Goal: Download file/media

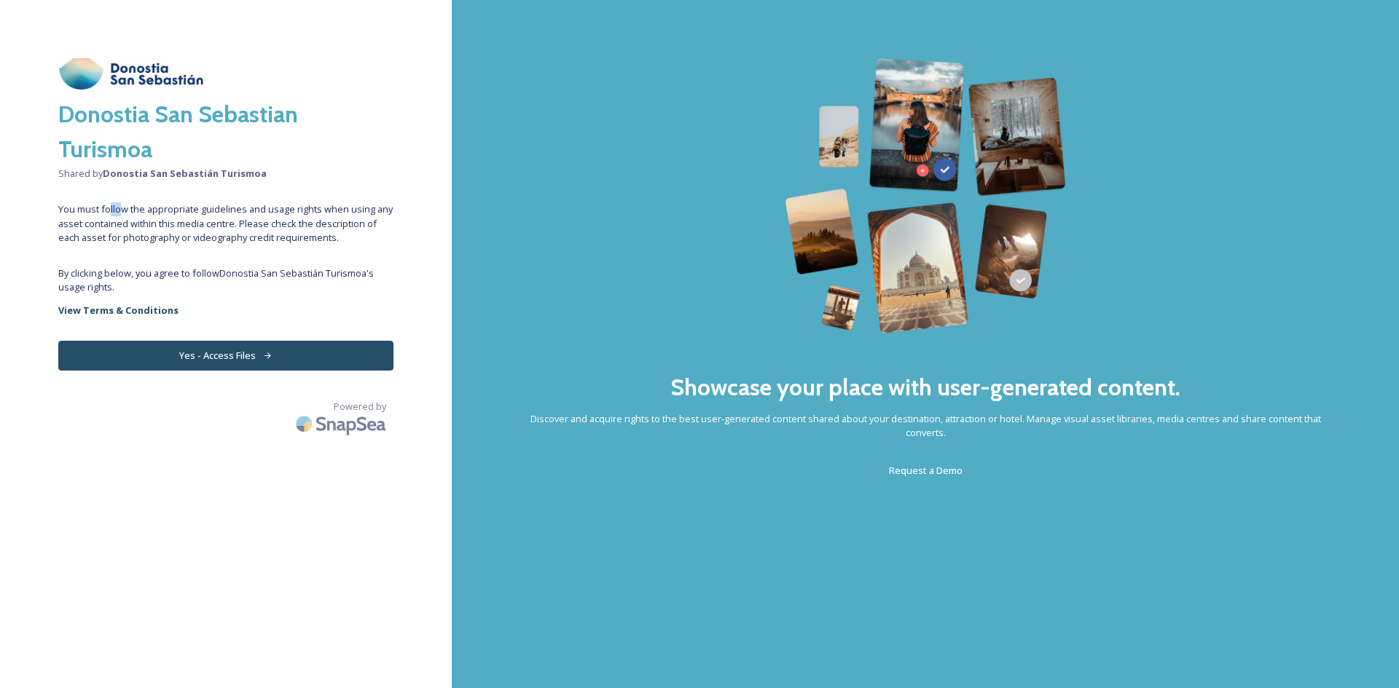
drag, startPoint x: 110, startPoint y: 208, endPoint x: 132, endPoint y: 214, distance: 22.8
click at [123, 208] on span "You must follow the appropriate guidelines and usage rights when using any asse…" at bounding box center [225, 224] width 335 height 42
drag, startPoint x: 142, startPoint y: 232, endPoint x: 143, endPoint y: 255, distance: 23.3
click at [142, 233] on span "You must follow the appropriate guidelines and usage rights when using any asse…" at bounding box center [225, 224] width 335 height 42
click at [195, 364] on button "Yes - Access Files" at bounding box center [225, 356] width 335 height 30
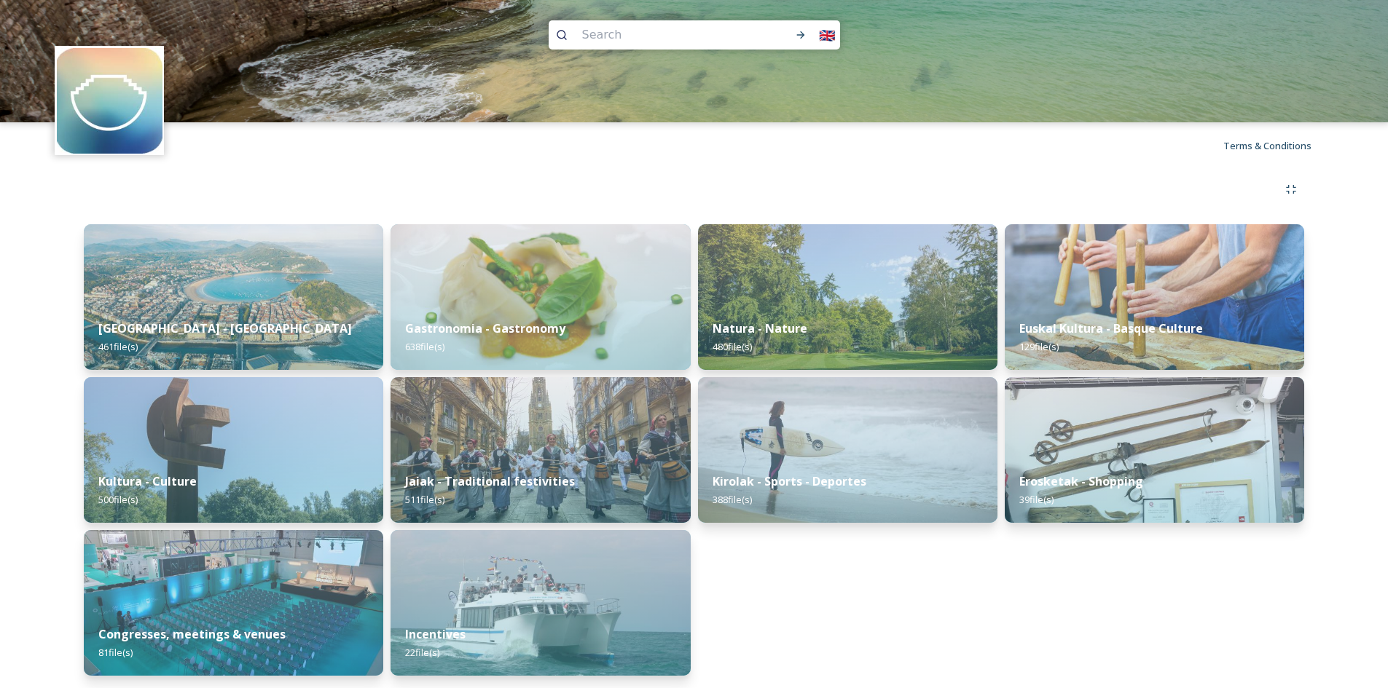
scroll to position [11, 0]
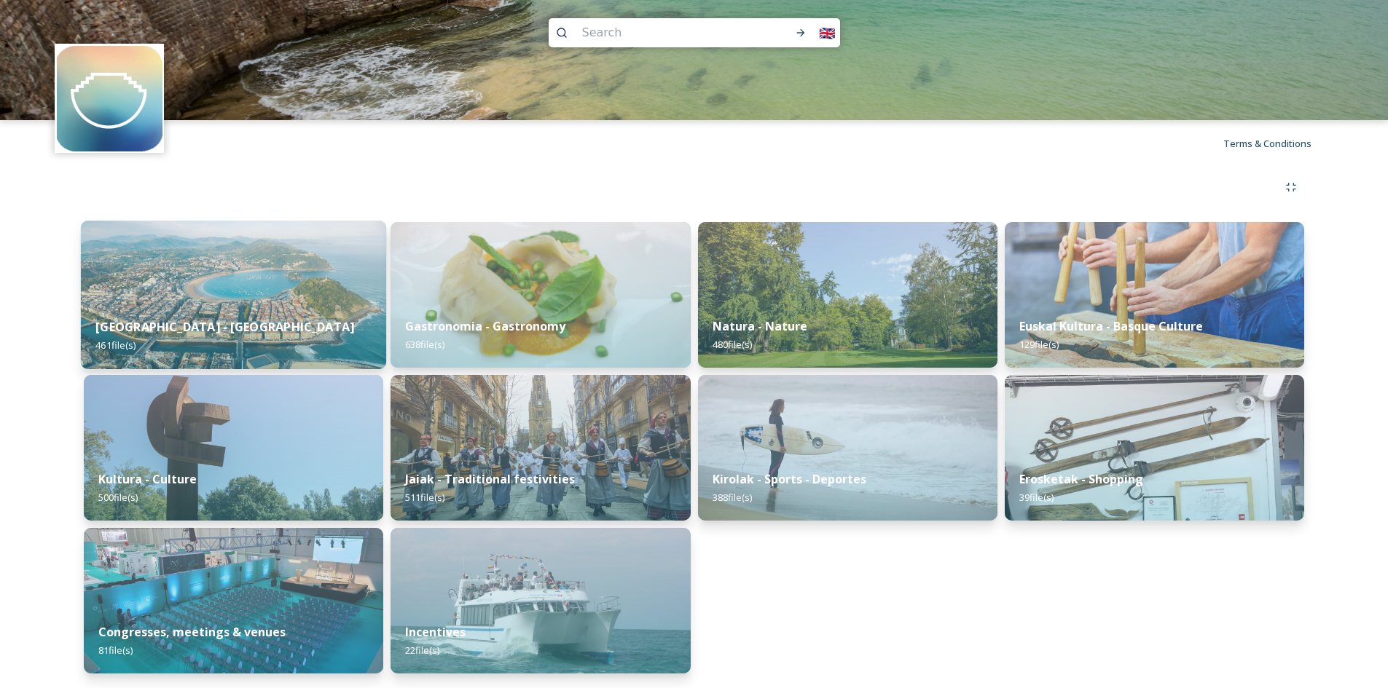
click at [198, 290] on img at bounding box center [233, 295] width 305 height 149
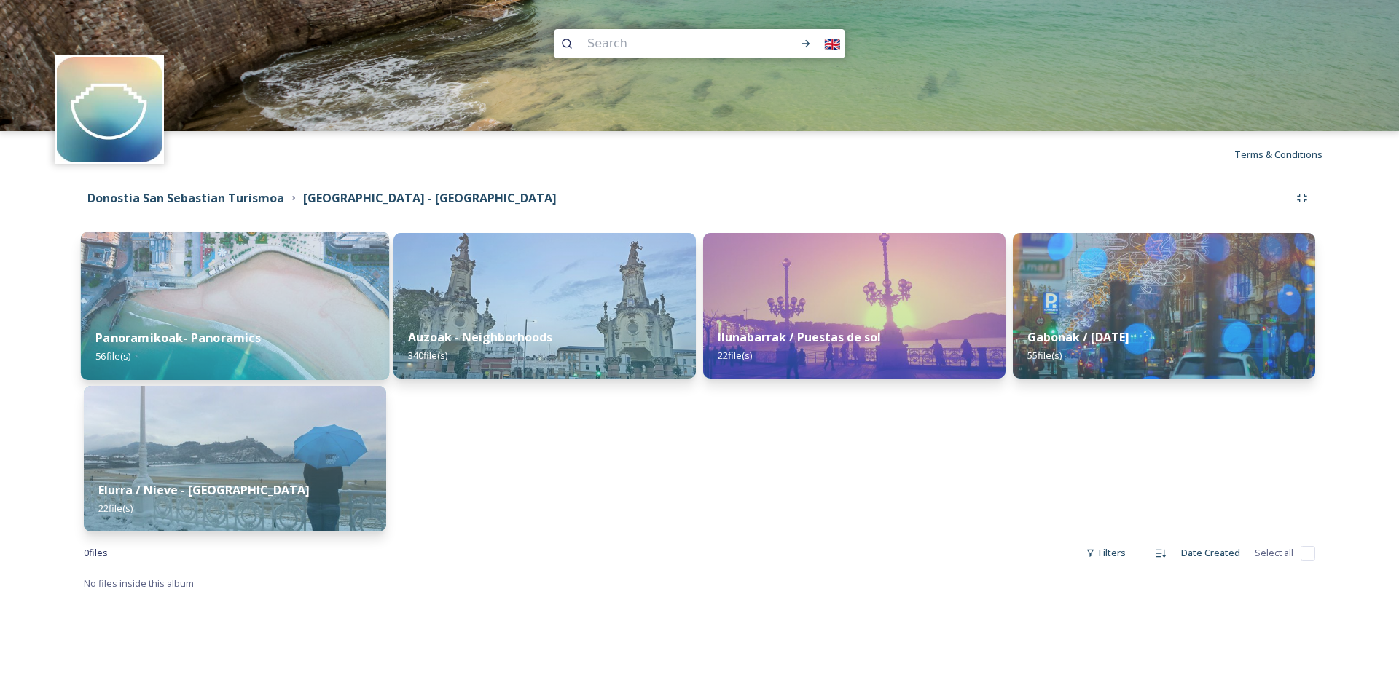
click at [259, 349] on div "Panoramikoak- Panoramics 56 file(s)" at bounding box center [235, 347] width 308 height 66
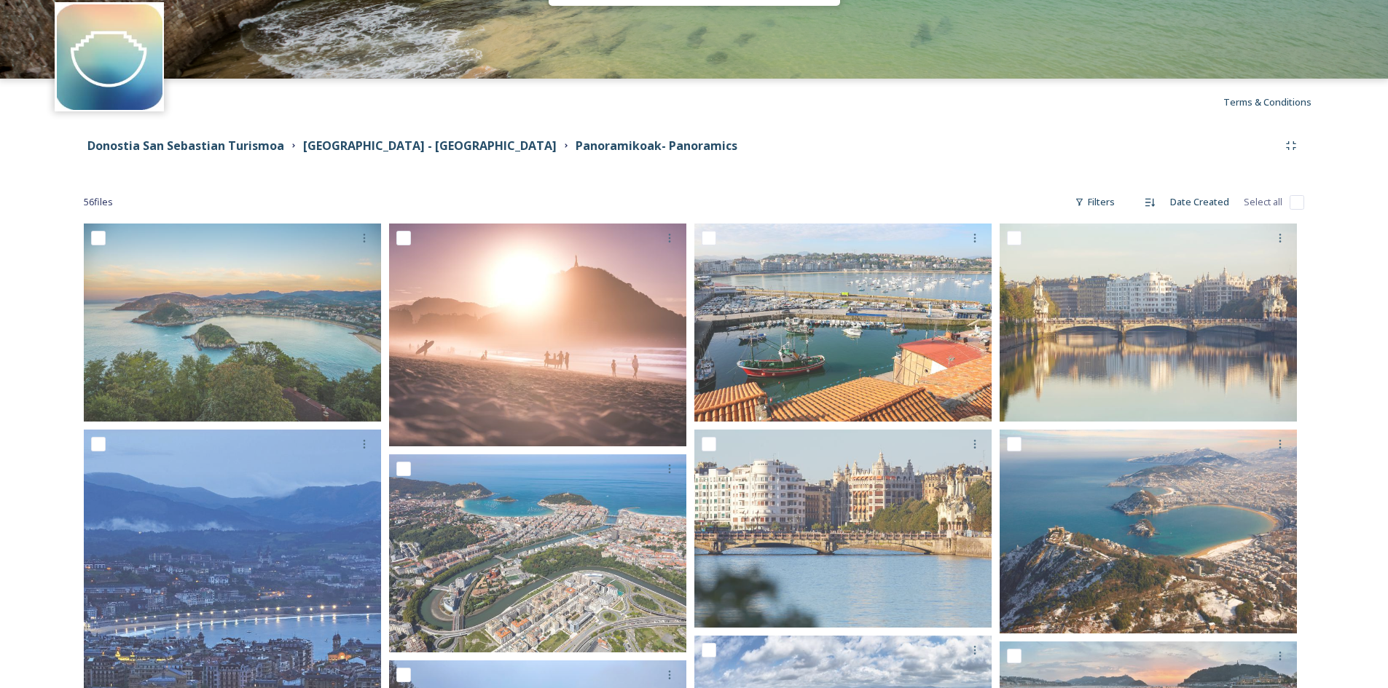
scroll to position [146, 0]
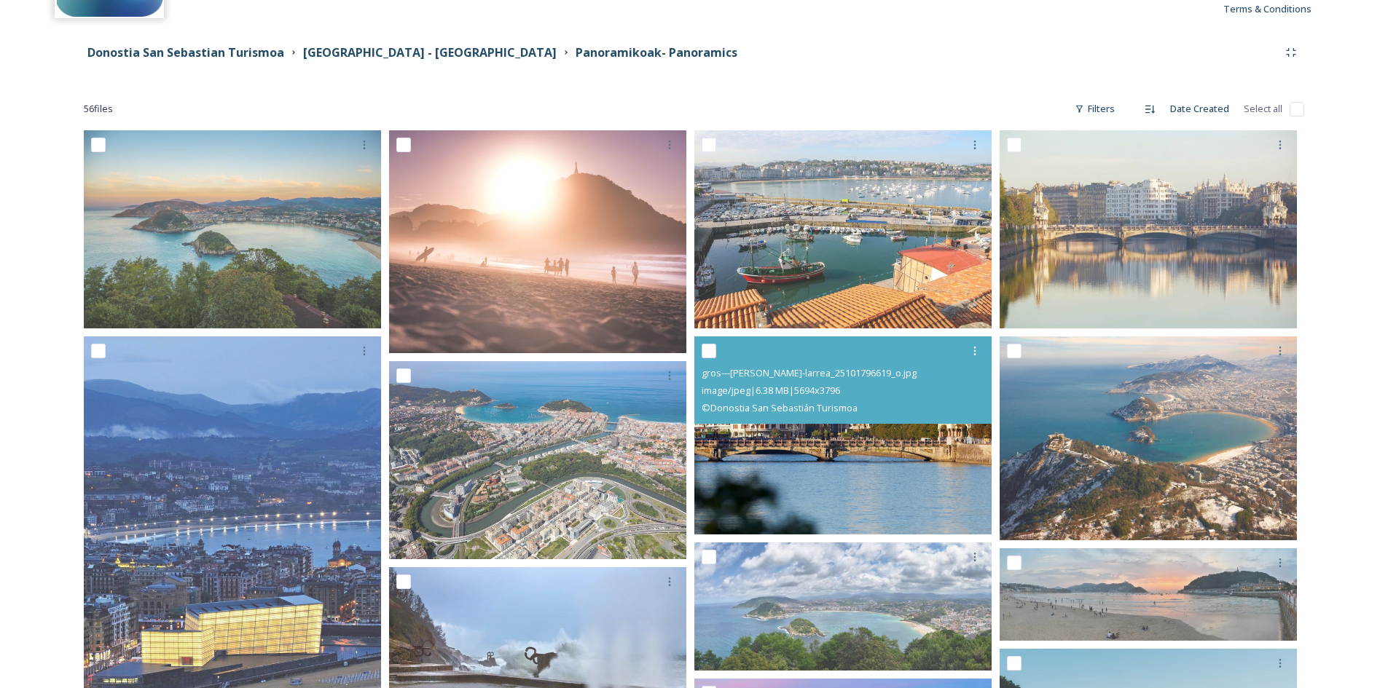
click at [876, 487] on img at bounding box center [842, 436] width 297 height 198
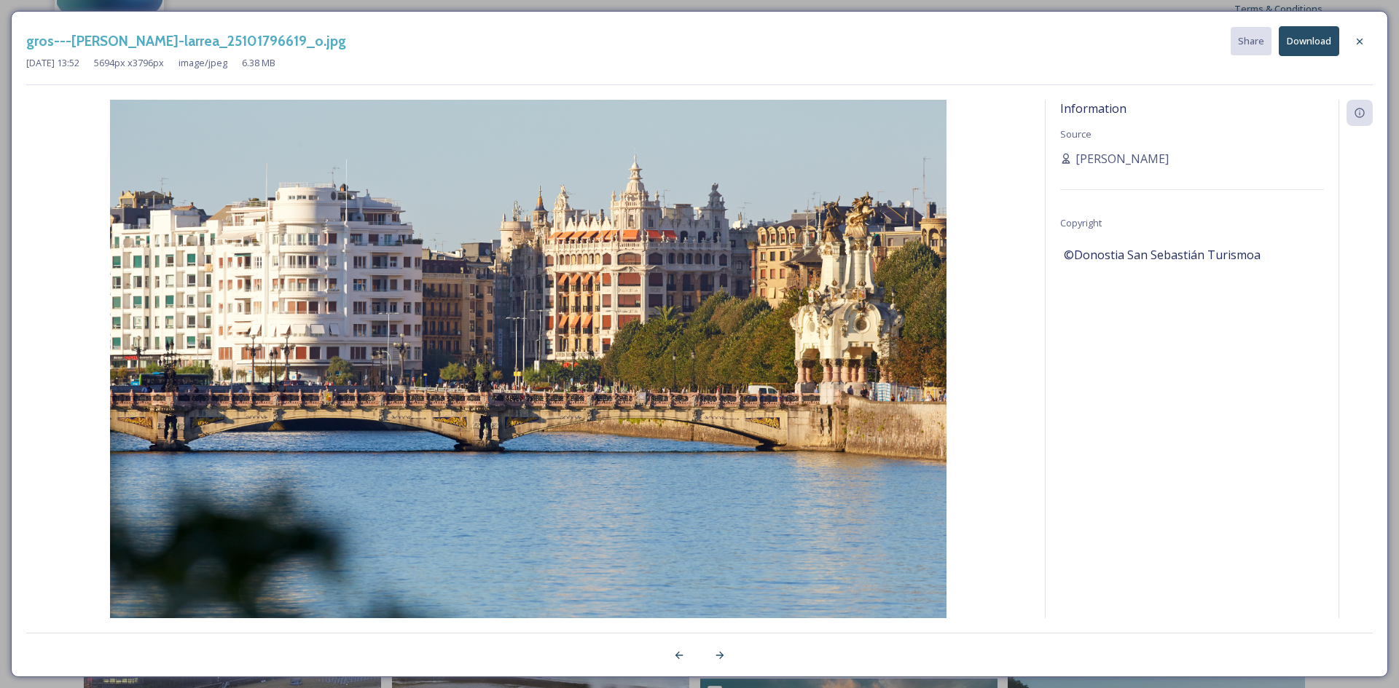
click at [1306, 37] on button "Download" at bounding box center [1309, 41] width 60 height 30
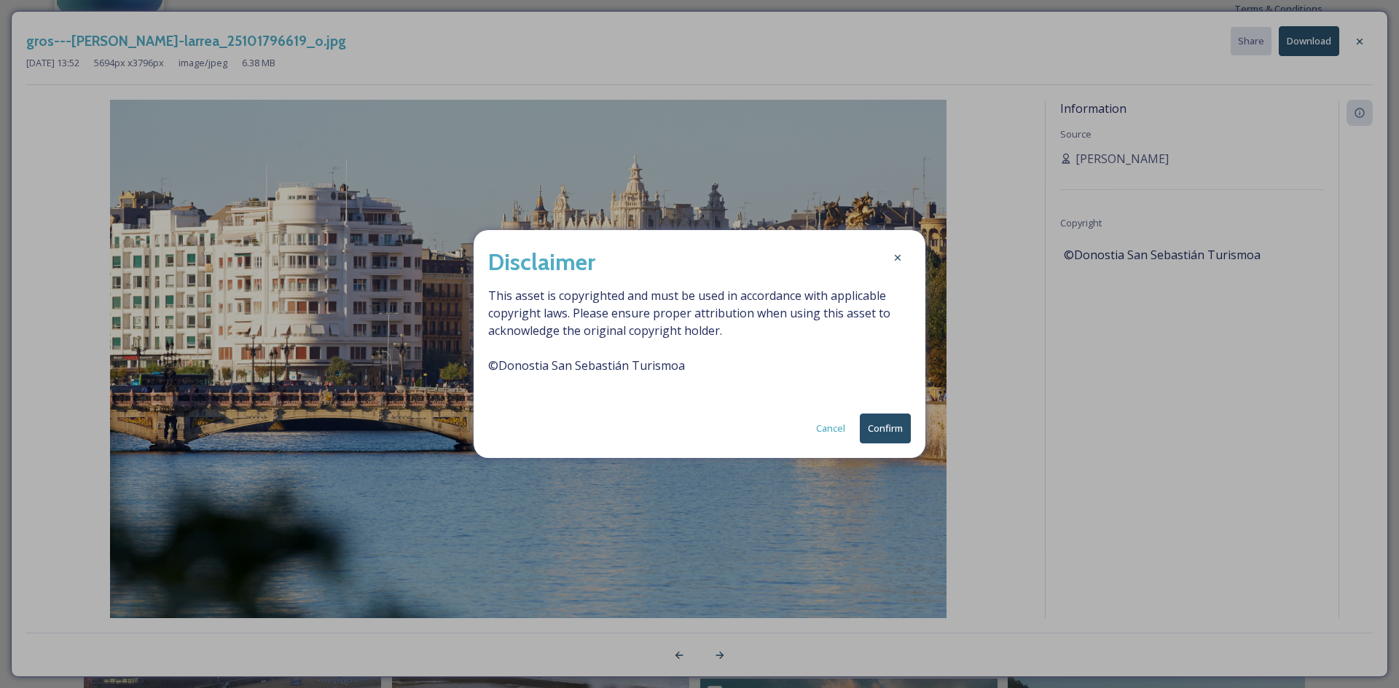
click at [893, 431] on button "Confirm" at bounding box center [885, 429] width 51 height 30
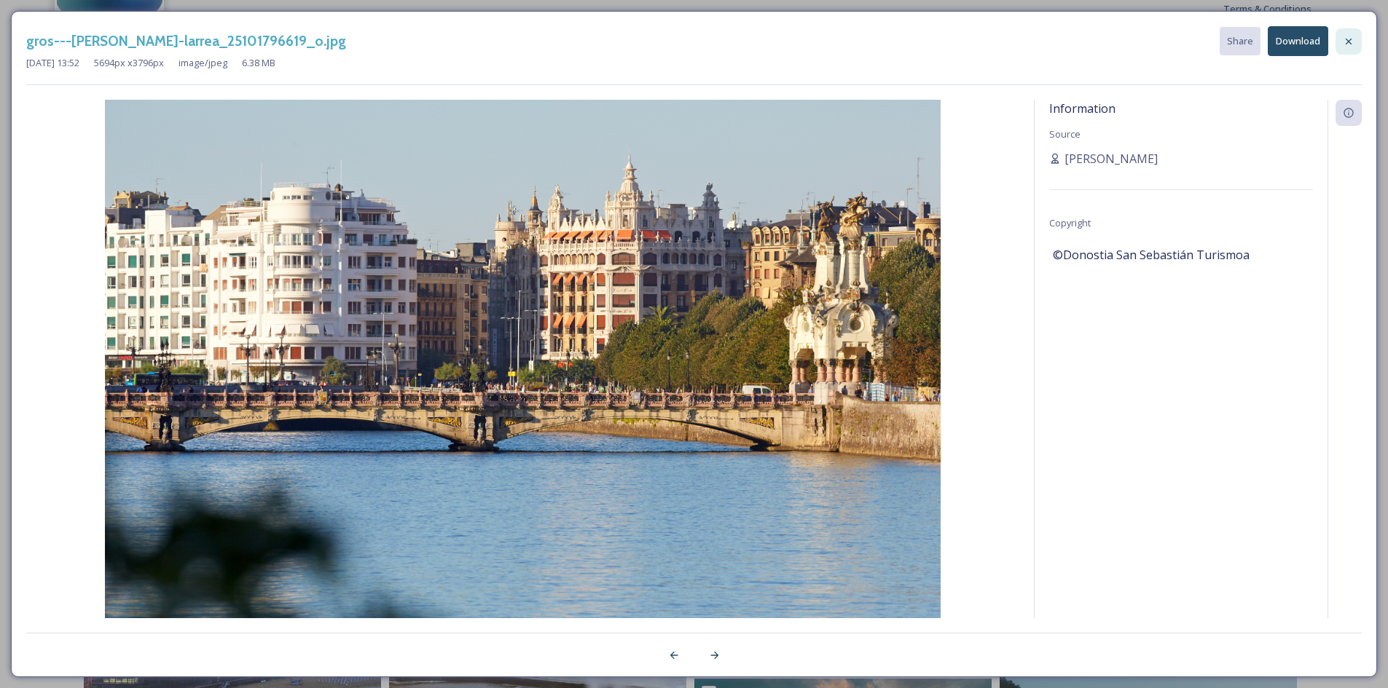
click at [1349, 44] on icon at bounding box center [1349, 42] width 12 height 12
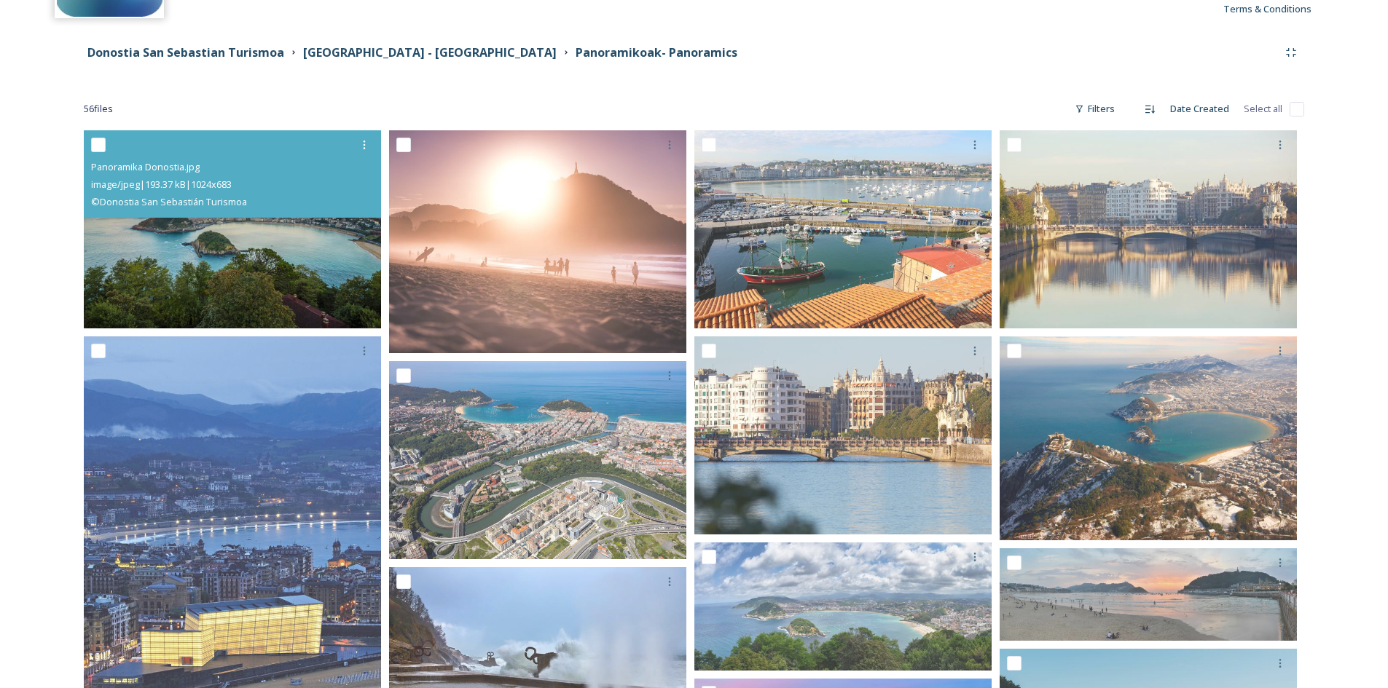
click at [317, 267] on img at bounding box center [232, 229] width 297 height 198
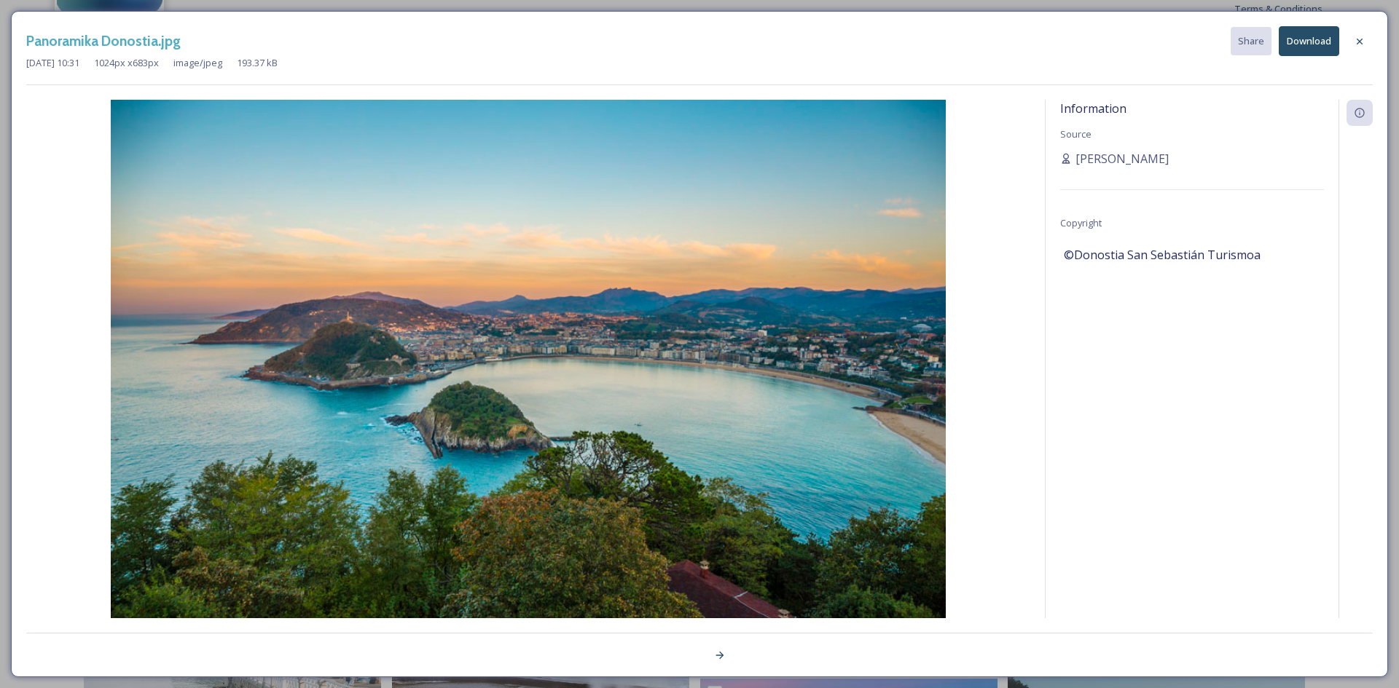
click at [1307, 47] on button "Download" at bounding box center [1309, 41] width 60 height 30
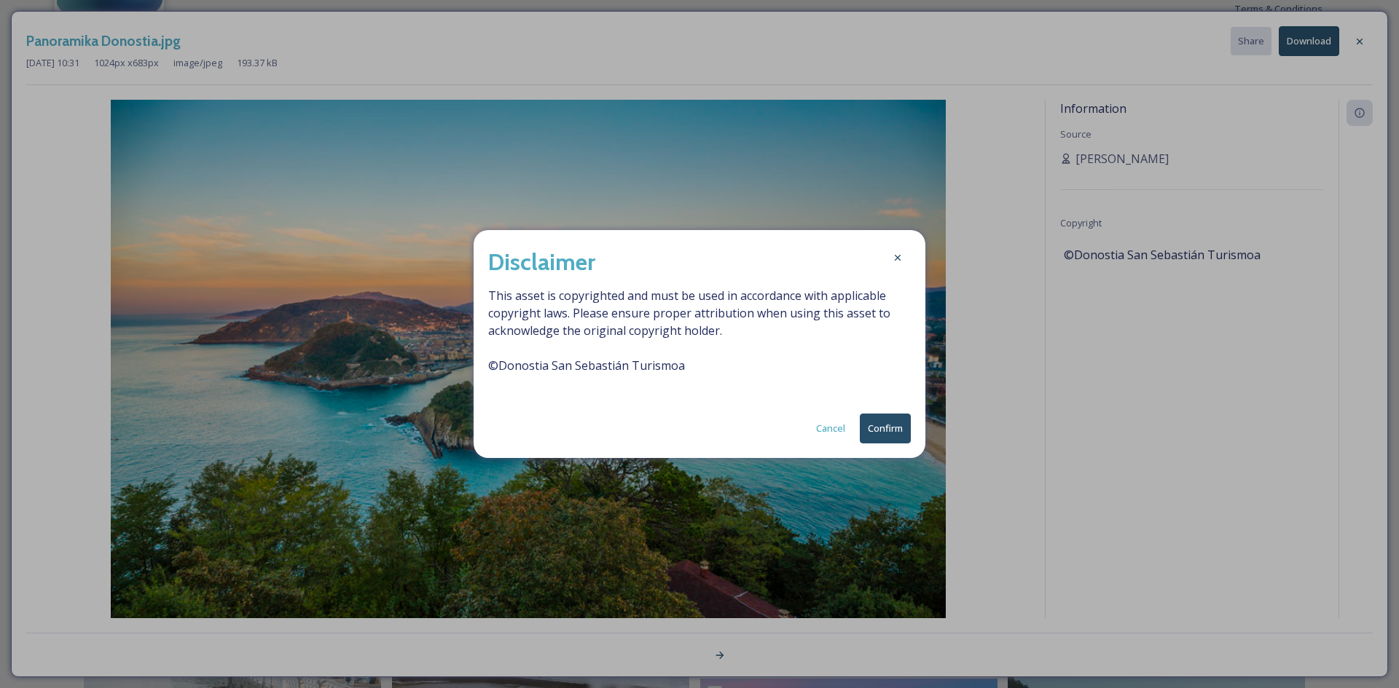
click at [887, 429] on button "Confirm" at bounding box center [885, 429] width 51 height 30
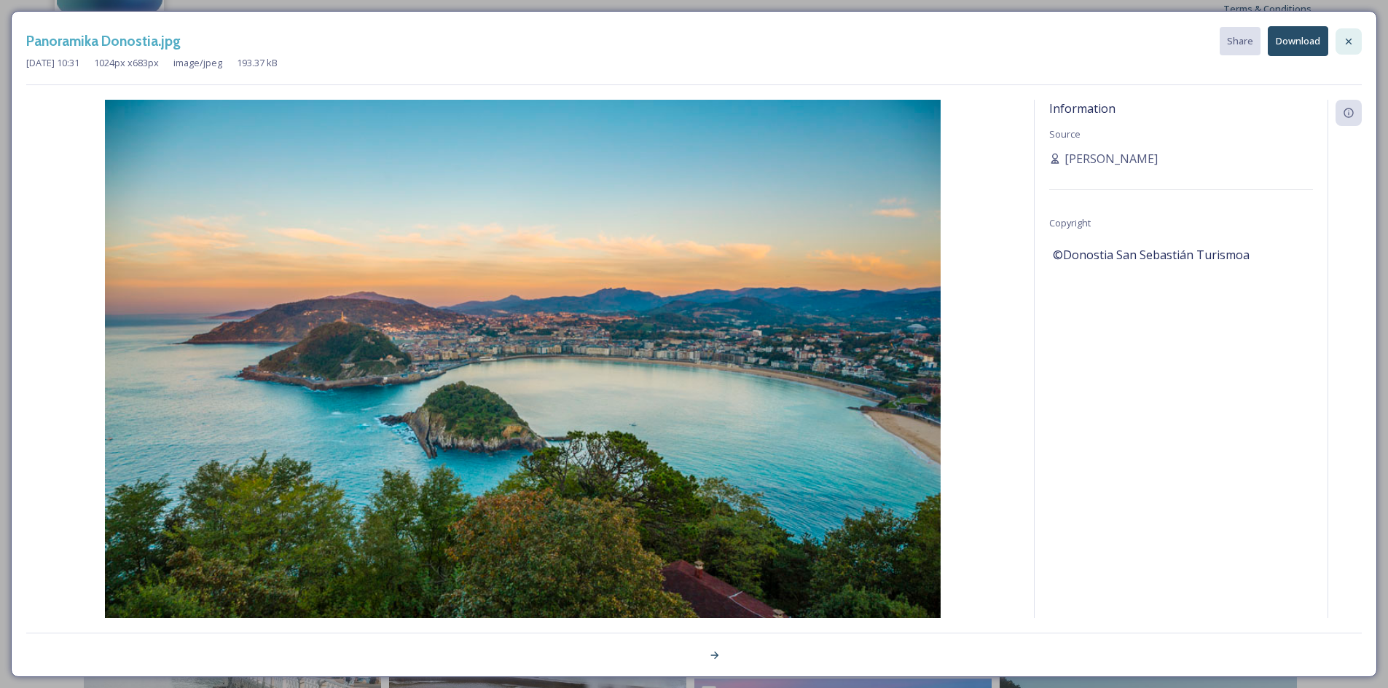
click at [1355, 39] on div at bounding box center [1348, 41] width 26 height 26
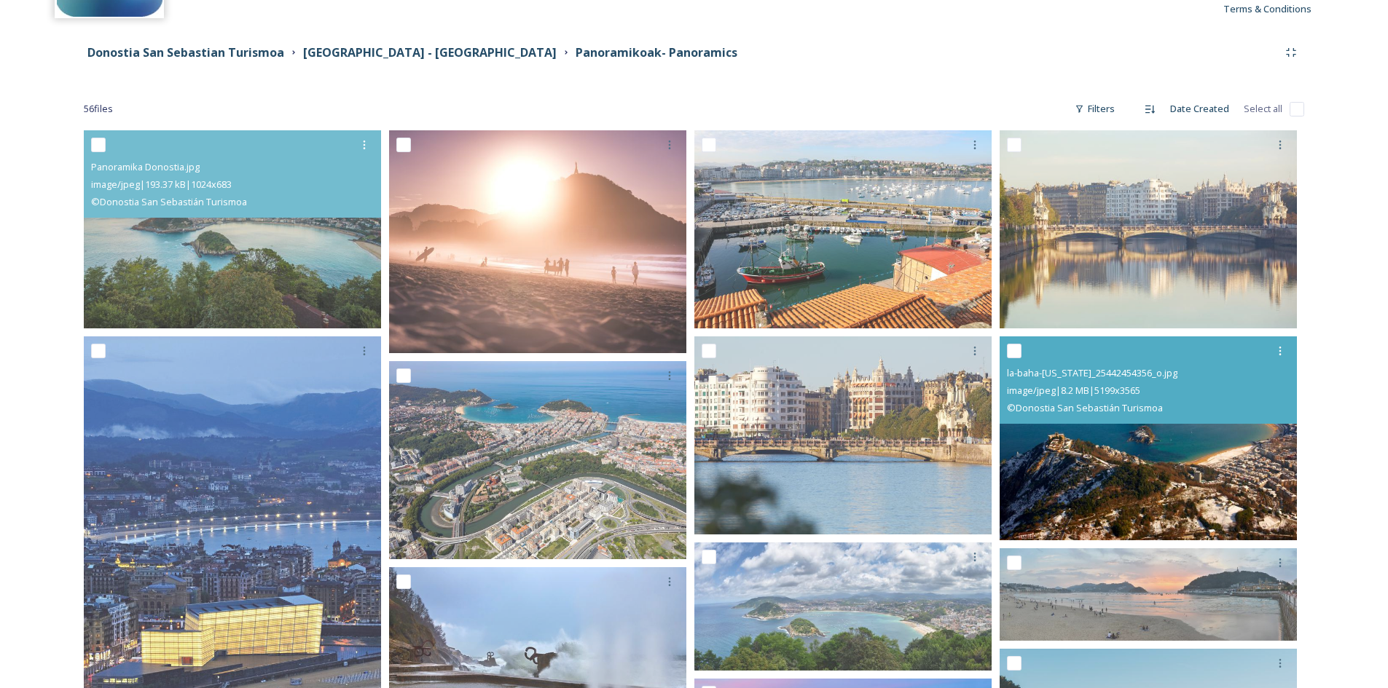
click at [1258, 476] on img at bounding box center [1148, 439] width 297 height 204
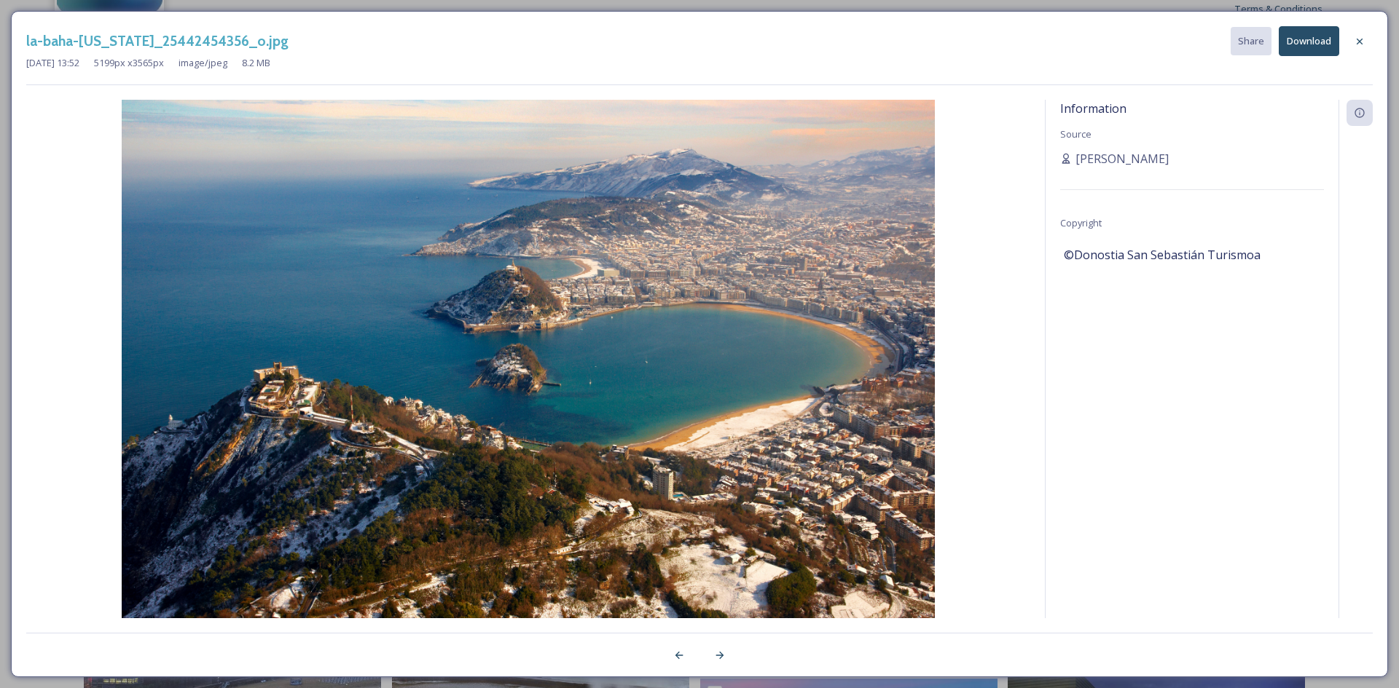
click at [1308, 36] on button "Download" at bounding box center [1309, 41] width 60 height 30
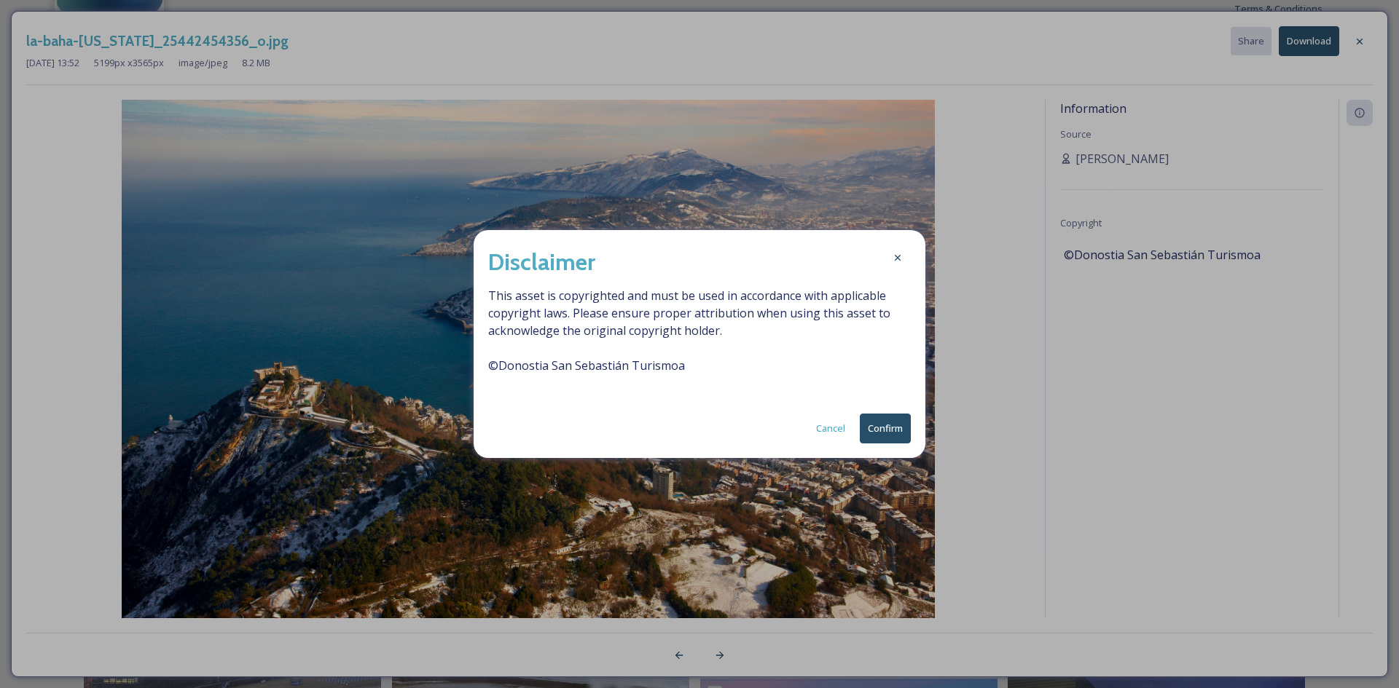
click at [886, 428] on button "Confirm" at bounding box center [885, 429] width 51 height 30
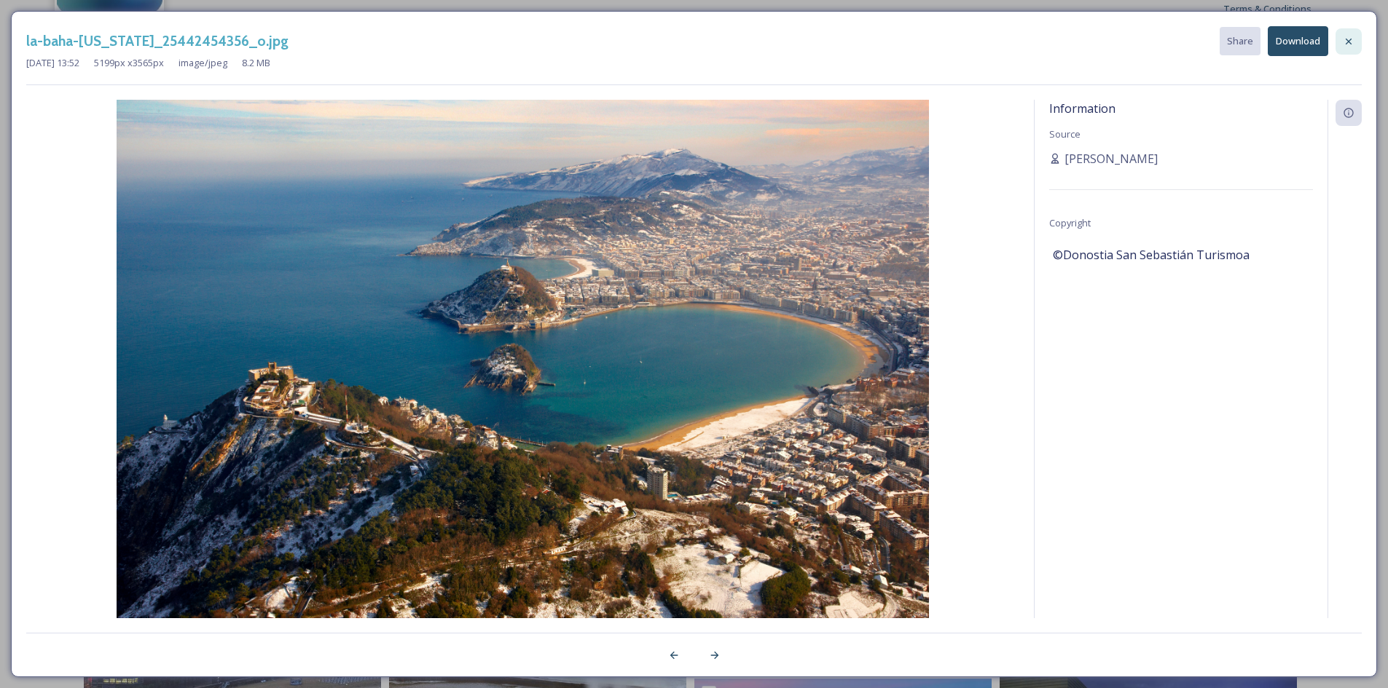
click at [1346, 44] on icon at bounding box center [1349, 41] width 6 height 6
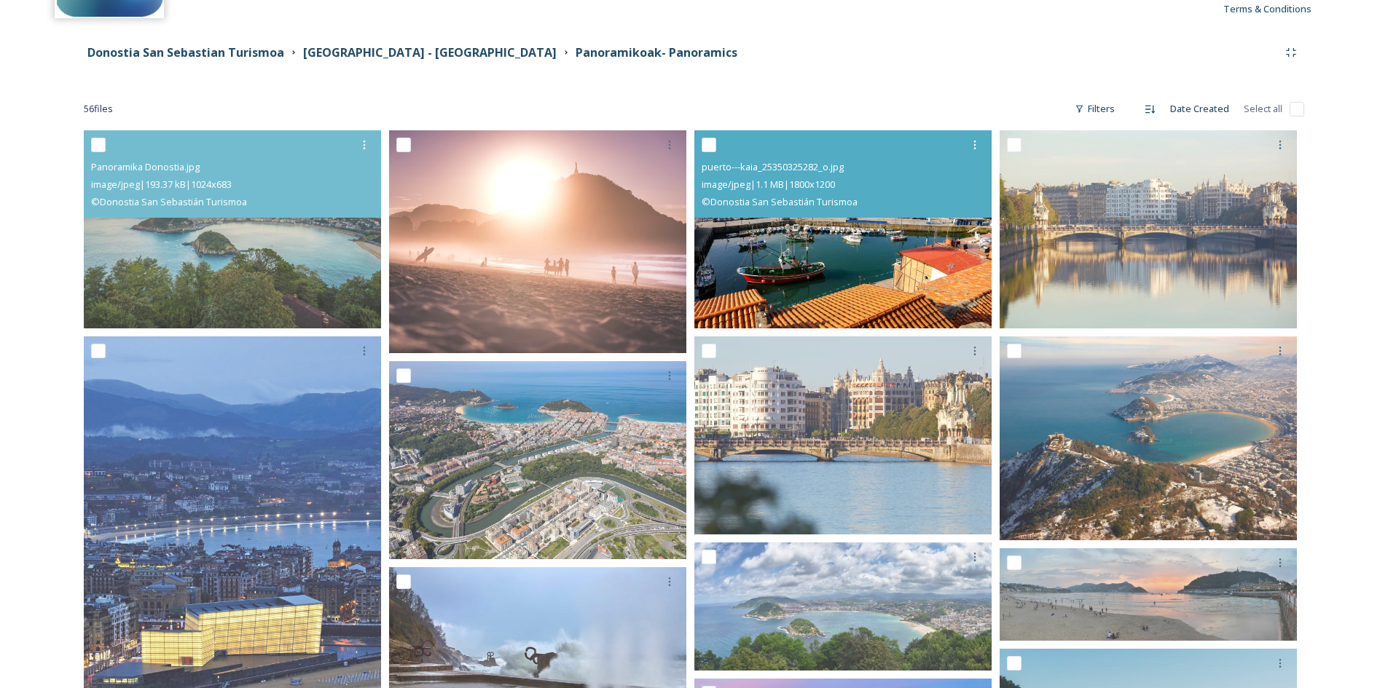
click at [904, 272] on img at bounding box center [842, 229] width 297 height 198
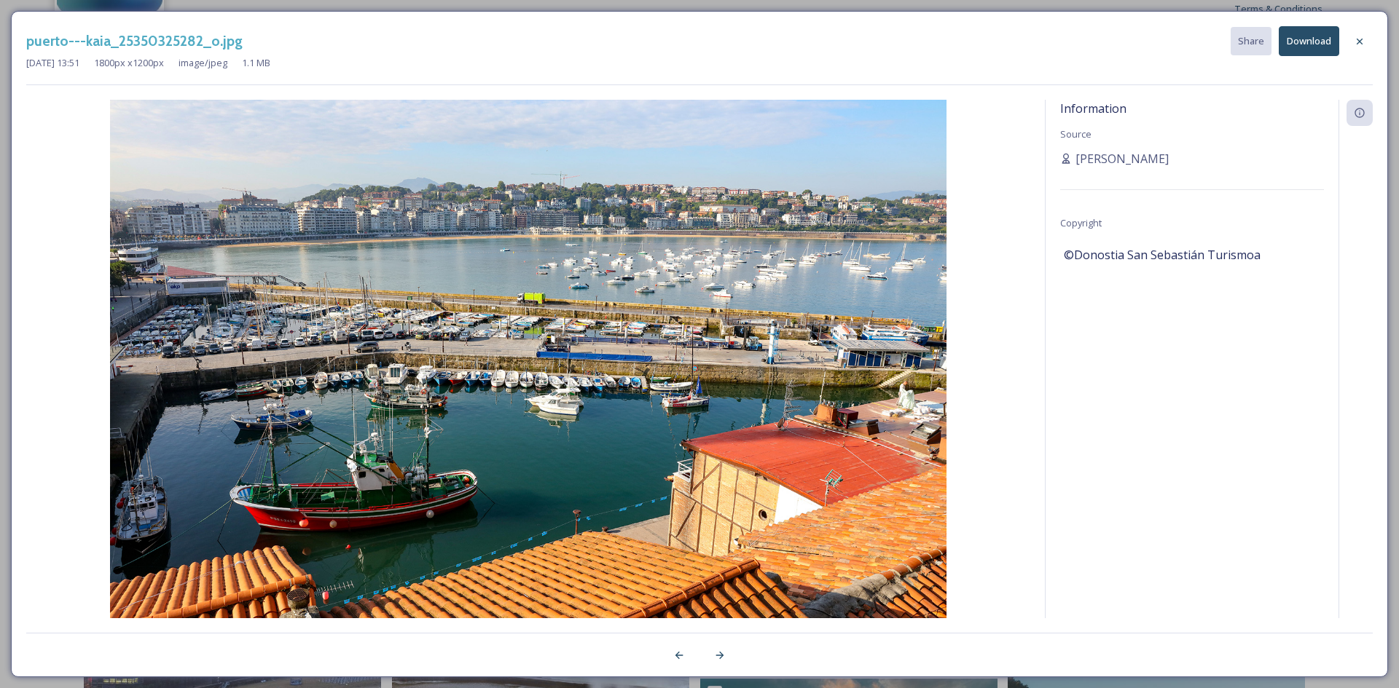
click at [1319, 32] on button "Download" at bounding box center [1309, 41] width 60 height 30
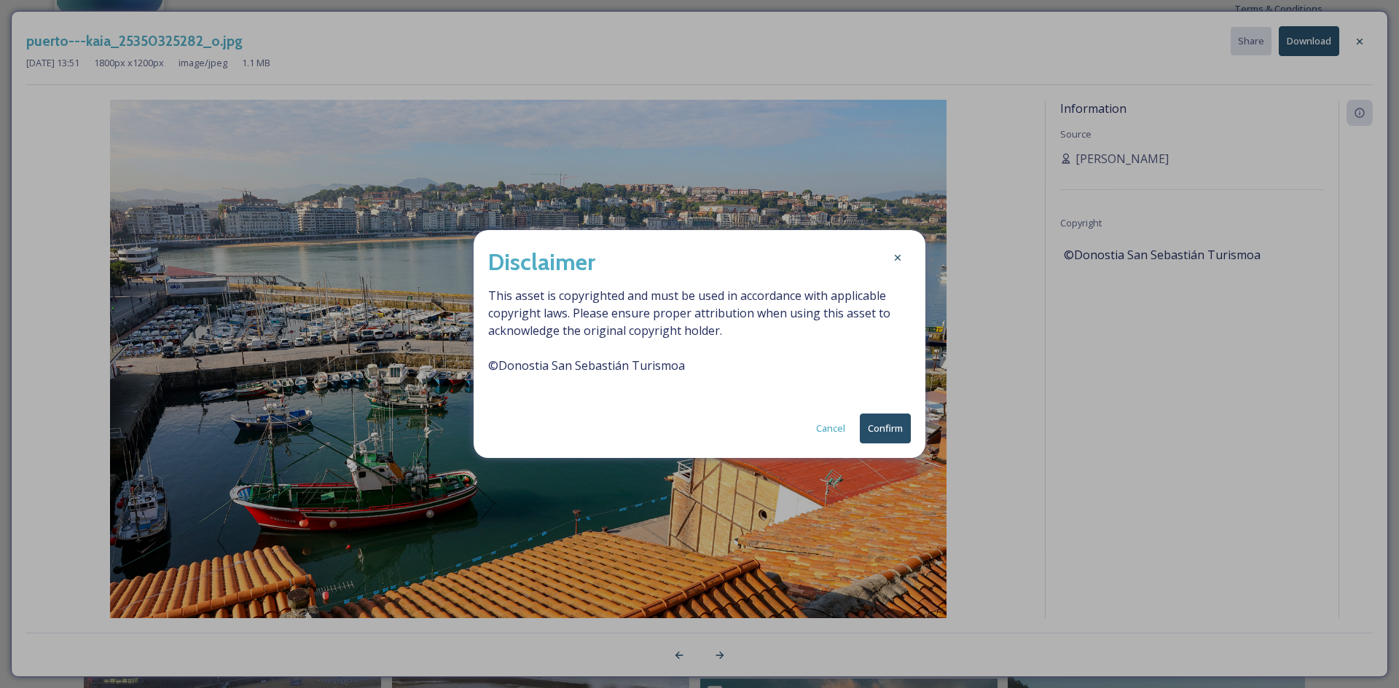
click at [891, 440] on button "Confirm" at bounding box center [885, 429] width 51 height 30
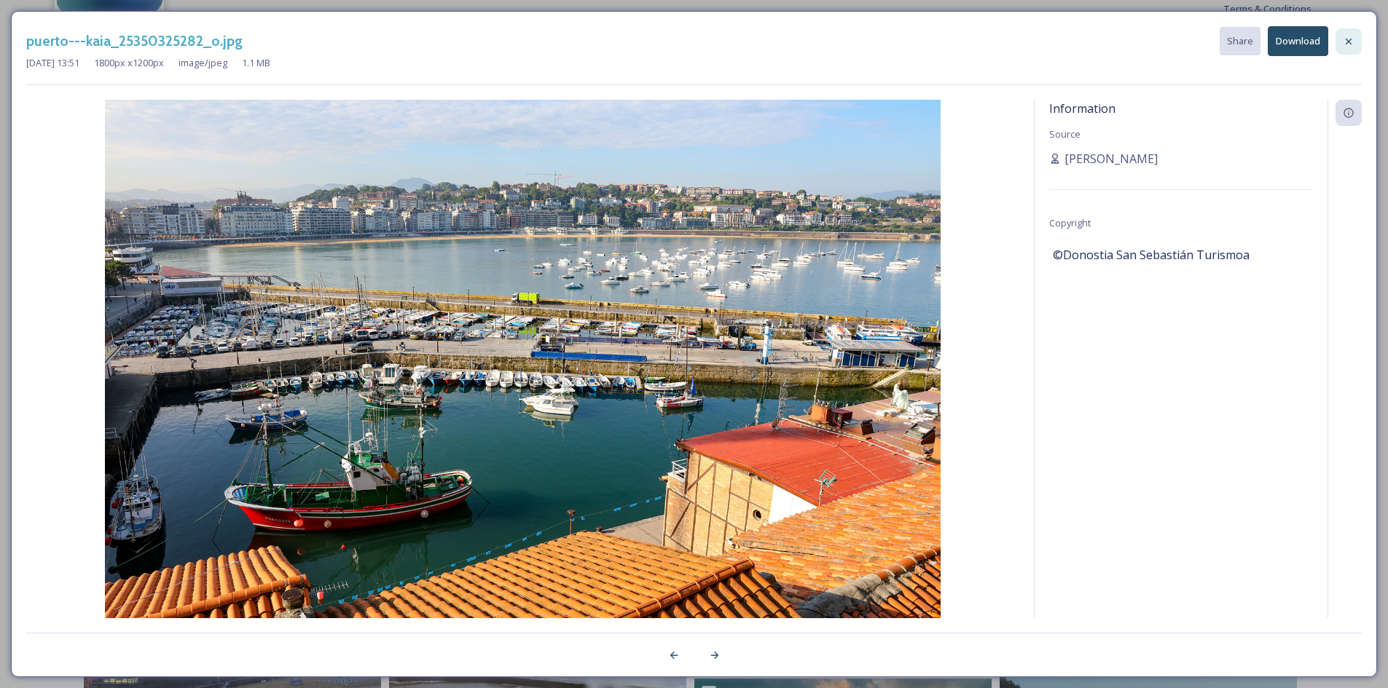
click at [1349, 38] on icon at bounding box center [1349, 42] width 12 height 12
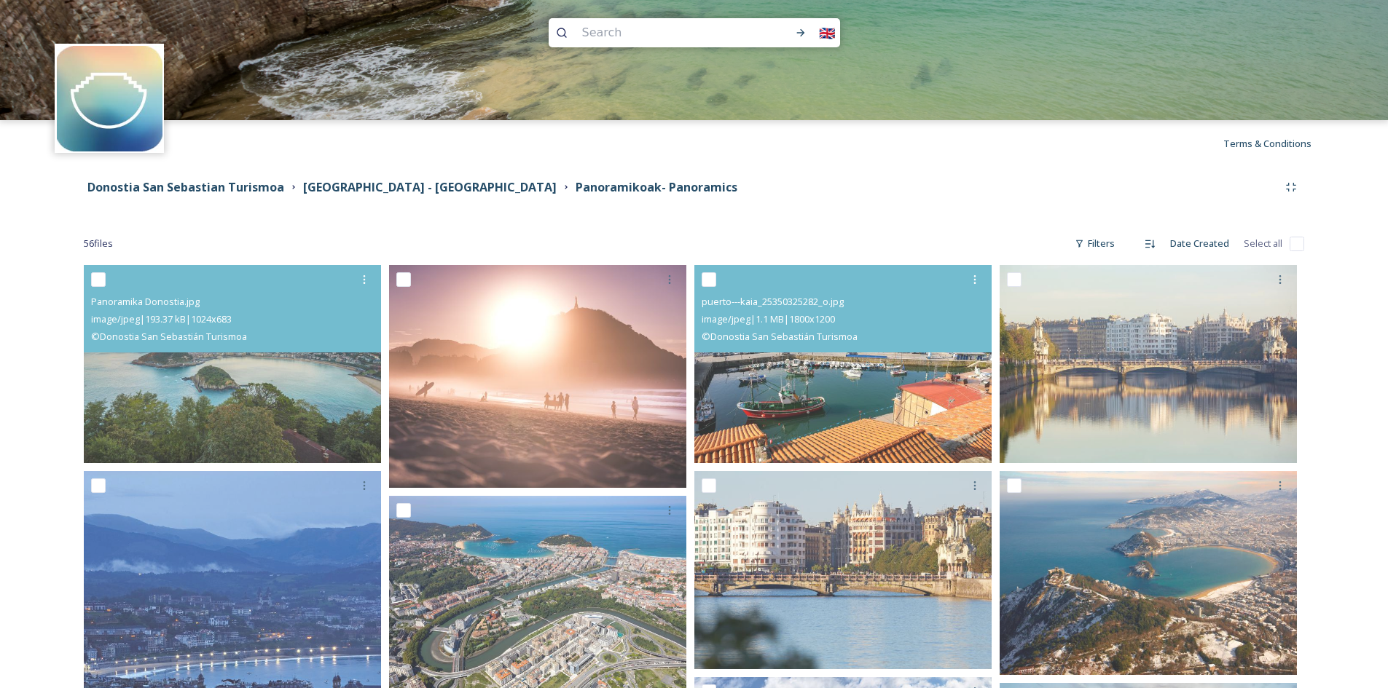
scroll to position [0, 0]
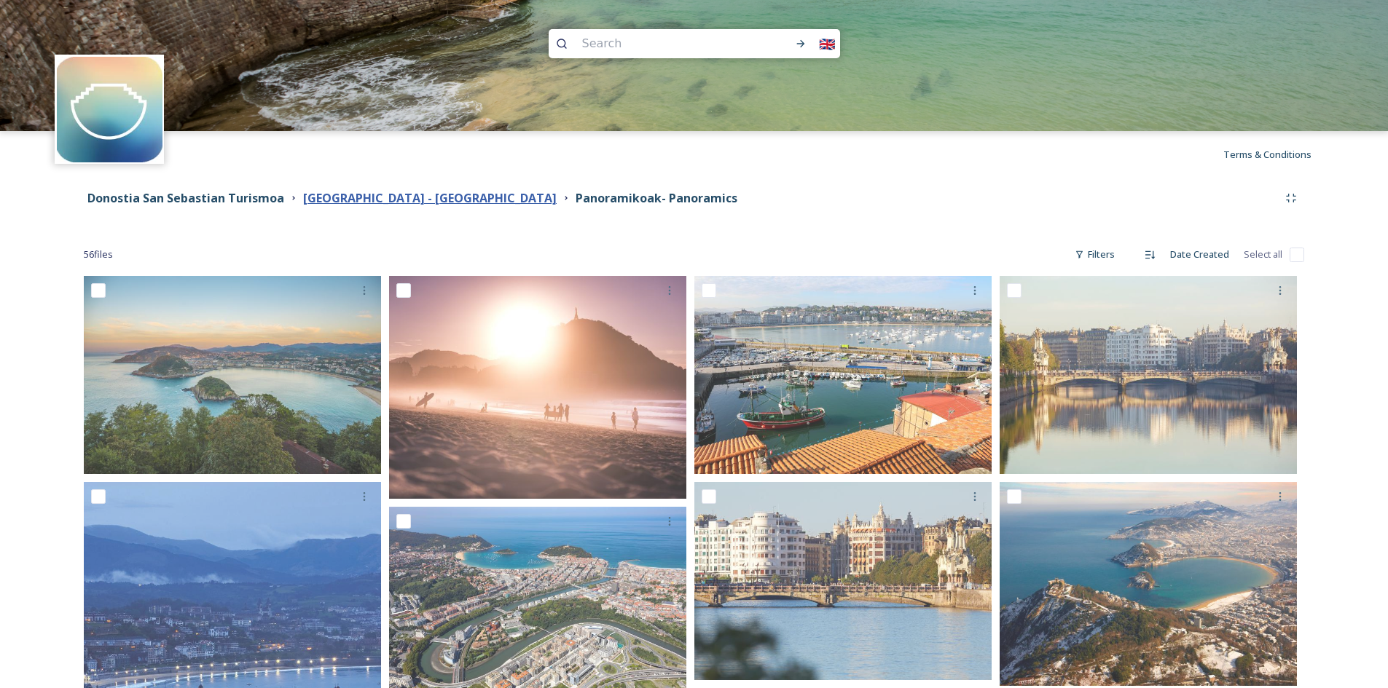
click at [372, 201] on strong "[GEOGRAPHIC_DATA] - [GEOGRAPHIC_DATA]" at bounding box center [430, 198] width 254 height 16
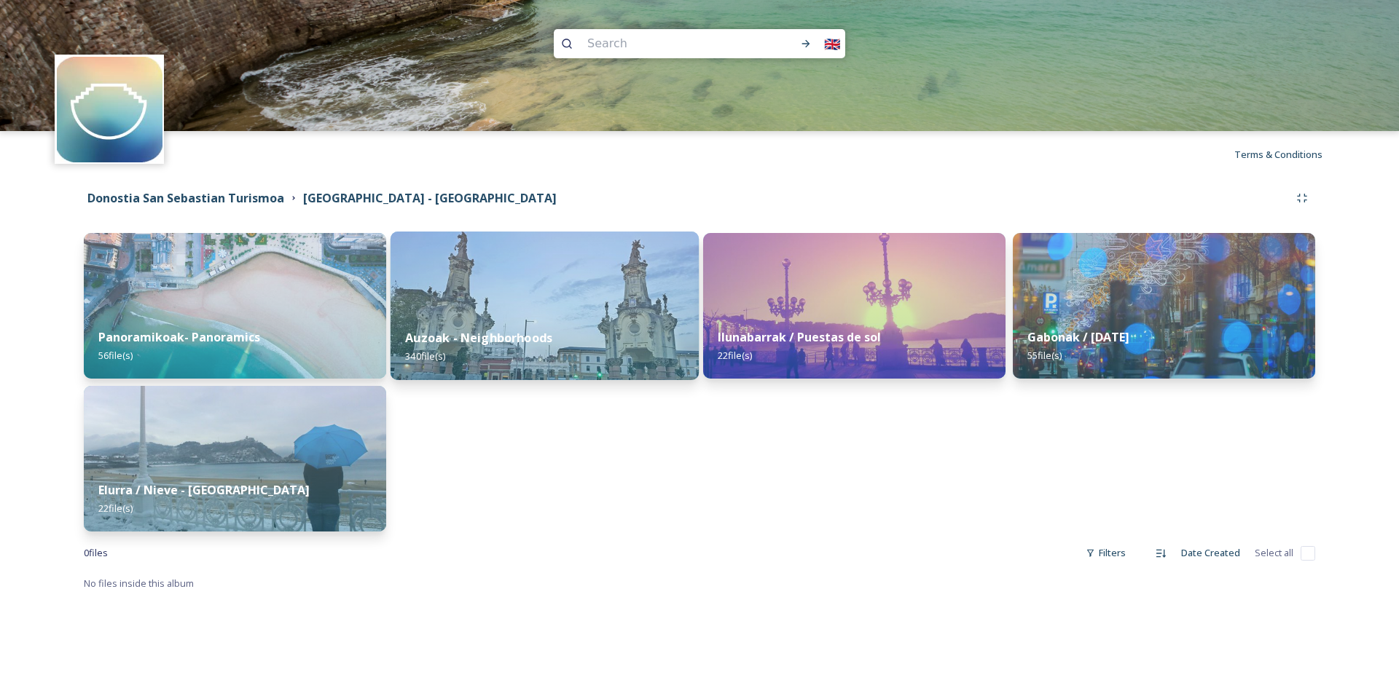
click at [612, 323] on div "Auzoak - Neighborhoods 340 file(s)" at bounding box center [545, 347] width 308 height 66
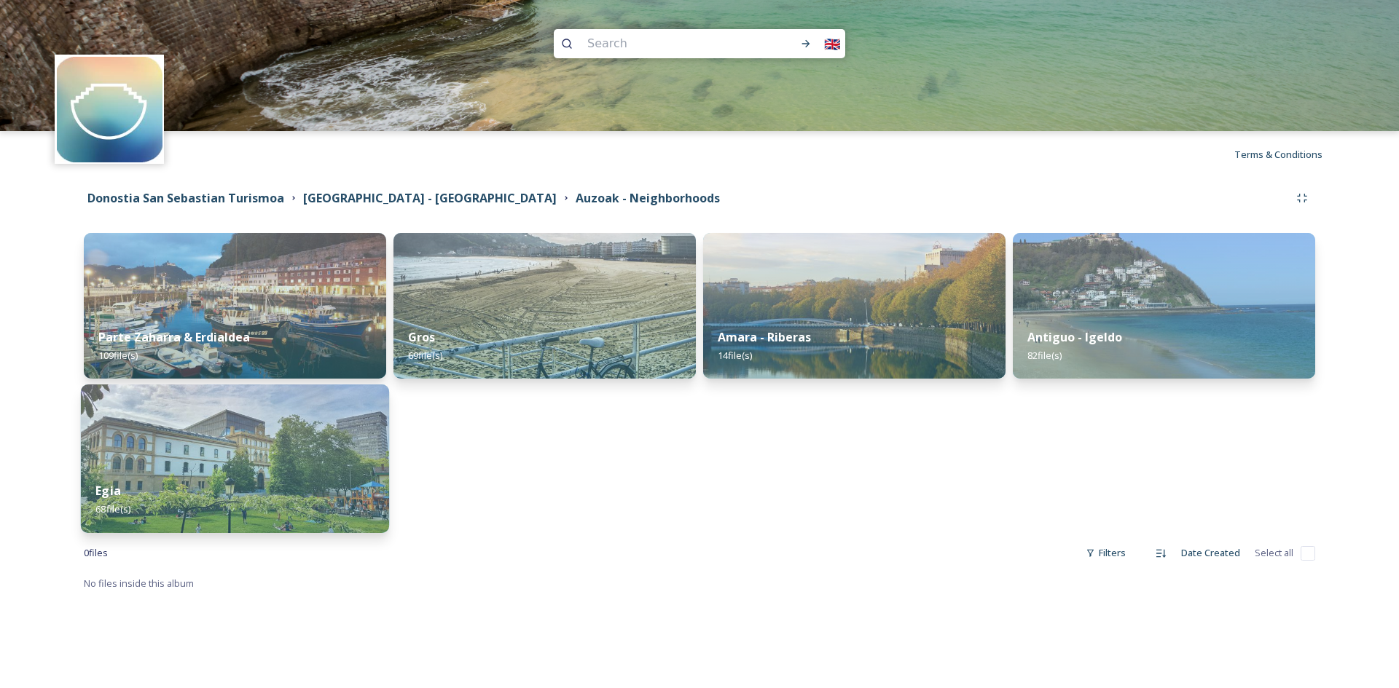
click at [333, 466] on img at bounding box center [235, 459] width 308 height 149
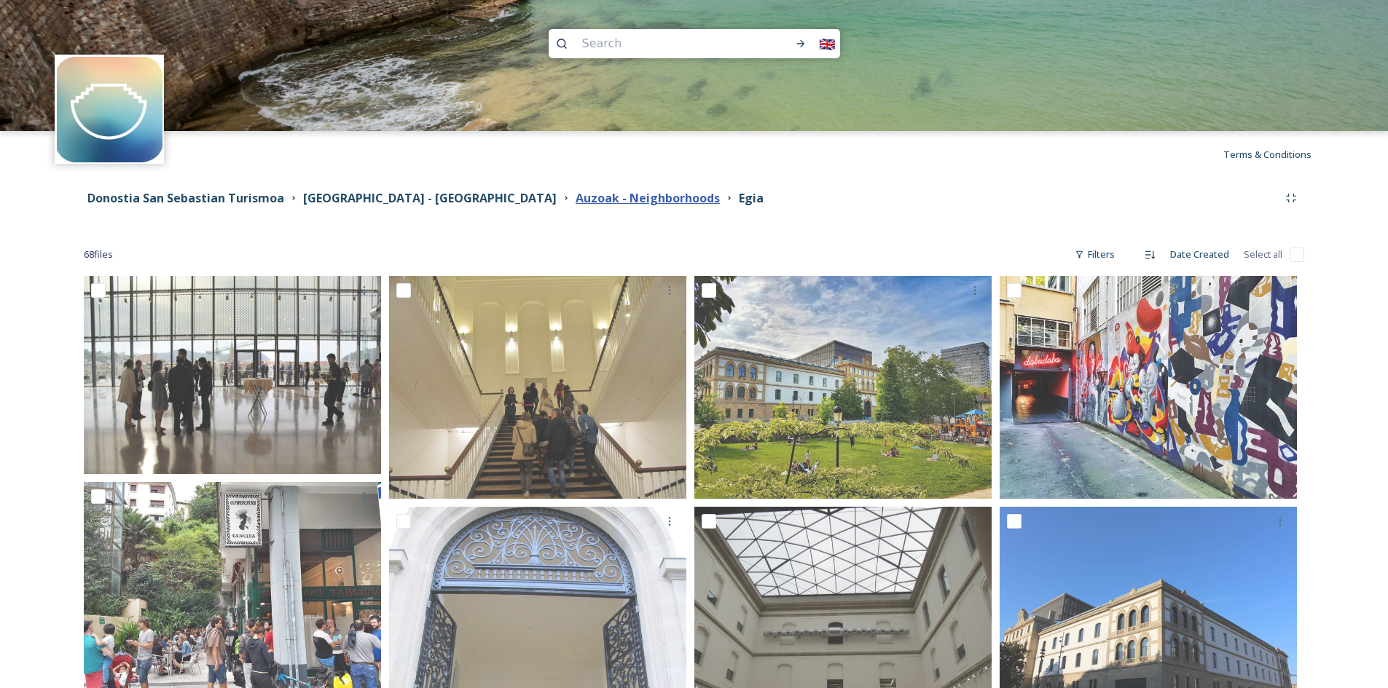
click at [576, 198] on strong "Auzoak - Neighborhoods" at bounding box center [648, 198] width 144 height 16
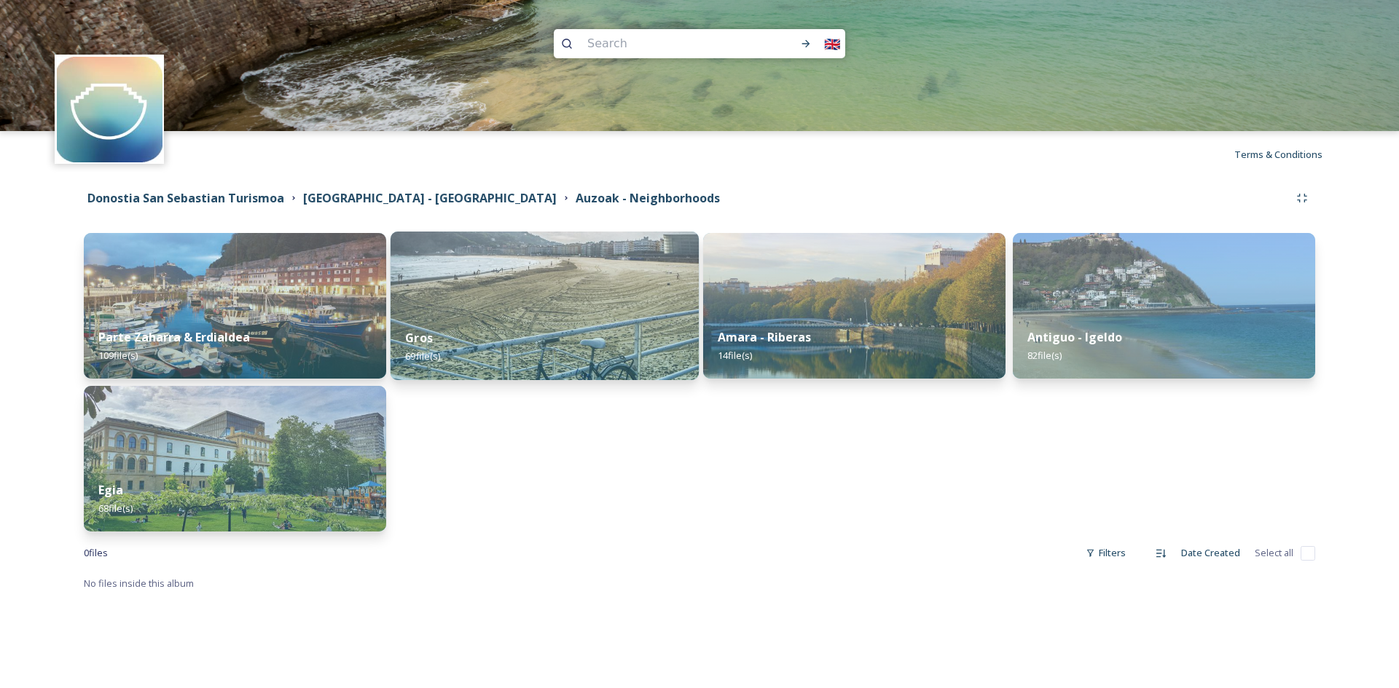
click at [604, 289] on img at bounding box center [545, 306] width 308 height 149
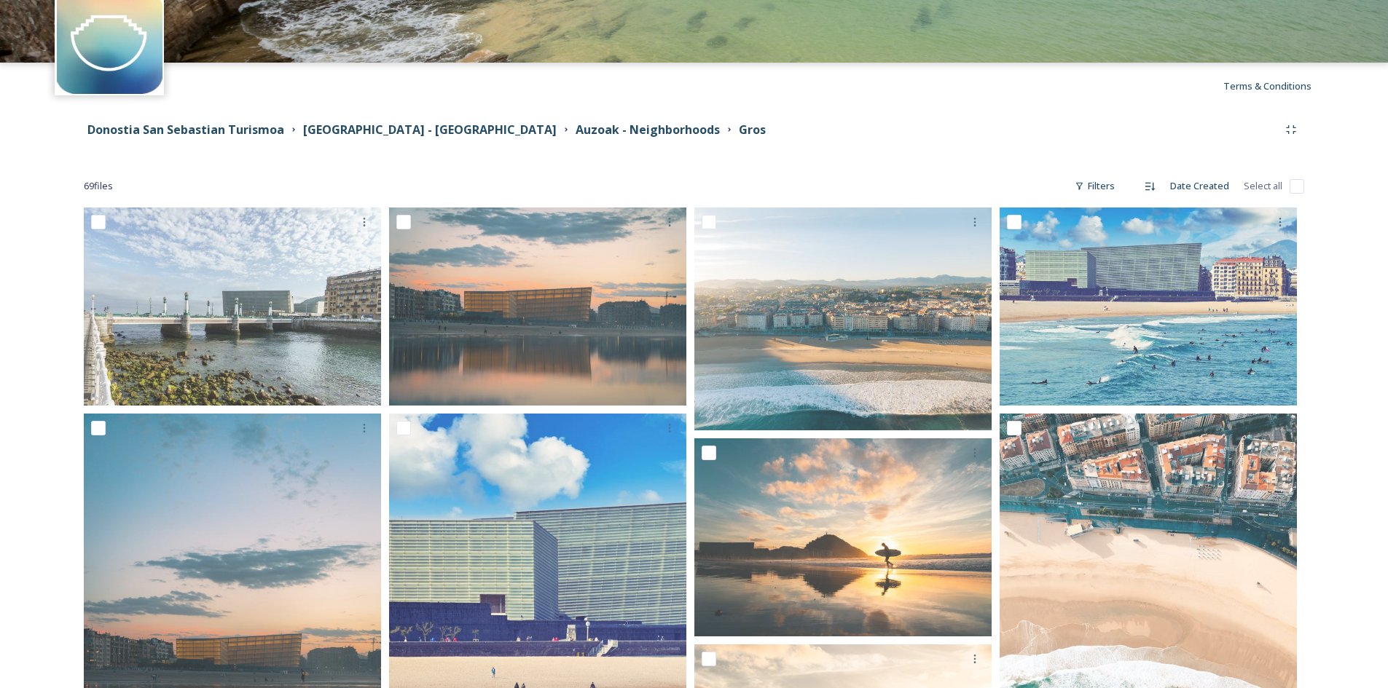
scroll to position [34, 0]
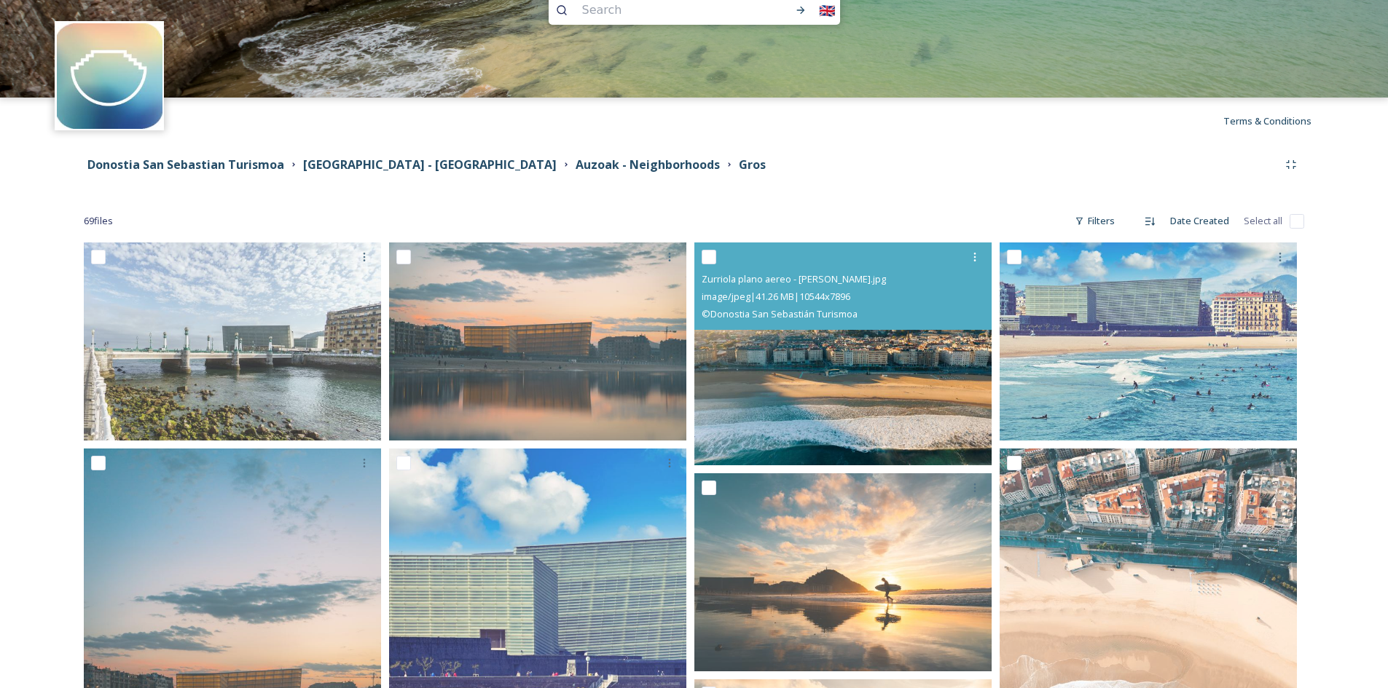
click at [930, 391] on img at bounding box center [842, 354] width 297 height 222
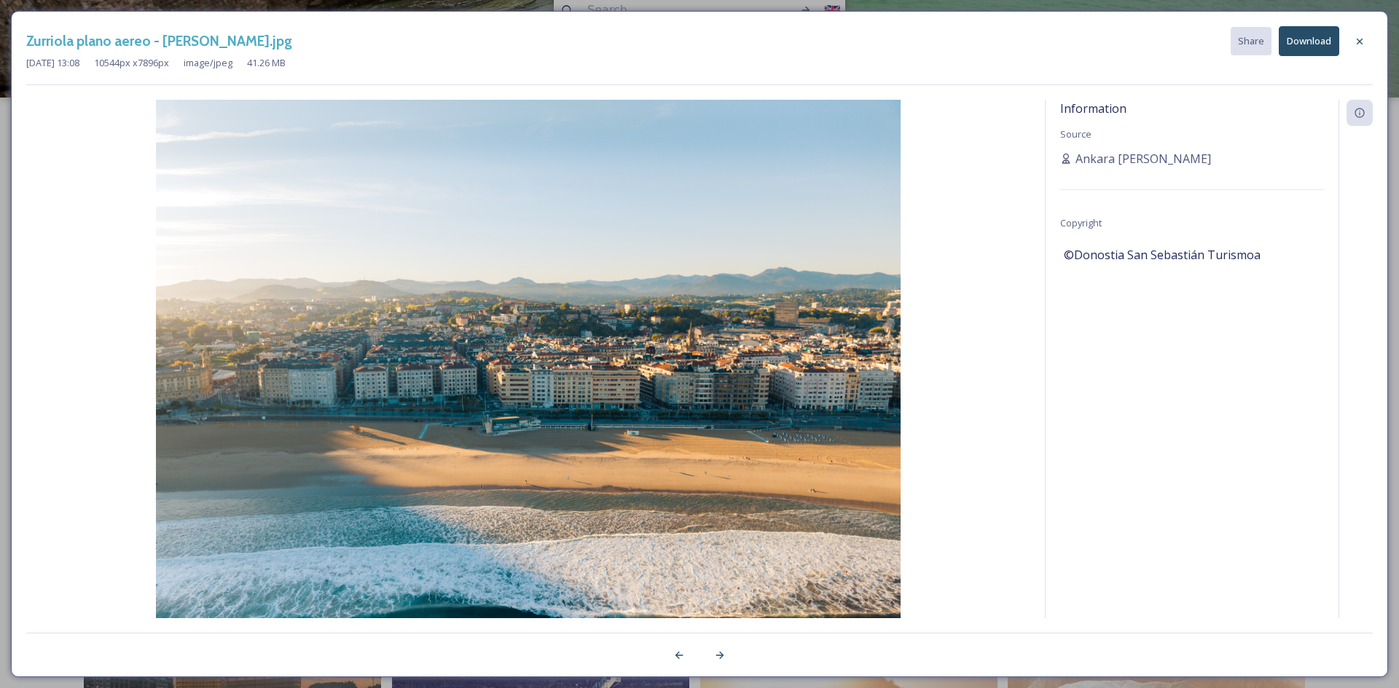
click at [1303, 42] on button "Download" at bounding box center [1309, 41] width 60 height 30
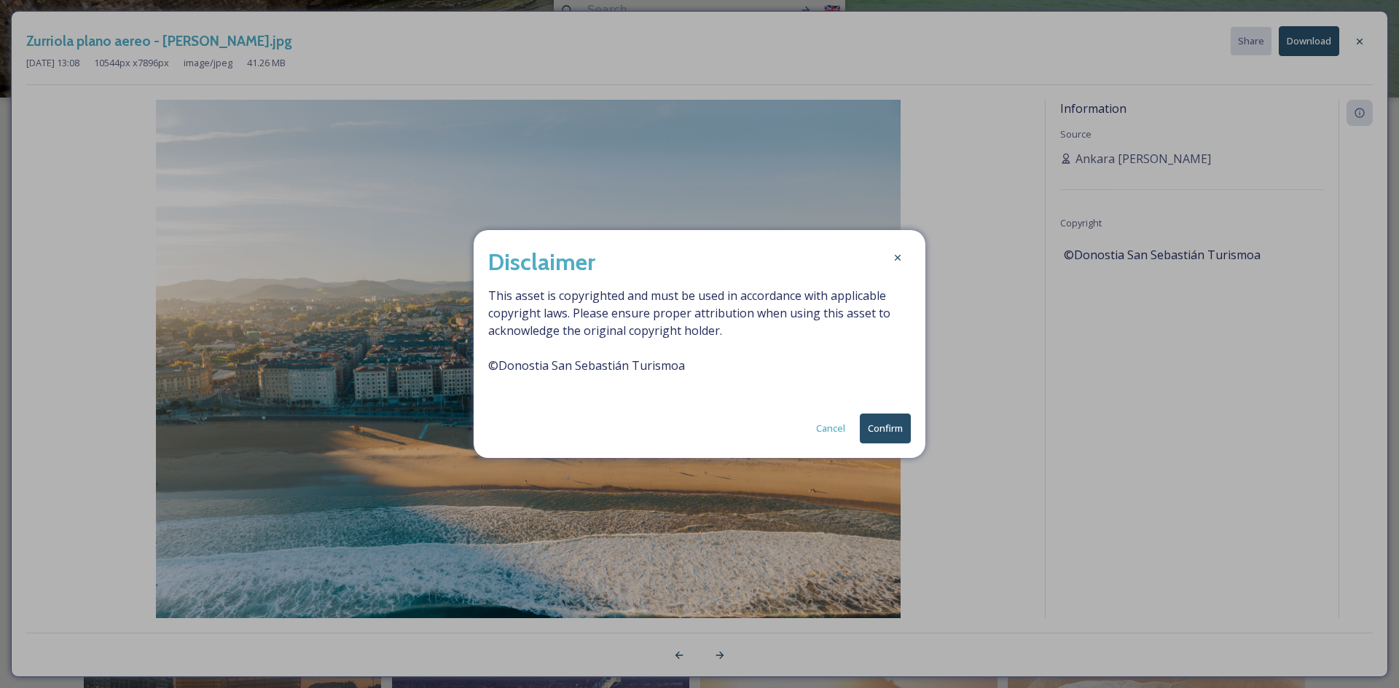
click at [907, 425] on button "Confirm" at bounding box center [885, 429] width 51 height 30
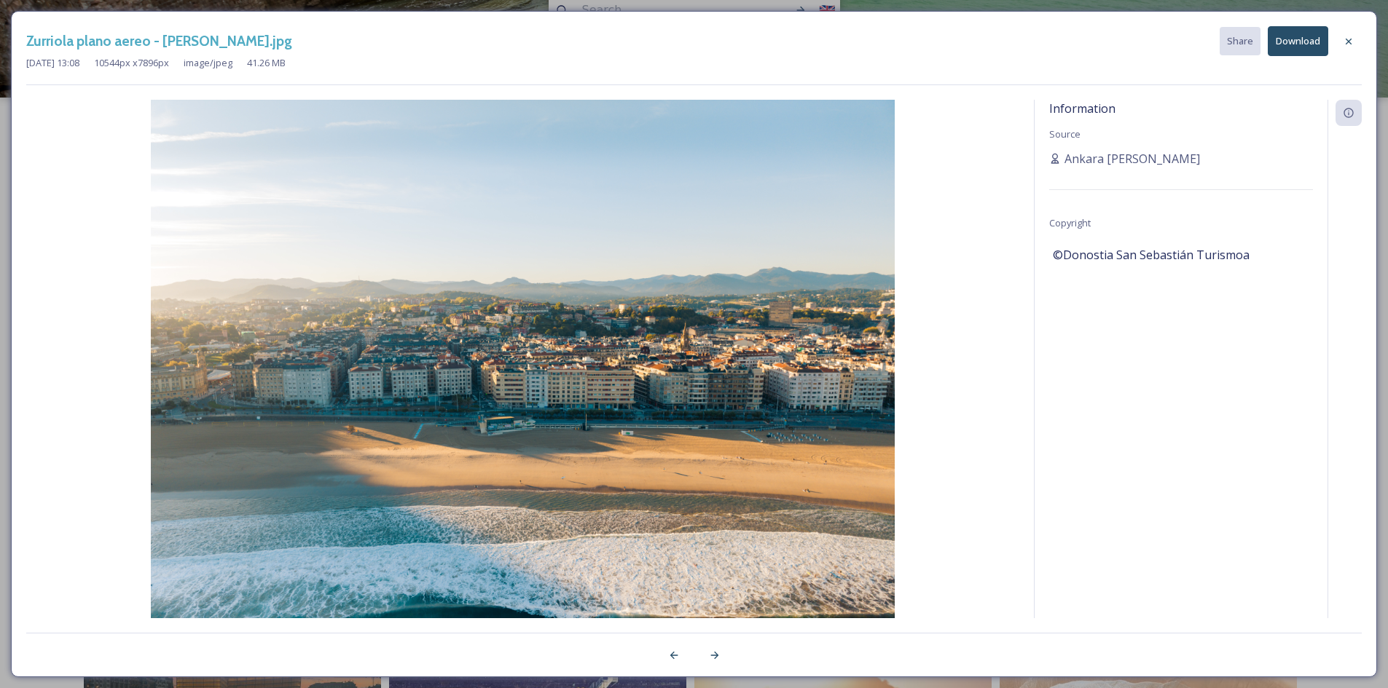
click at [1376, 167] on div "Zurriola plano aereo - [PERSON_NAME].jpg Share Download [DATE] 13:08 10544 px x…" at bounding box center [694, 344] width 1366 height 667
click at [1353, 36] on icon at bounding box center [1349, 42] width 12 height 12
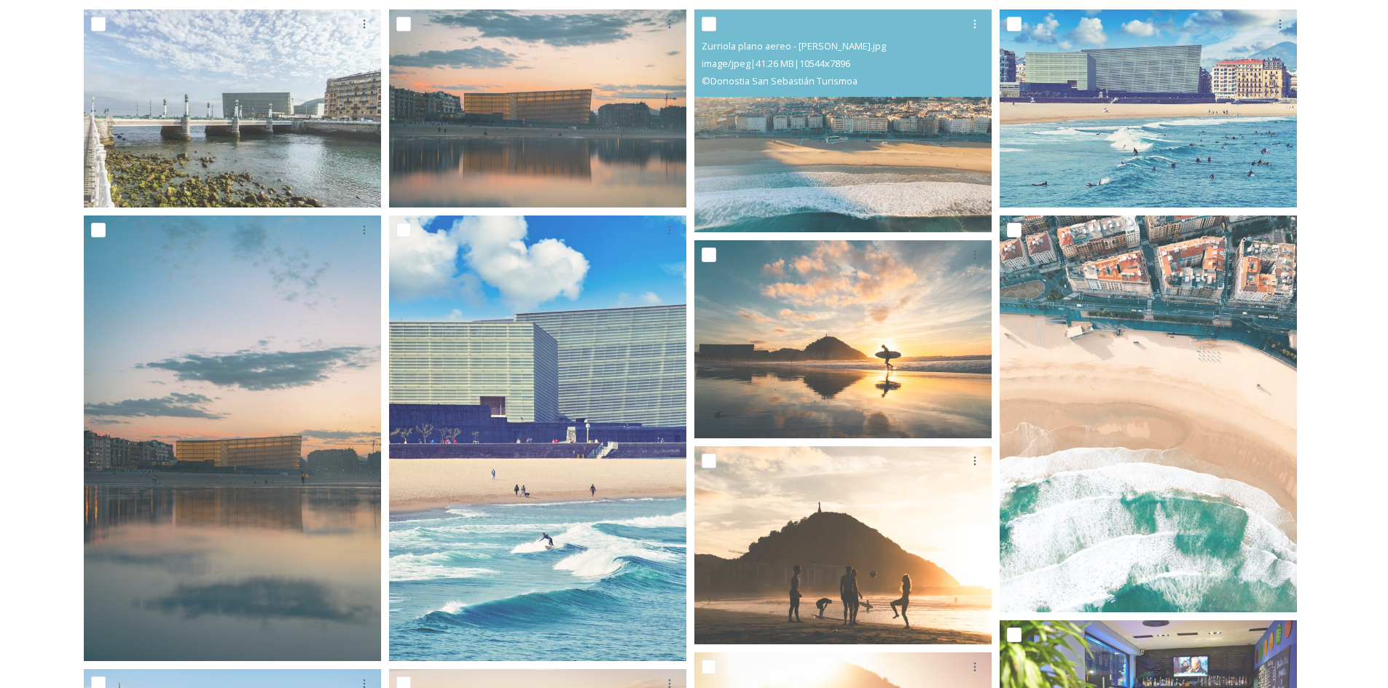
scroll to position [0, 0]
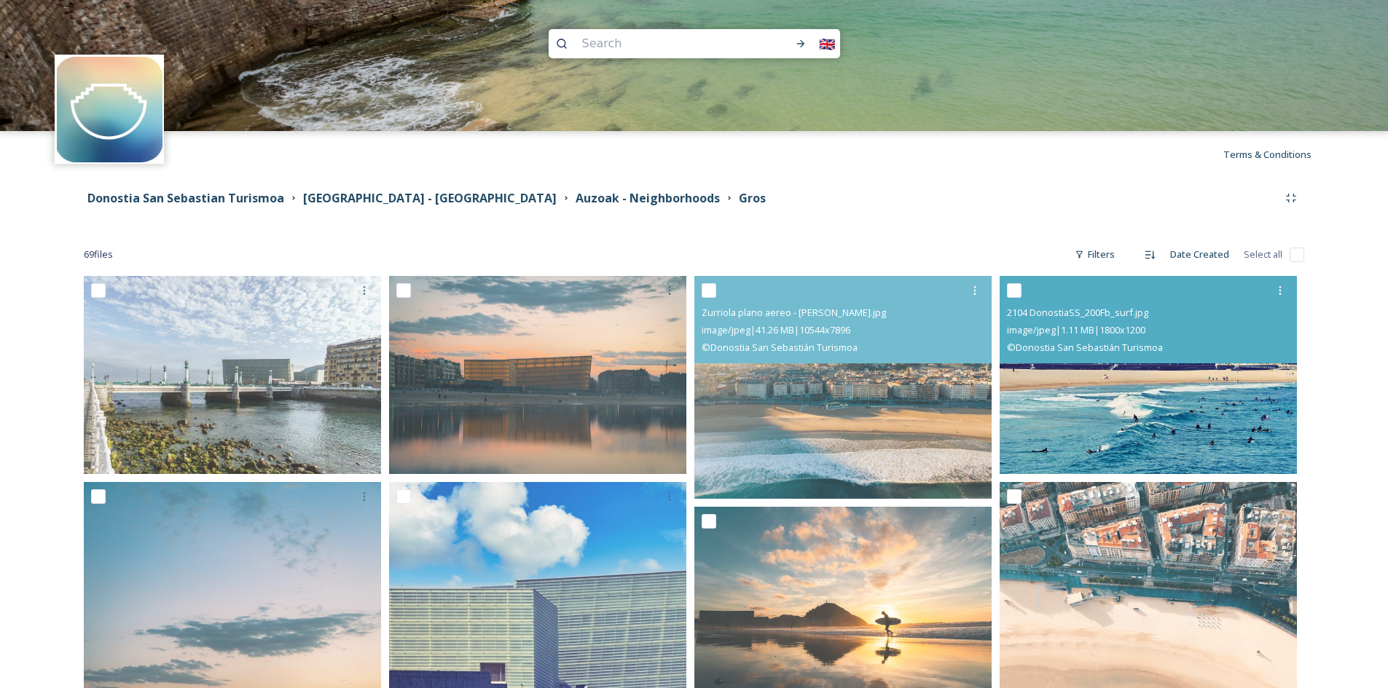
click at [1218, 429] on img at bounding box center [1148, 375] width 297 height 198
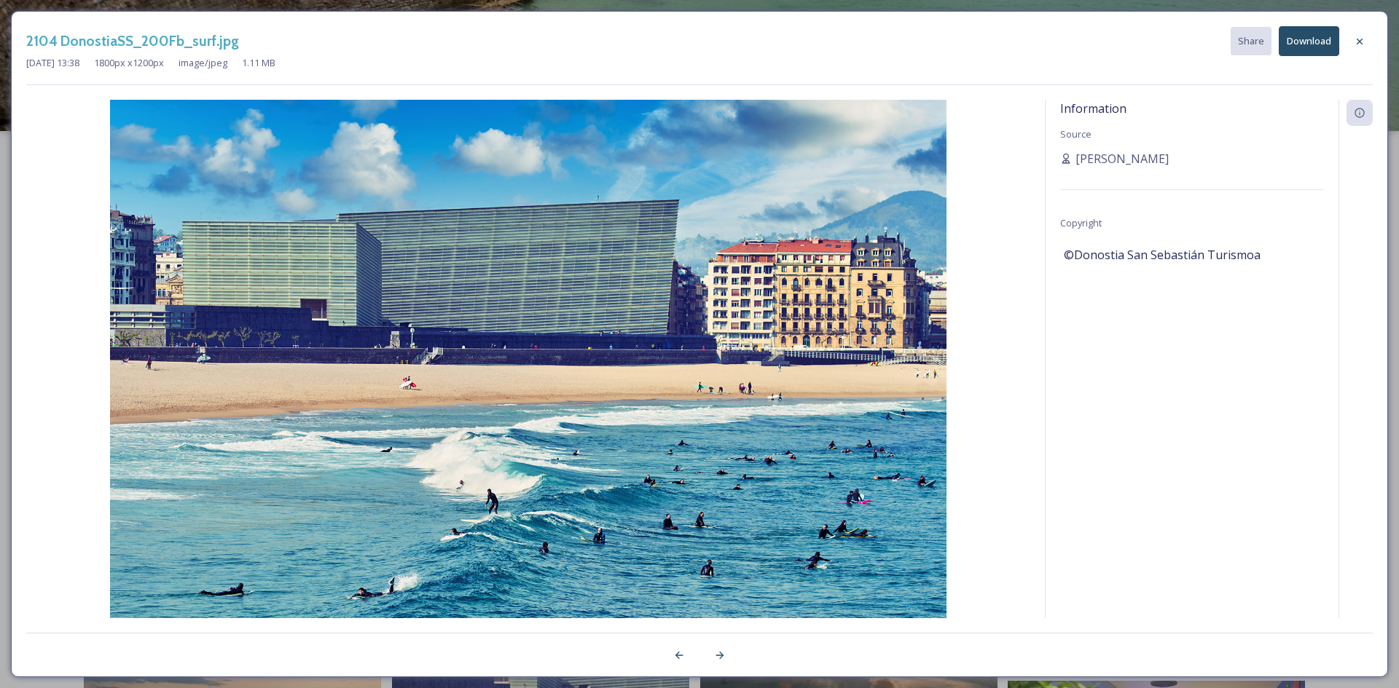
click at [1291, 42] on button "Download" at bounding box center [1309, 41] width 60 height 30
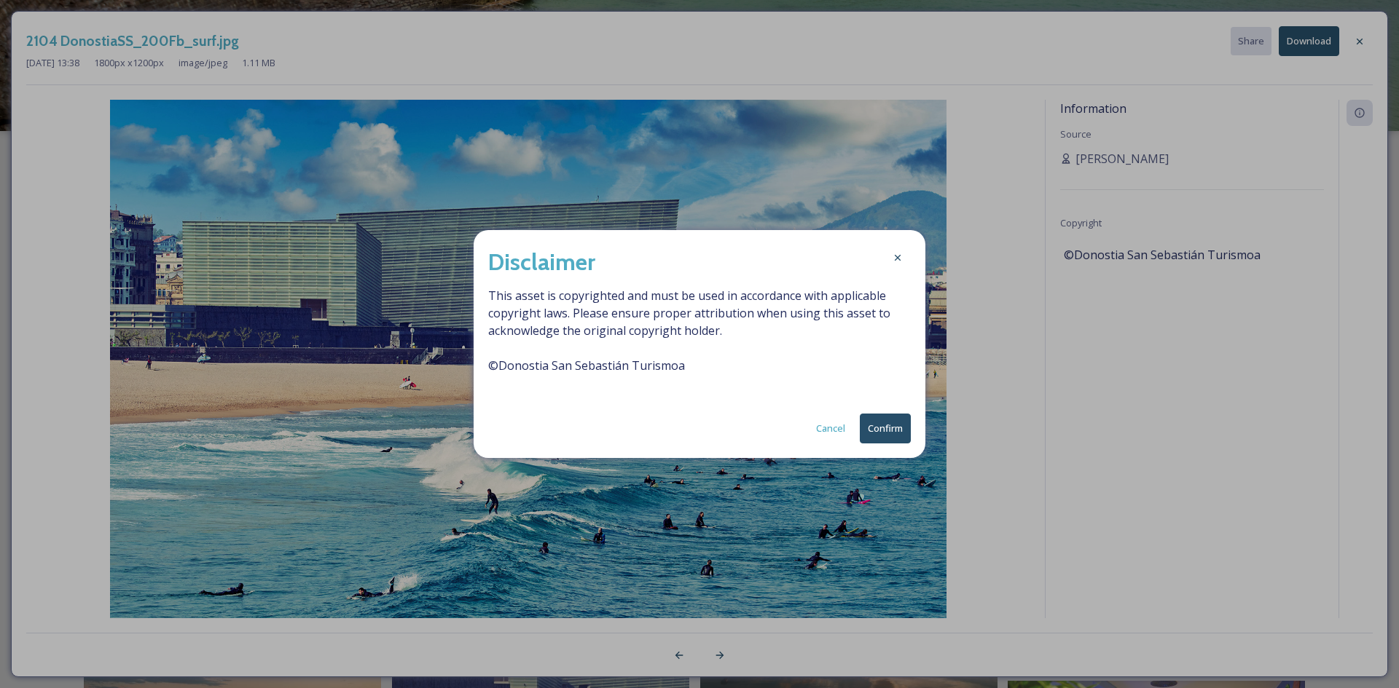
click at [887, 438] on button "Confirm" at bounding box center [885, 429] width 51 height 30
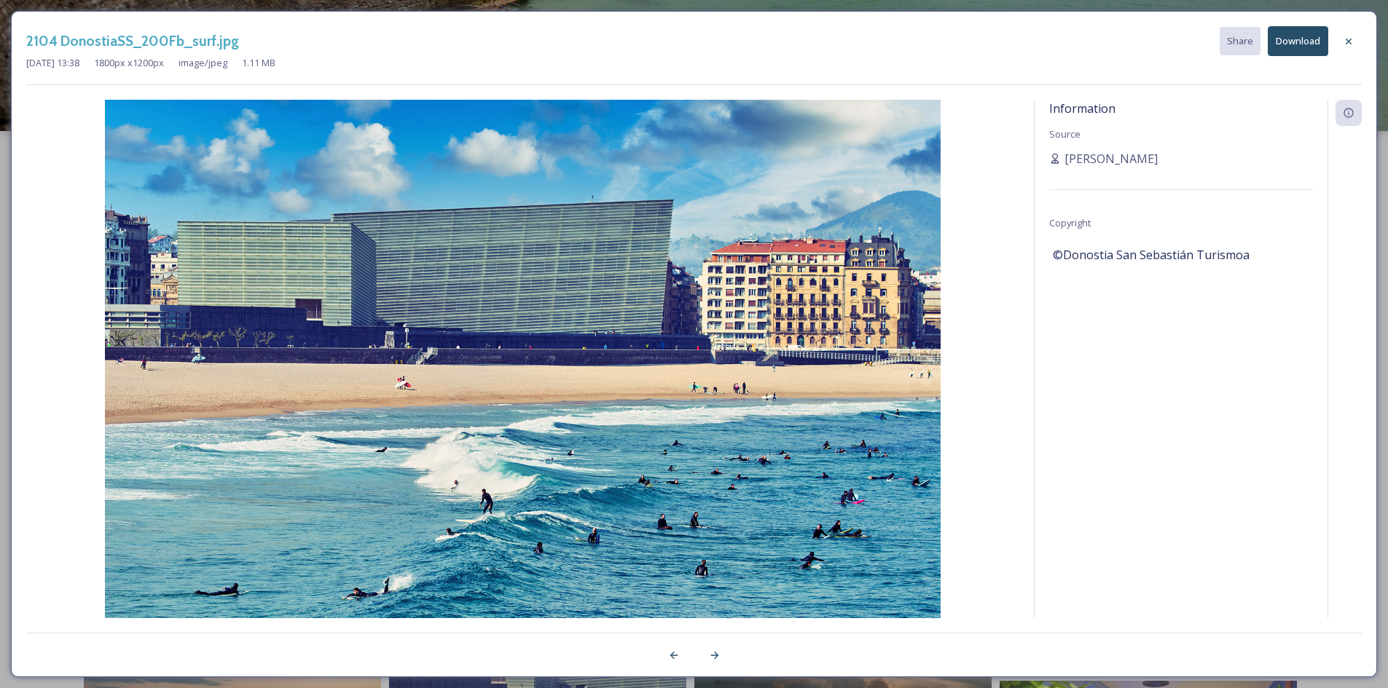
click at [1305, 47] on button "Download" at bounding box center [1298, 41] width 60 height 30
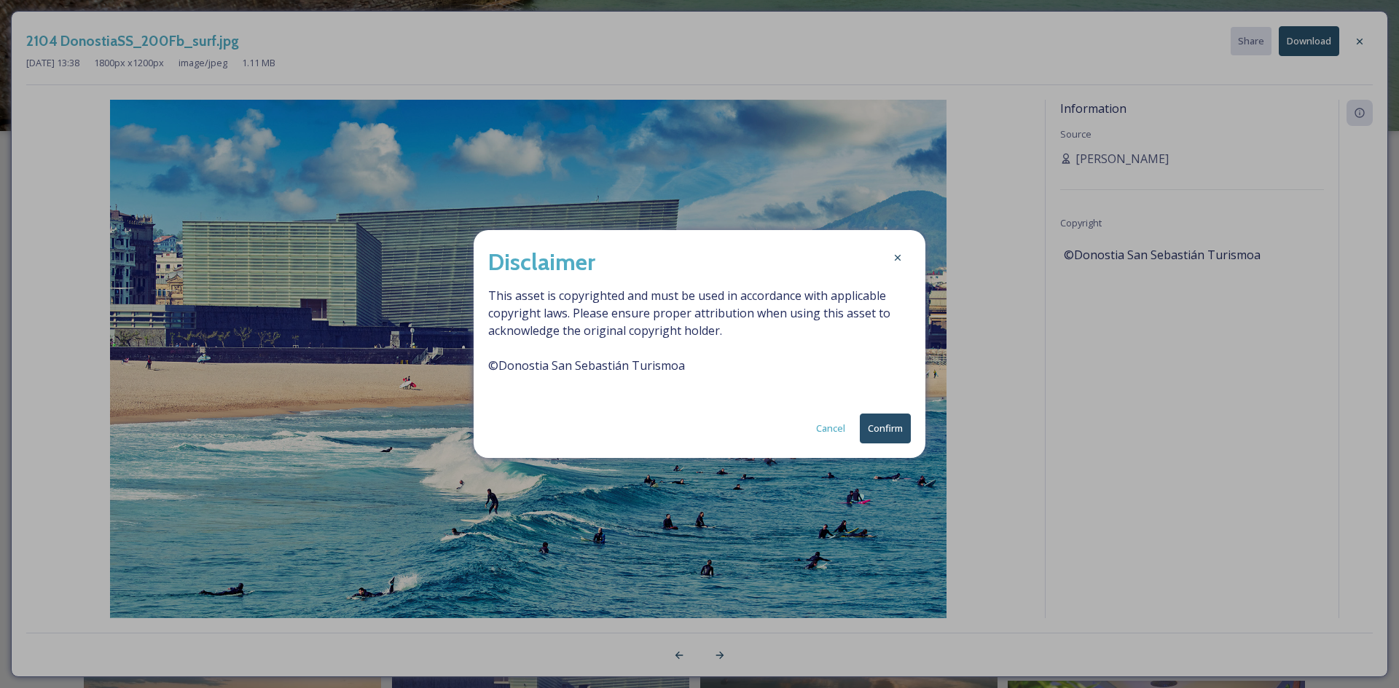
click at [868, 442] on button "Confirm" at bounding box center [885, 429] width 51 height 30
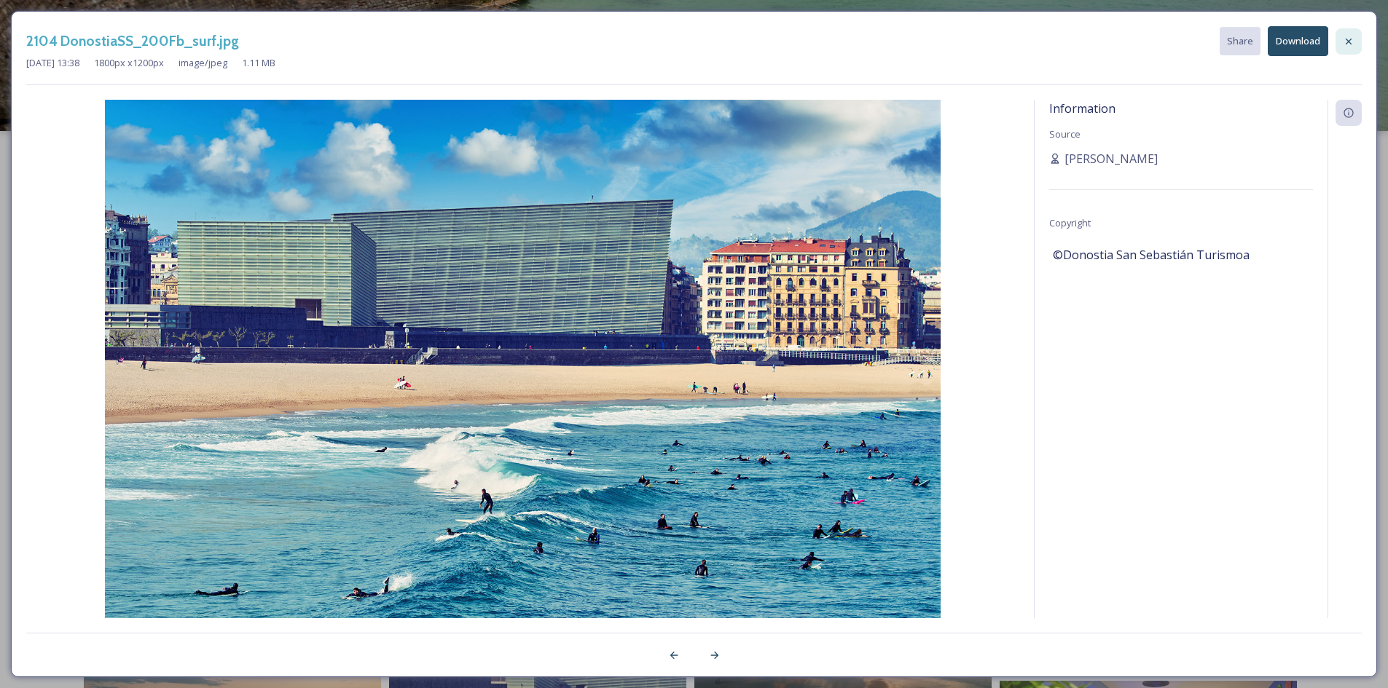
click at [1350, 36] on icon at bounding box center [1349, 42] width 12 height 12
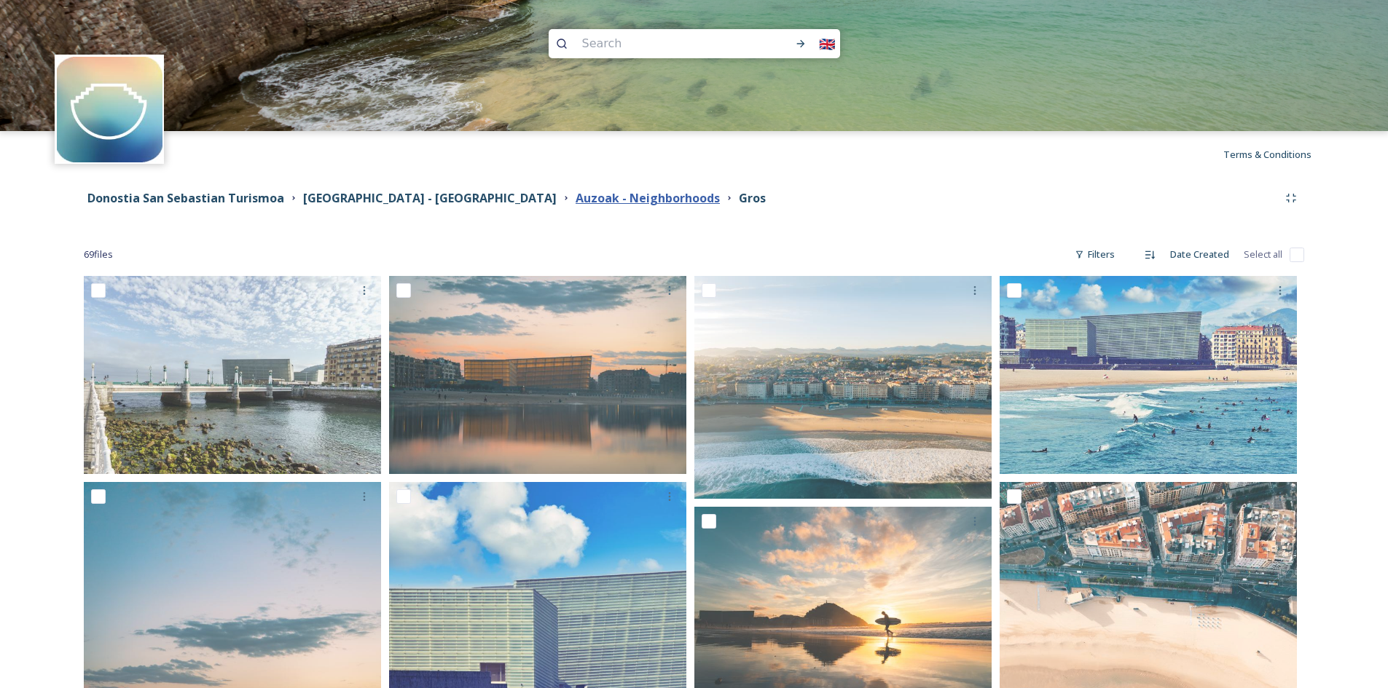
click at [576, 197] on strong "Auzoak - Neighborhoods" at bounding box center [648, 198] width 144 height 16
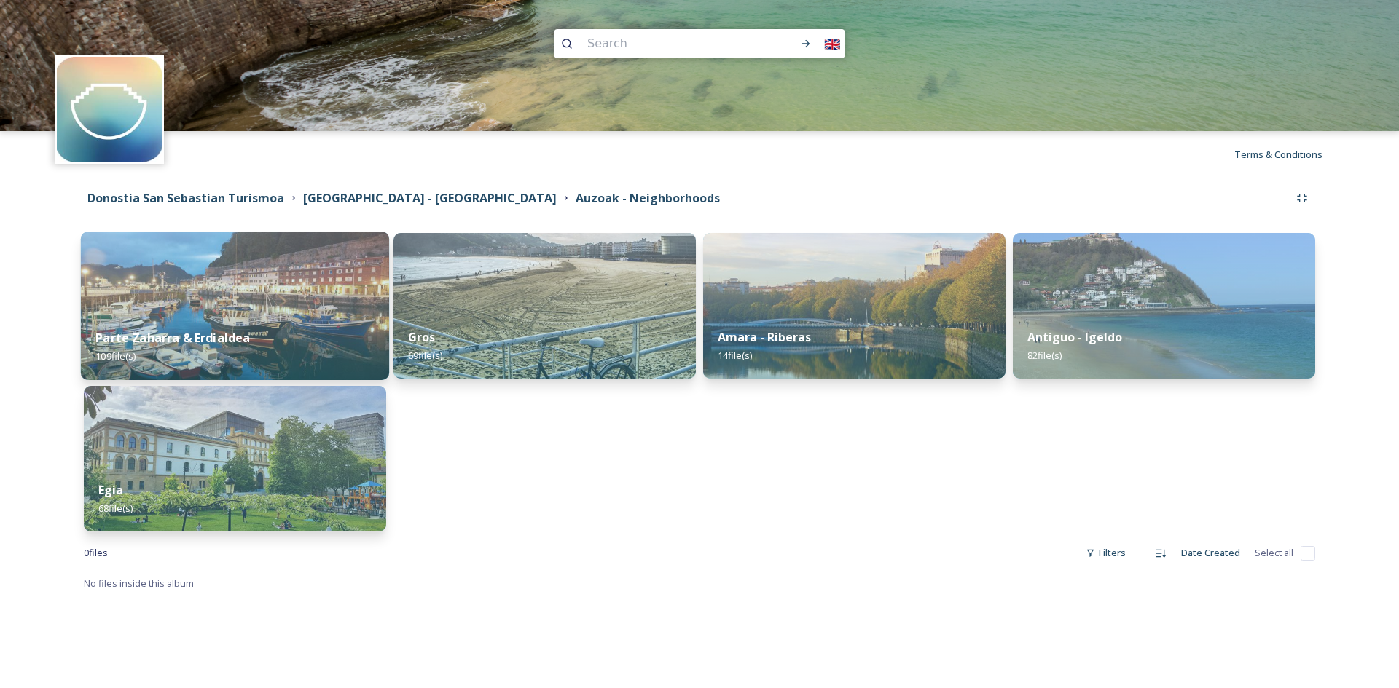
click at [216, 316] on div "Parte Zaharra & Erdialdea 109 file(s)" at bounding box center [235, 347] width 308 height 66
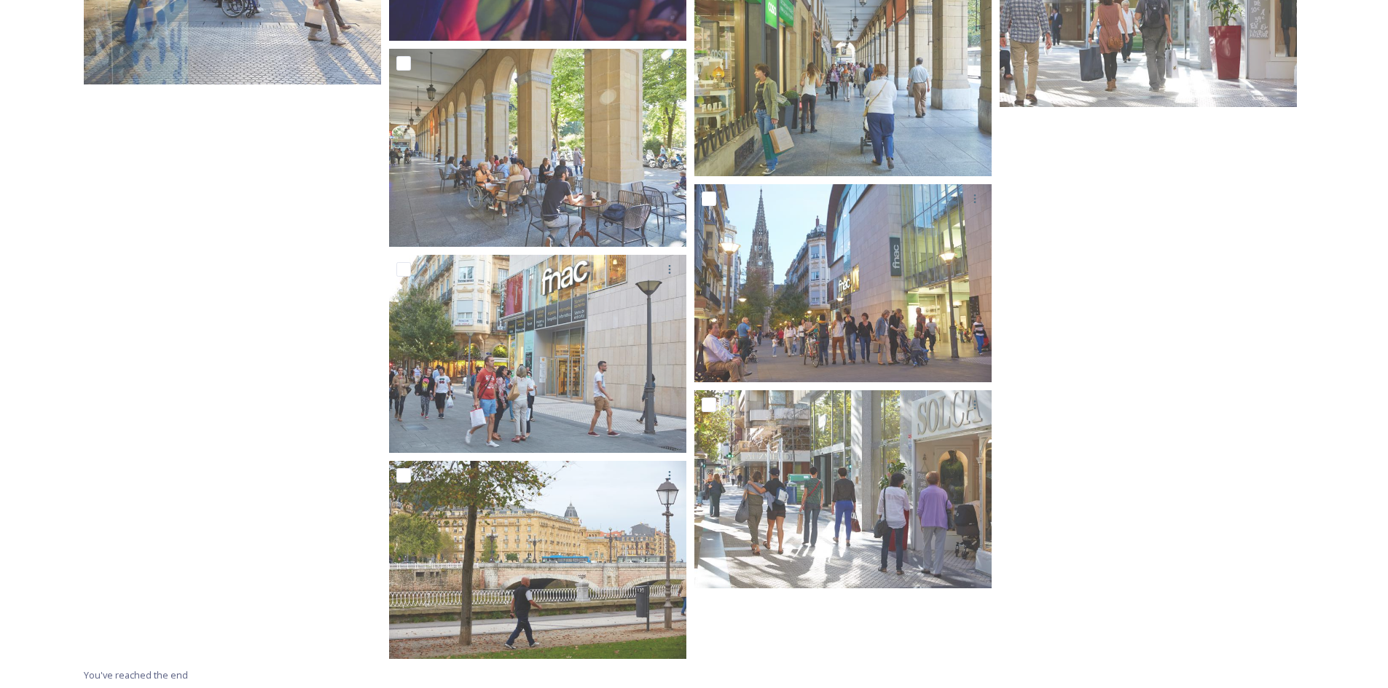
scroll to position [7307, 0]
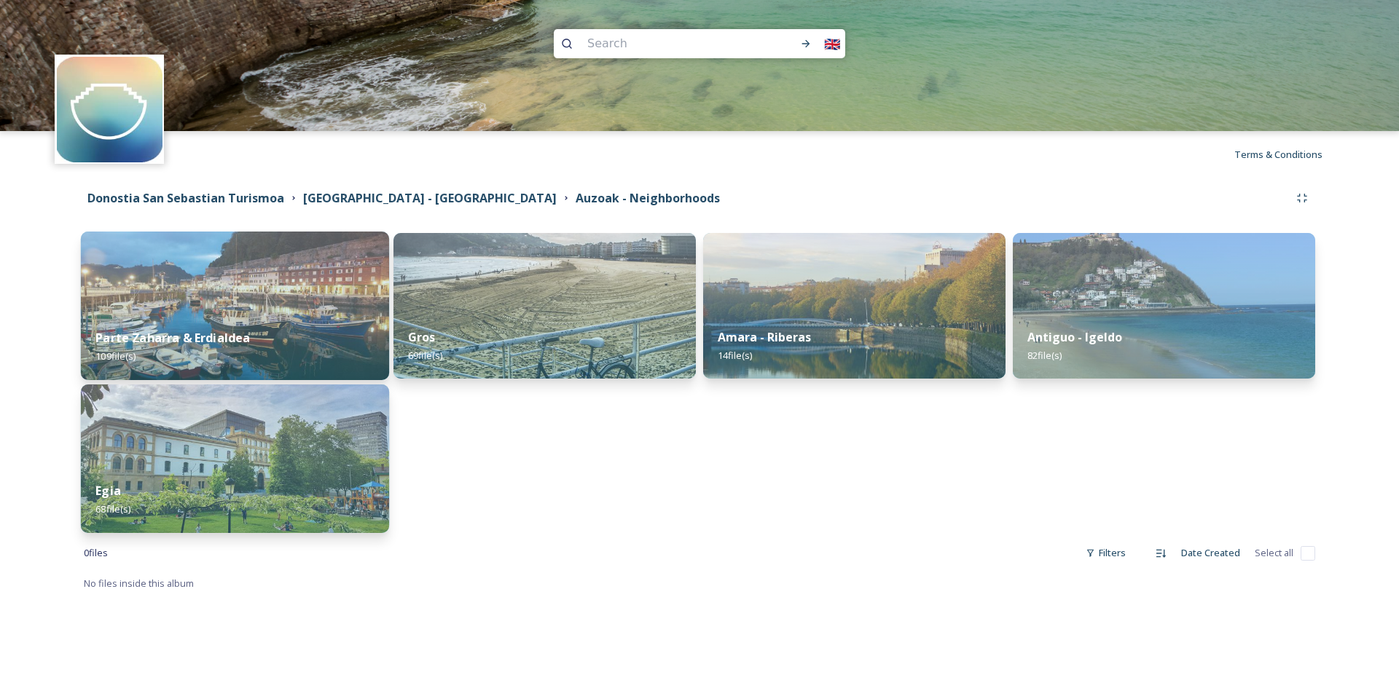
click at [280, 468] on div "Egia 68 file(s)" at bounding box center [235, 500] width 308 height 66
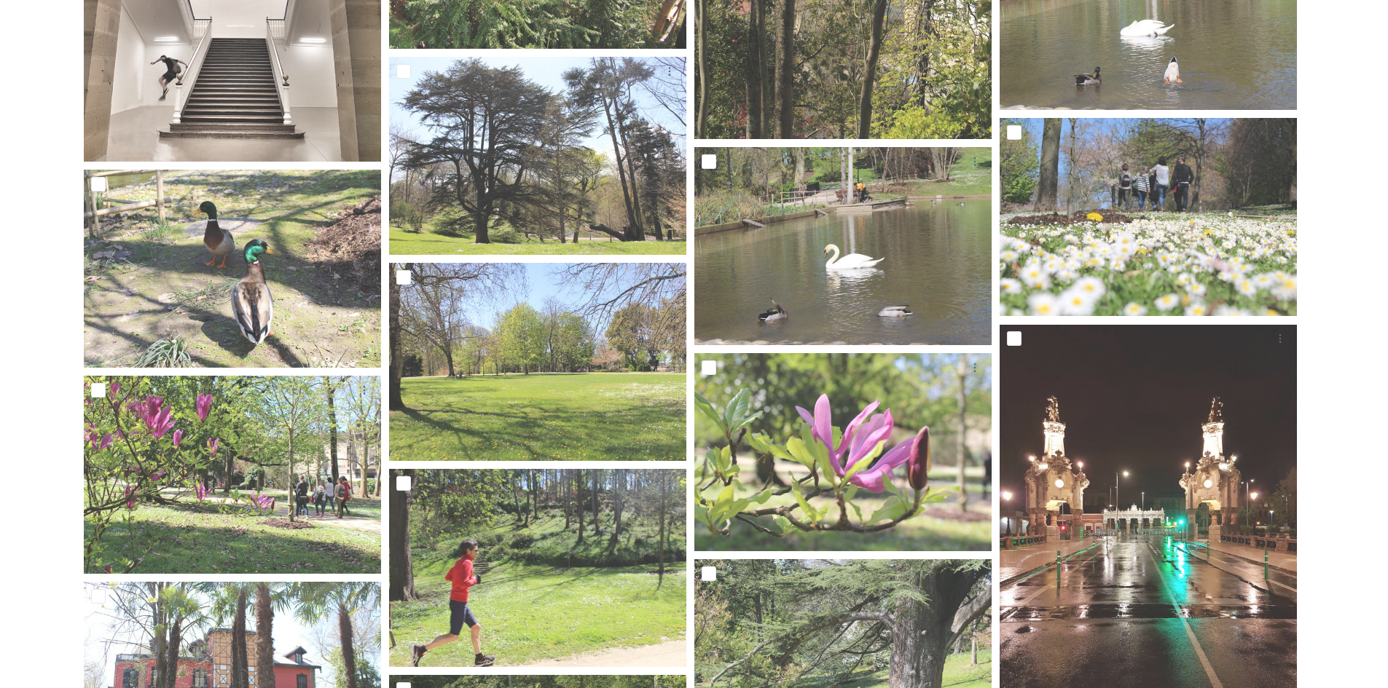
scroll to position [4337, 0]
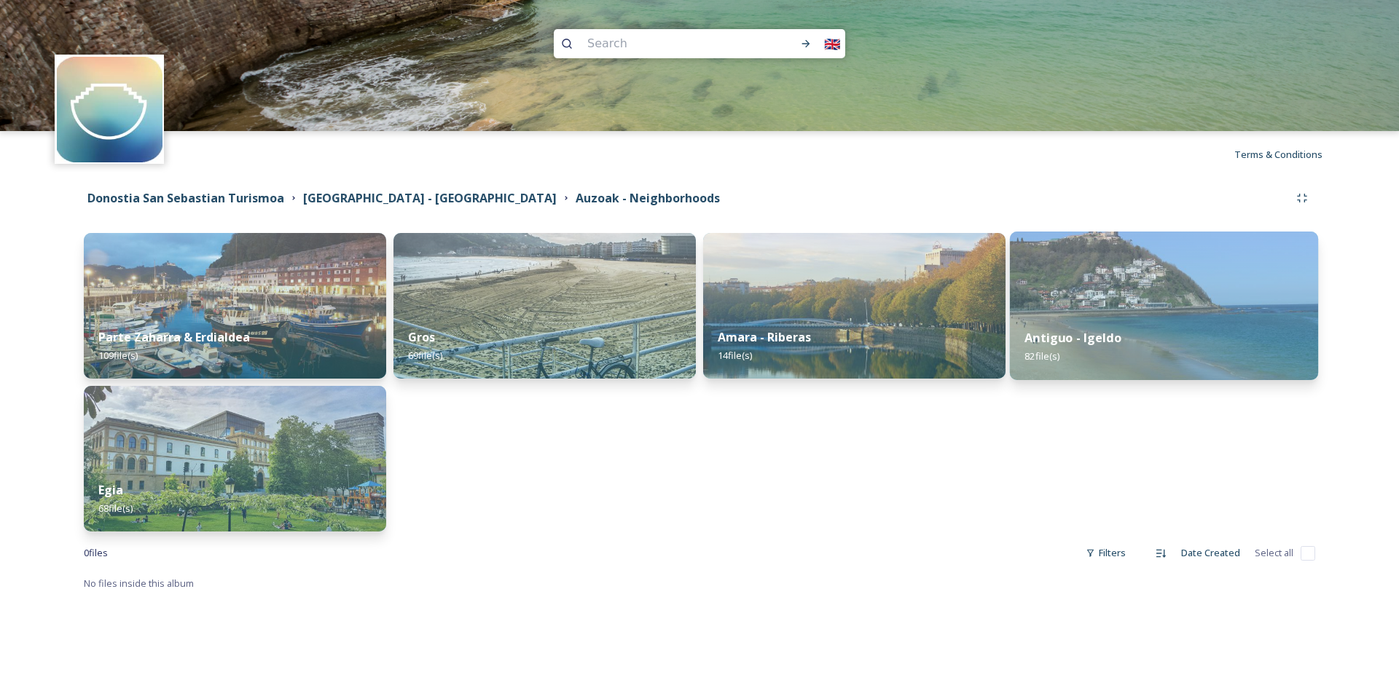
click at [1096, 337] on strong "Antiguo - Igeldo" at bounding box center [1072, 338] width 97 height 16
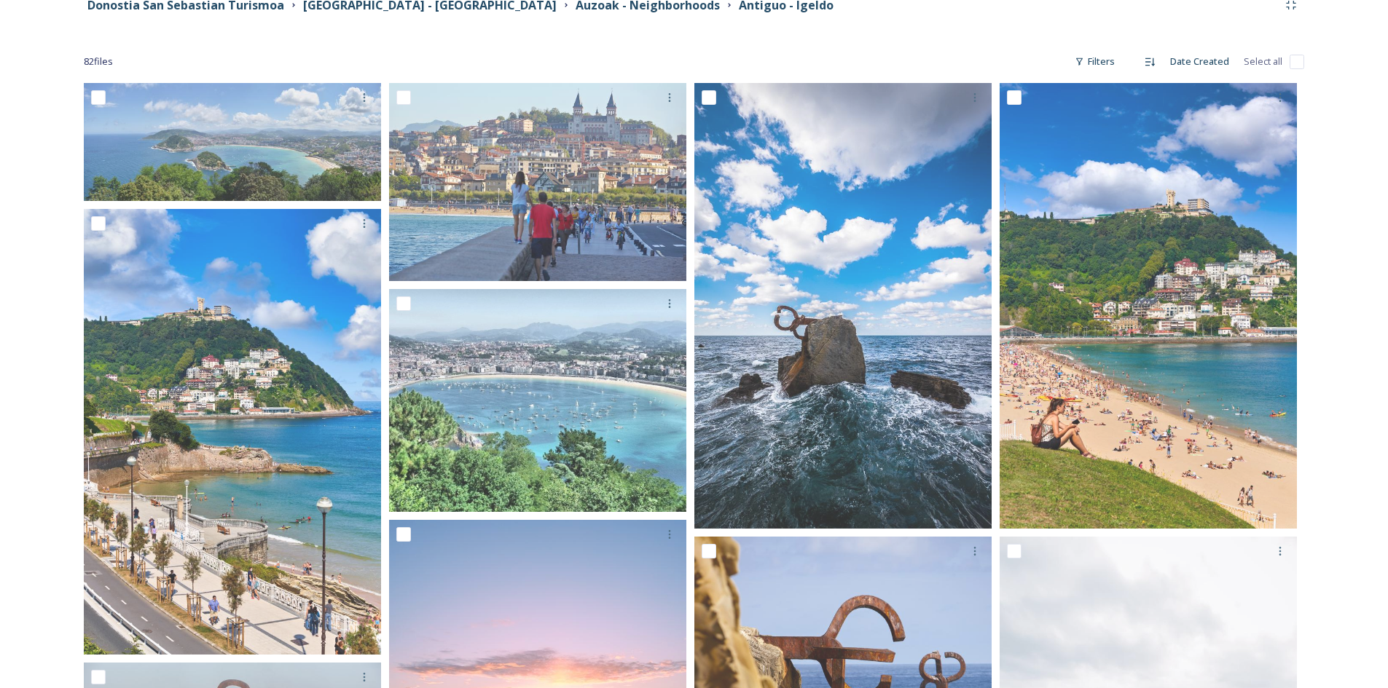
scroll to position [219, 0]
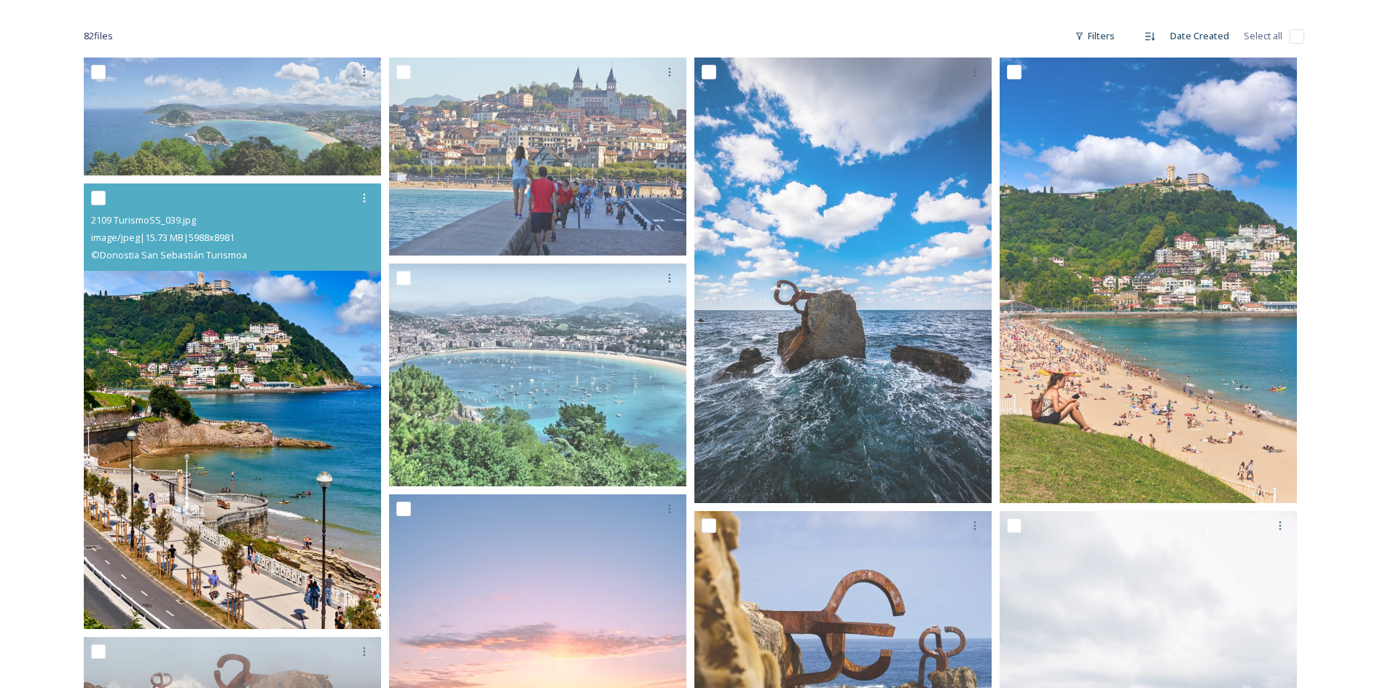
click at [236, 401] on img at bounding box center [232, 407] width 297 height 446
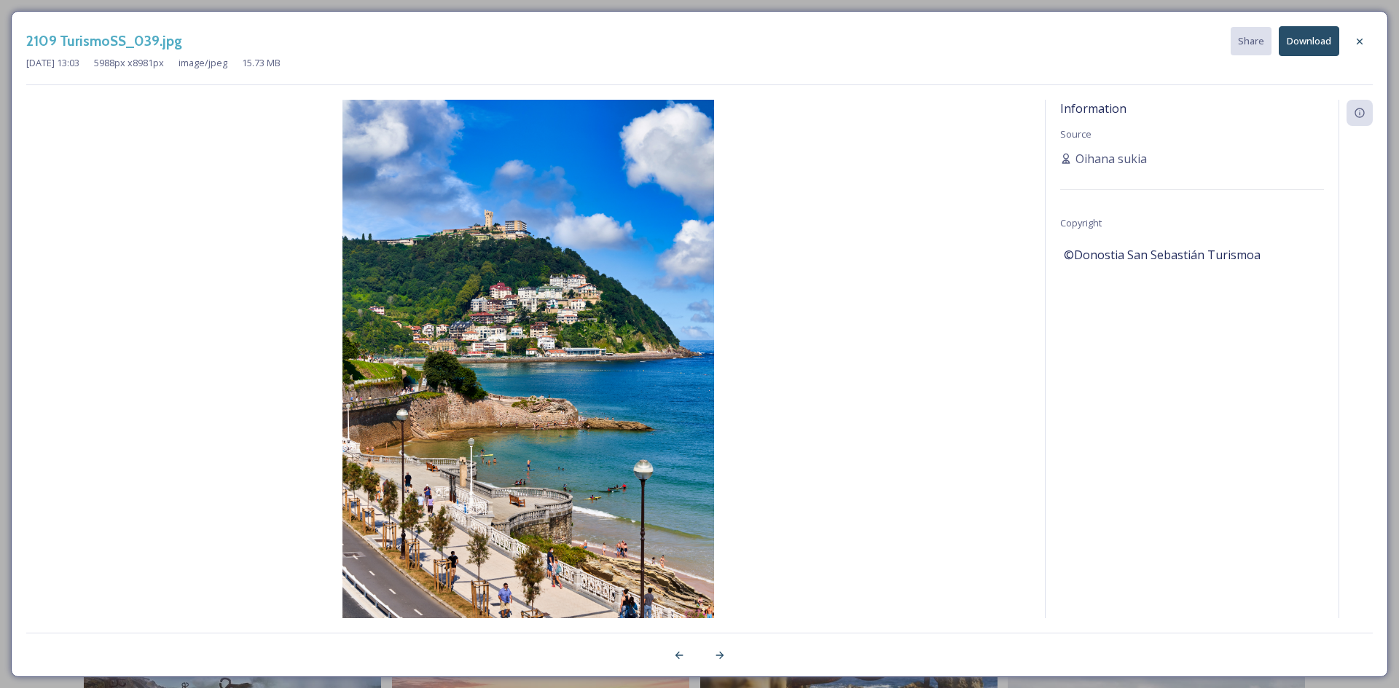
click at [1290, 45] on button "Download" at bounding box center [1309, 41] width 60 height 30
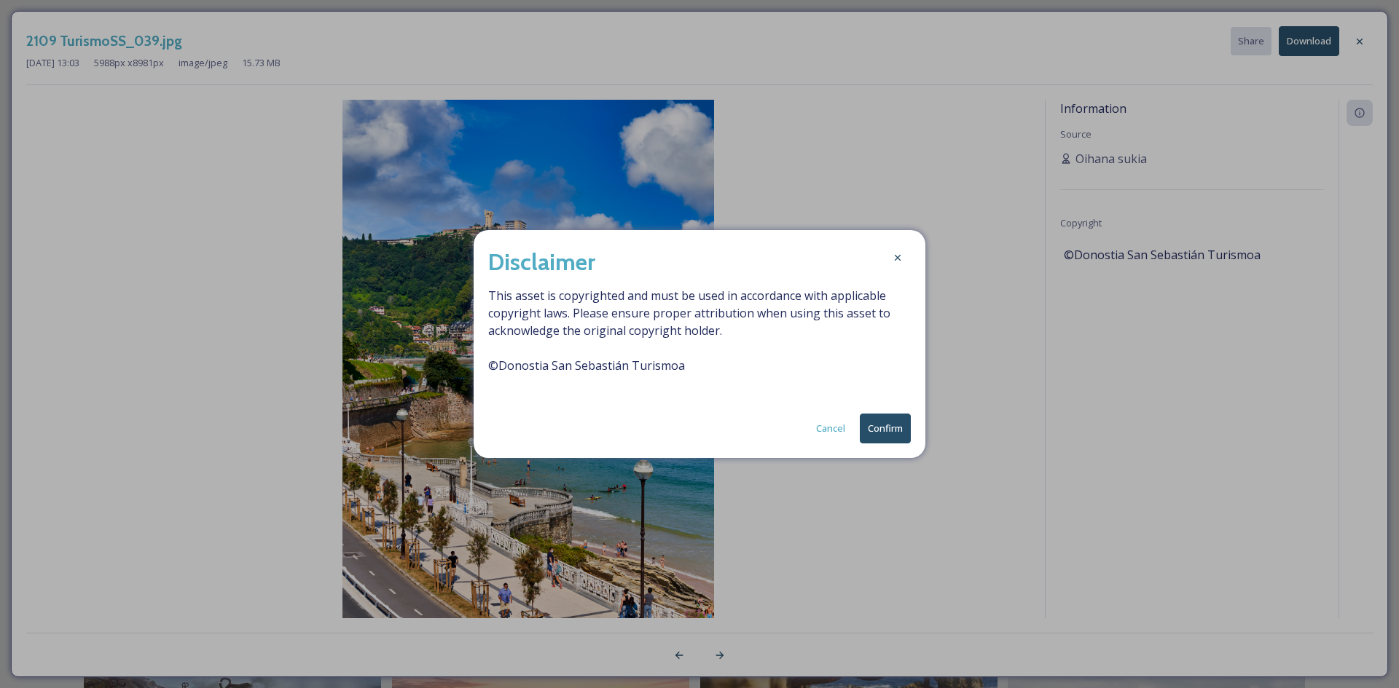
click at [891, 417] on button "Confirm" at bounding box center [885, 429] width 51 height 30
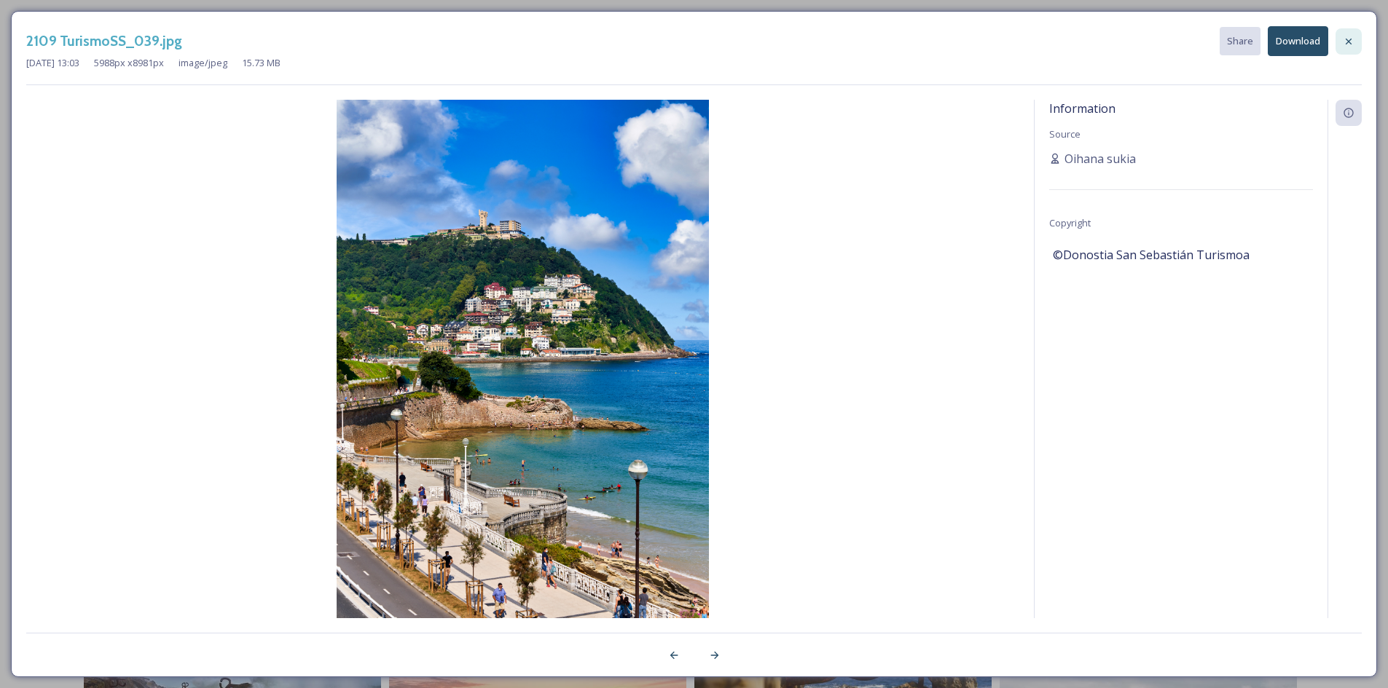
click at [1351, 42] on icon at bounding box center [1349, 42] width 12 height 12
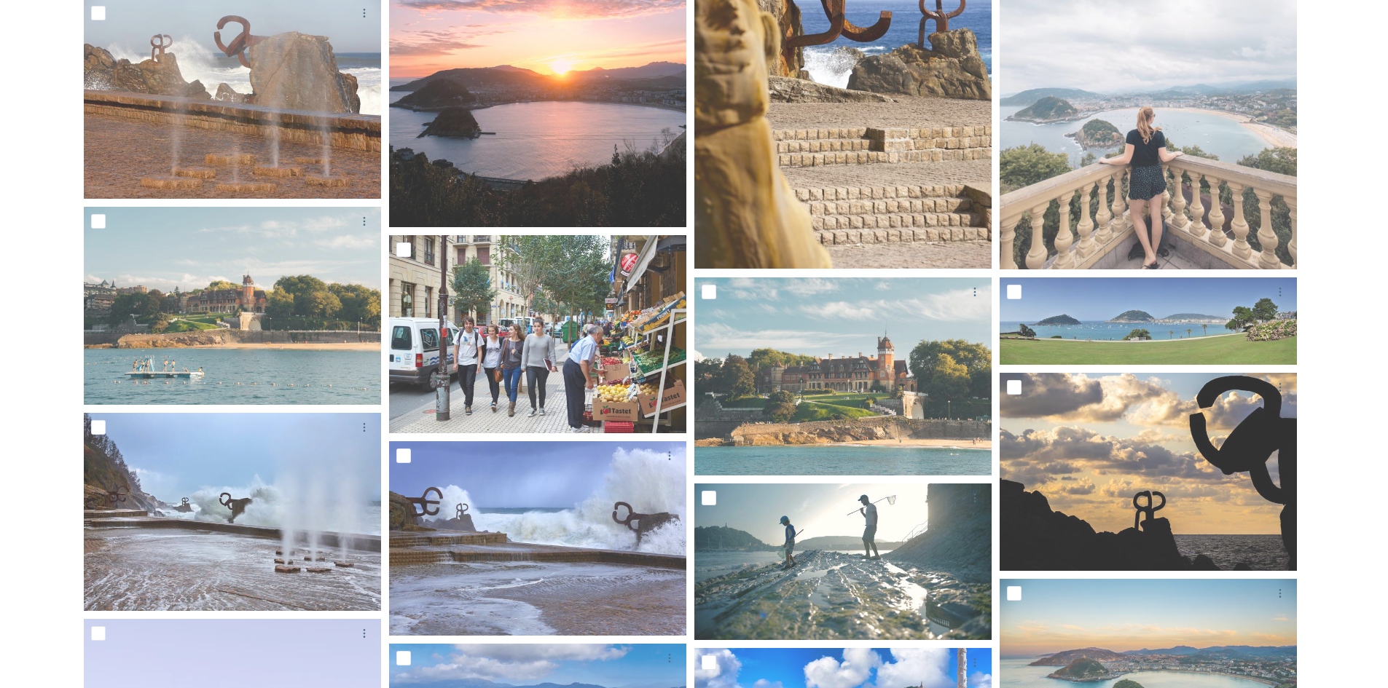
scroll to position [874, 0]
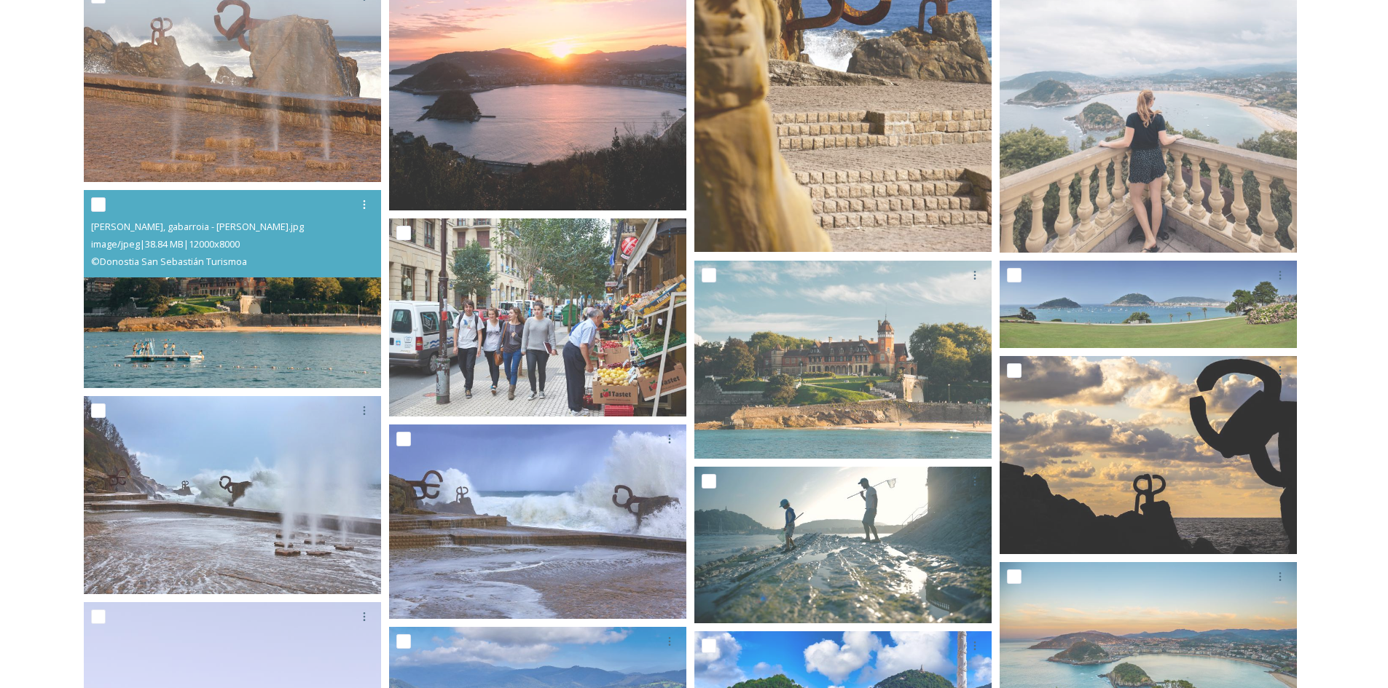
click at [360, 342] on img at bounding box center [232, 289] width 297 height 198
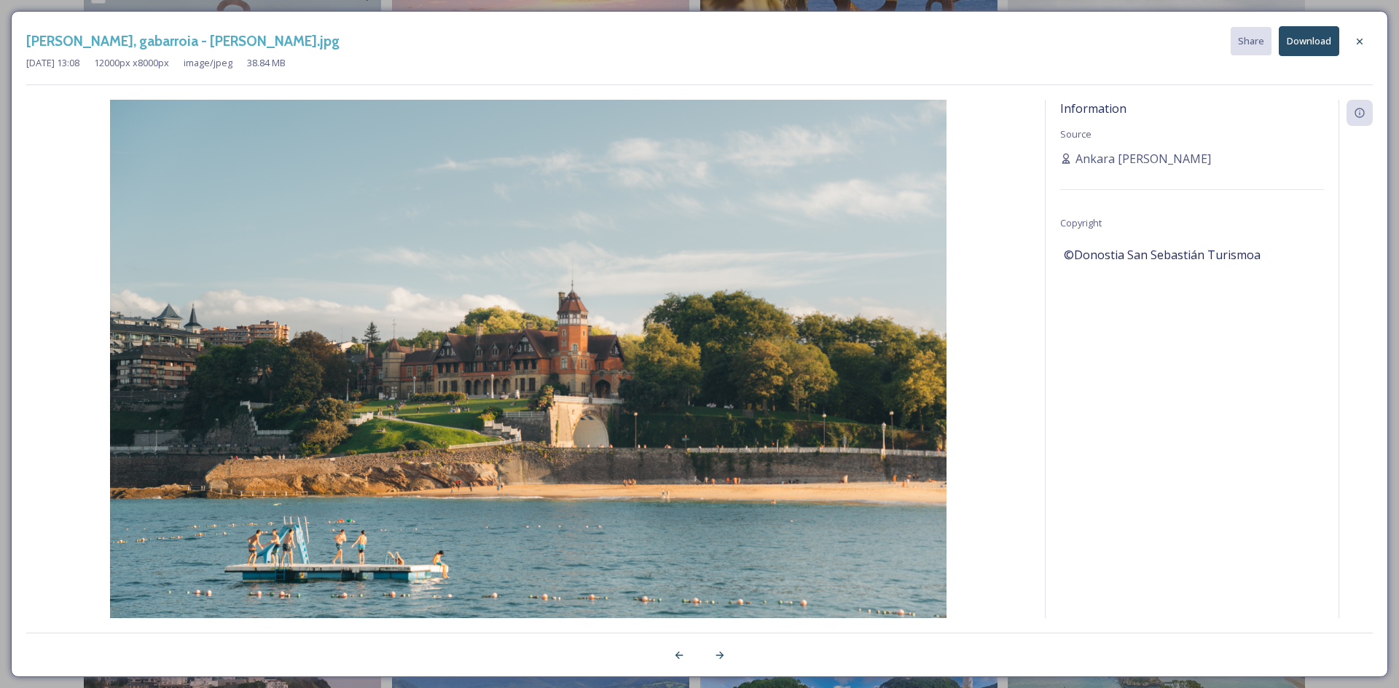
click at [1324, 41] on button "Download" at bounding box center [1309, 41] width 60 height 30
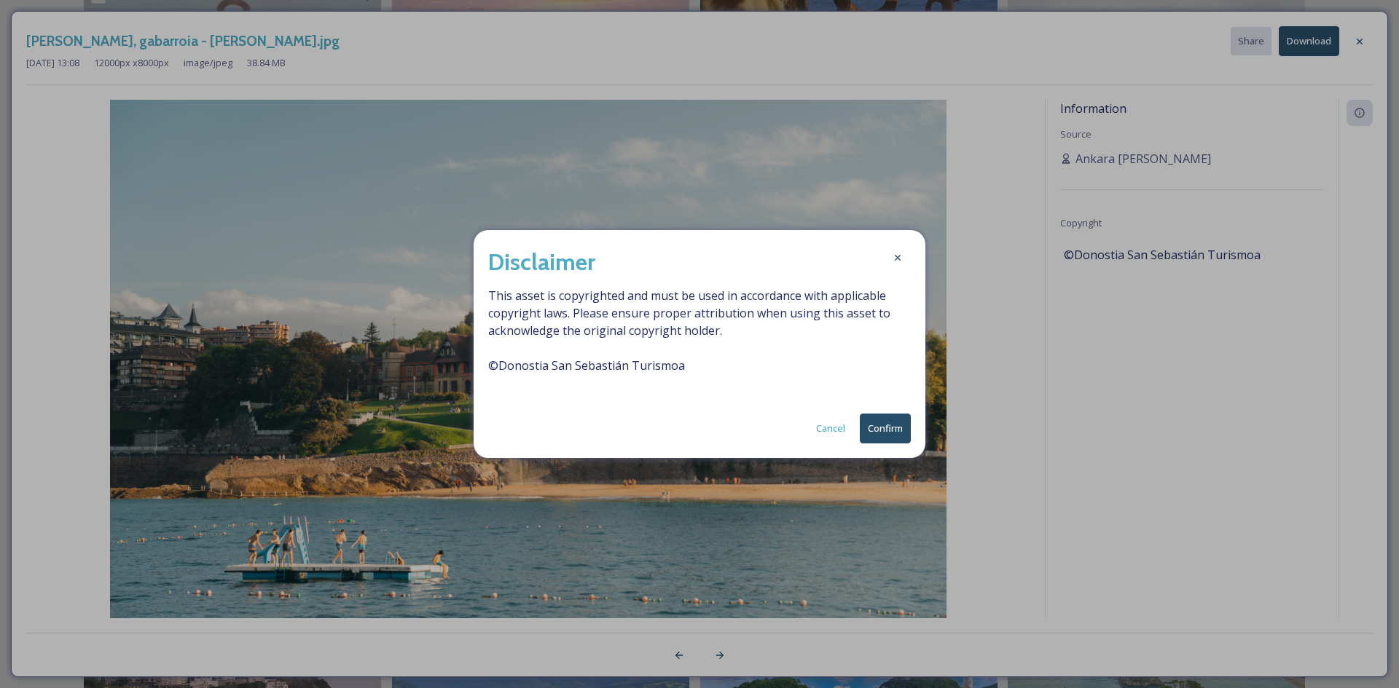
click at [899, 431] on button "Confirm" at bounding box center [885, 429] width 51 height 30
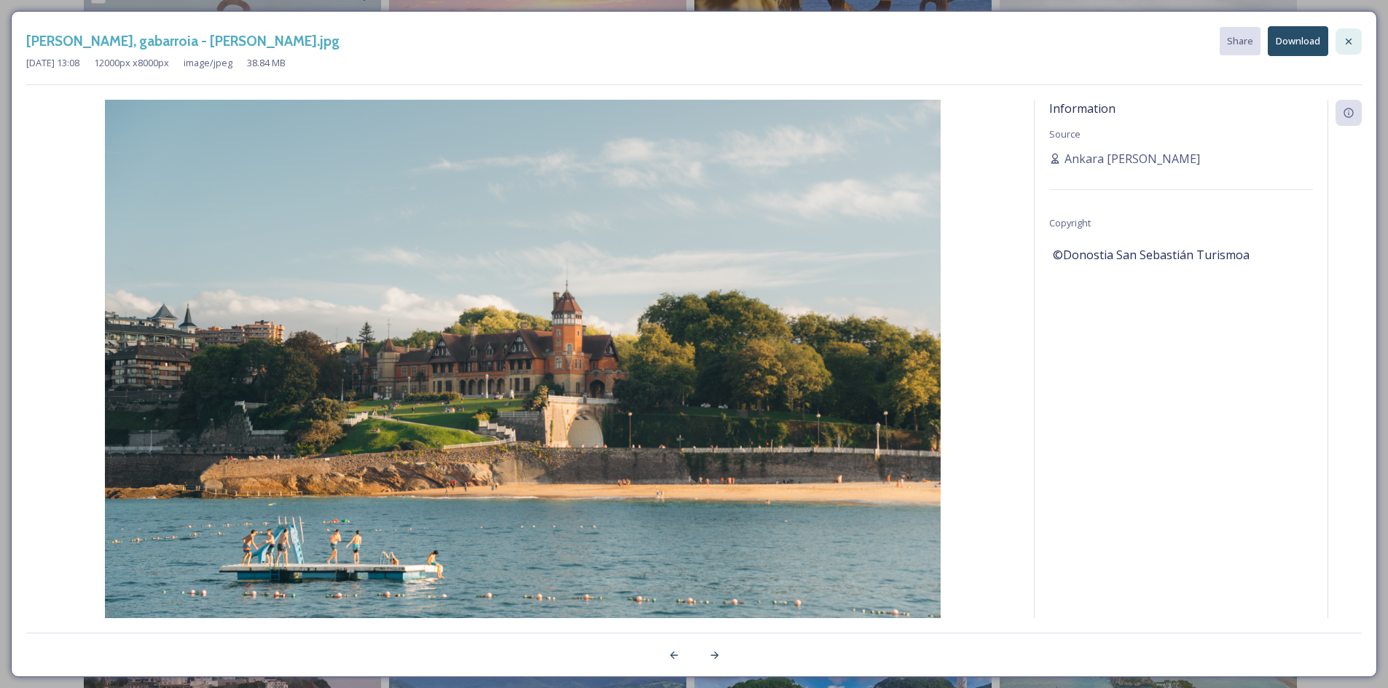
click at [1356, 42] on div at bounding box center [1348, 41] width 26 height 26
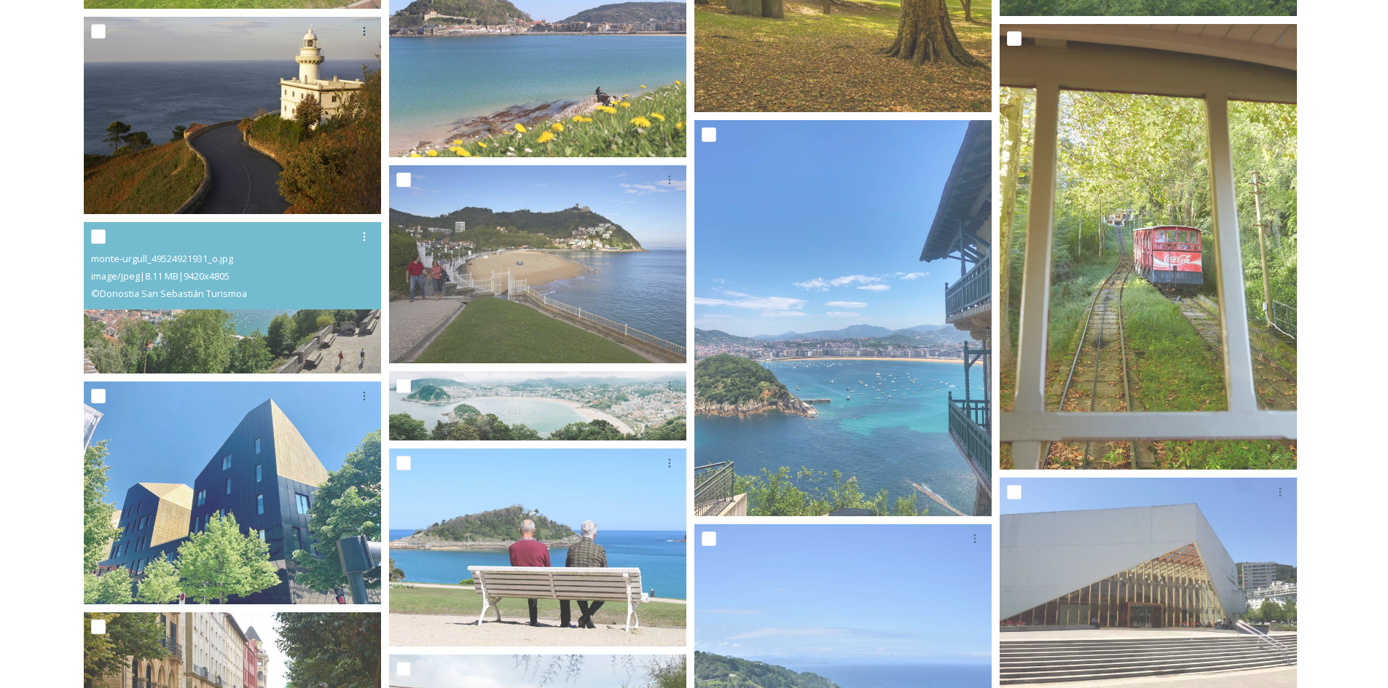
scroll to position [2623, 0]
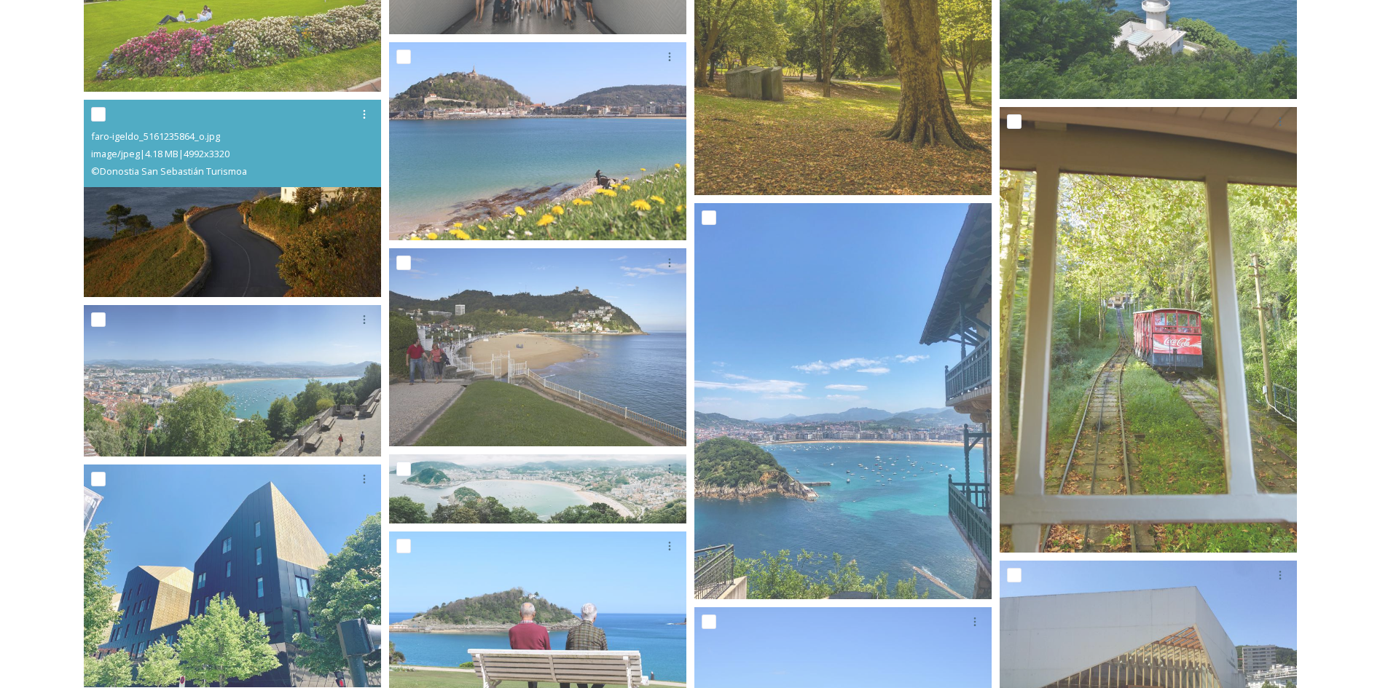
click at [321, 224] on img at bounding box center [232, 199] width 297 height 198
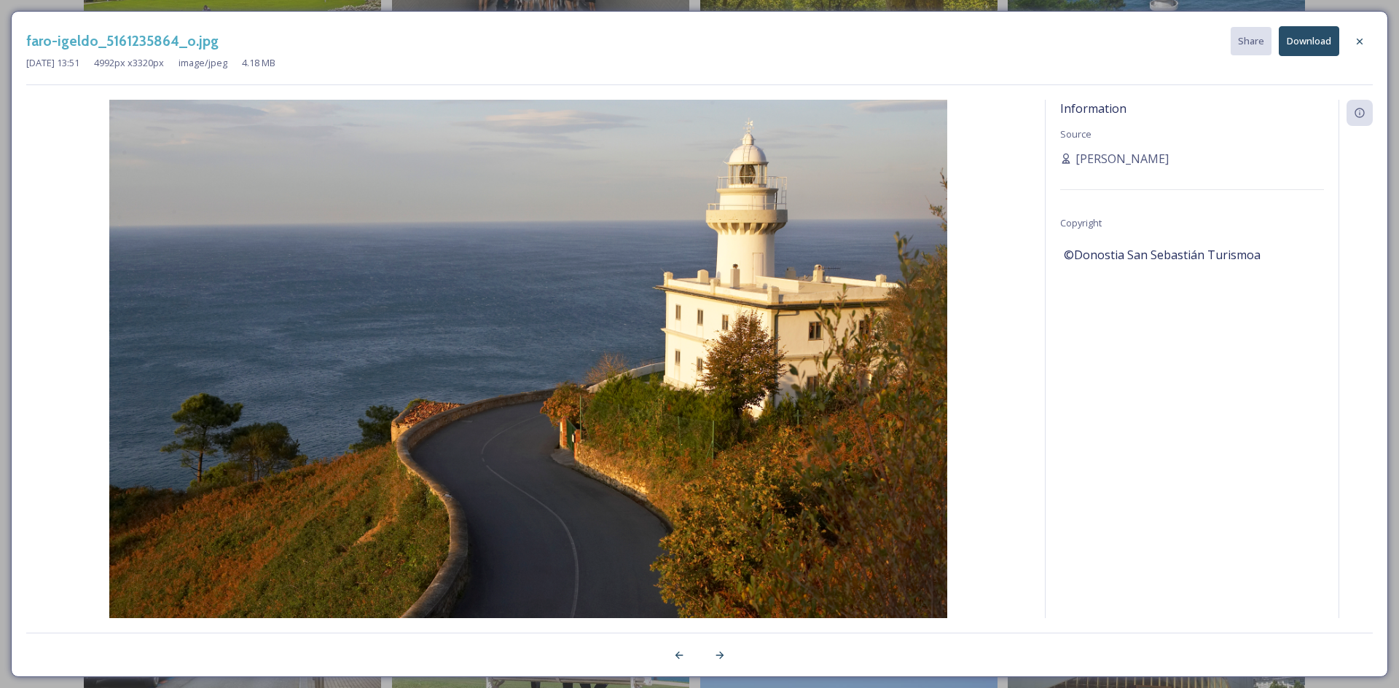
click at [1298, 50] on button "Download" at bounding box center [1309, 41] width 60 height 30
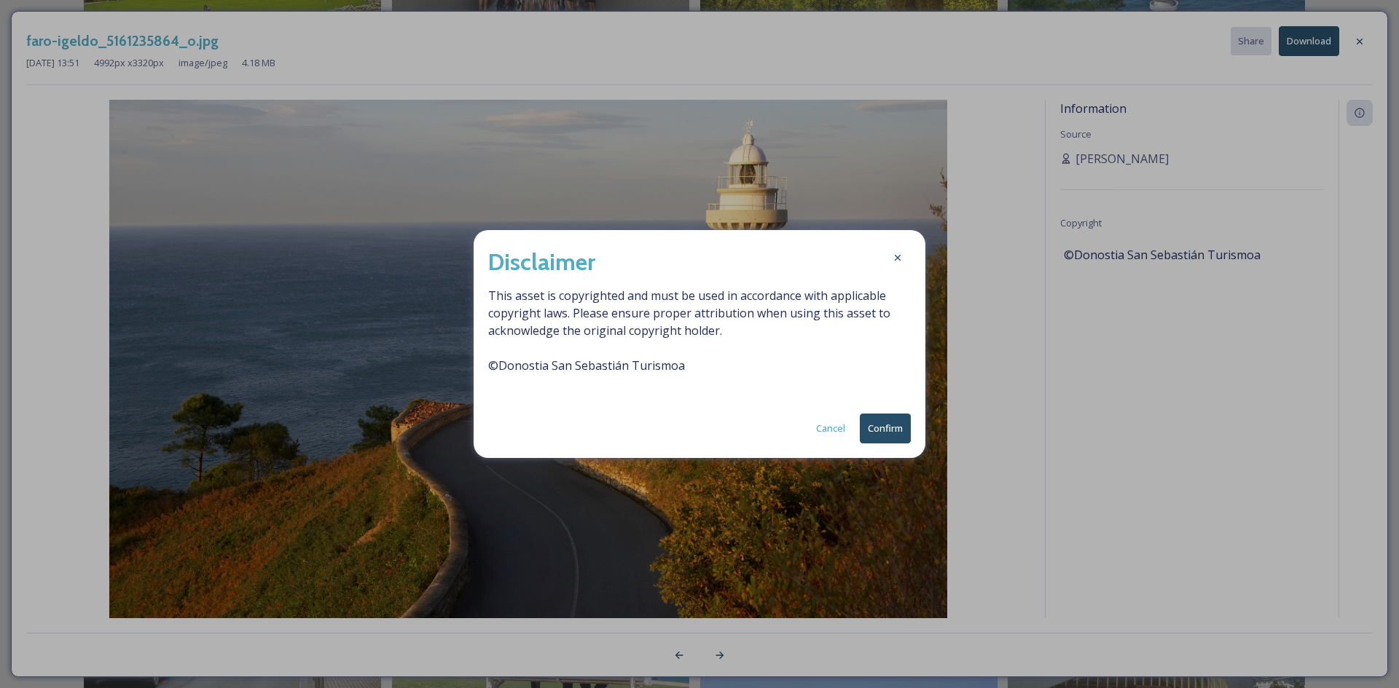
click at [877, 440] on button "Confirm" at bounding box center [885, 429] width 51 height 30
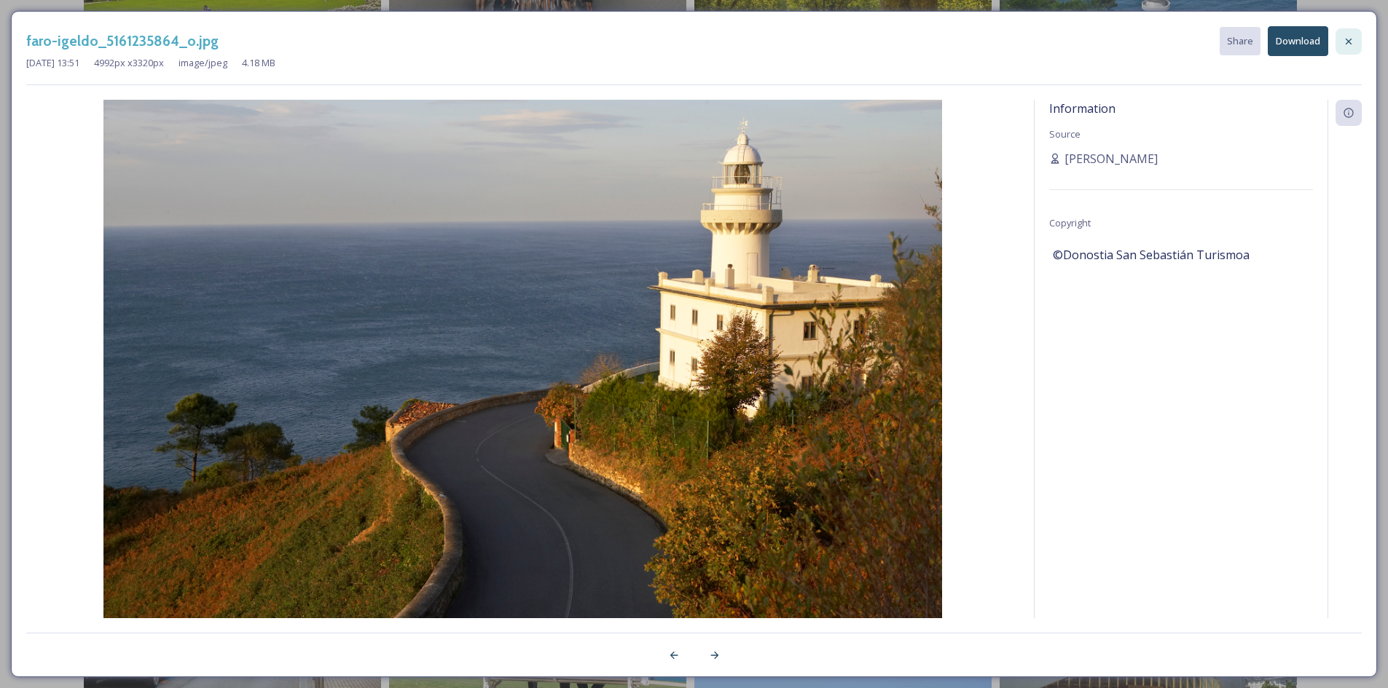
click at [1354, 42] on icon at bounding box center [1349, 42] width 12 height 12
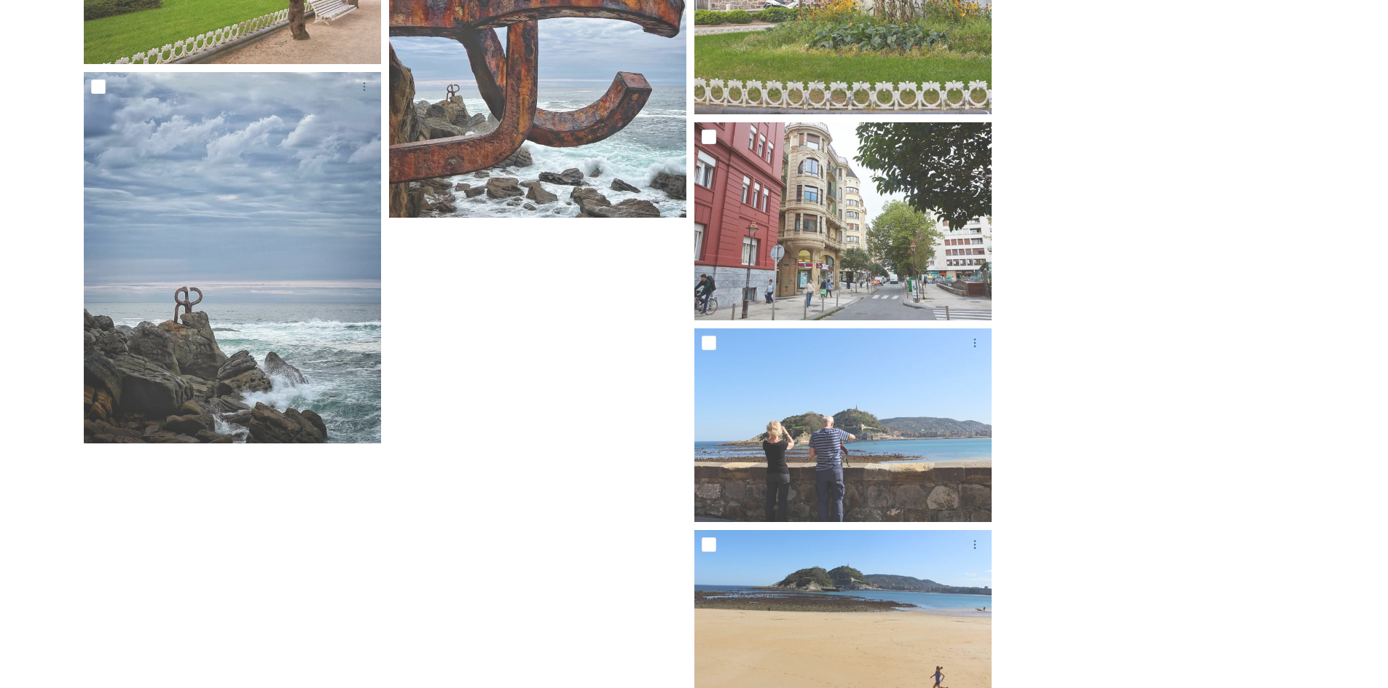
scroll to position [5463, 0]
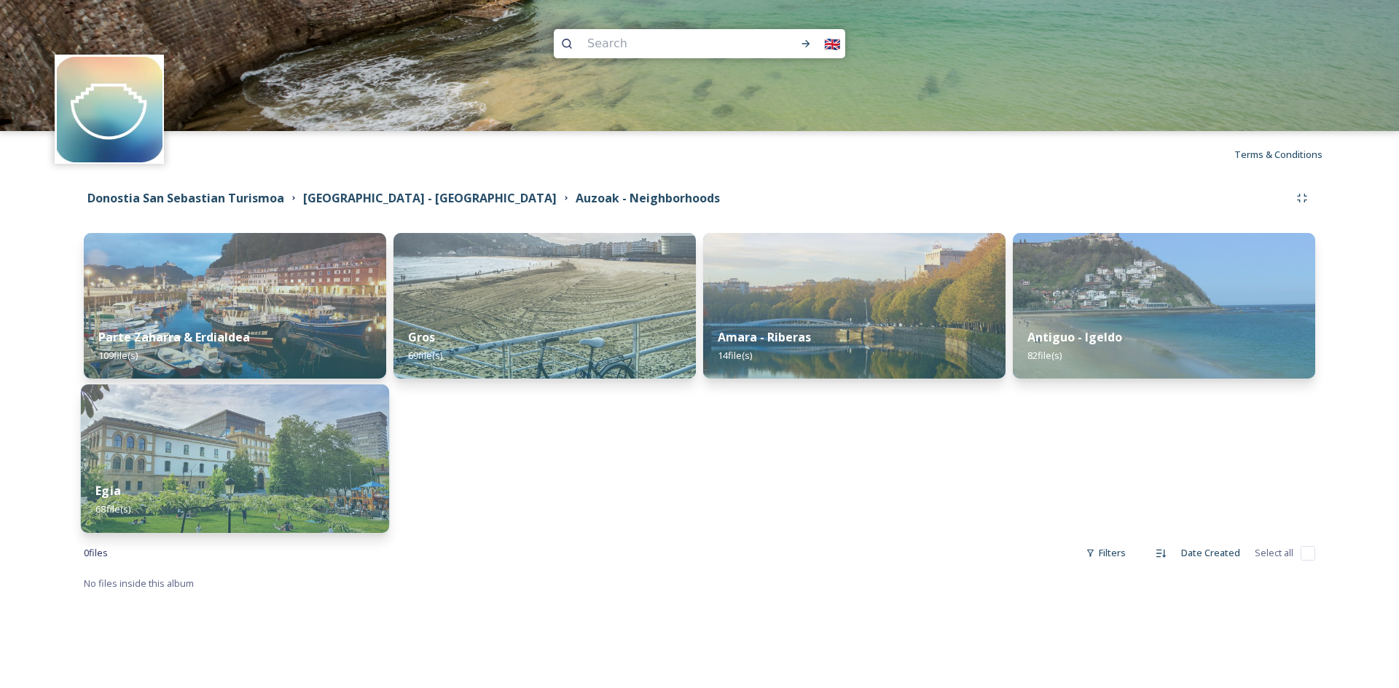
click at [209, 498] on div "Egia 68 file(s)" at bounding box center [235, 500] width 308 height 66
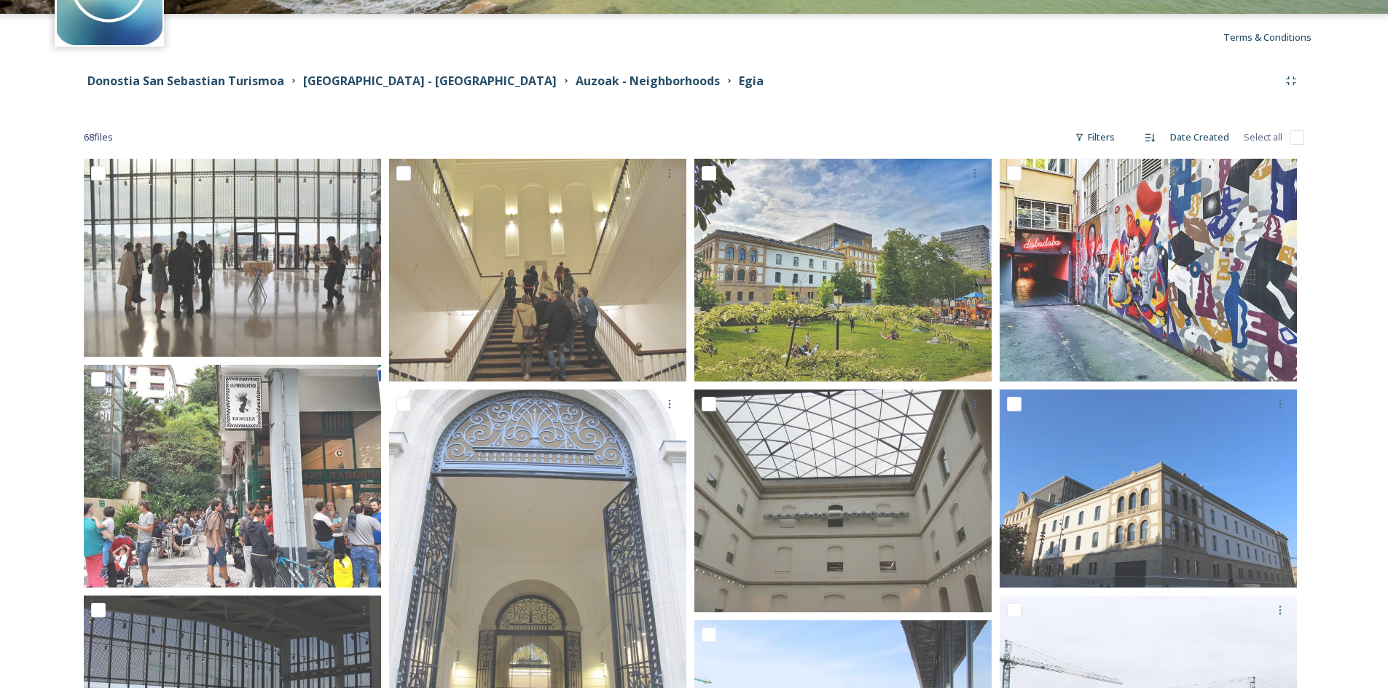
scroll to position [364, 0]
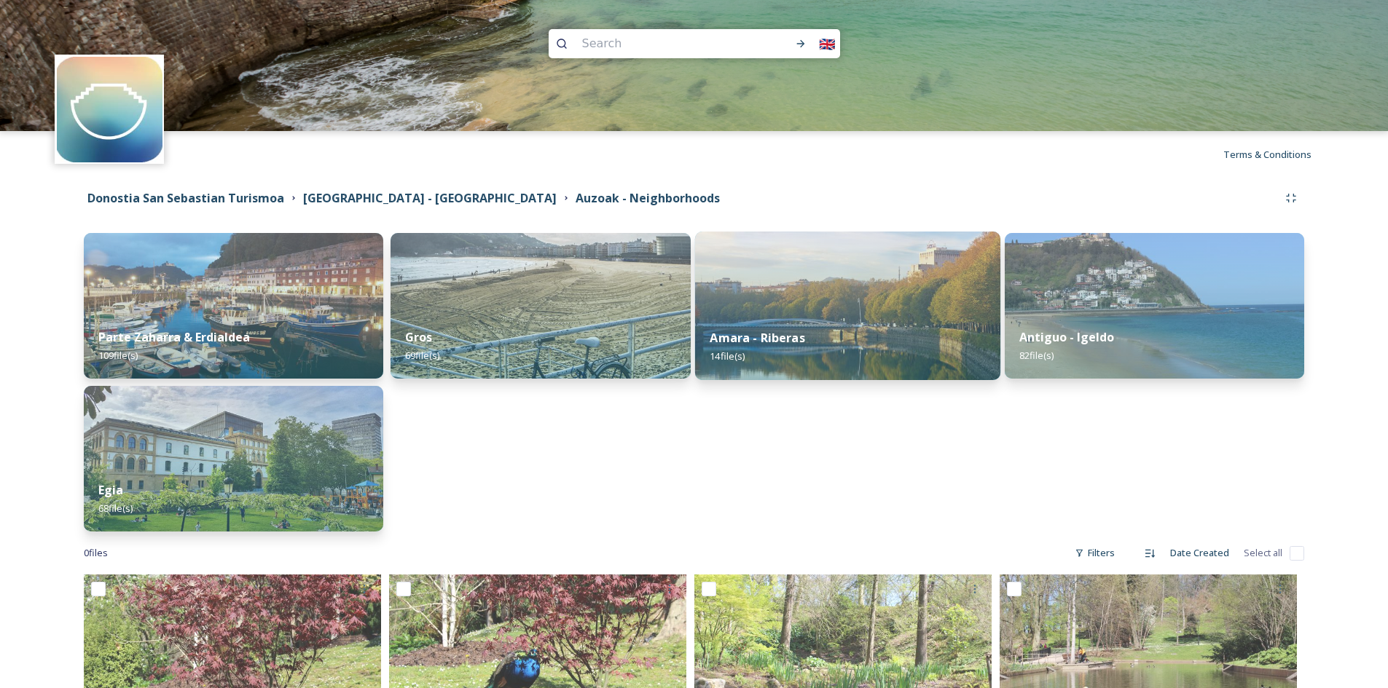
click at [769, 319] on div "Amara - Riberas 14 file(s)" at bounding box center [846, 347] width 305 height 66
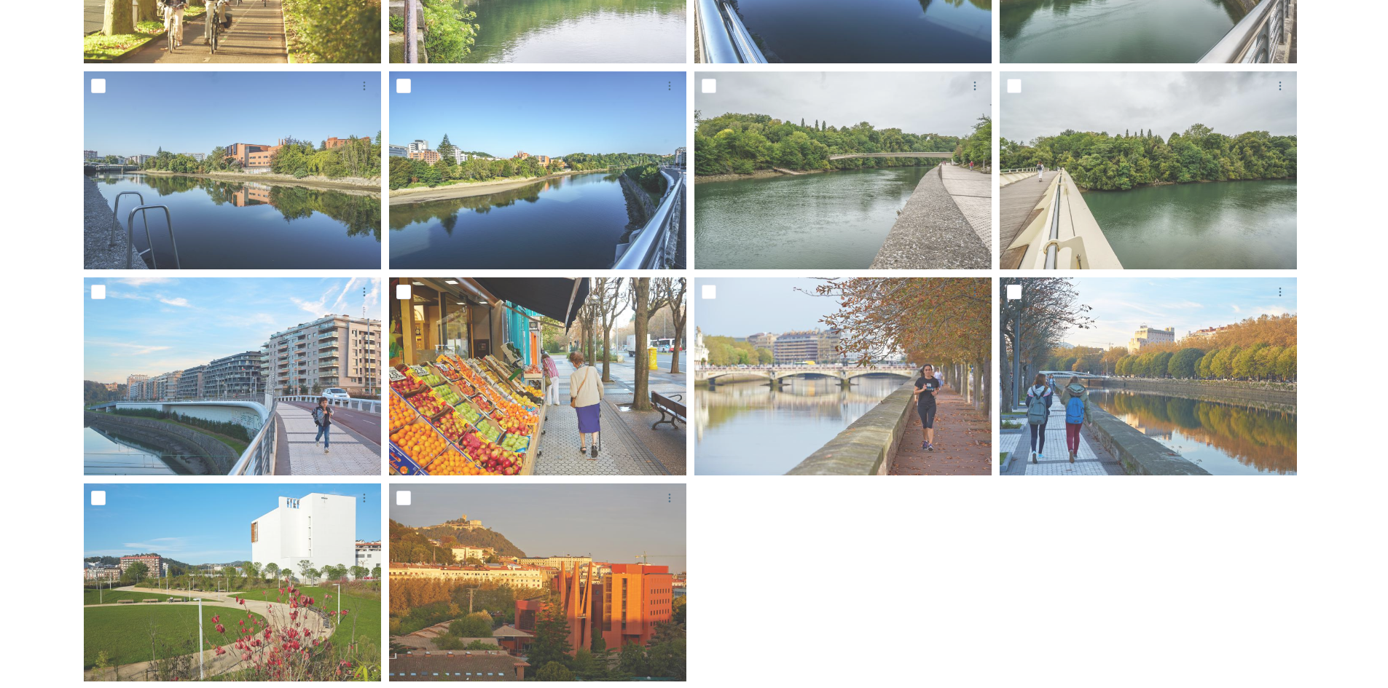
scroll to position [436, 0]
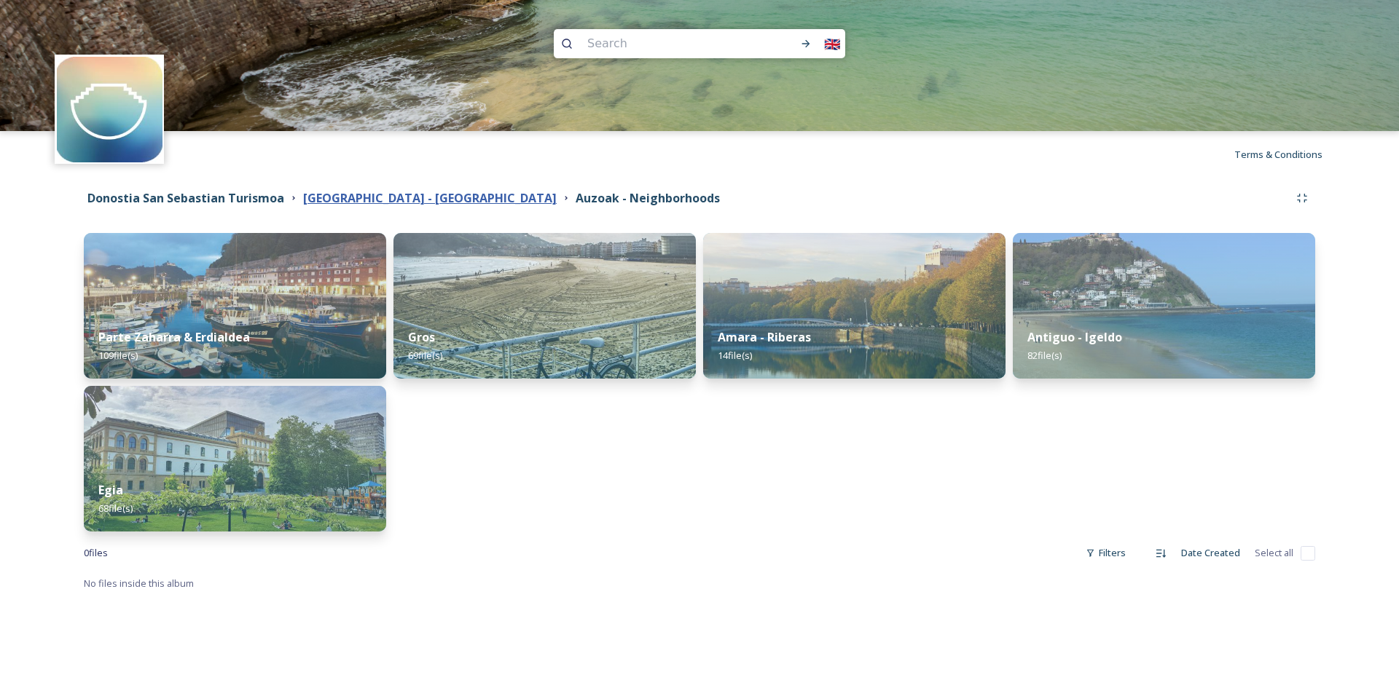
click at [365, 198] on strong "[GEOGRAPHIC_DATA] - [GEOGRAPHIC_DATA]" at bounding box center [430, 198] width 254 height 16
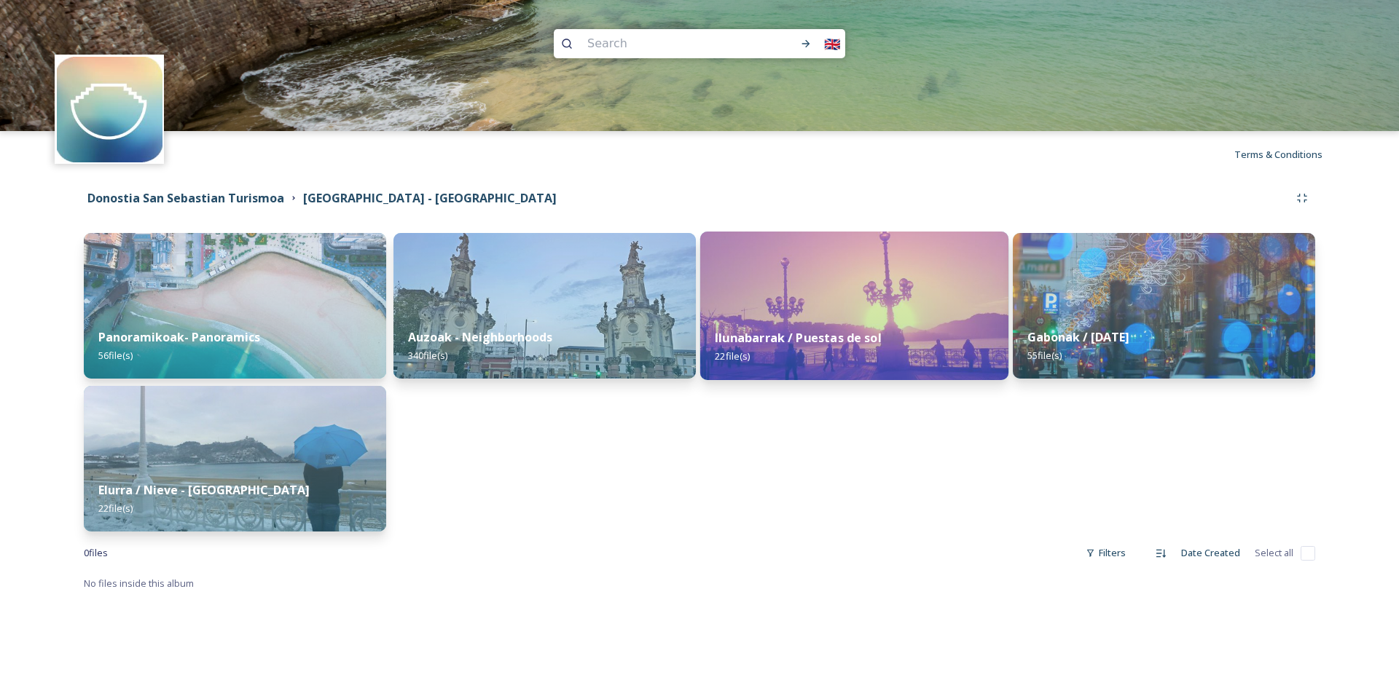
click at [895, 352] on div "Ilunabarrak / Puestas de sol 22 file(s)" at bounding box center [854, 347] width 308 height 66
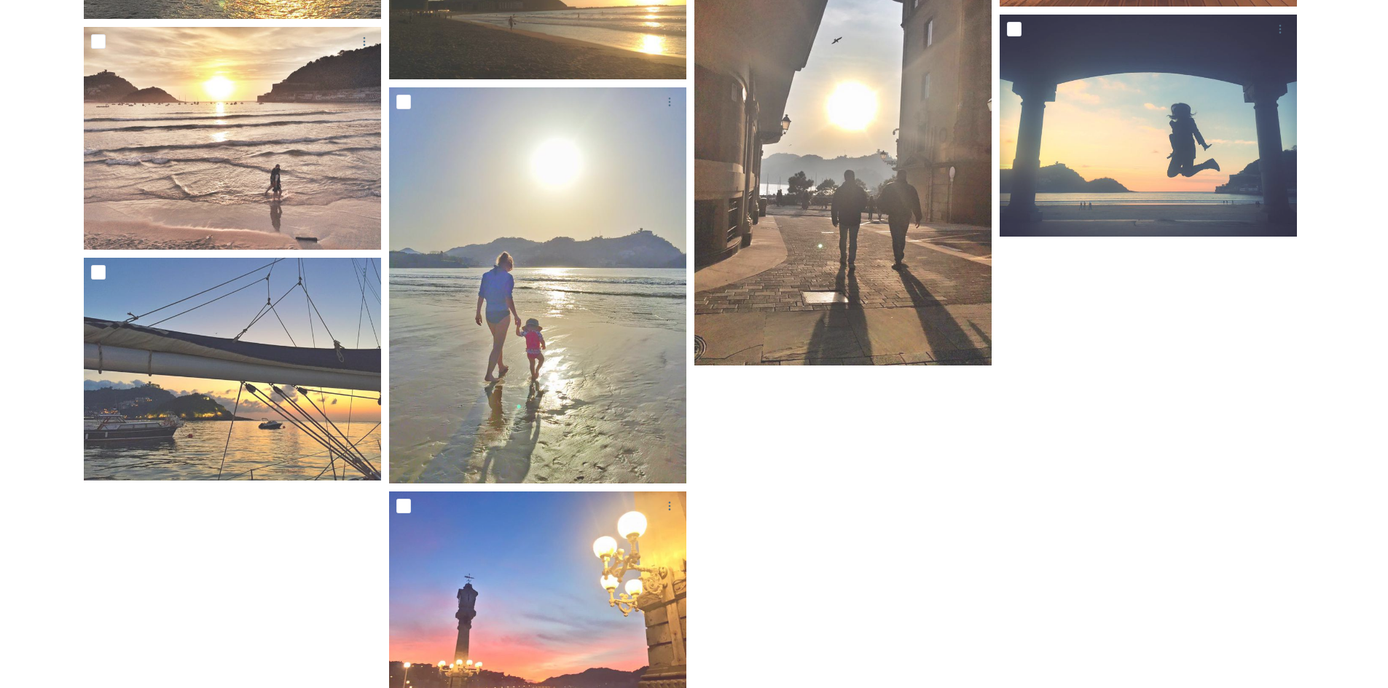
scroll to position [1151, 0]
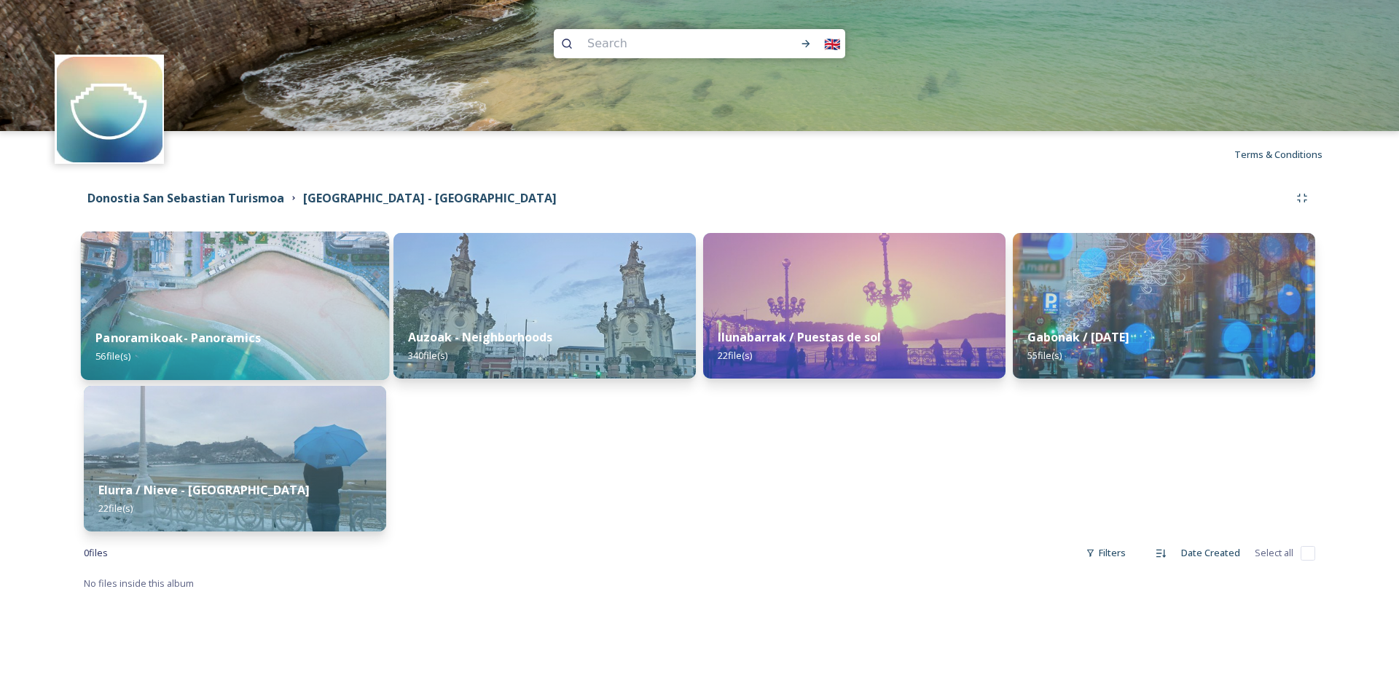
click at [256, 321] on div "Panoramikoak- Panoramics 56 file(s)" at bounding box center [235, 347] width 308 height 66
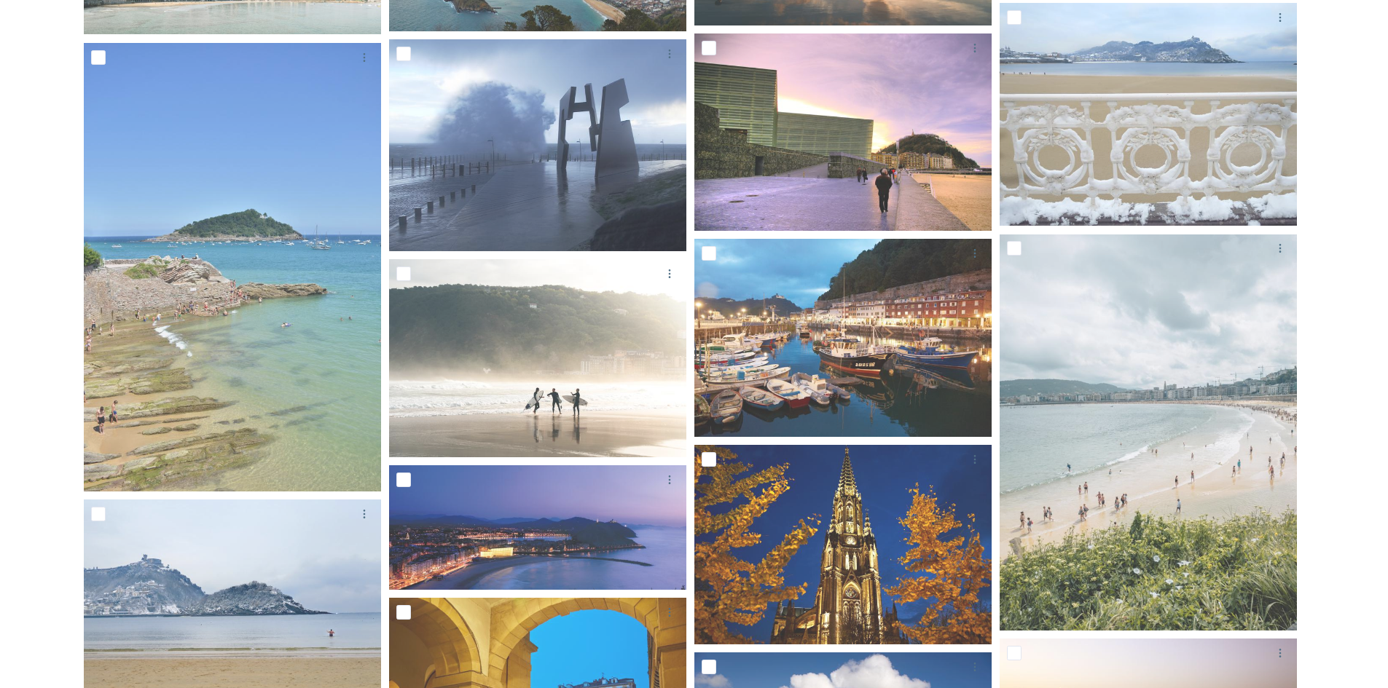
scroll to position [1193, 0]
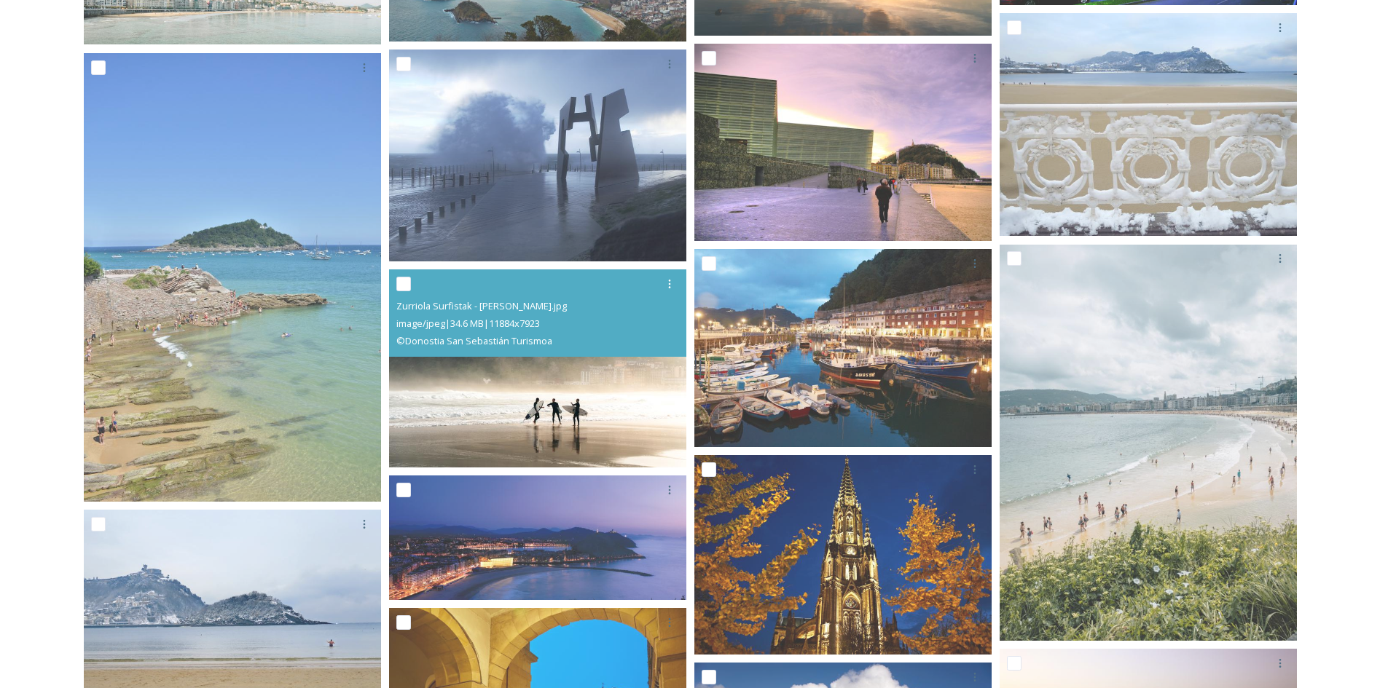
click at [495, 403] on img at bounding box center [537, 369] width 297 height 198
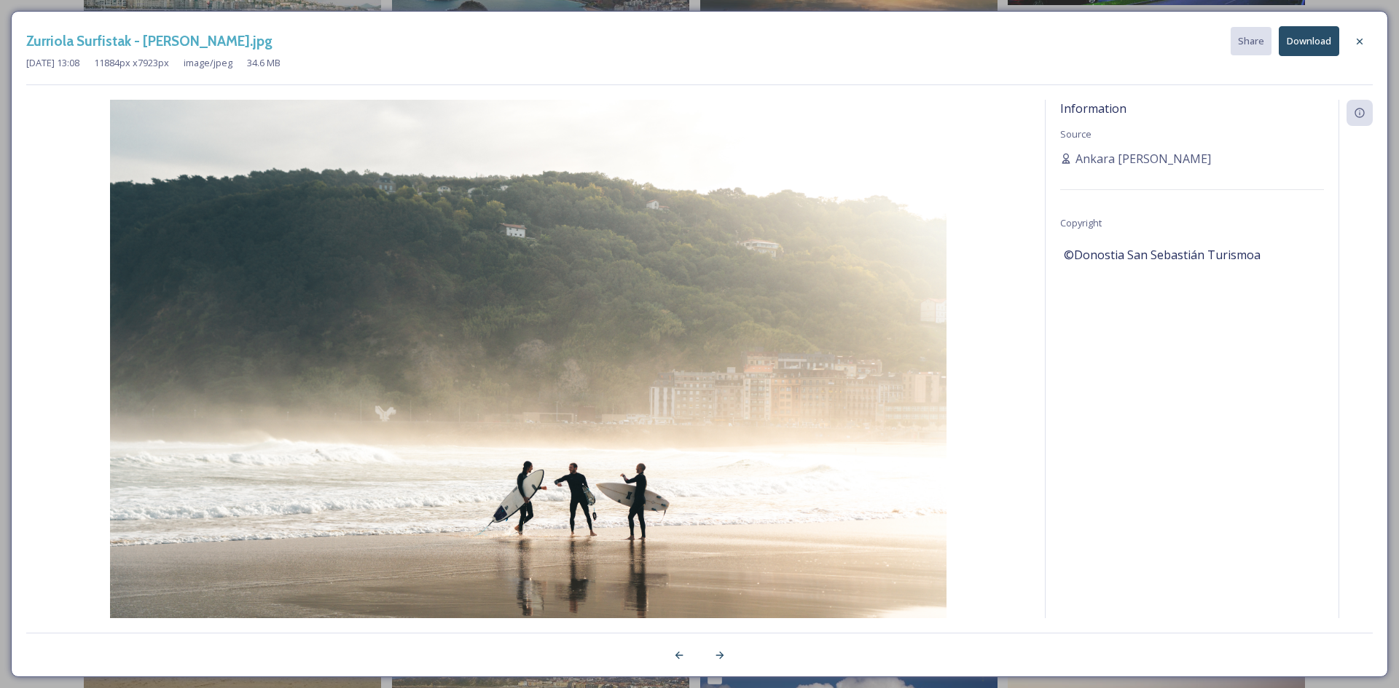
click at [1304, 42] on button "Download" at bounding box center [1309, 41] width 60 height 30
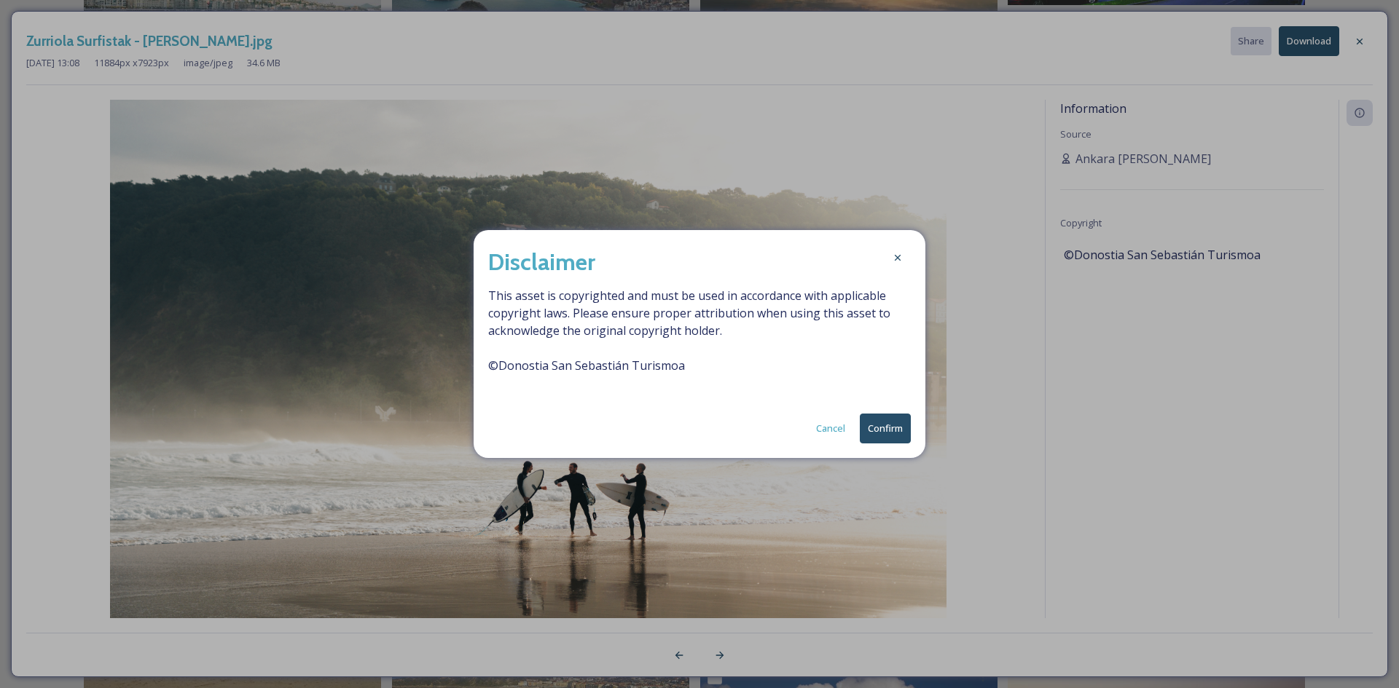
click at [895, 425] on button "Confirm" at bounding box center [885, 429] width 51 height 30
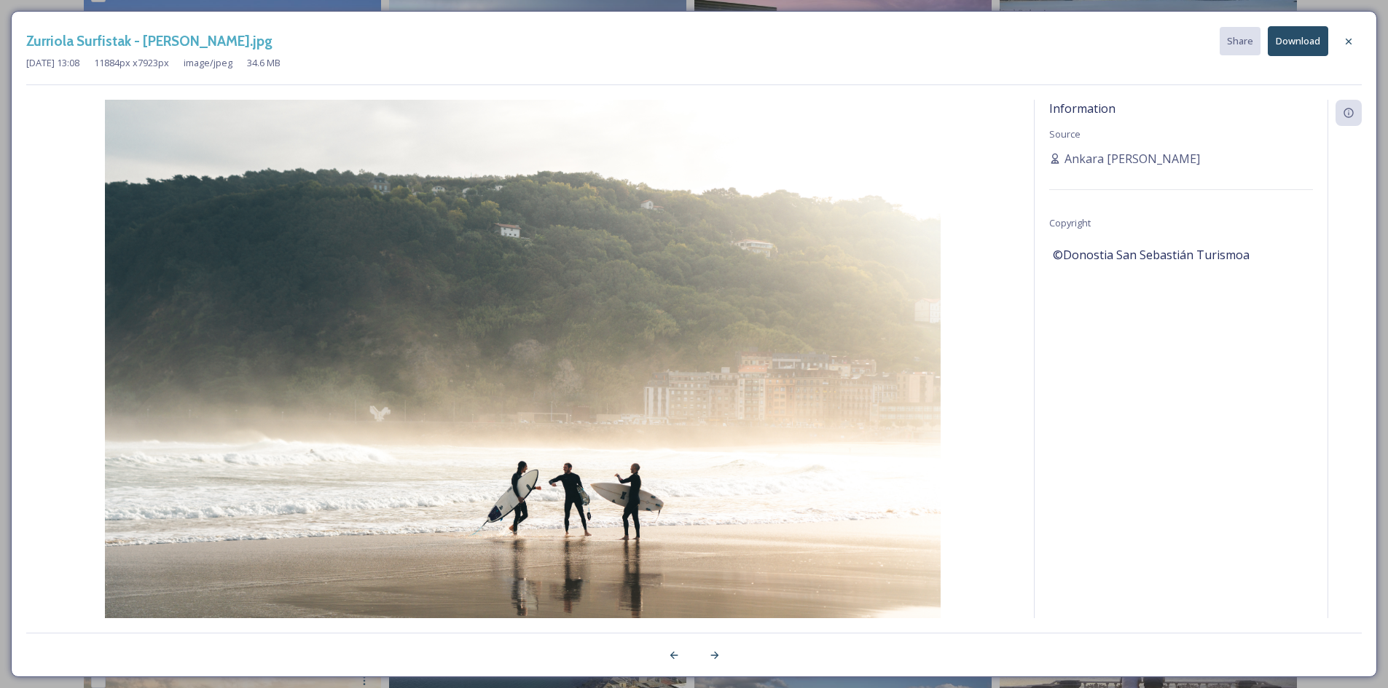
scroll to position [1558, 0]
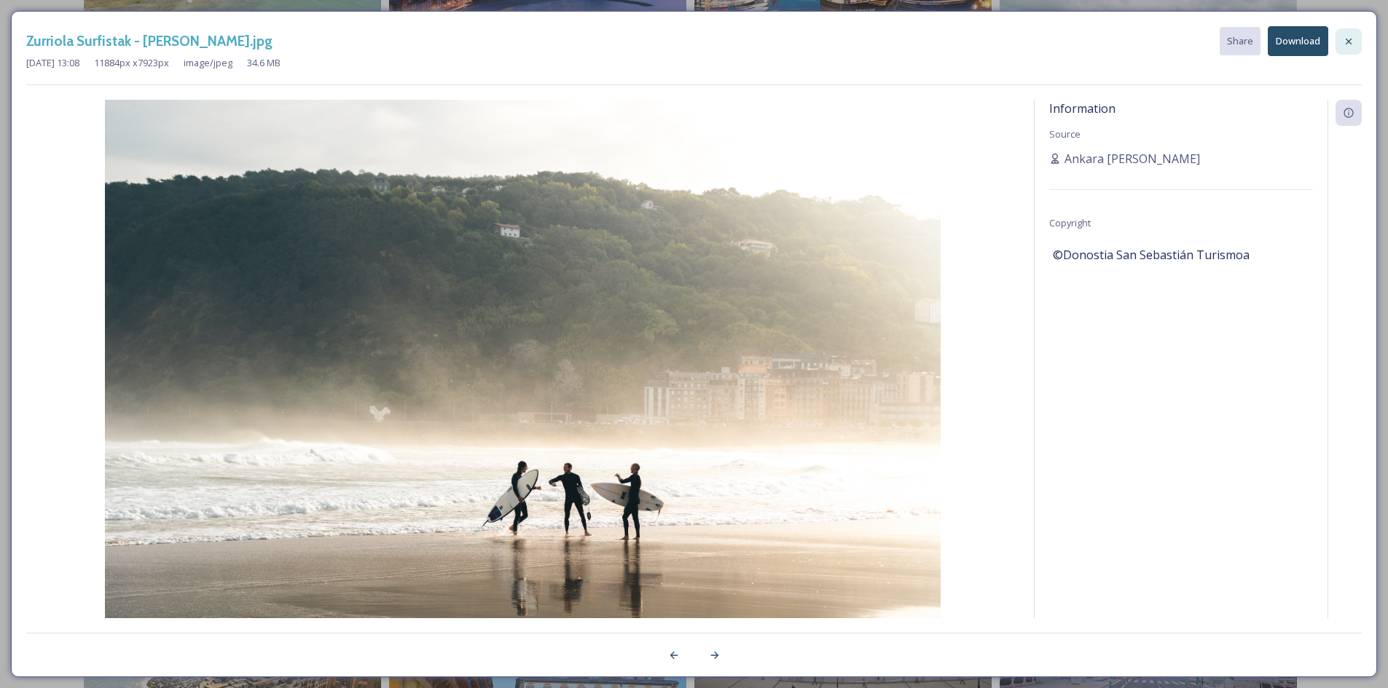
click at [1354, 39] on icon at bounding box center [1349, 42] width 12 height 12
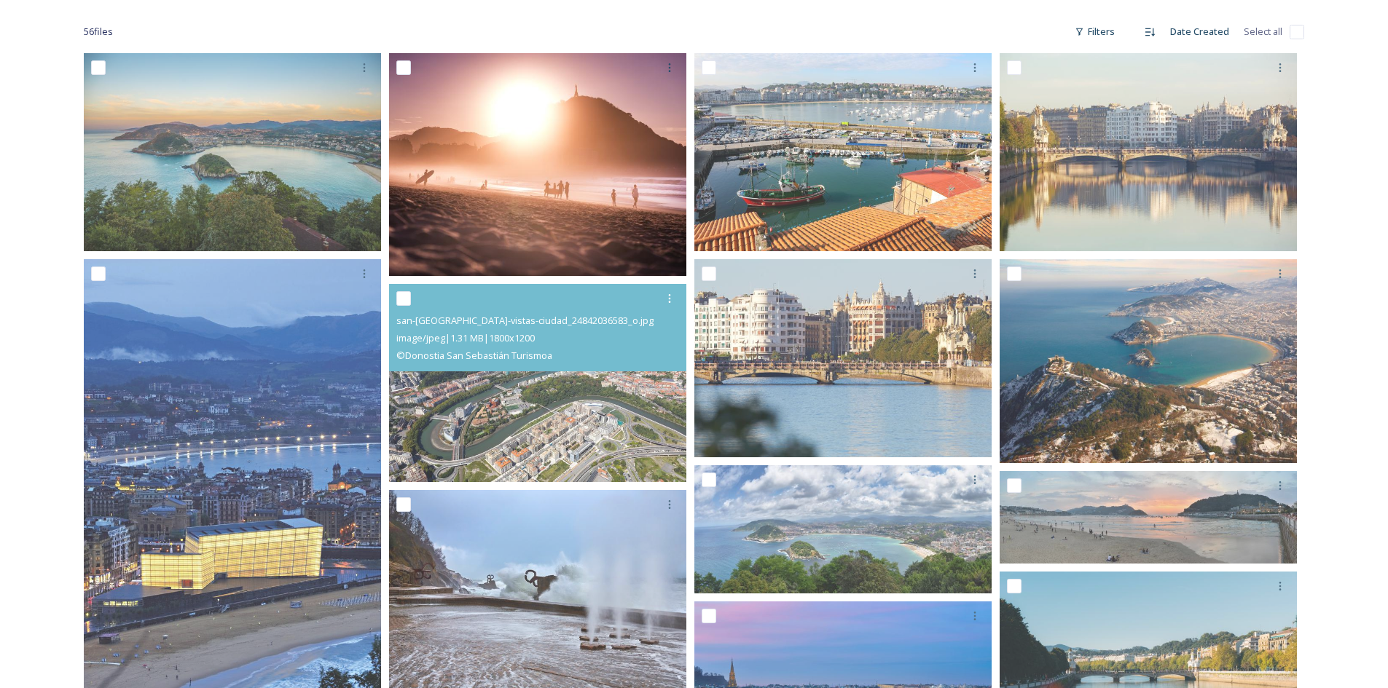
scroll to position [0, 0]
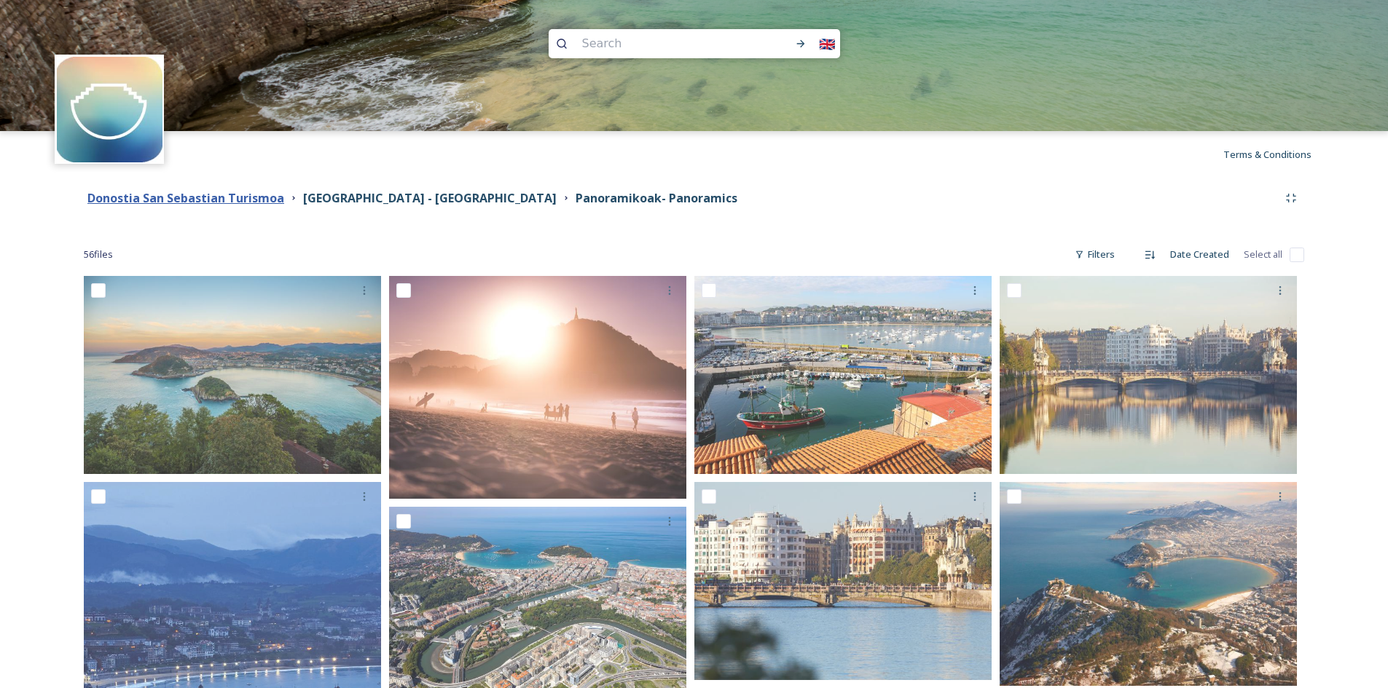
click at [235, 200] on strong "Donostia San Sebastian Turismoa" at bounding box center [185, 198] width 197 height 16
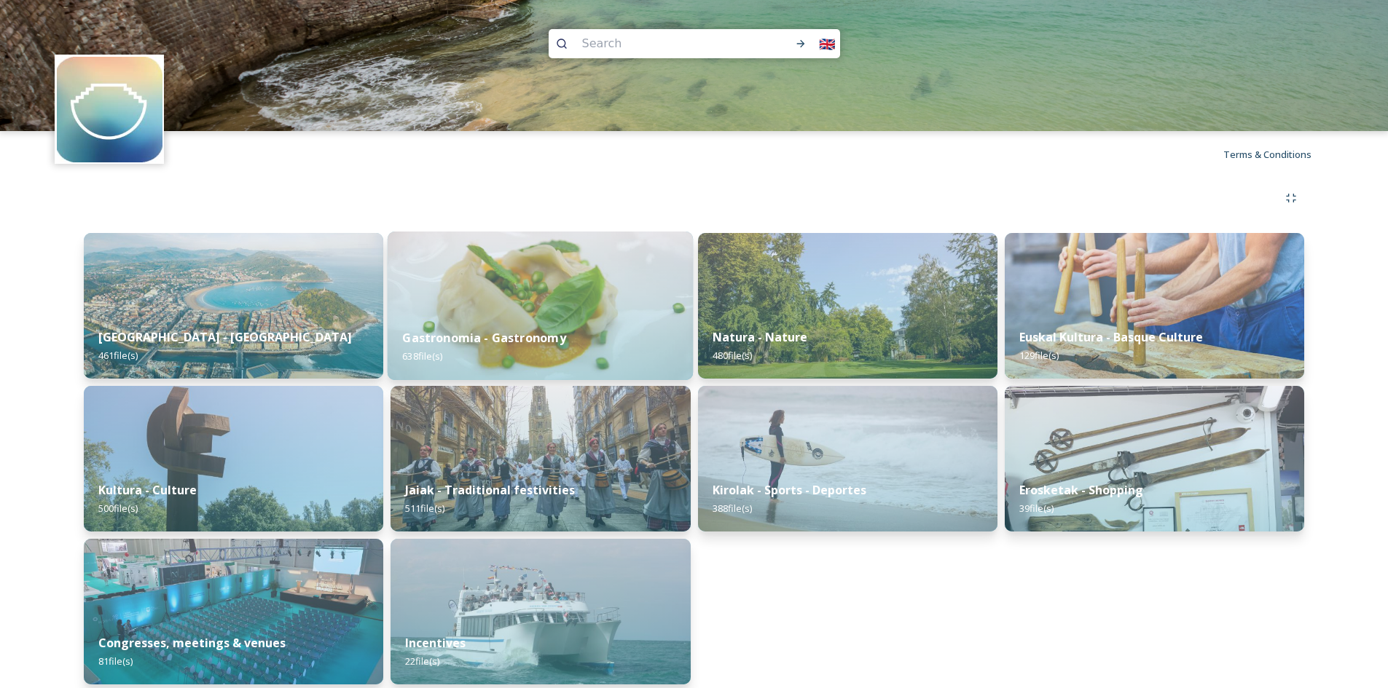
click at [499, 305] on img at bounding box center [540, 306] width 305 height 149
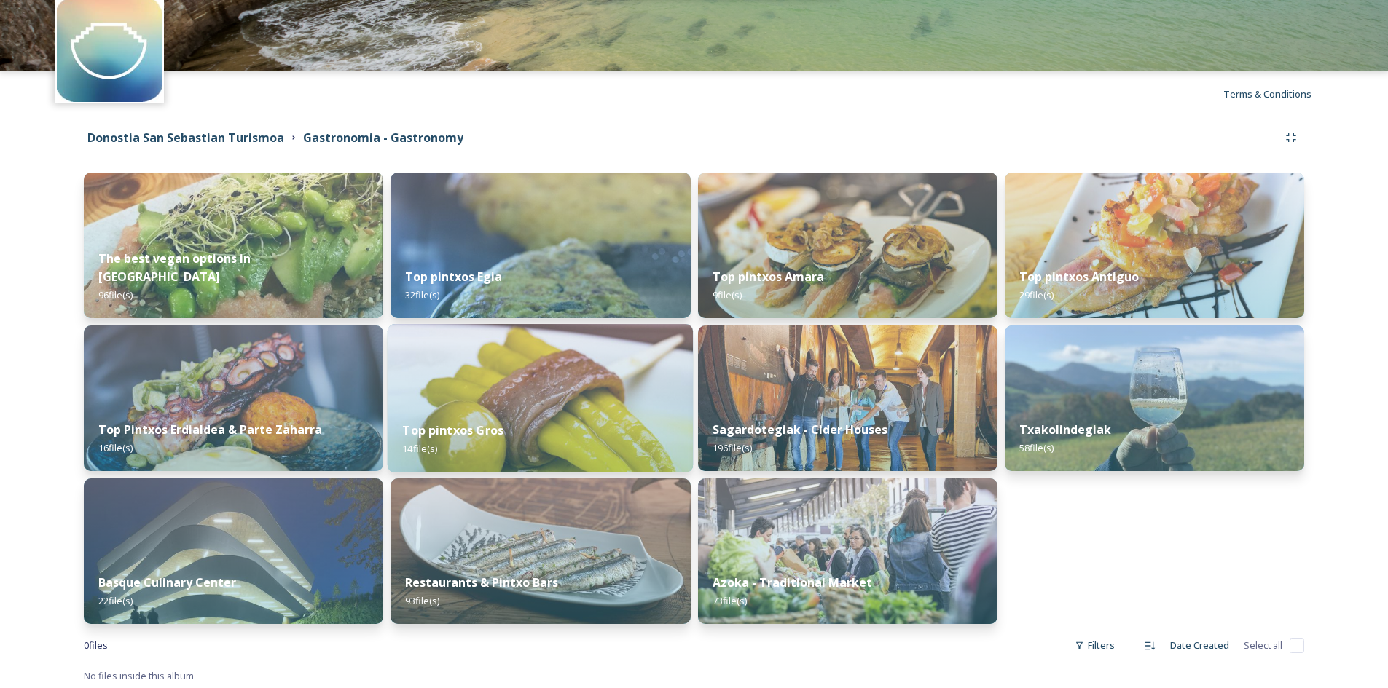
scroll to position [64, 0]
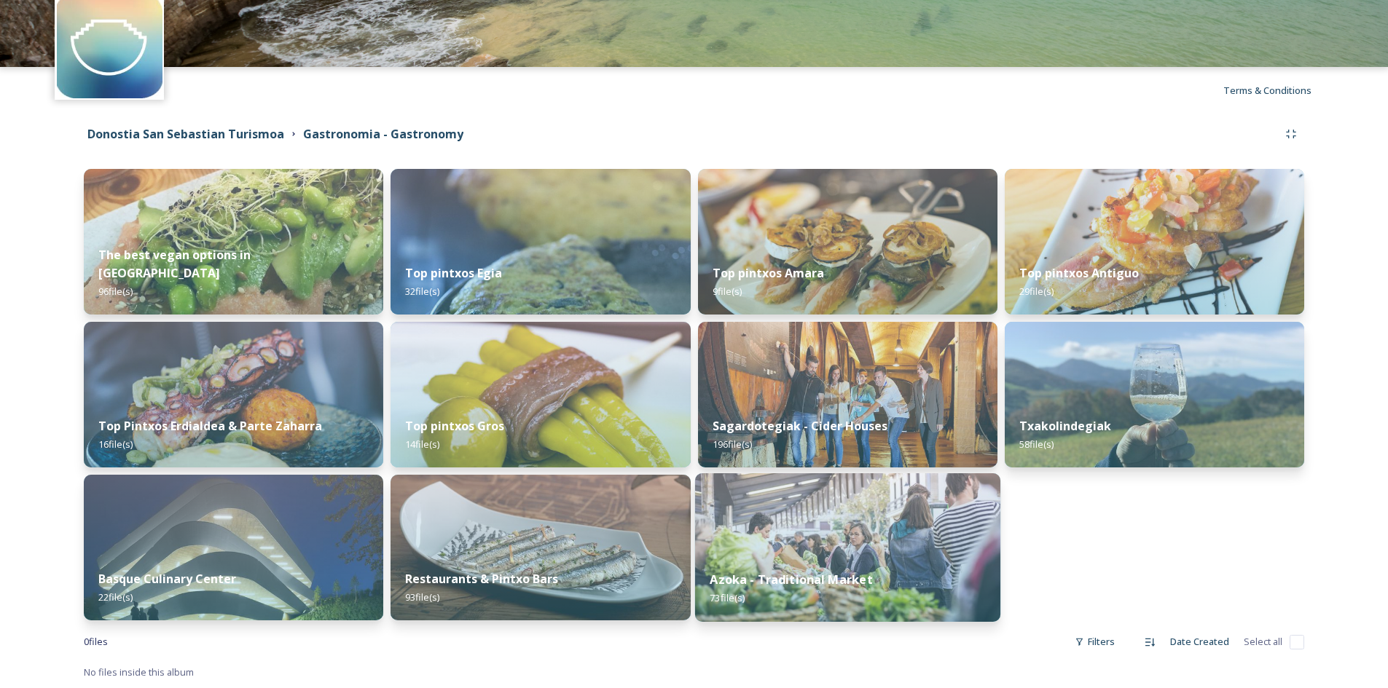
click at [814, 547] on img at bounding box center [846, 548] width 305 height 149
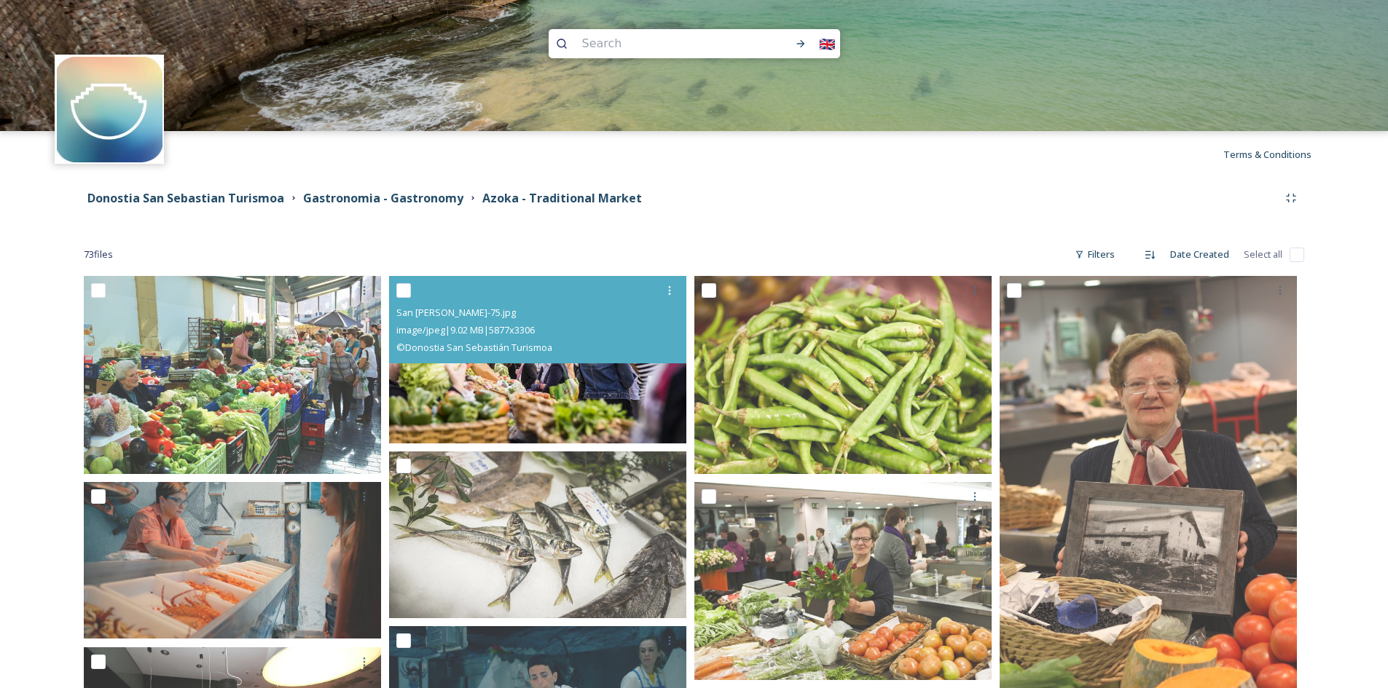
click at [556, 374] on img at bounding box center [537, 360] width 297 height 168
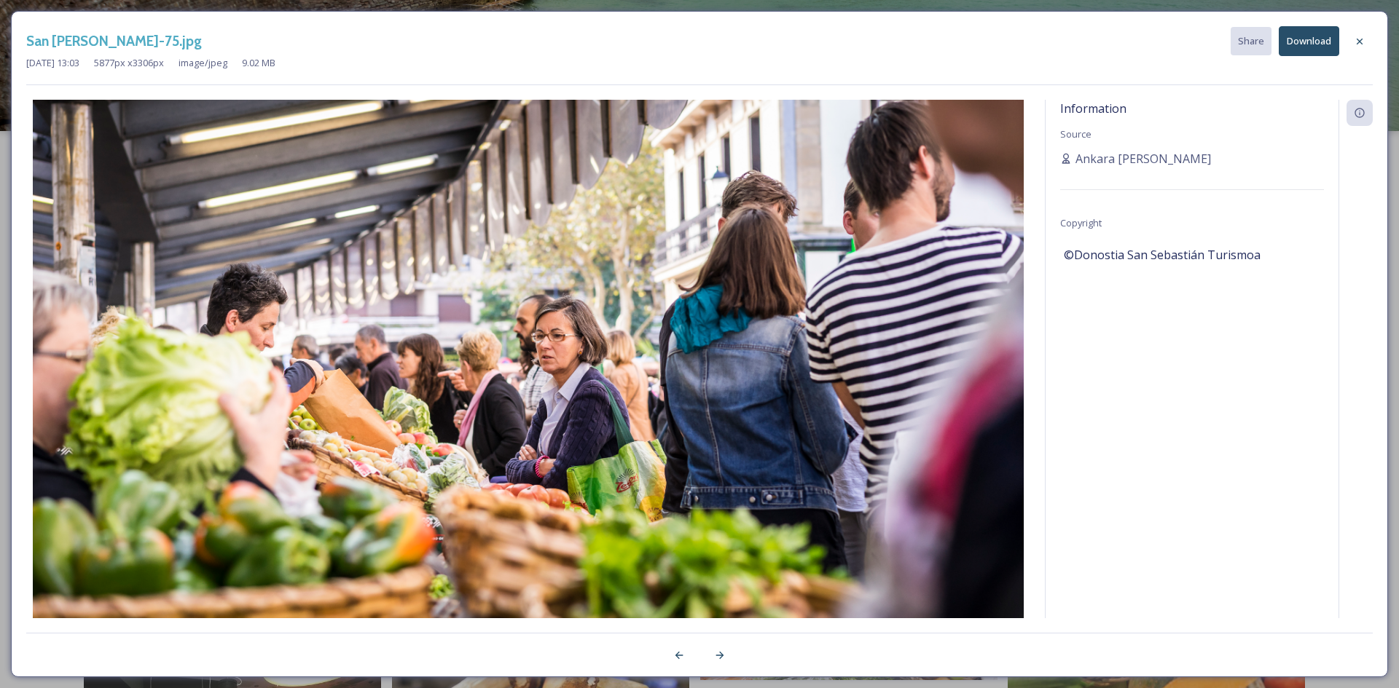
click at [1295, 47] on button "Download" at bounding box center [1309, 41] width 60 height 30
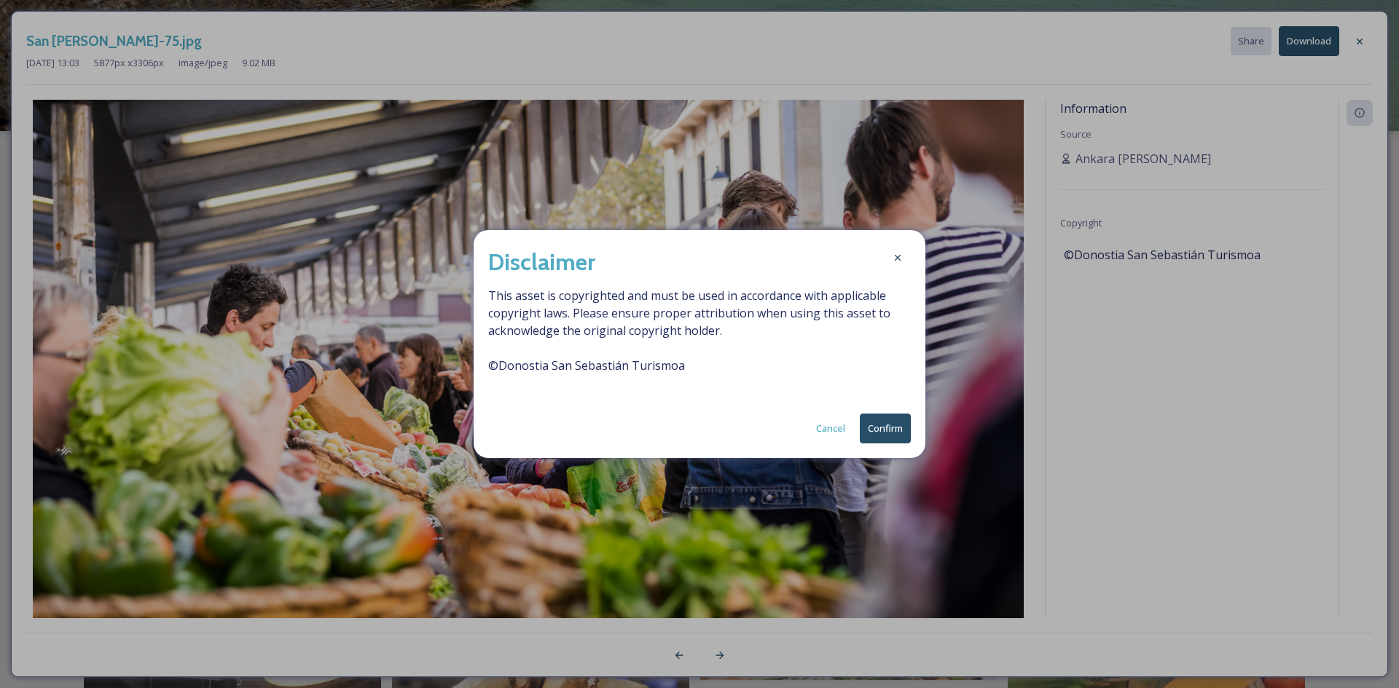
click at [884, 427] on button "Confirm" at bounding box center [885, 429] width 51 height 30
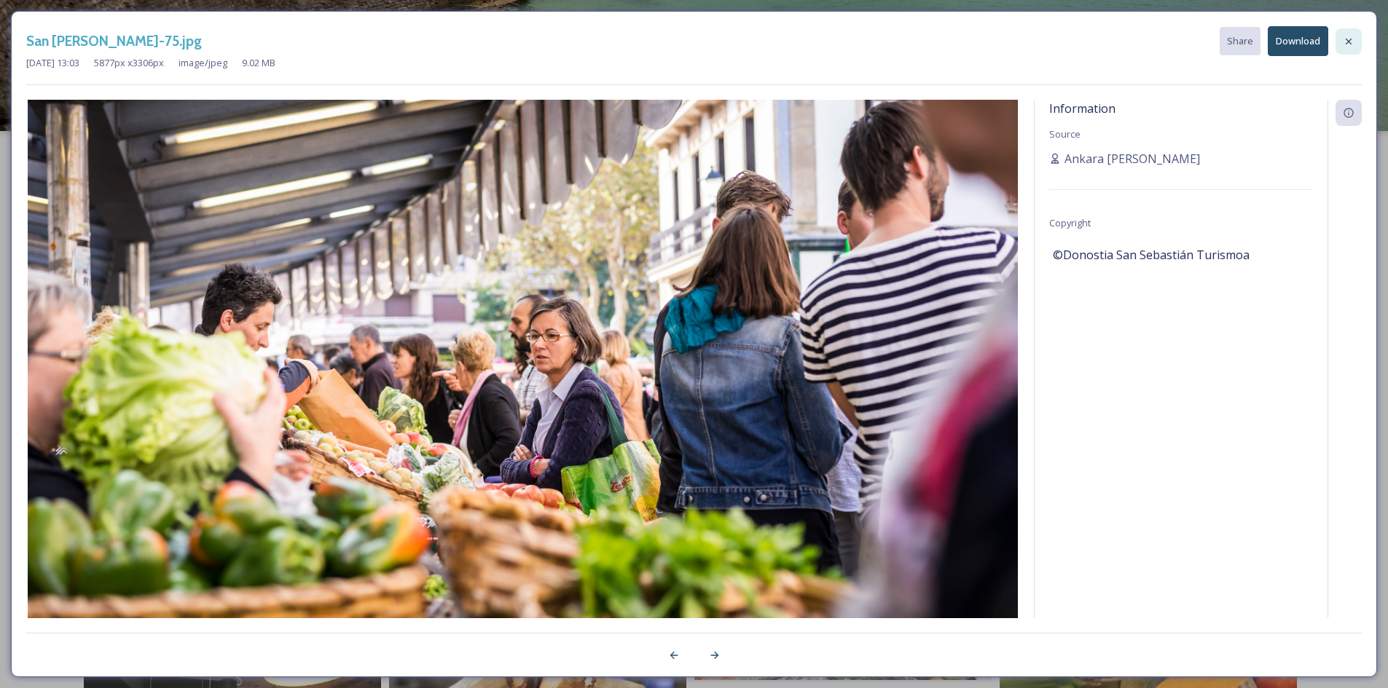
click at [1351, 44] on icon at bounding box center [1349, 41] width 6 height 6
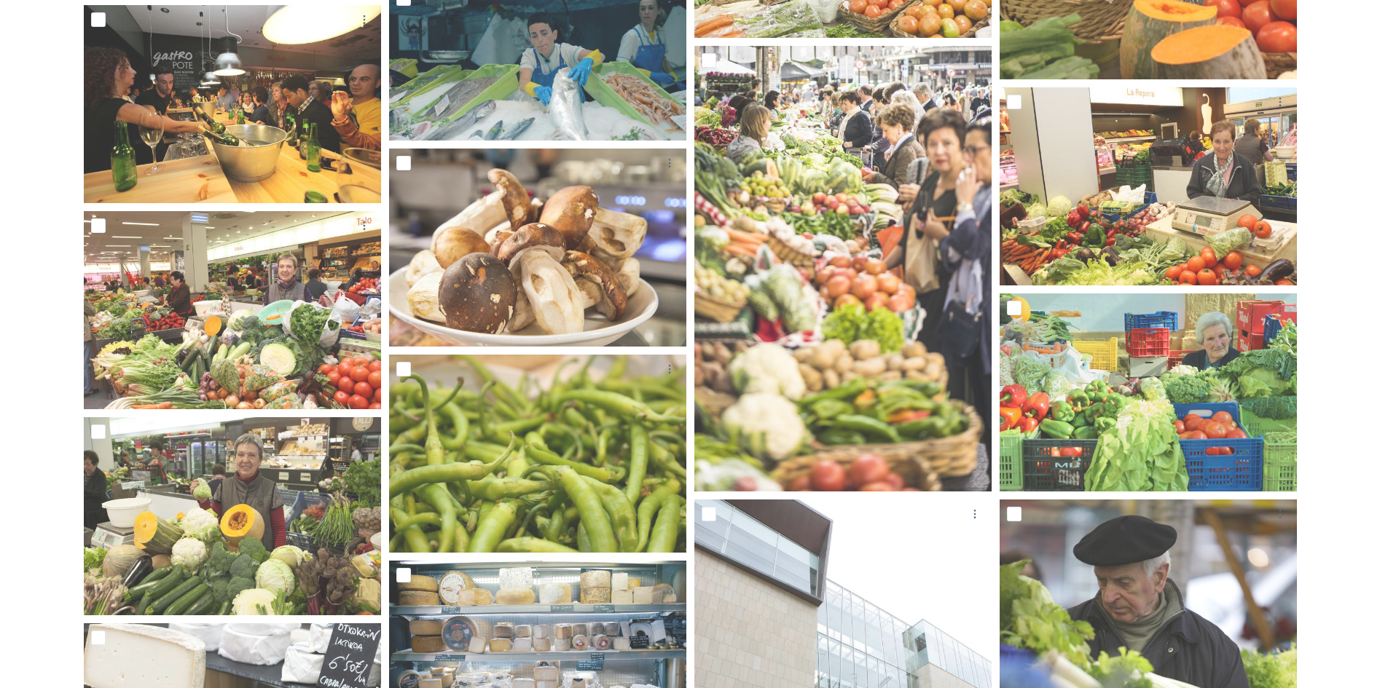
scroll to position [656, 0]
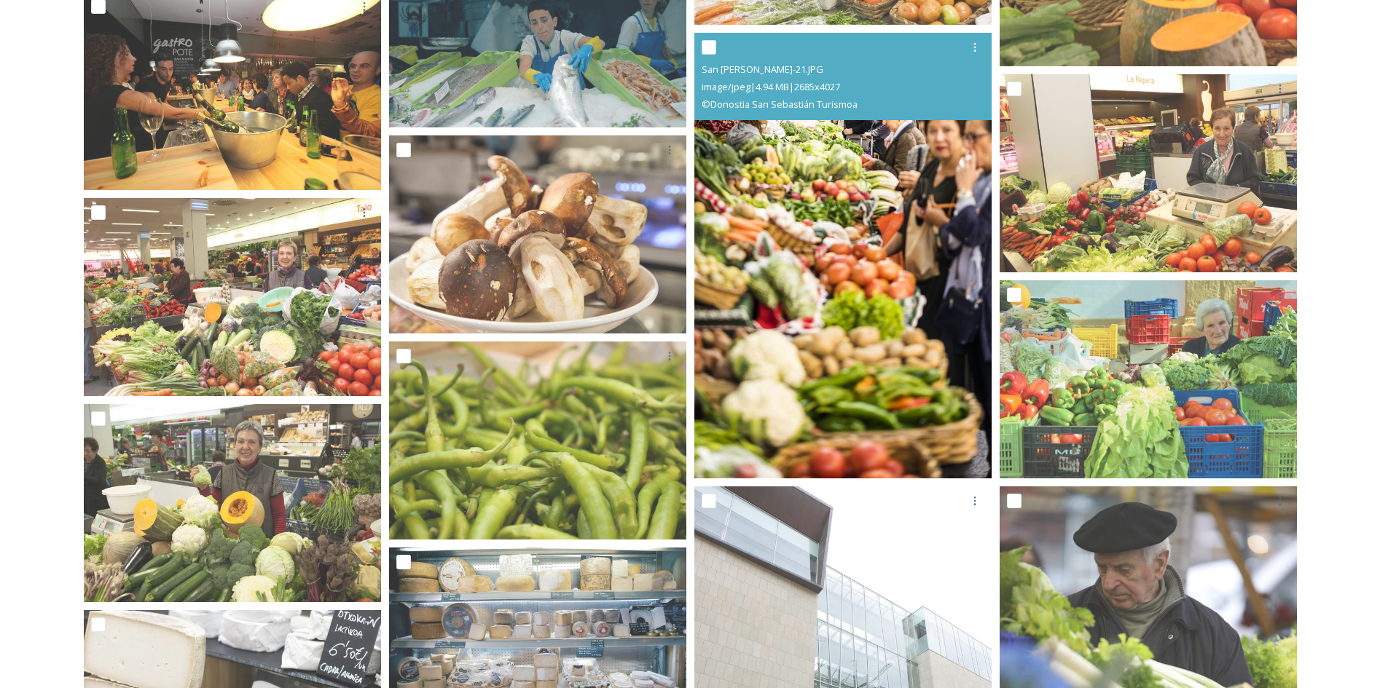
click at [950, 143] on img at bounding box center [842, 256] width 297 height 446
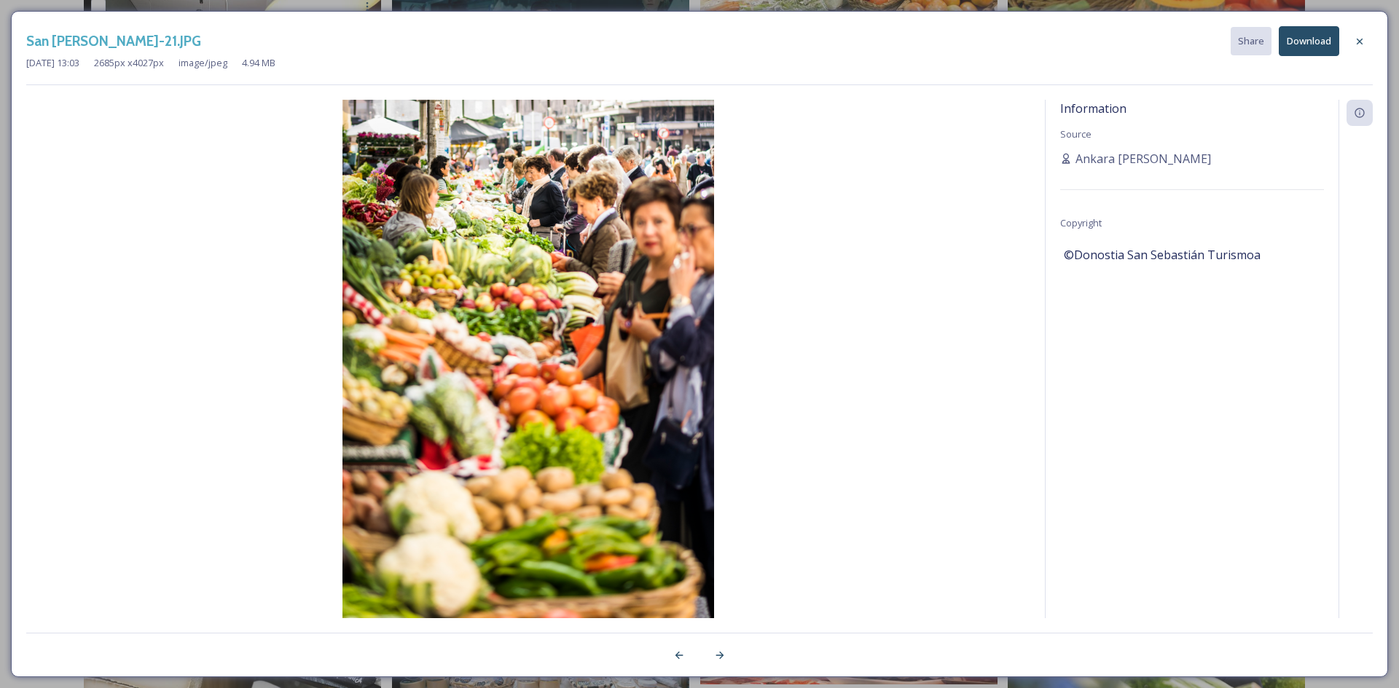
click at [1296, 44] on button "Download" at bounding box center [1309, 41] width 60 height 30
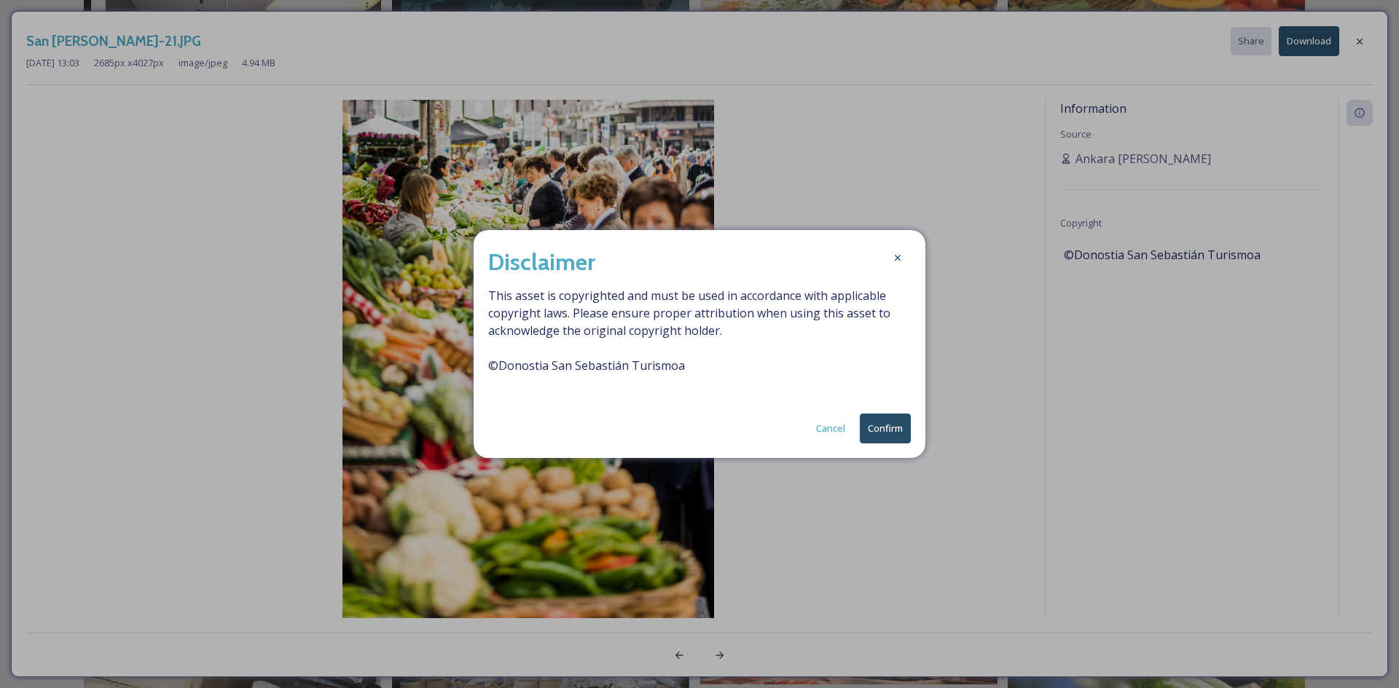
click at [890, 421] on button "Confirm" at bounding box center [885, 429] width 51 height 30
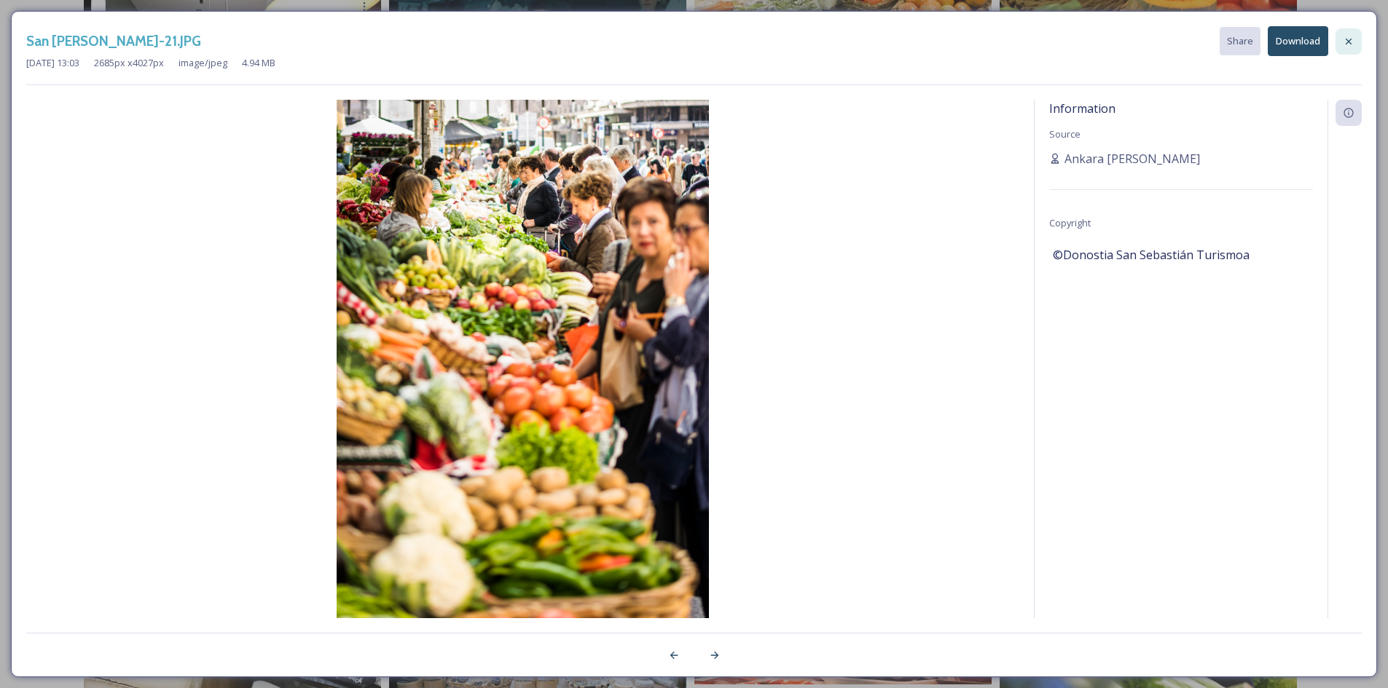
click at [1346, 47] on div at bounding box center [1348, 41] width 26 height 26
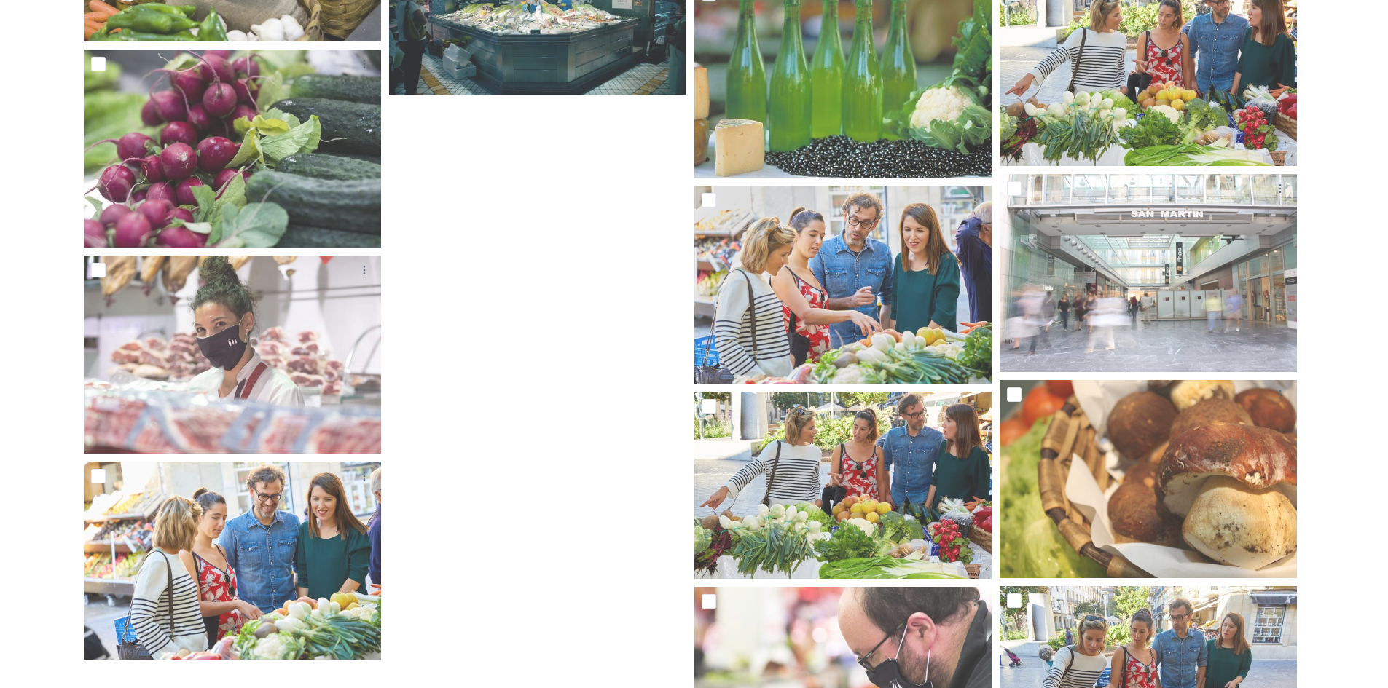
scroll to position [4153, 0]
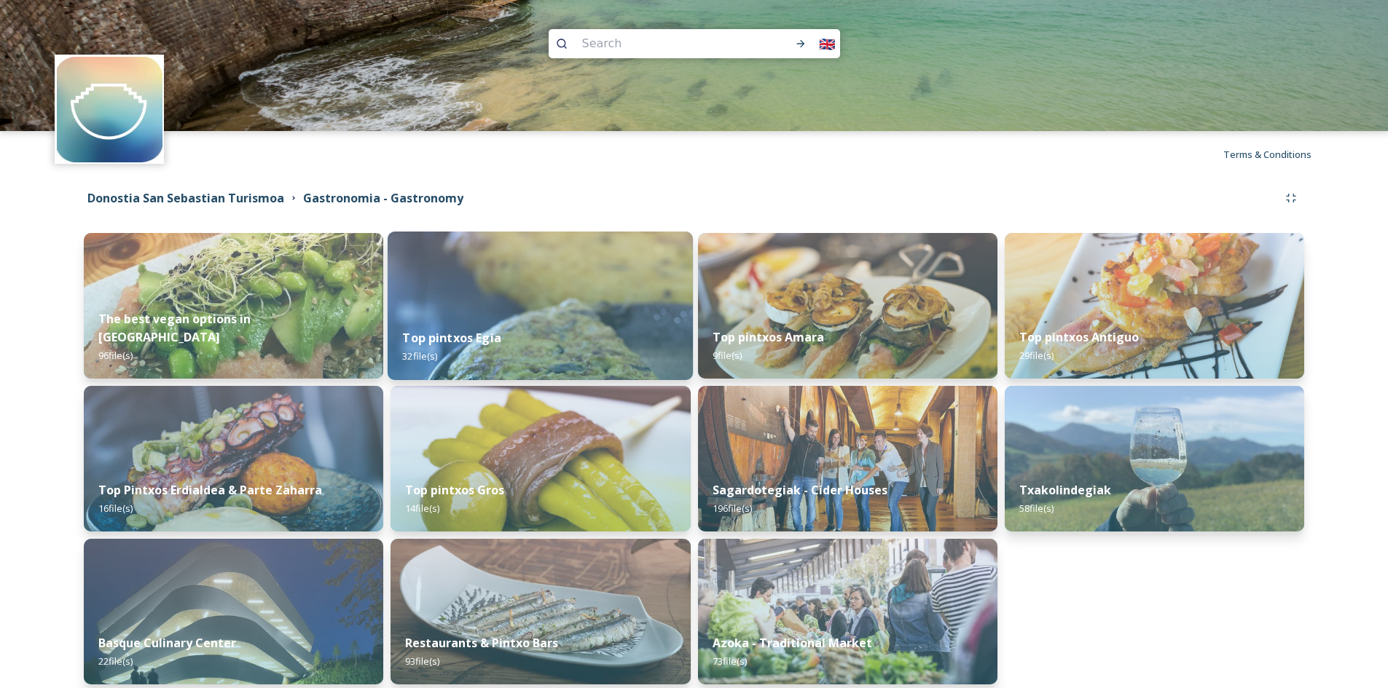
scroll to position [64, 0]
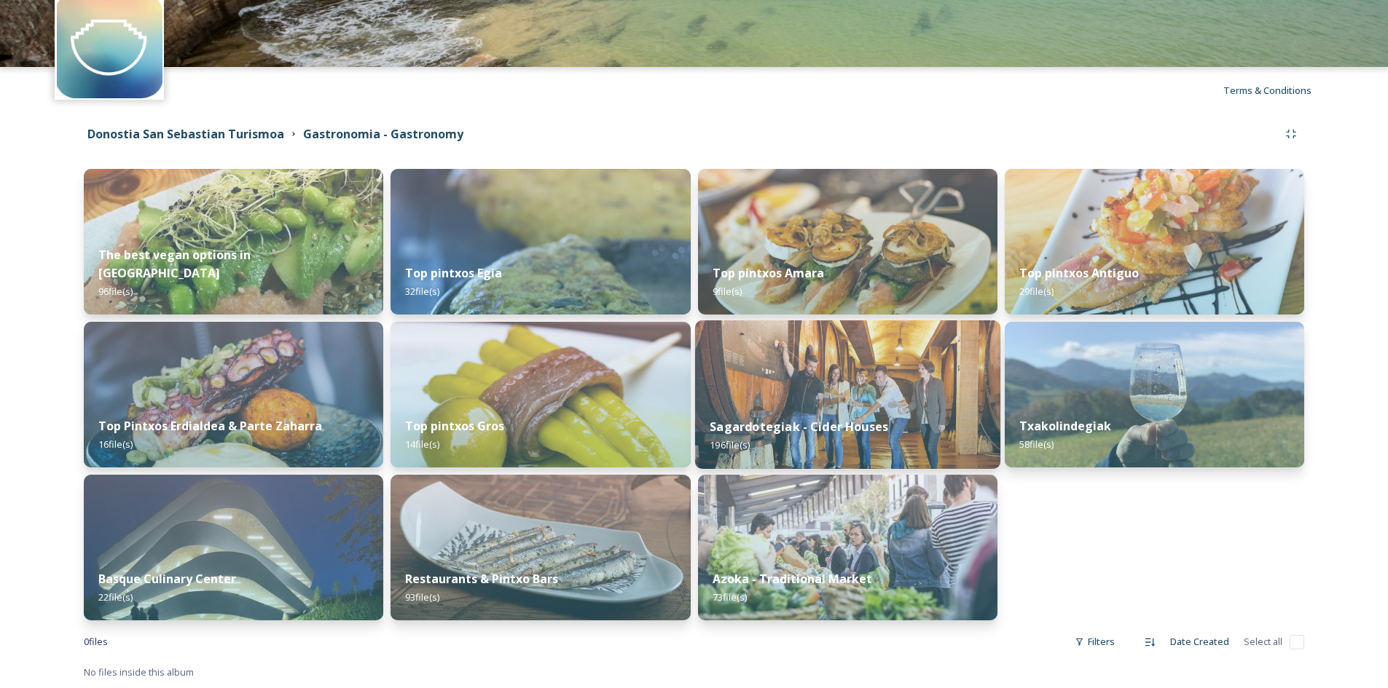
click at [887, 380] on img at bounding box center [846, 395] width 305 height 149
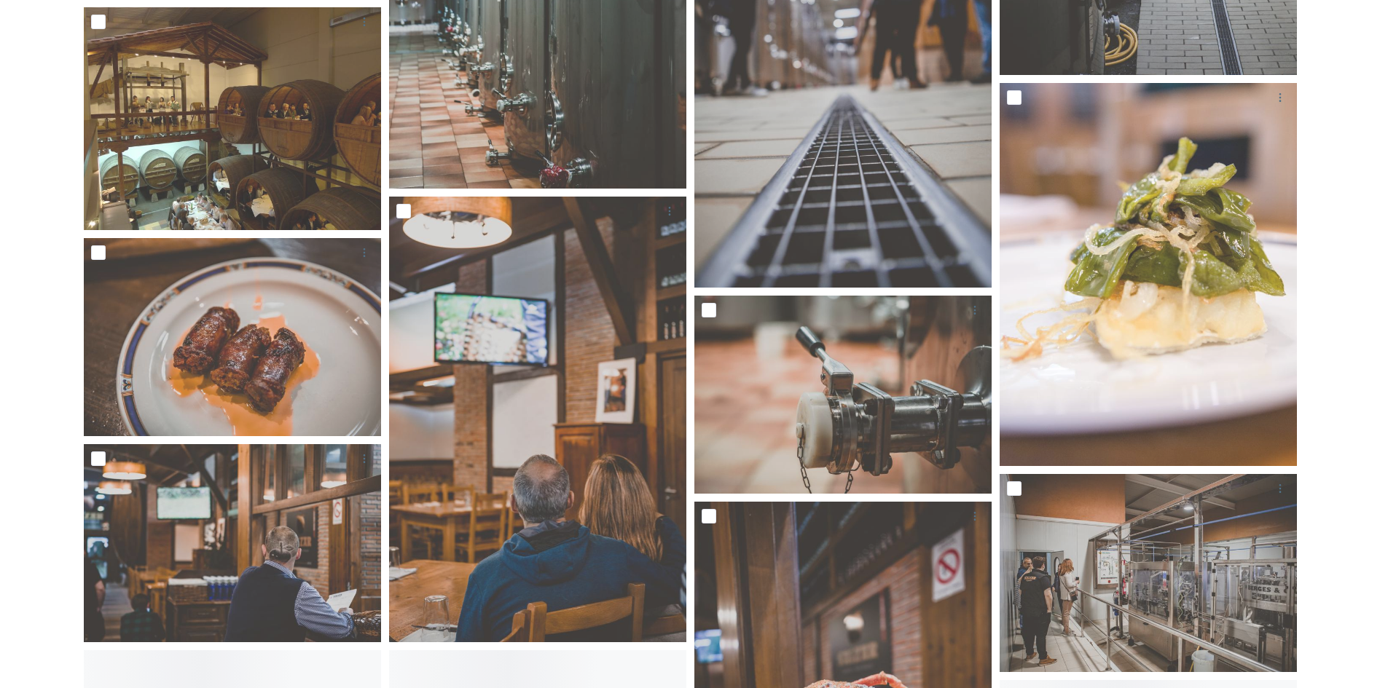
scroll to position [6630, 0]
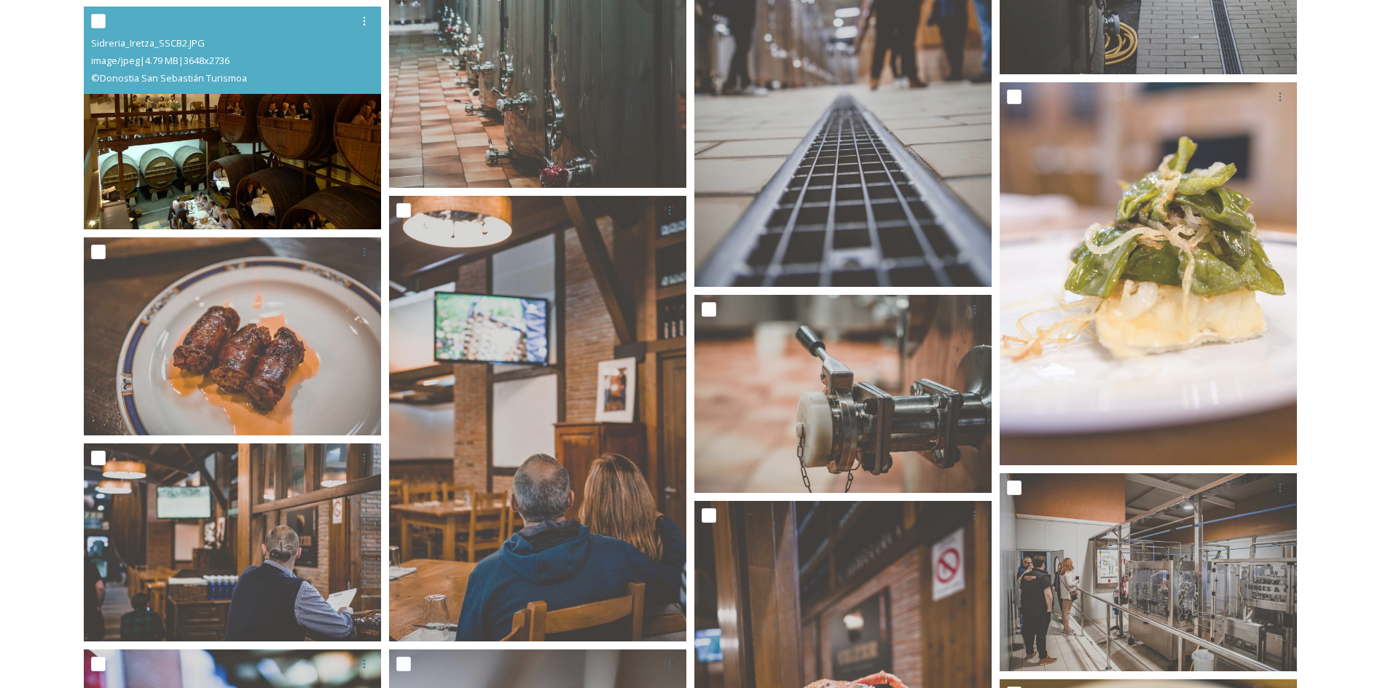
click at [217, 130] on img at bounding box center [232, 118] width 297 height 223
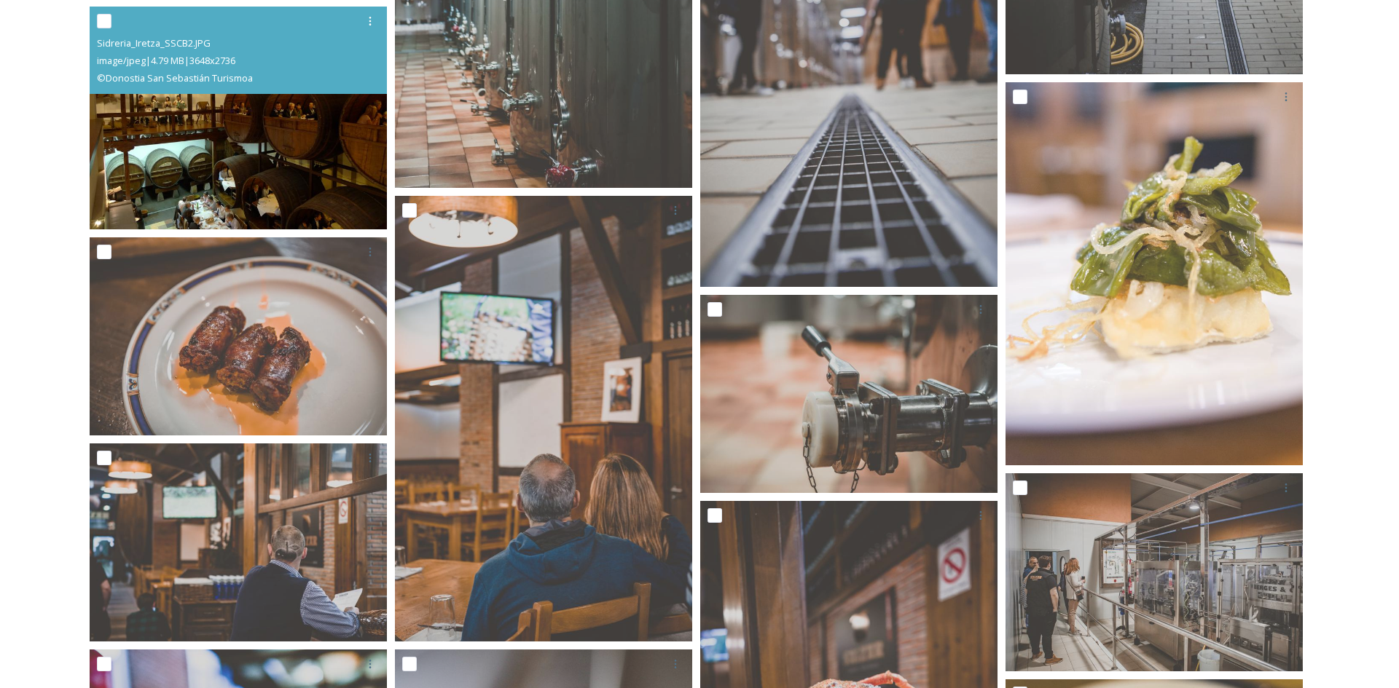
scroll to position [6399, 0]
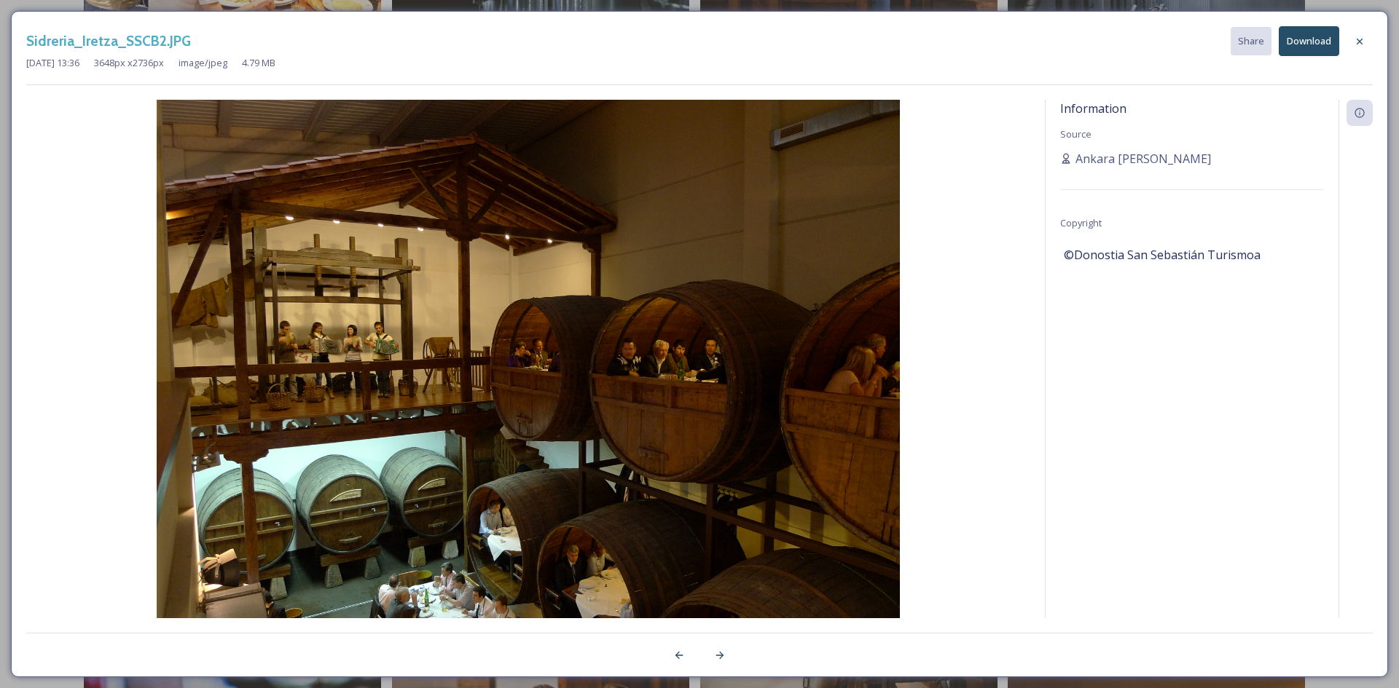
drag, startPoint x: 1356, startPoint y: 41, endPoint x: 1343, endPoint y: 53, distance: 18.0
click at [1357, 42] on icon at bounding box center [1360, 42] width 12 height 12
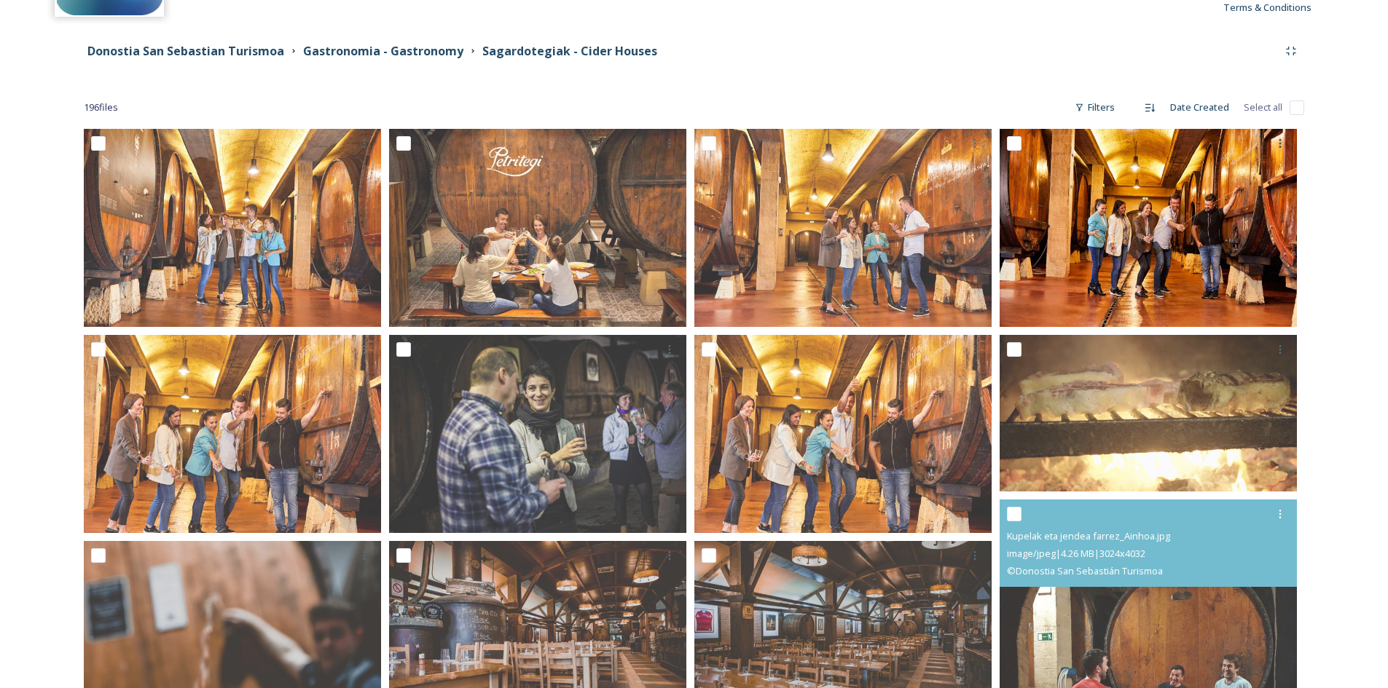
scroll to position [117, 0]
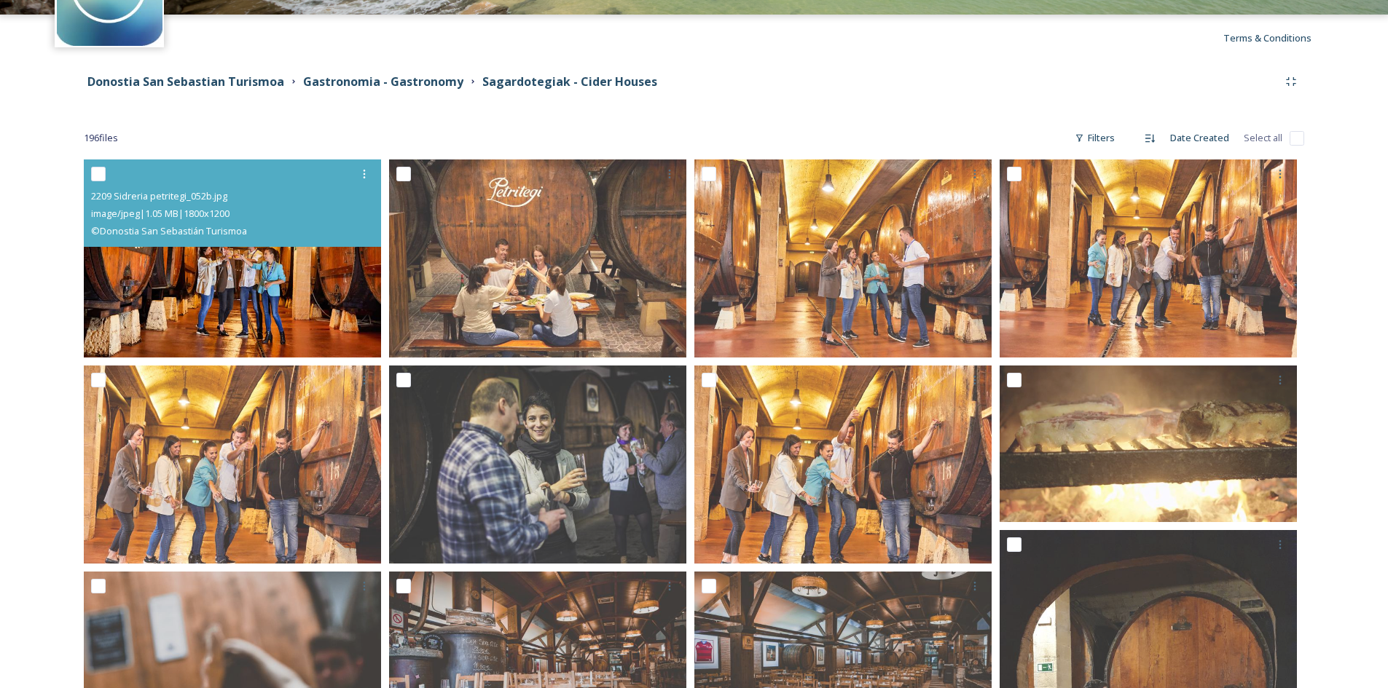
click at [238, 297] on img at bounding box center [232, 259] width 297 height 198
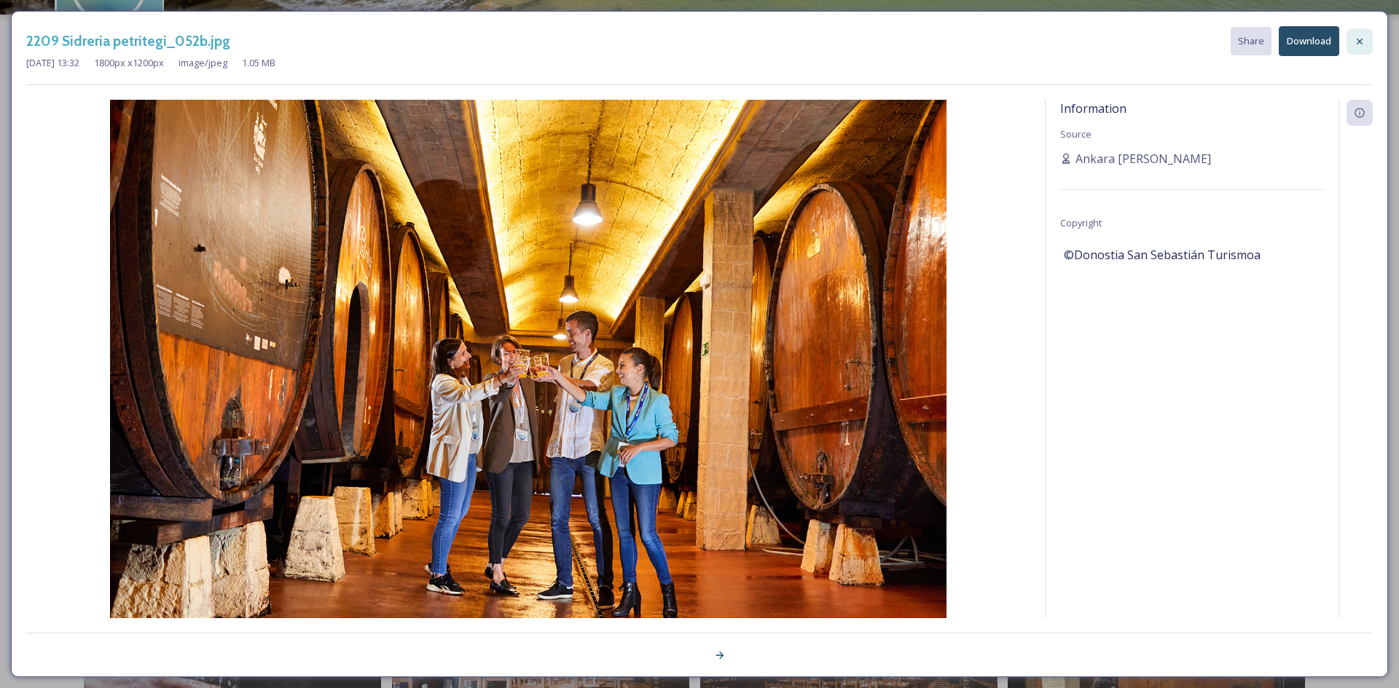
click at [1355, 45] on icon at bounding box center [1360, 42] width 12 height 12
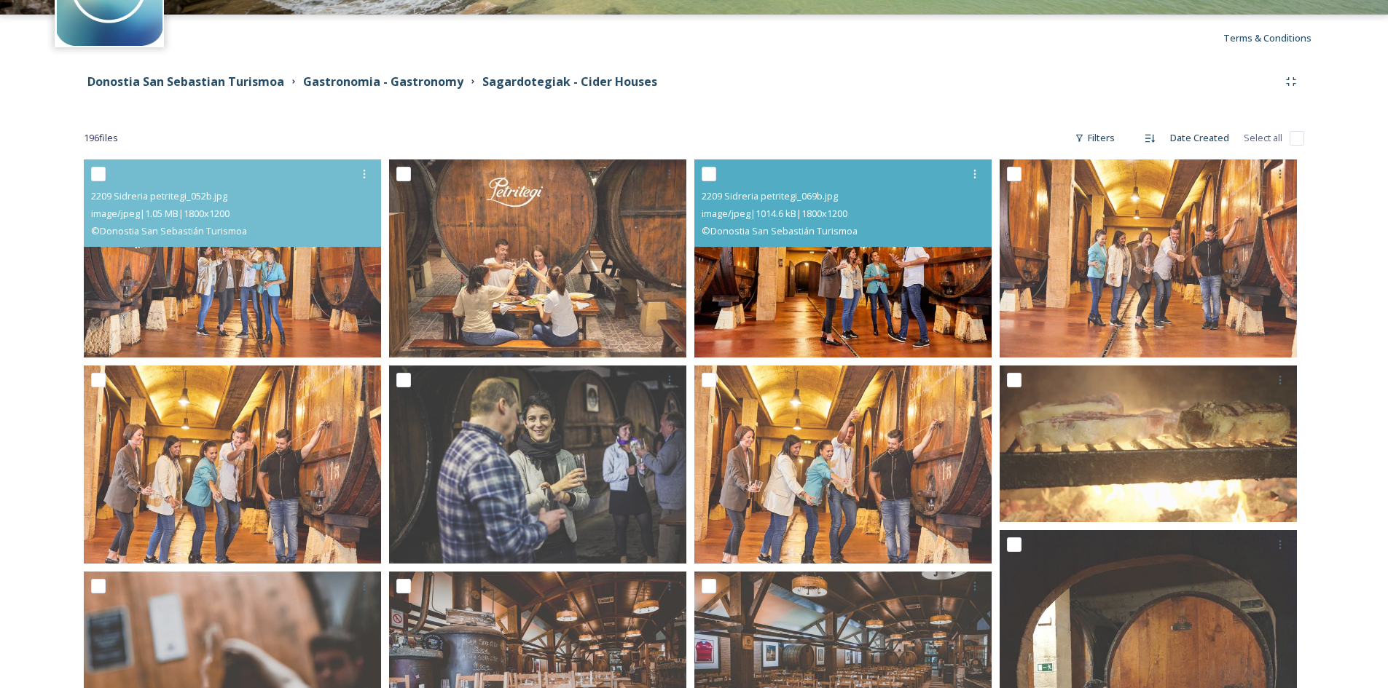
click at [863, 321] on img at bounding box center [842, 259] width 297 height 198
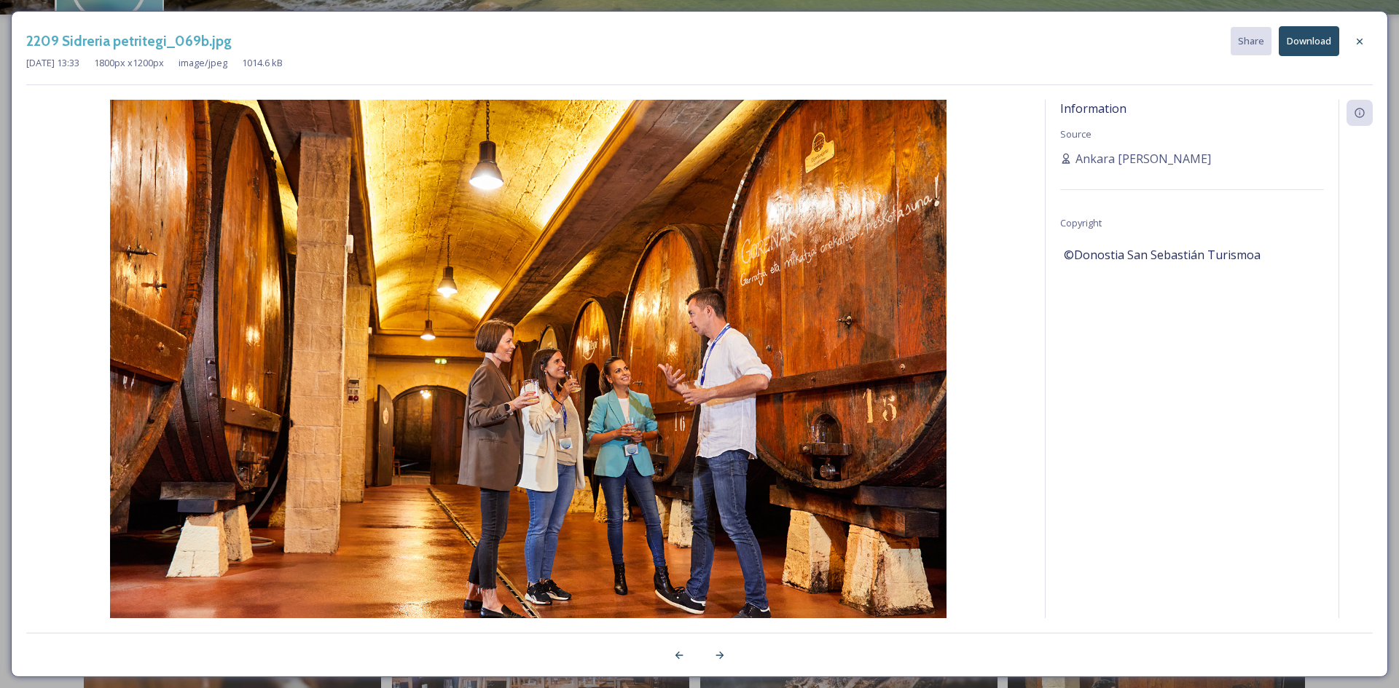
click at [1362, 41] on icon at bounding box center [1360, 42] width 12 height 12
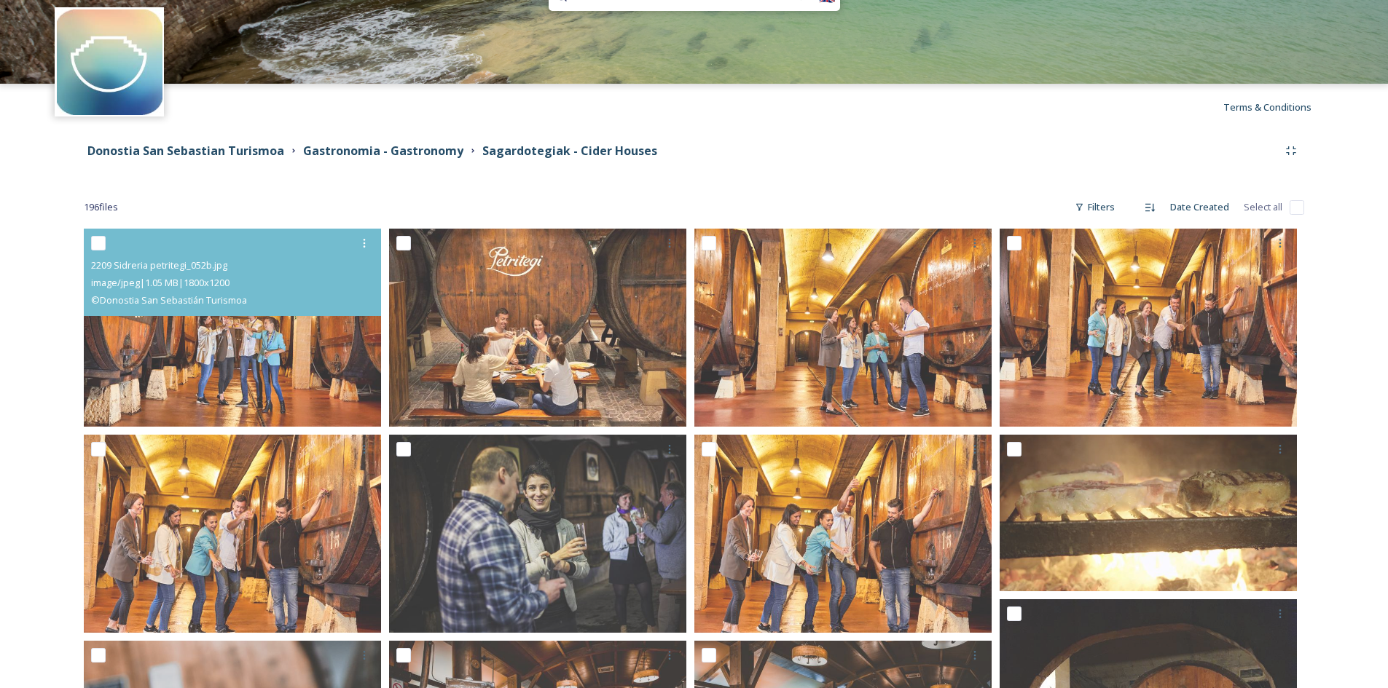
scroll to position [73, 0]
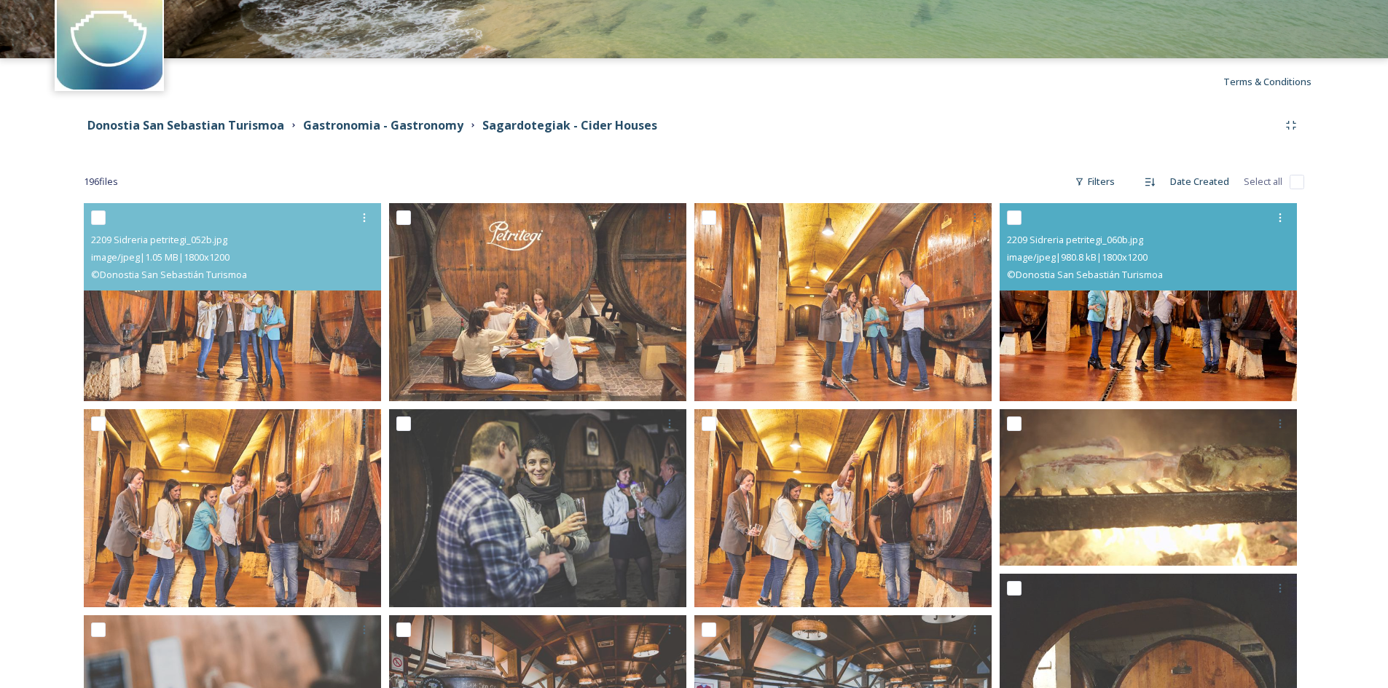
click at [1184, 327] on img at bounding box center [1148, 302] width 297 height 198
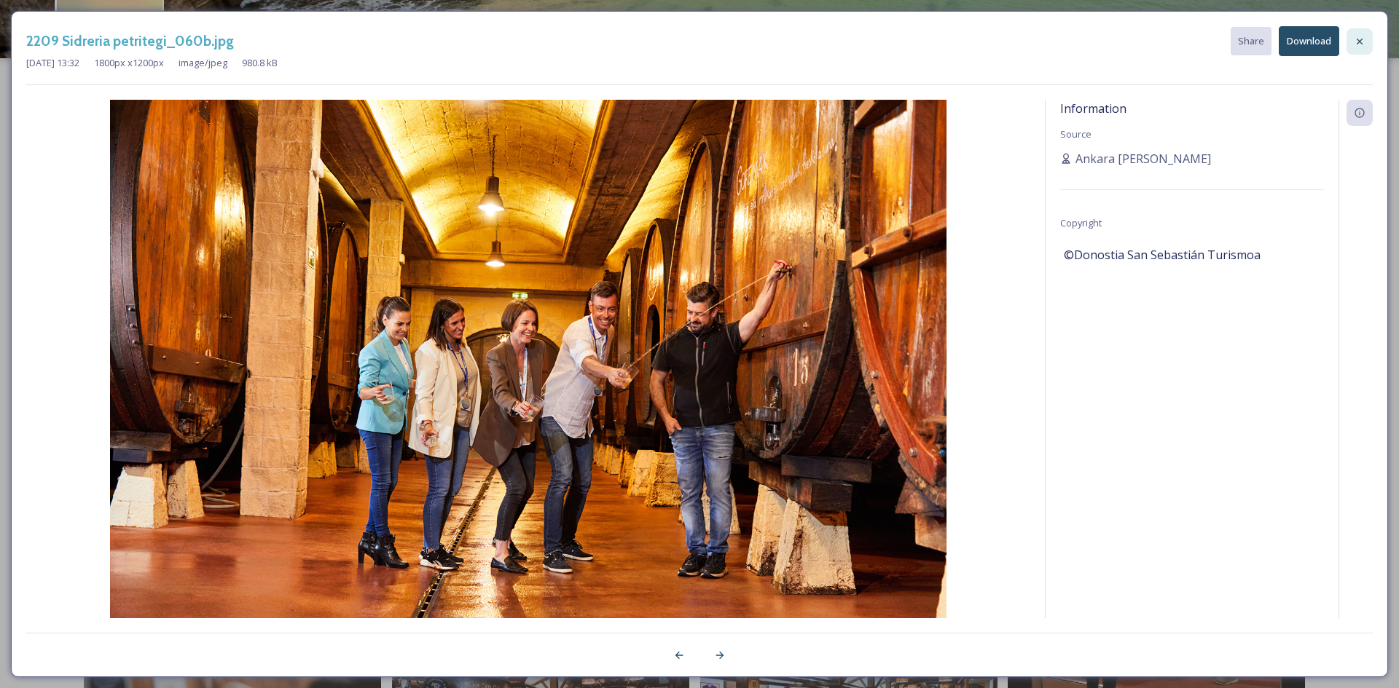
click at [1365, 42] on icon at bounding box center [1360, 42] width 12 height 12
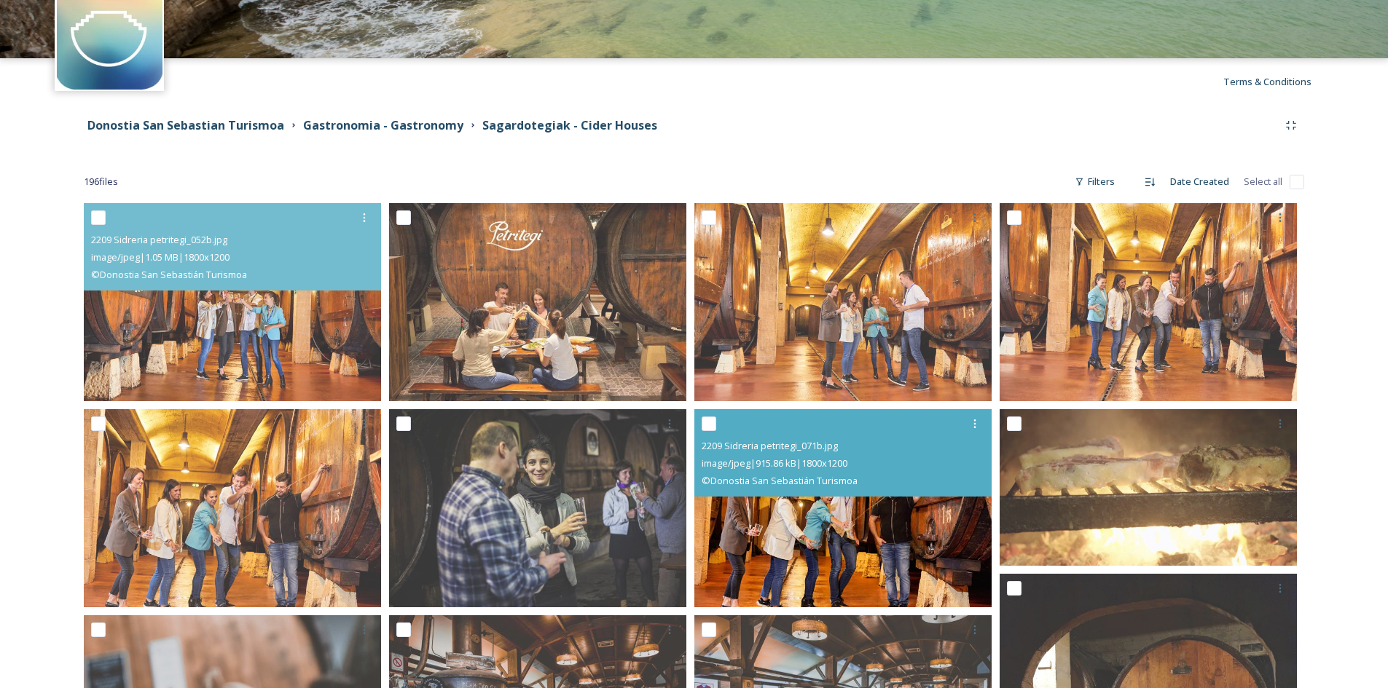
click at [828, 536] on img at bounding box center [842, 508] width 297 height 198
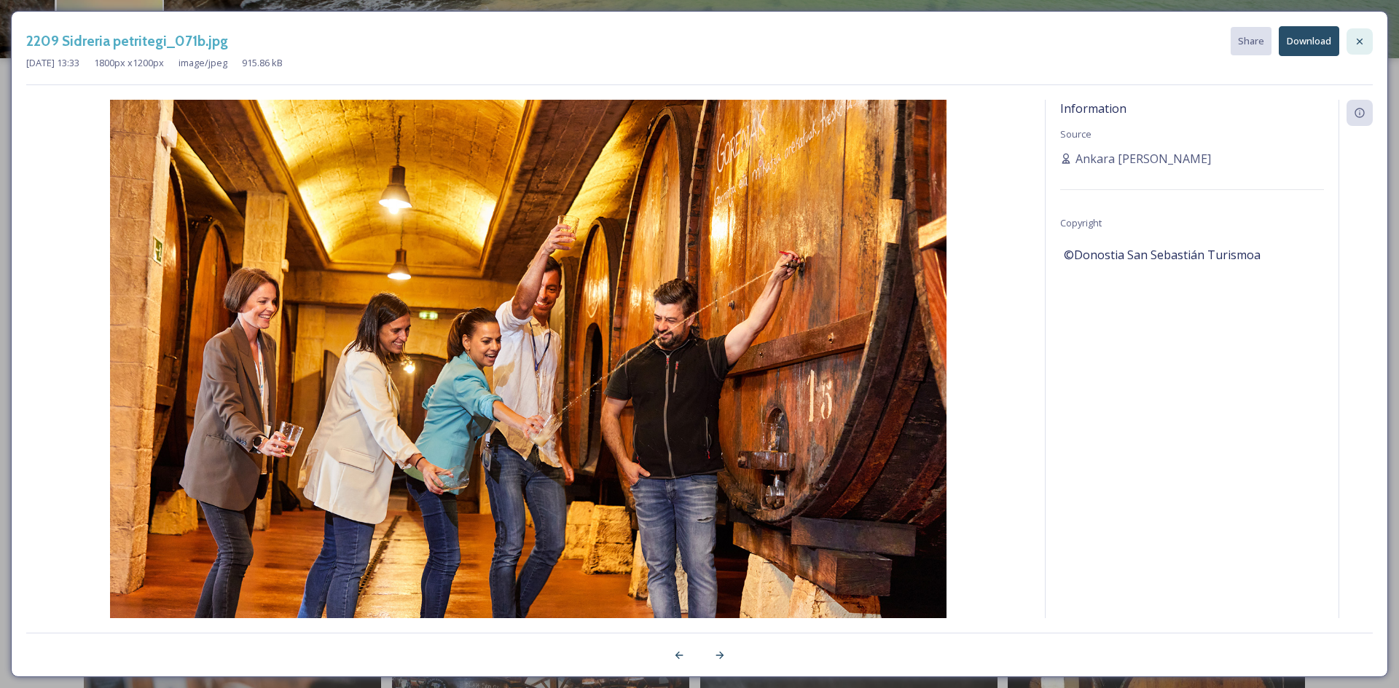
click at [1352, 43] on div at bounding box center [1359, 41] width 26 height 26
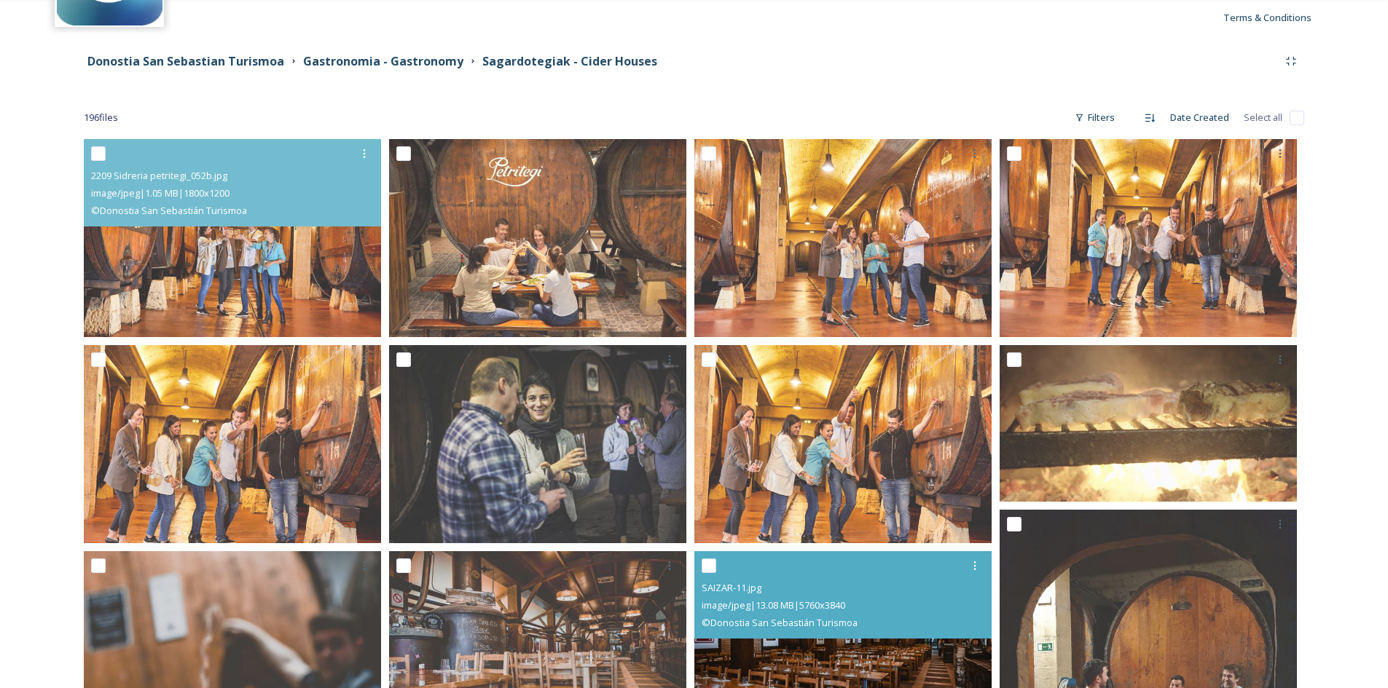
scroll to position [364, 0]
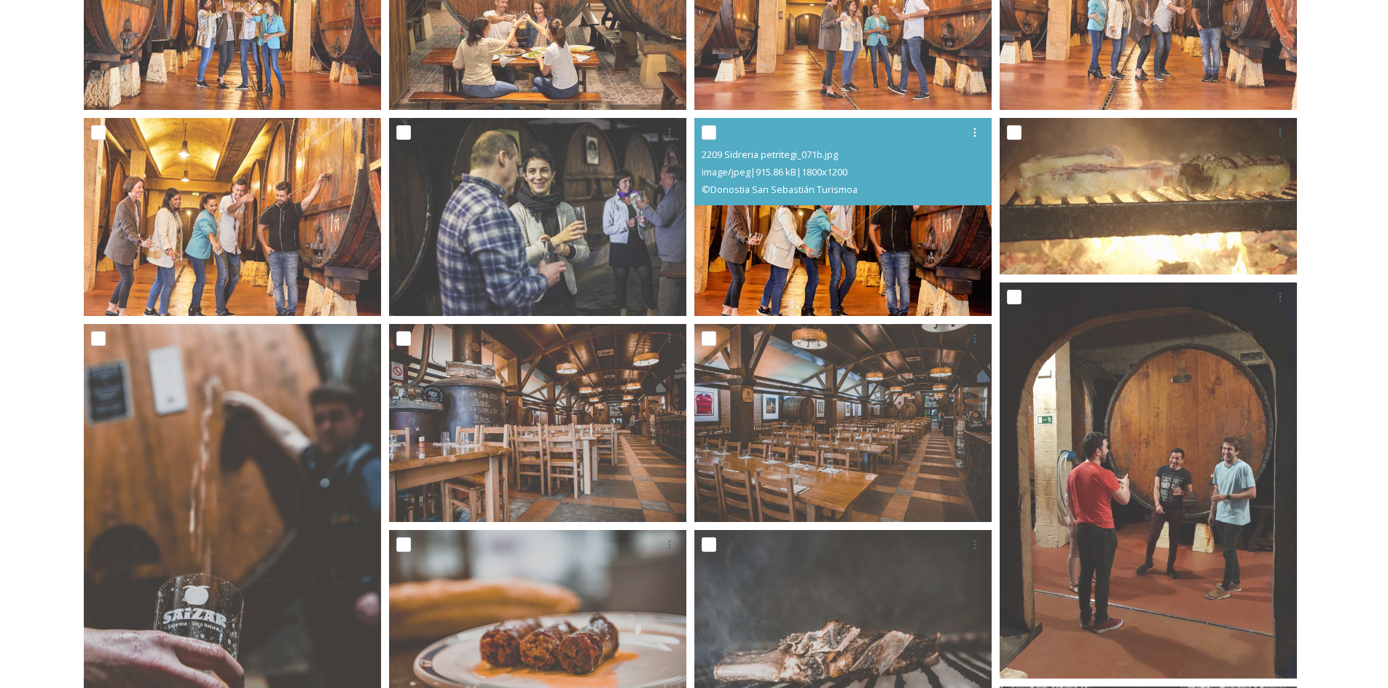
click at [917, 260] on img at bounding box center [842, 217] width 297 height 198
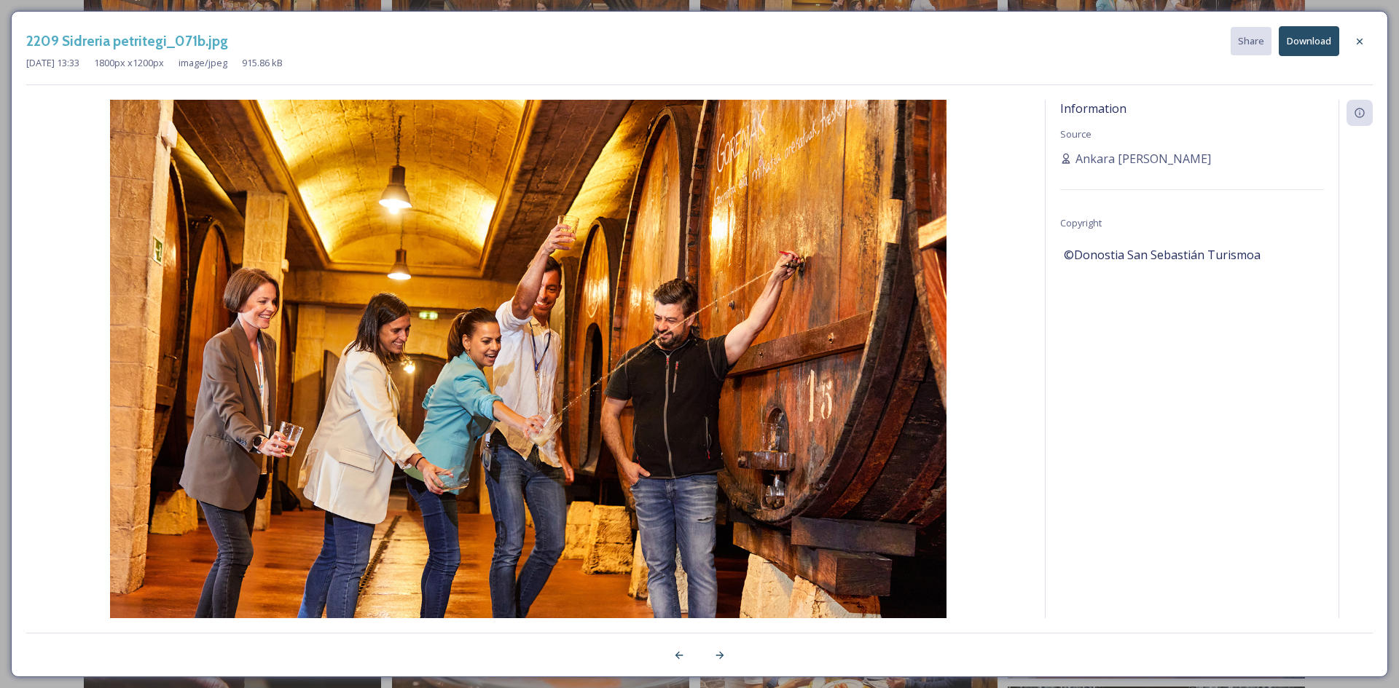
click at [1332, 42] on button "Download" at bounding box center [1309, 41] width 60 height 30
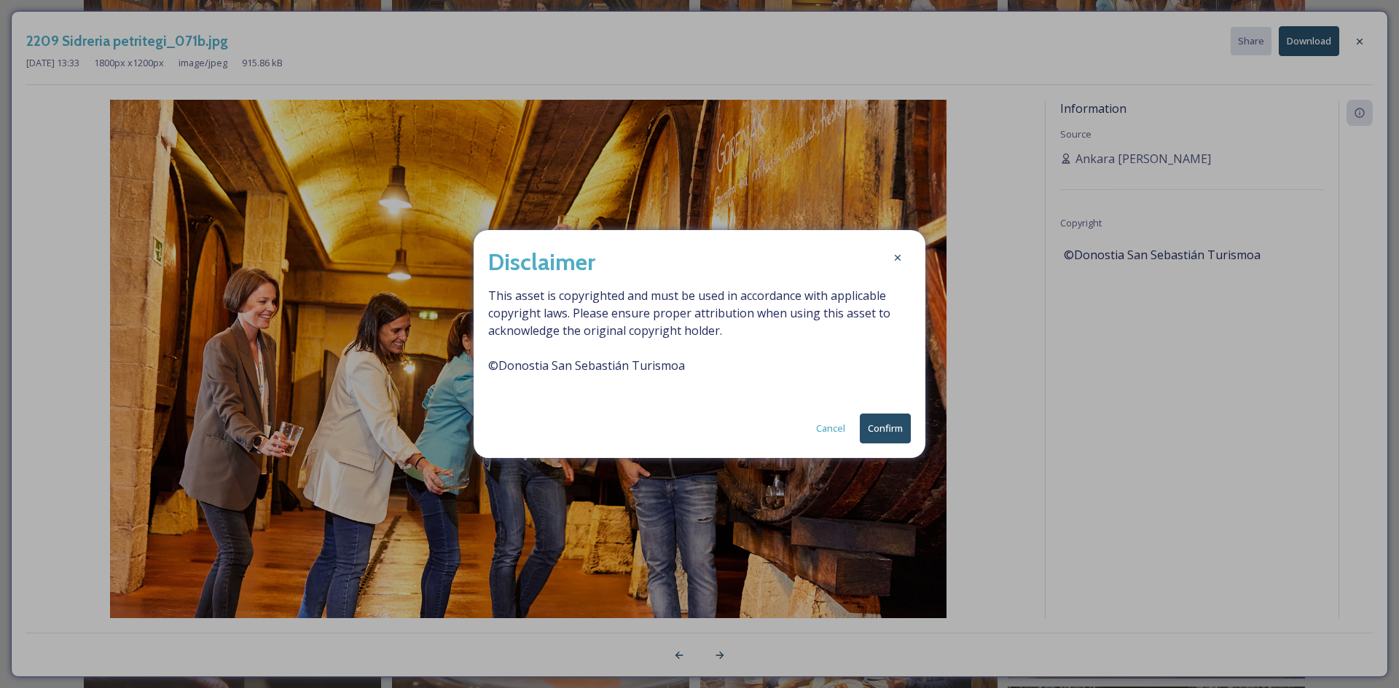
click at [879, 424] on button "Confirm" at bounding box center [885, 429] width 51 height 30
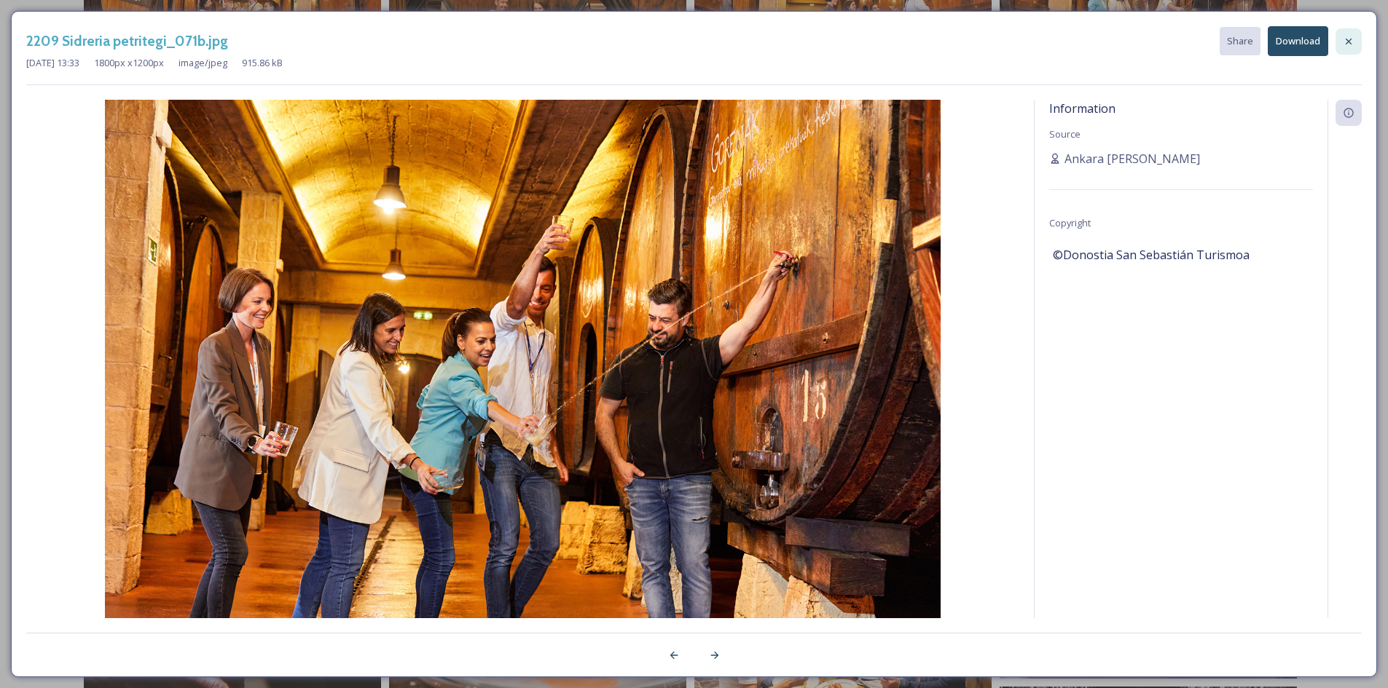
click at [1345, 40] on icon at bounding box center [1349, 42] width 12 height 12
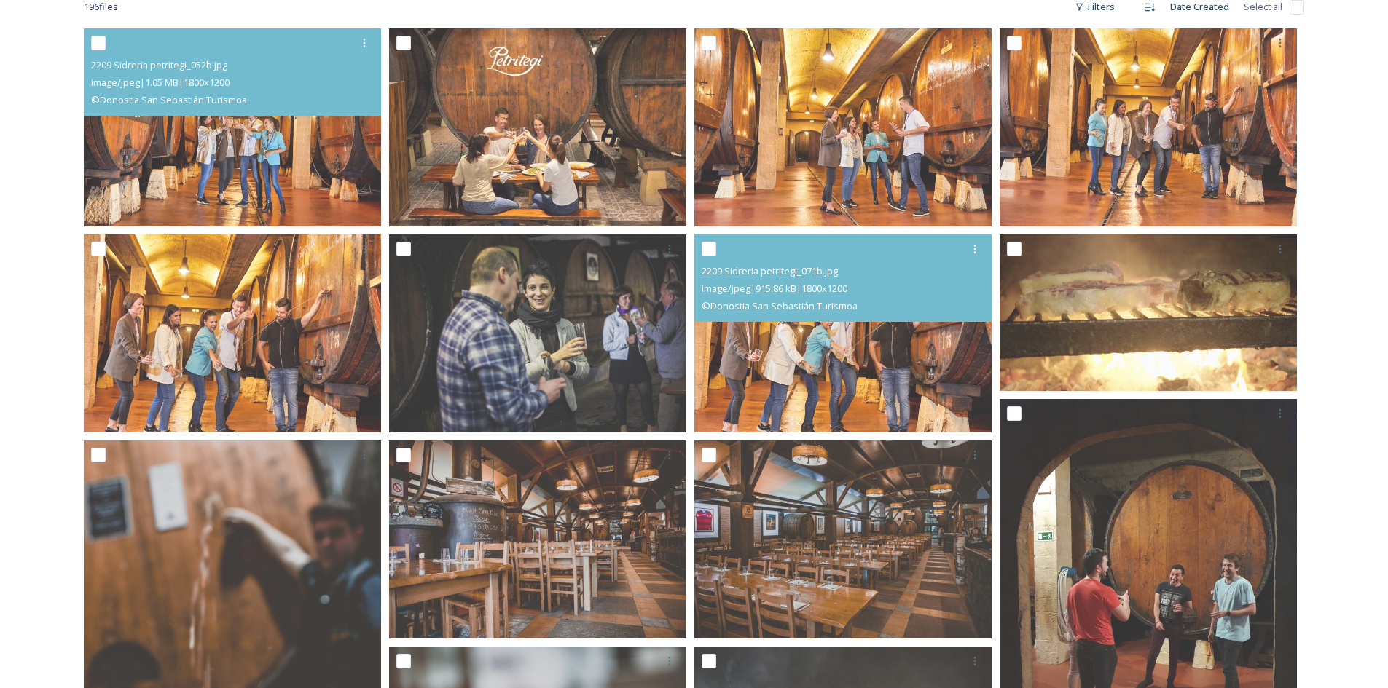
scroll to position [0, 0]
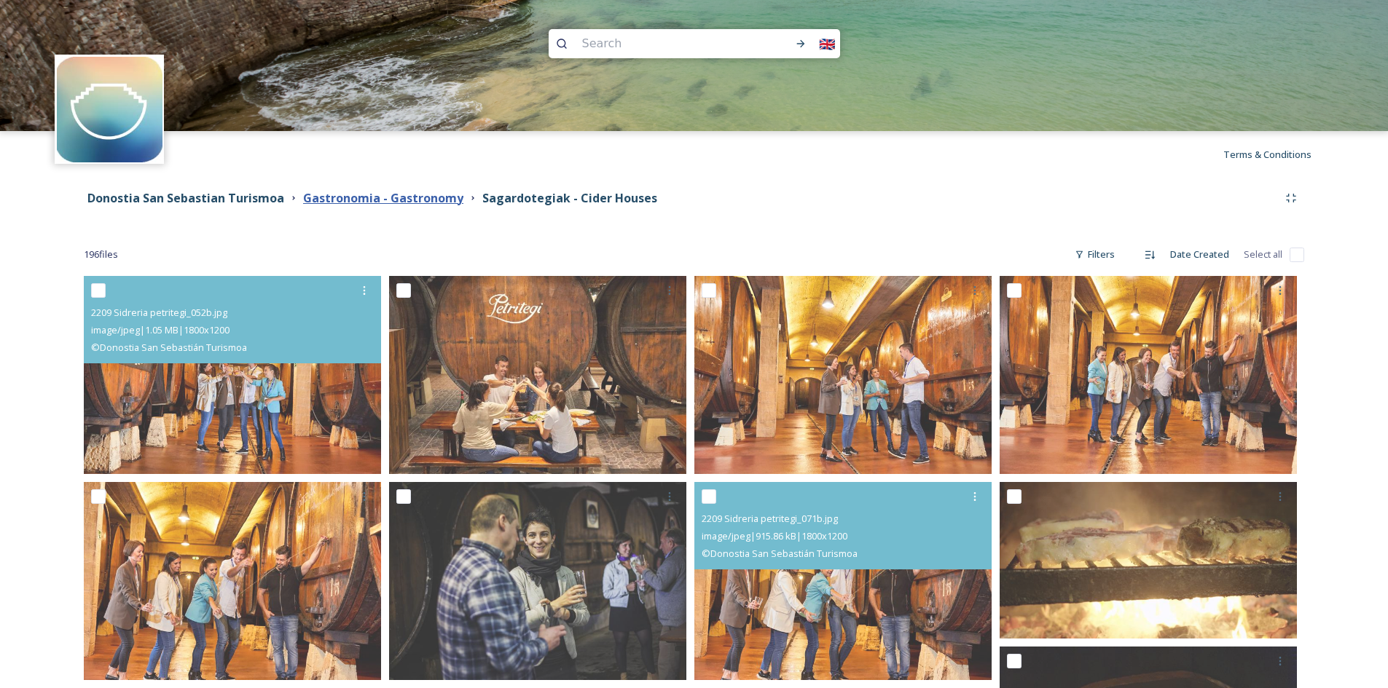
click at [358, 192] on strong "Gastronomia - Gastronomy" at bounding box center [383, 198] width 160 height 16
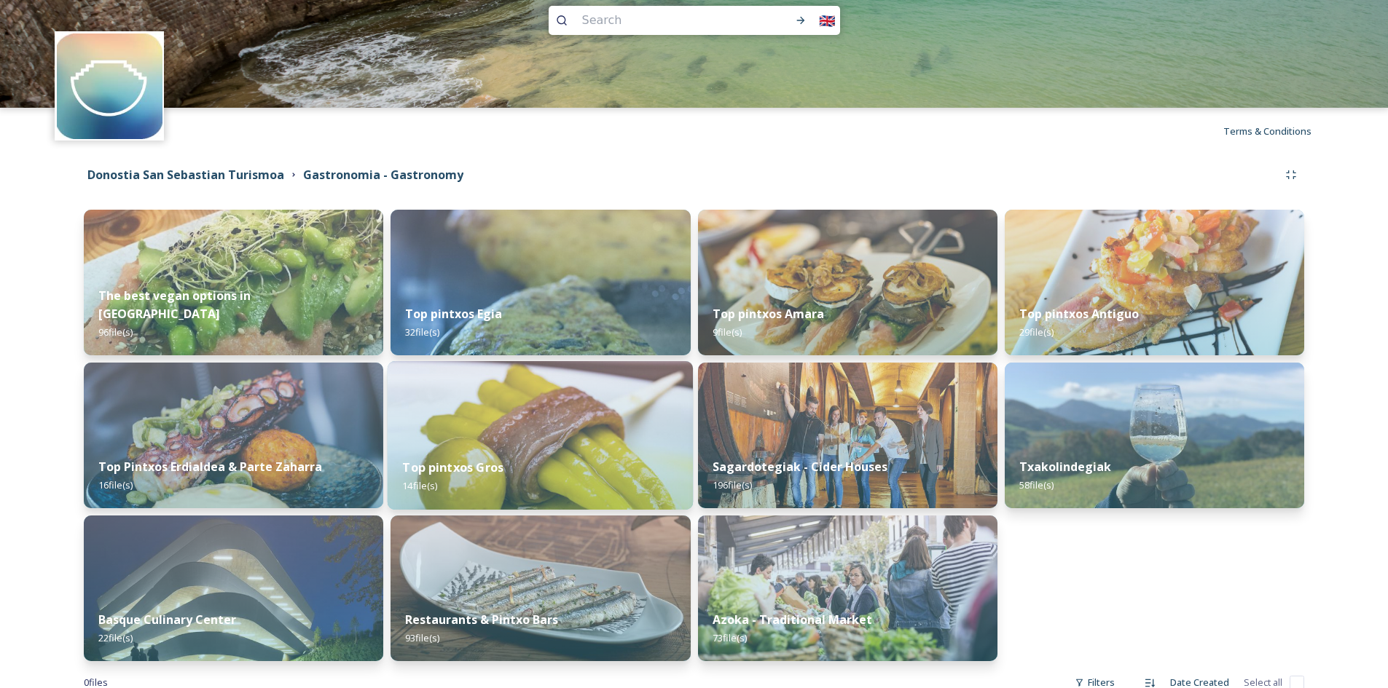
scroll to position [64, 0]
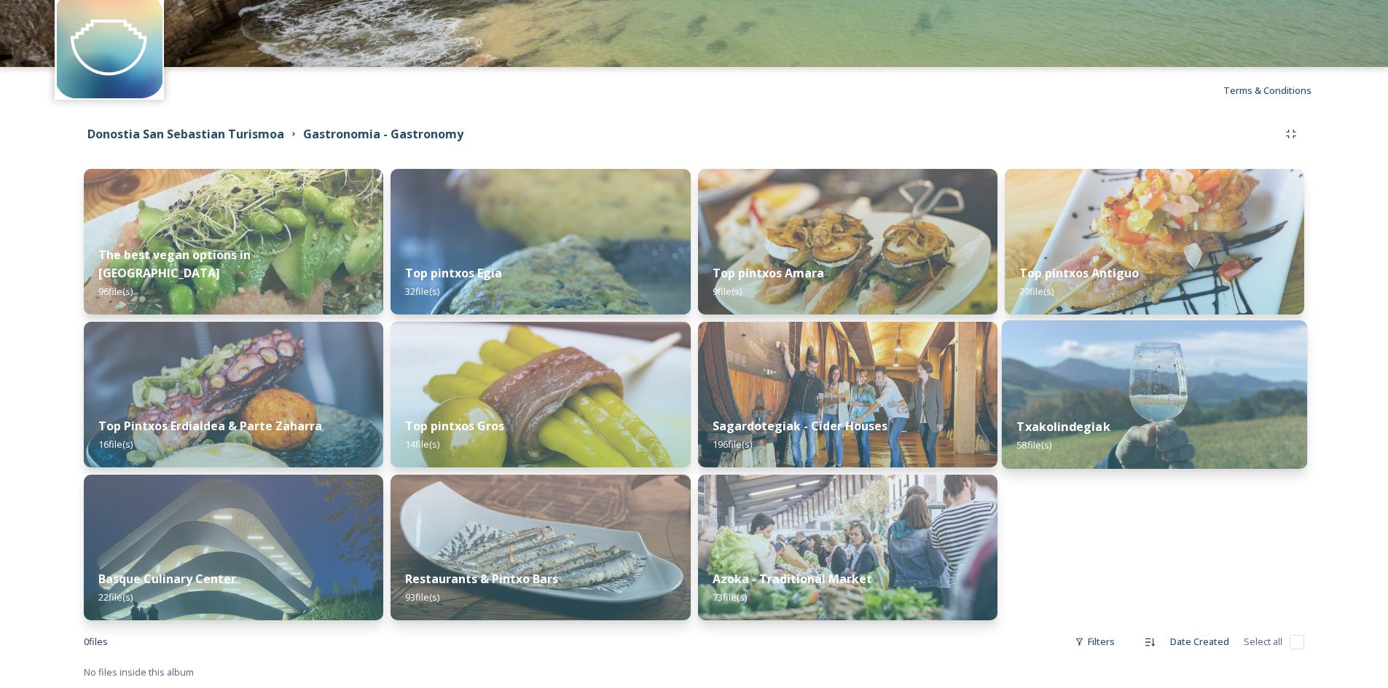
click at [1087, 412] on div "Txakolindegiak 58 file(s)" at bounding box center [1154, 436] width 305 height 66
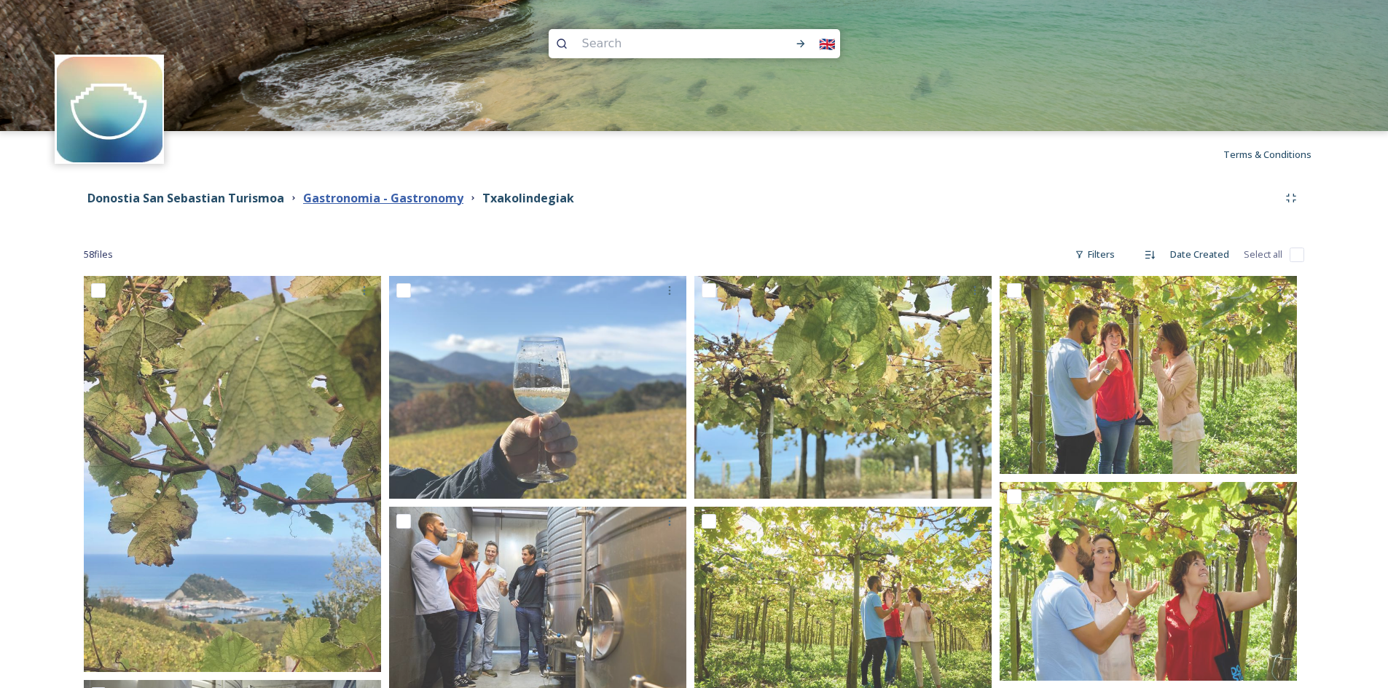
click at [432, 201] on strong "Gastronomia - Gastronomy" at bounding box center [383, 198] width 160 height 16
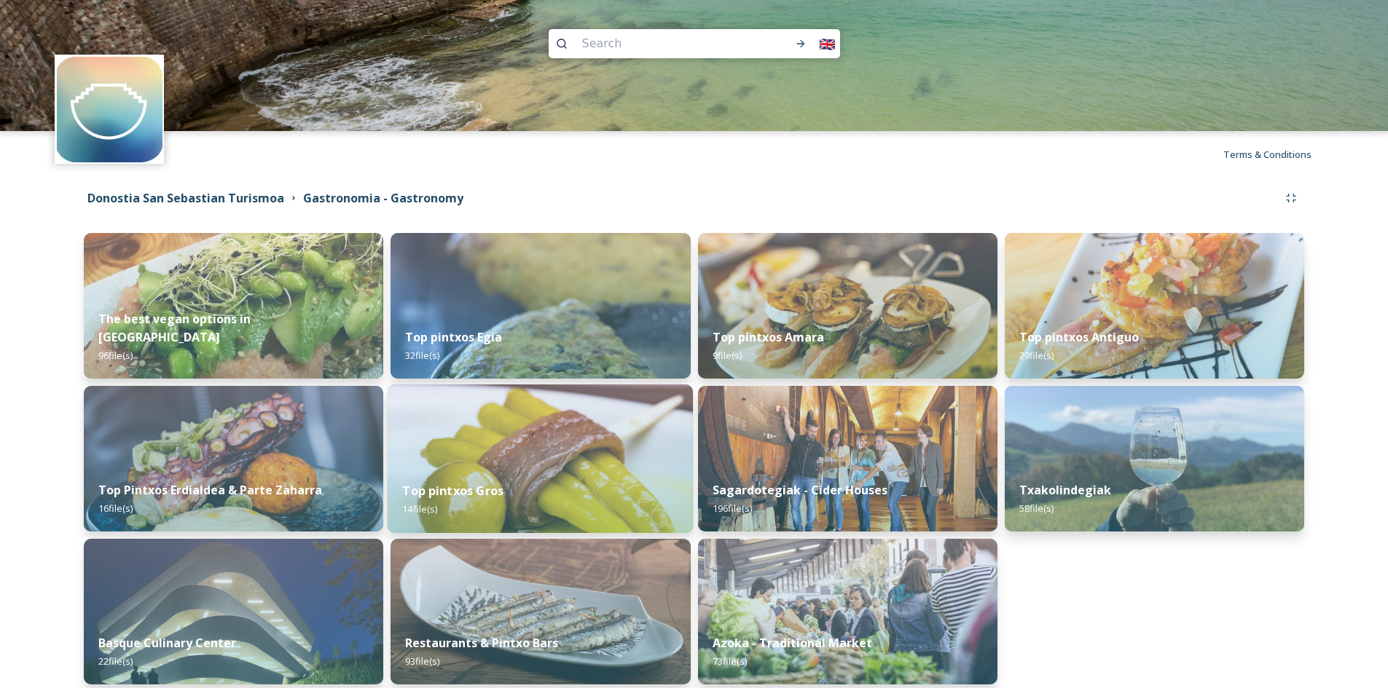
click at [510, 517] on div "Top pintxos Gros 14 file(s)" at bounding box center [540, 500] width 305 height 66
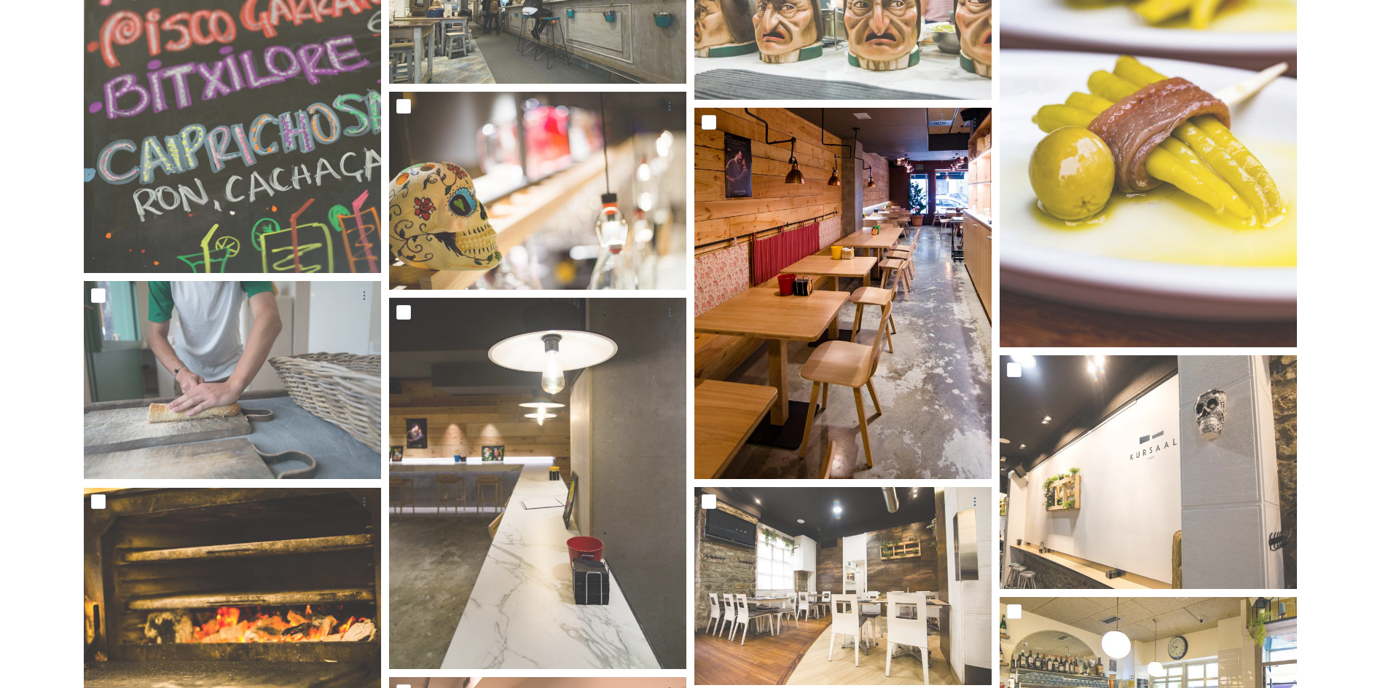
scroll to position [156, 0]
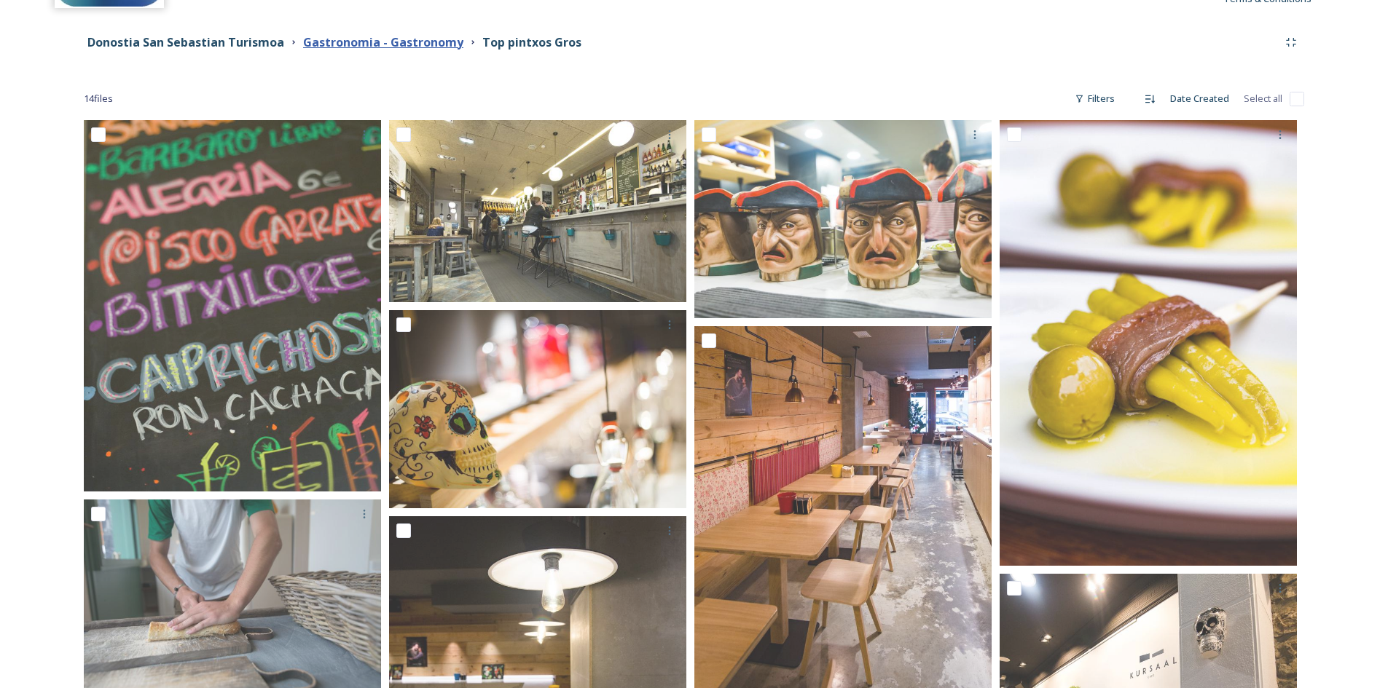
click at [415, 41] on strong "Gastronomia - Gastronomy" at bounding box center [383, 42] width 160 height 16
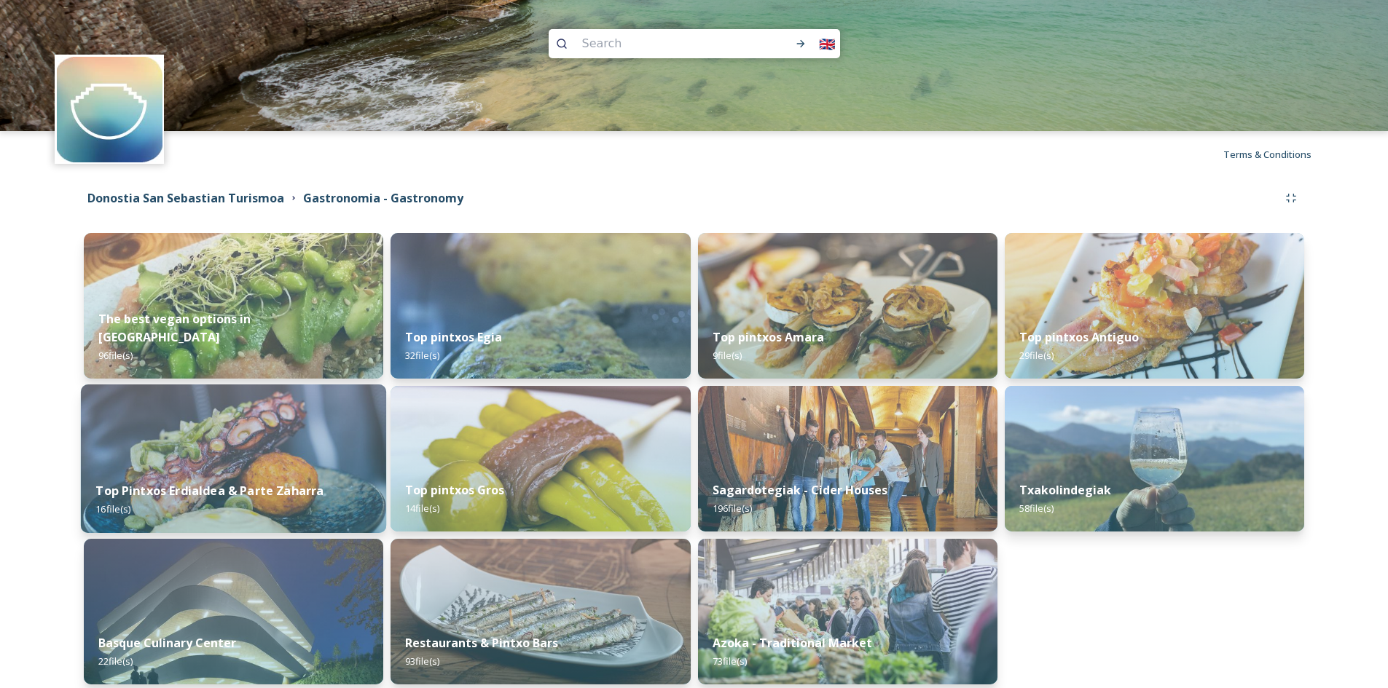
click at [298, 417] on img at bounding box center [233, 459] width 305 height 149
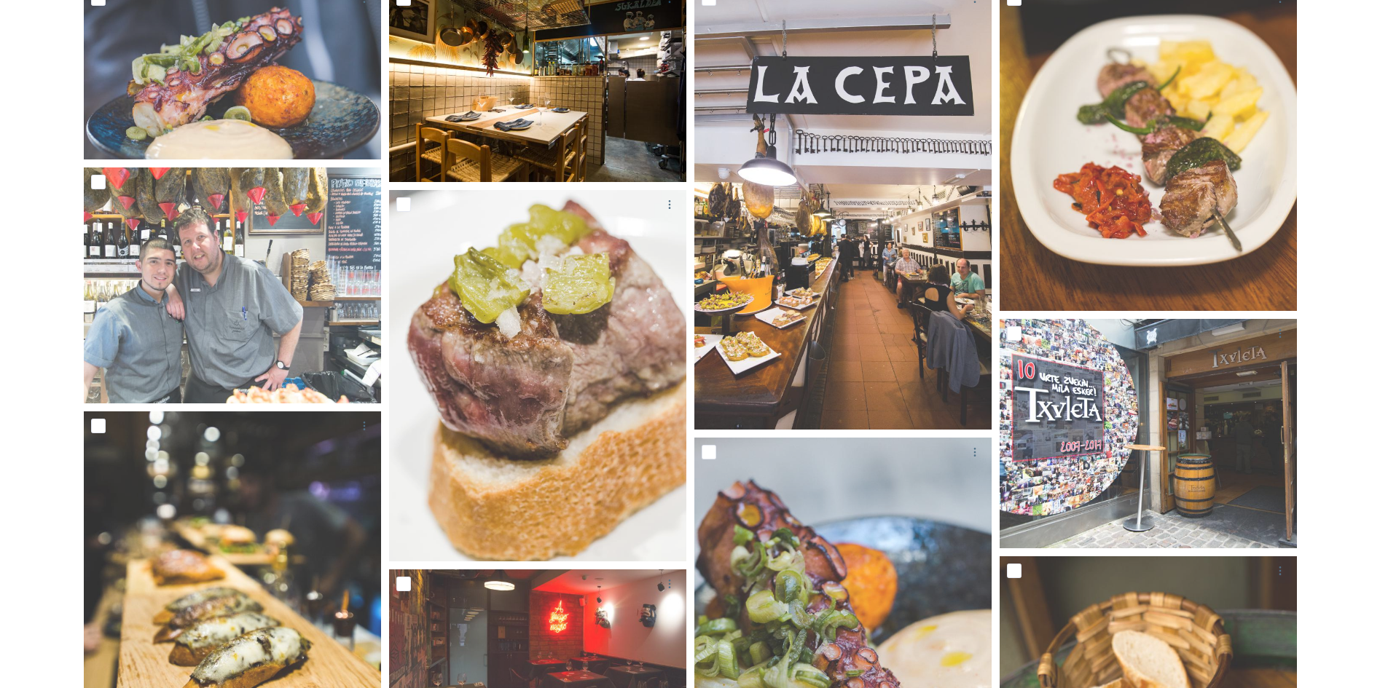
scroll to position [42, 0]
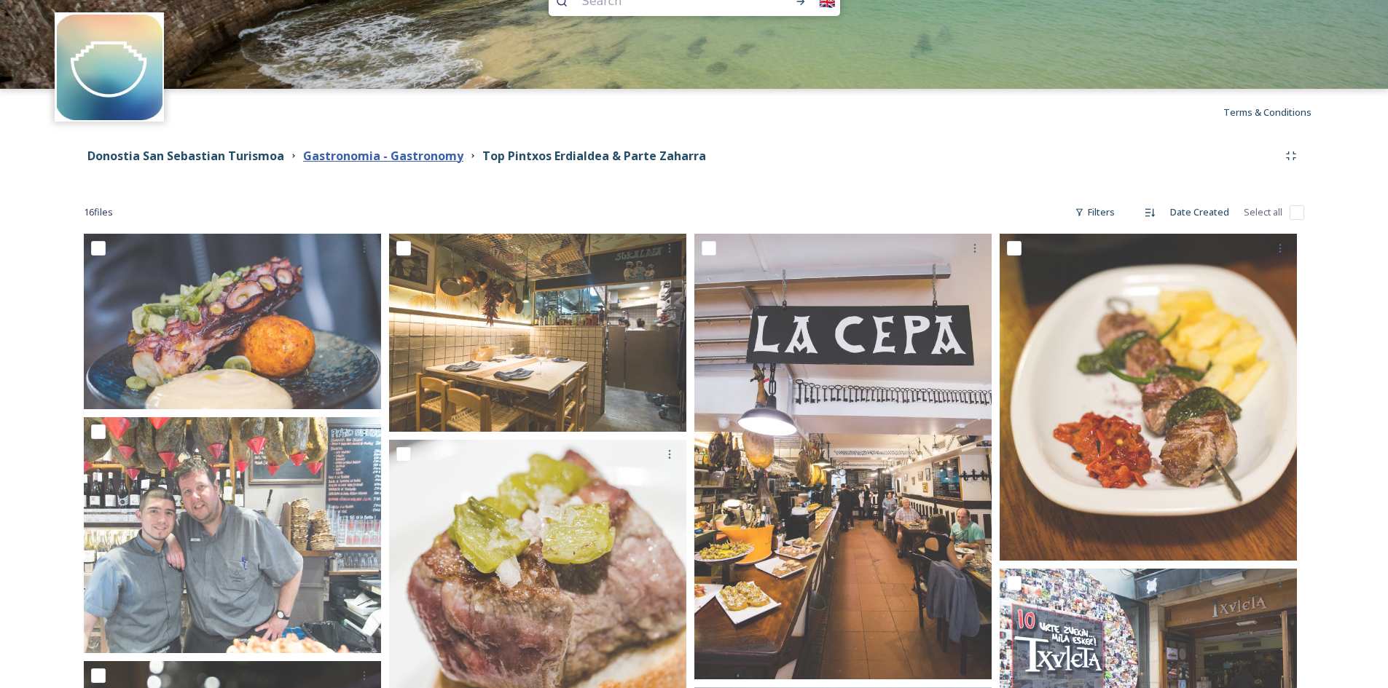
click at [388, 148] on strong "Gastronomia - Gastronomy" at bounding box center [383, 156] width 160 height 16
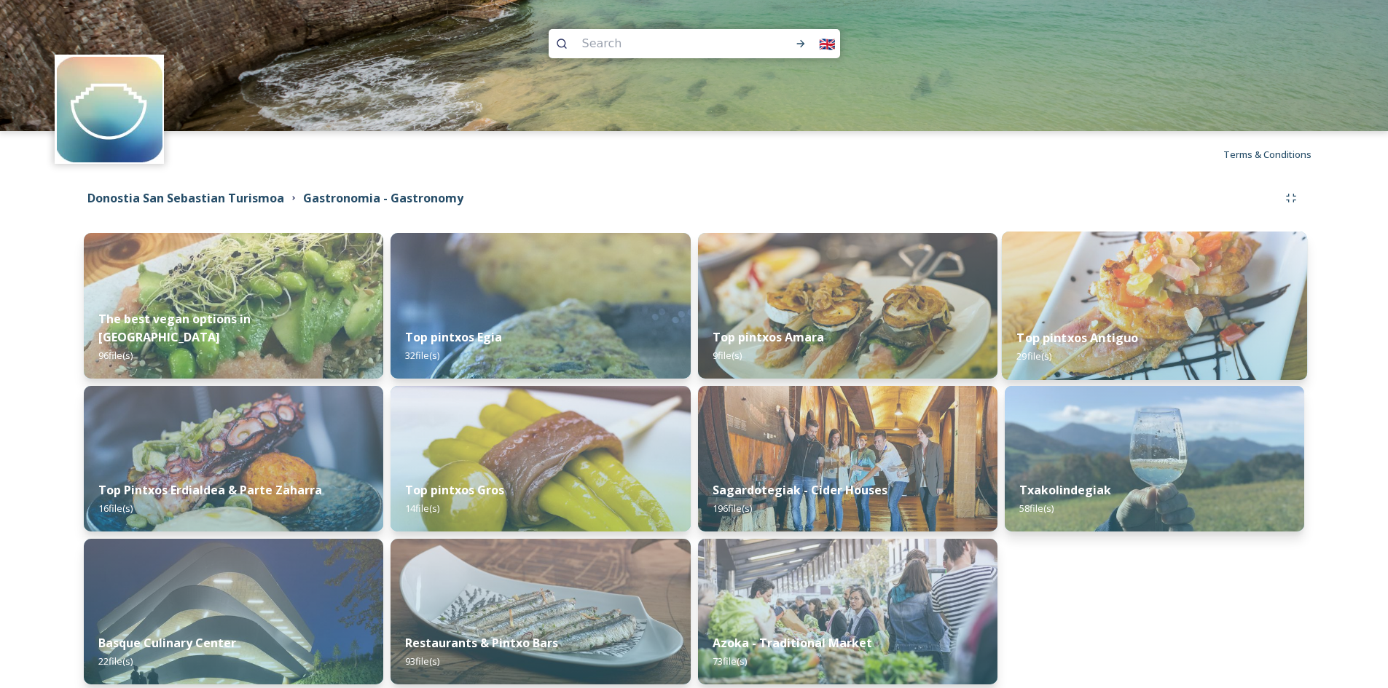
click at [1239, 339] on div "Top pintxos Antiguo 29 file(s)" at bounding box center [1154, 347] width 305 height 66
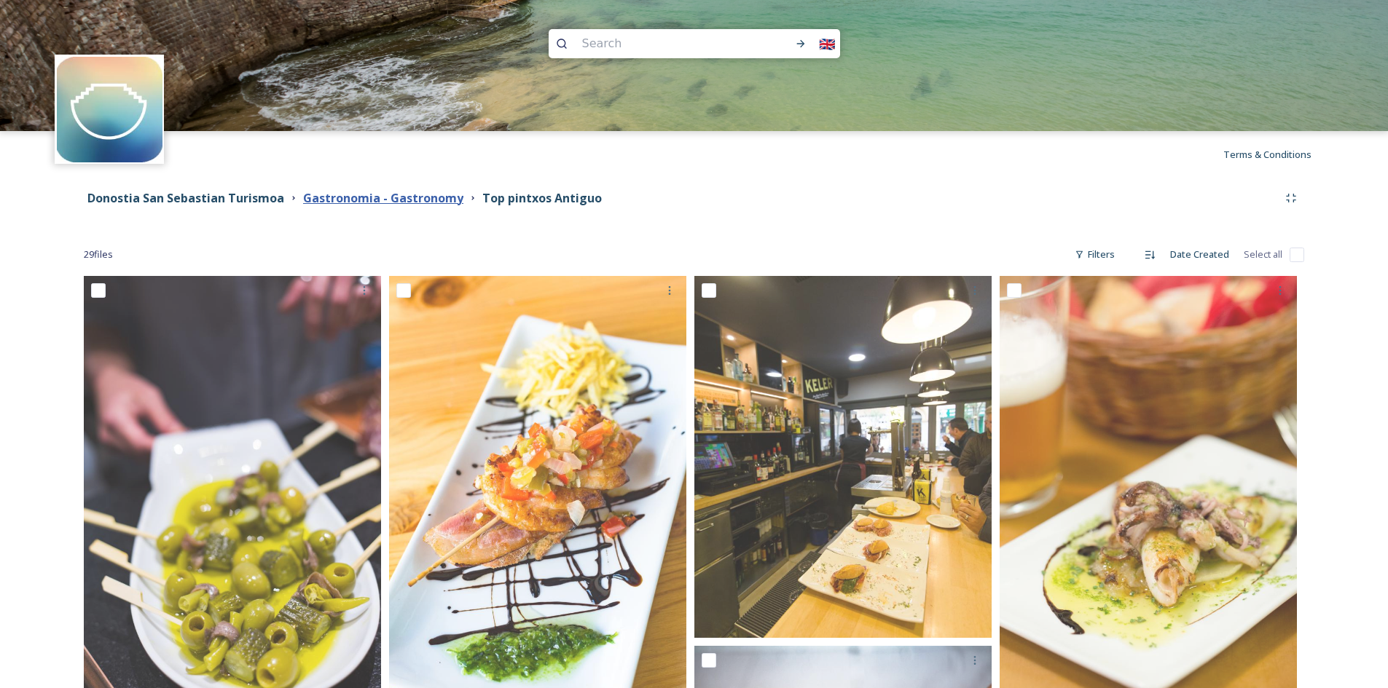
click at [423, 200] on strong "Gastronomia - Gastronomy" at bounding box center [383, 198] width 160 height 16
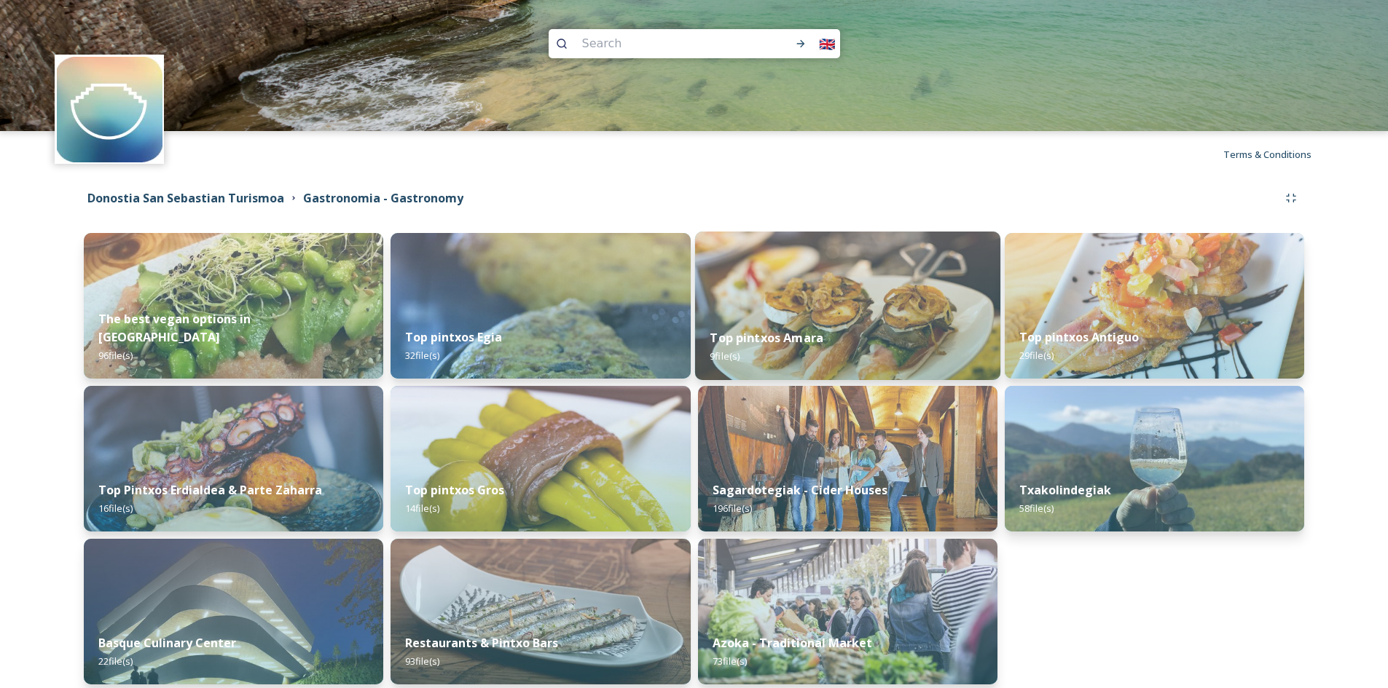
click at [903, 358] on div "Top pintxos Amara 9 file(s)" at bounding box center [846, 347] width 305 height 66
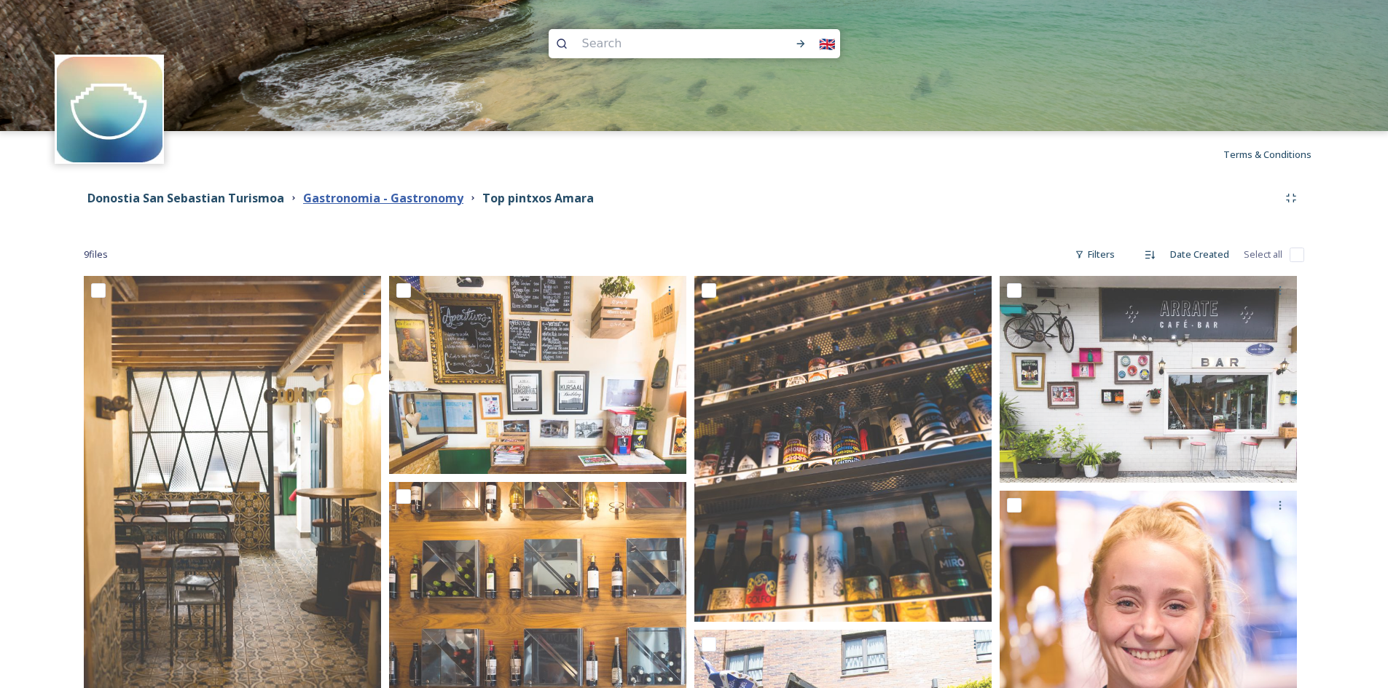
click at [403, 191] on strong "Gastronomia - Gastronomy" at bounding box center [383, 198] width 160 height 16
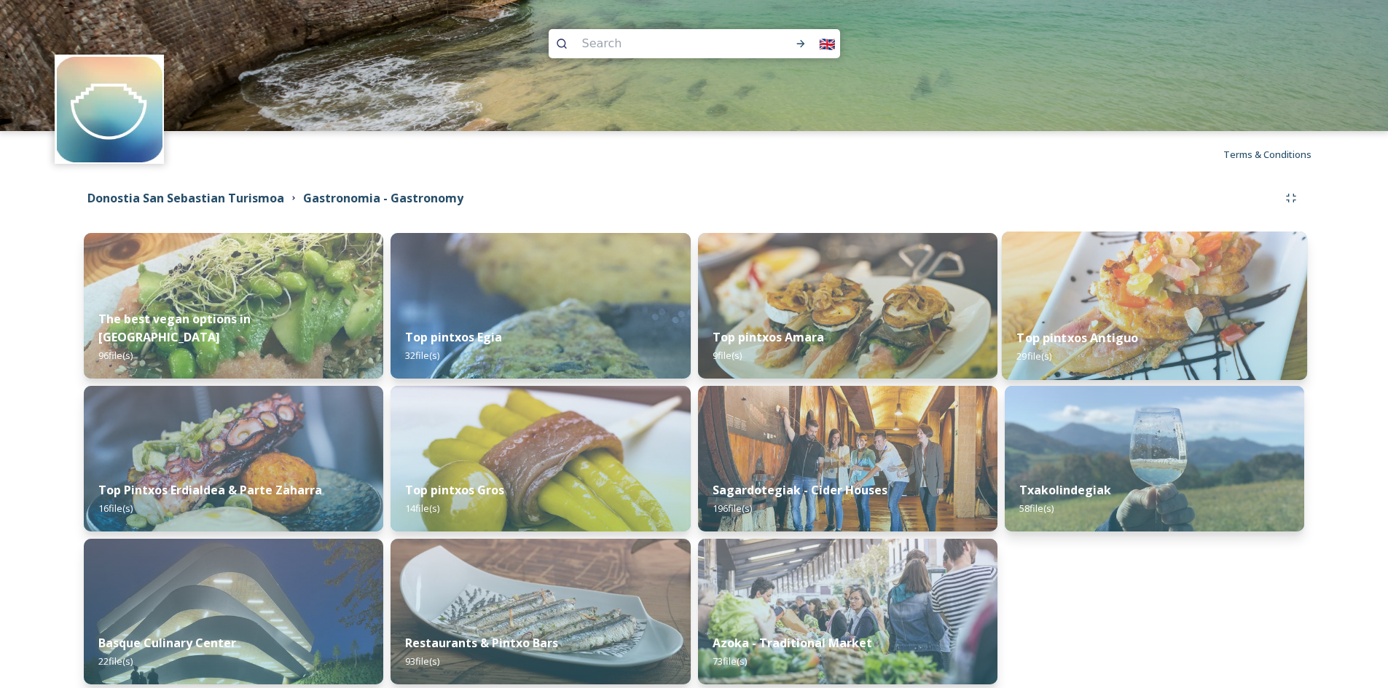
click at [1264, 315] on div "Top pintxos Antiguo 29 file(s)" at bounding box center [1154, 347] width 305 height 66
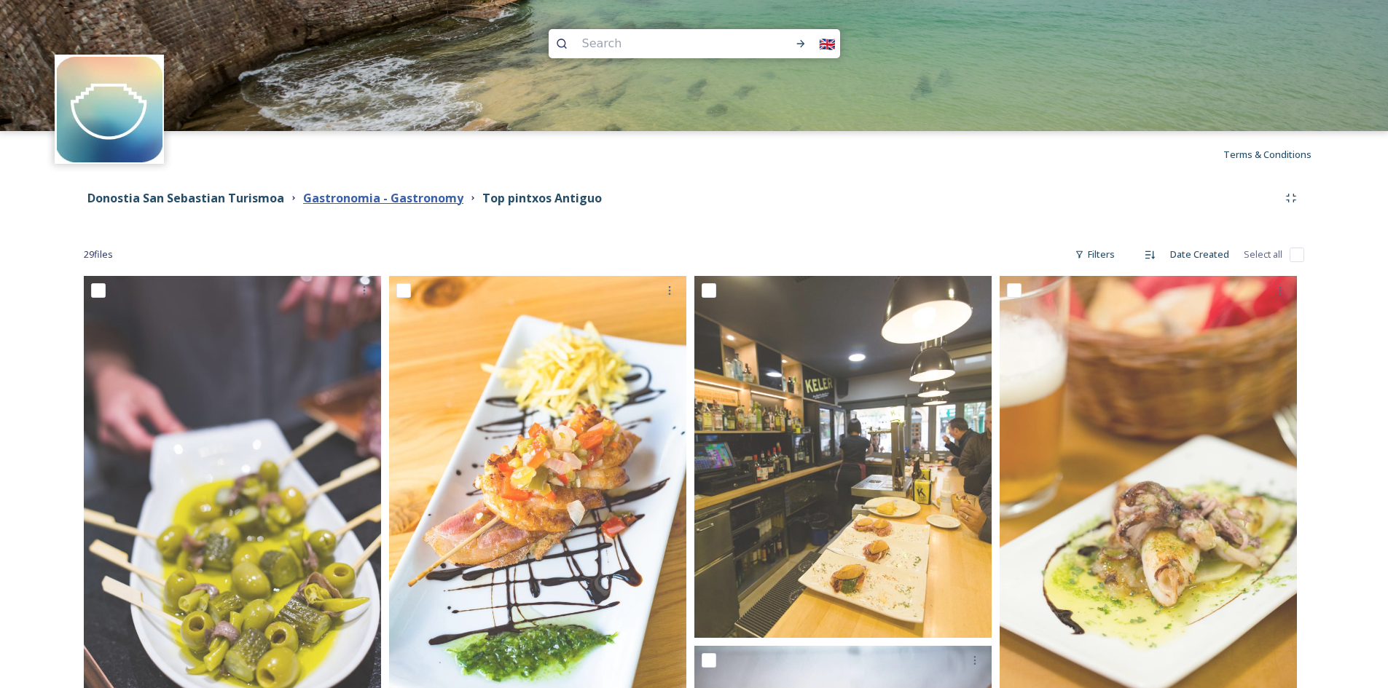
click at [409, 197] on strong "Gastronomia - Gastronomy" at bounding box center [383, 198] width 160 height 16
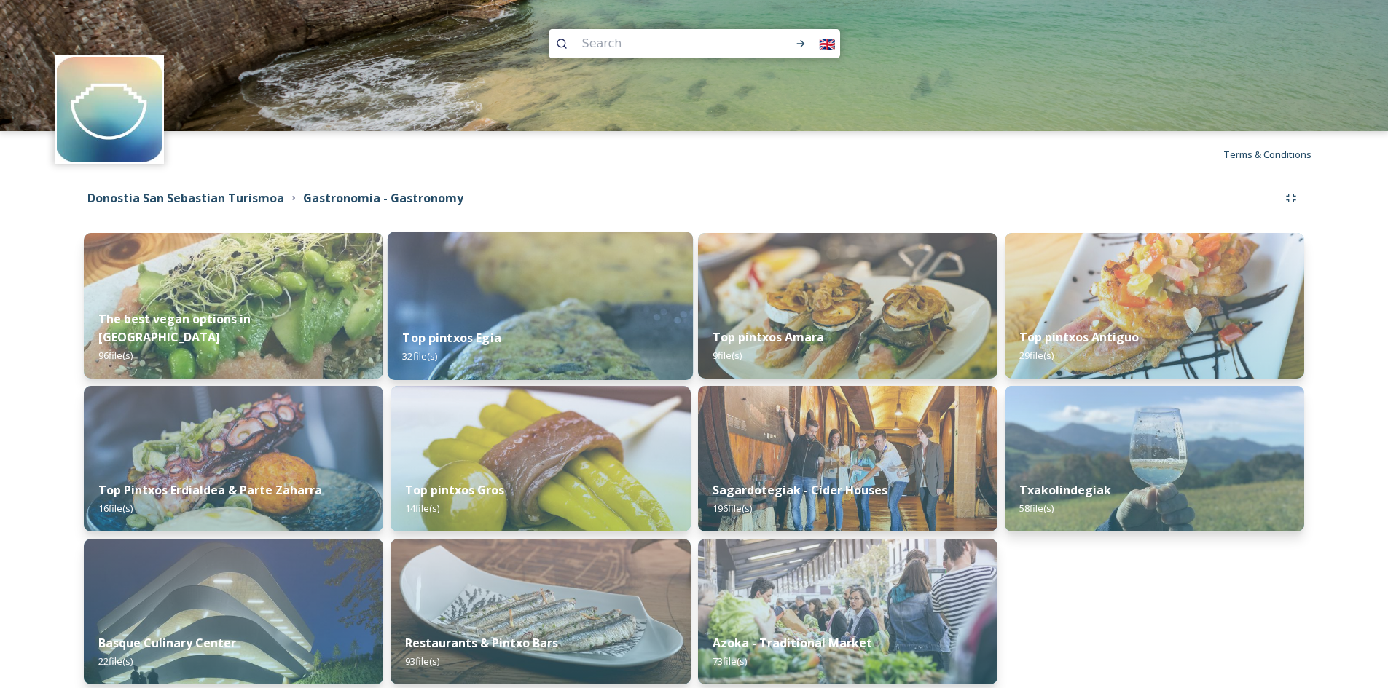
click at [600, 286] on img at bounding box center [540, 306] width 305 height 149
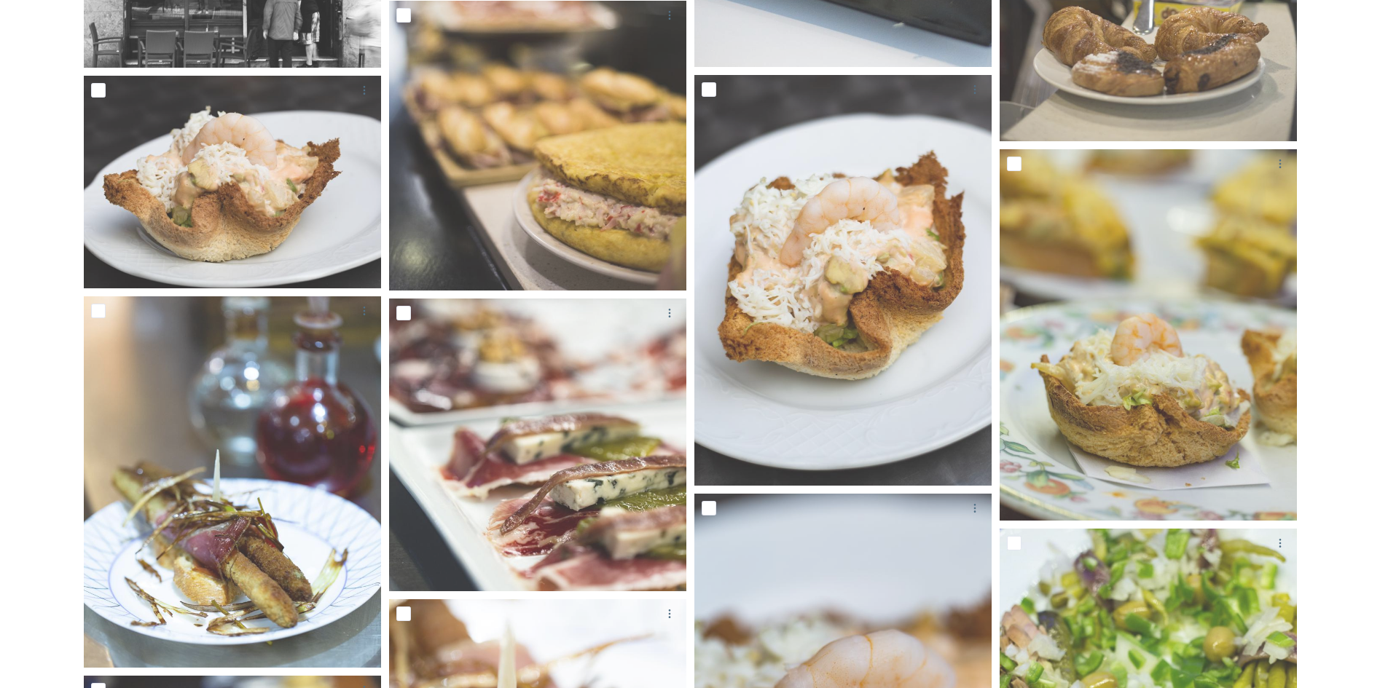
scroll to position [1036, 0]
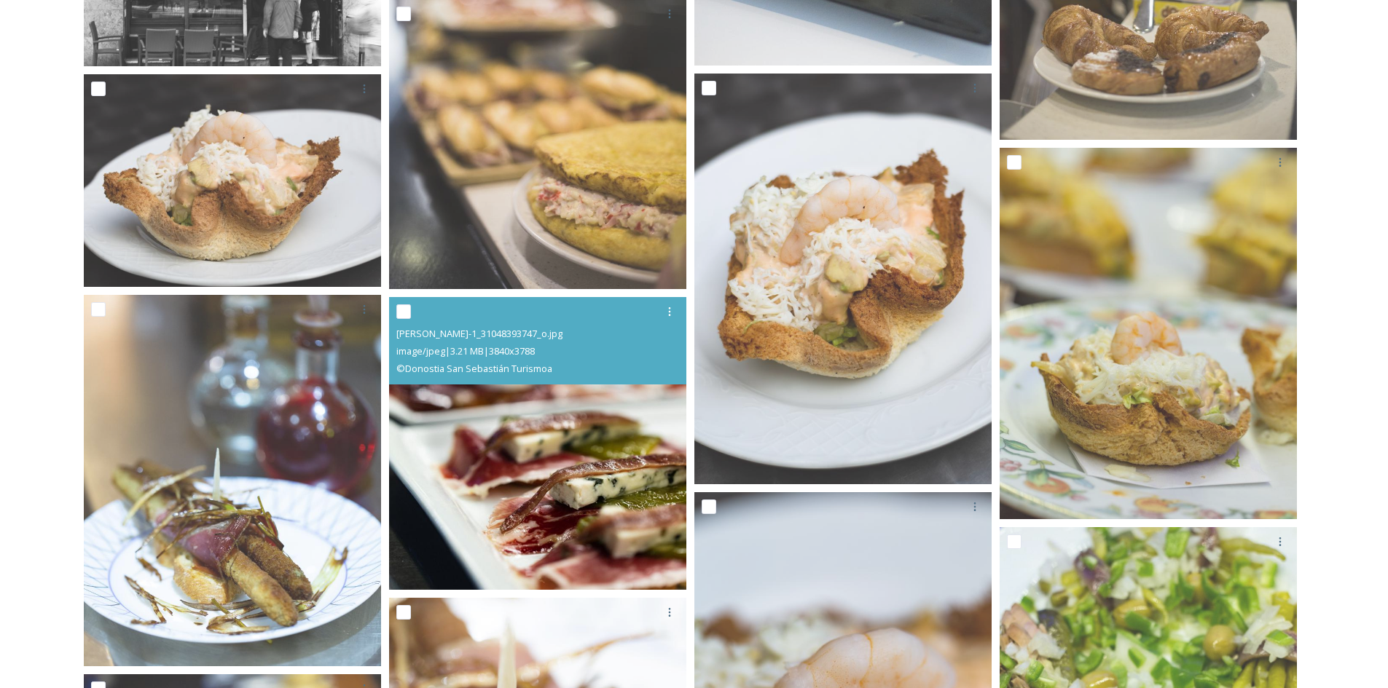
click at [619, 478] on img at bounding box center [537, 444] width 297 height 294
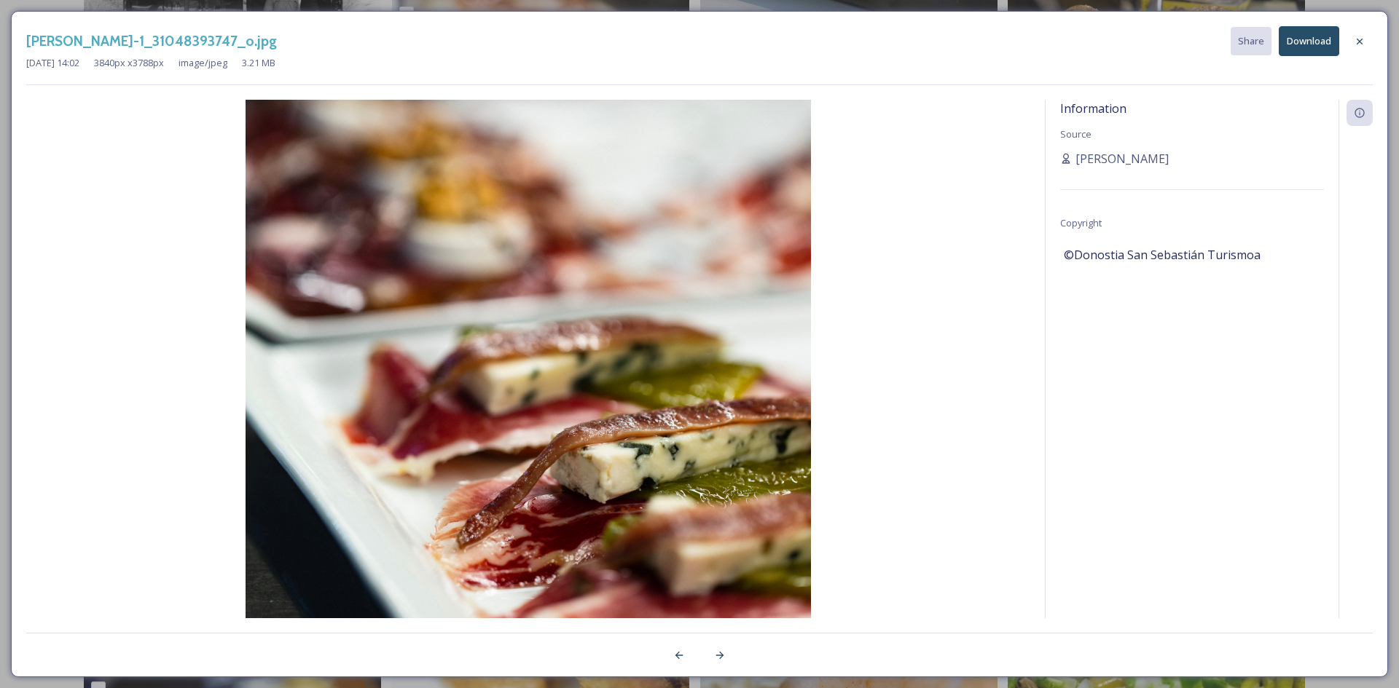
click at [1296, 43] on button "Download" at bounding box center [1309, 41] width 60 height 30
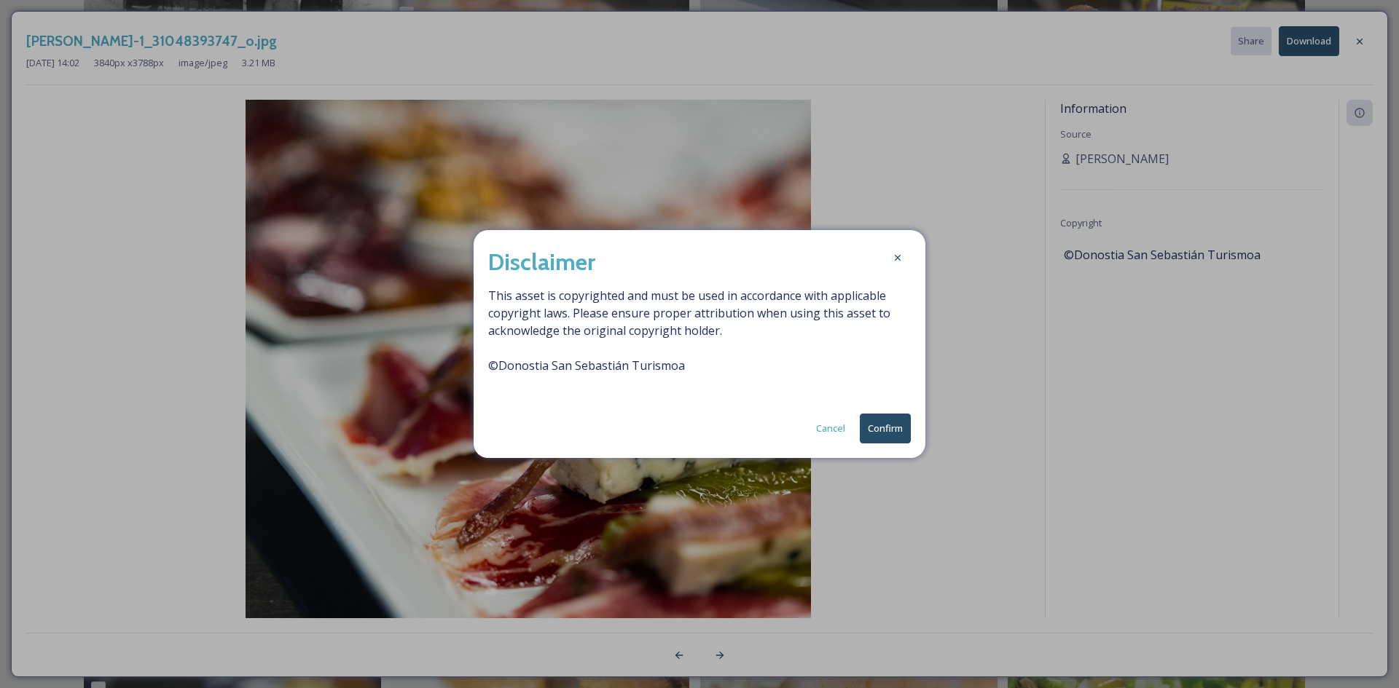
click at [906, 425] on button "Confirm" at bounding box center [885, 429] width 51 height 30
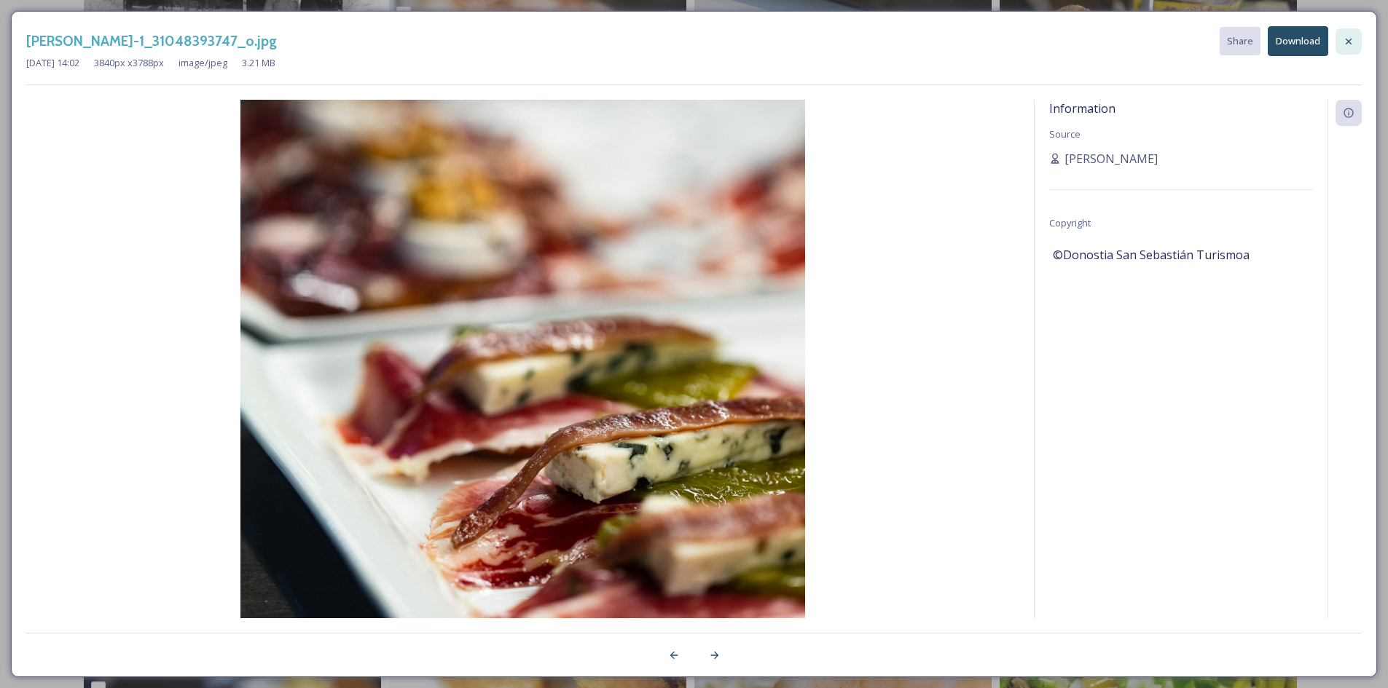
click at [1349, 43] on icon at bounding box center [1349, 42] width 12 height 12
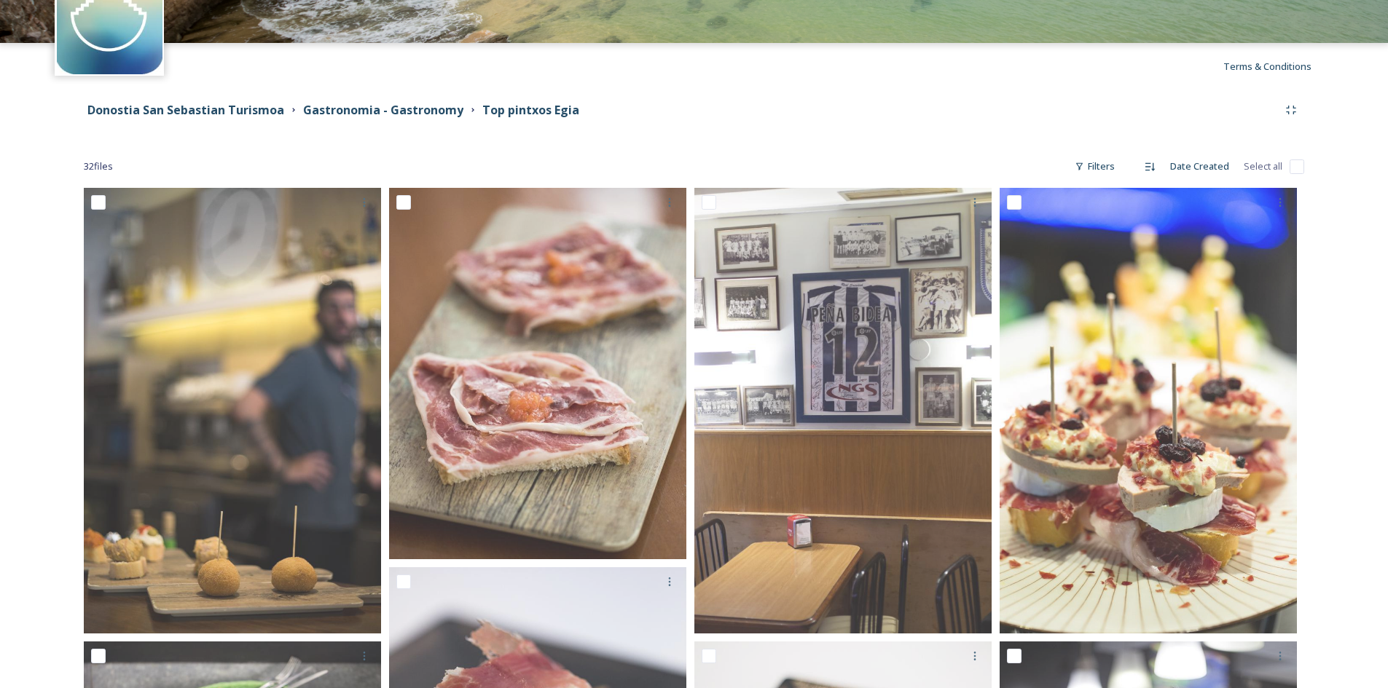
scroll to position [0, 0]
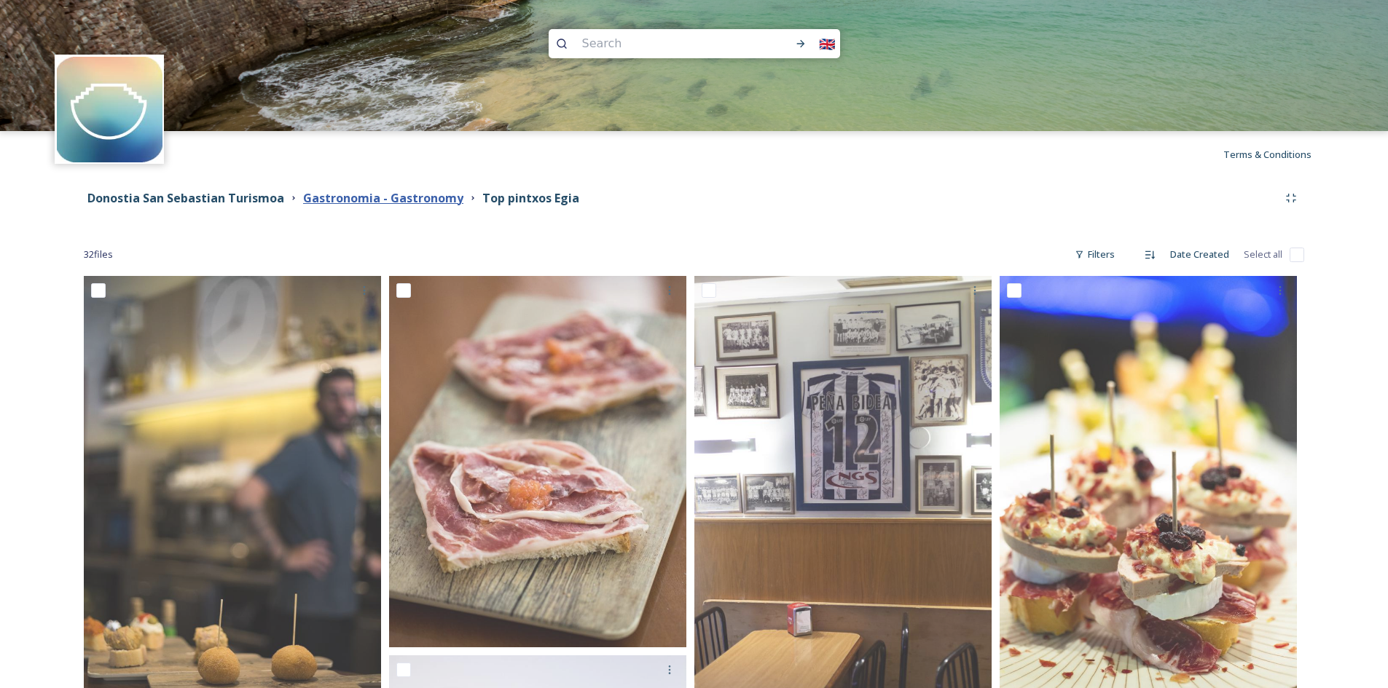
click at [399, 202] on strong "Gastronomia - Gastronomy" at bounding box center [383, 198] width 160 height 16
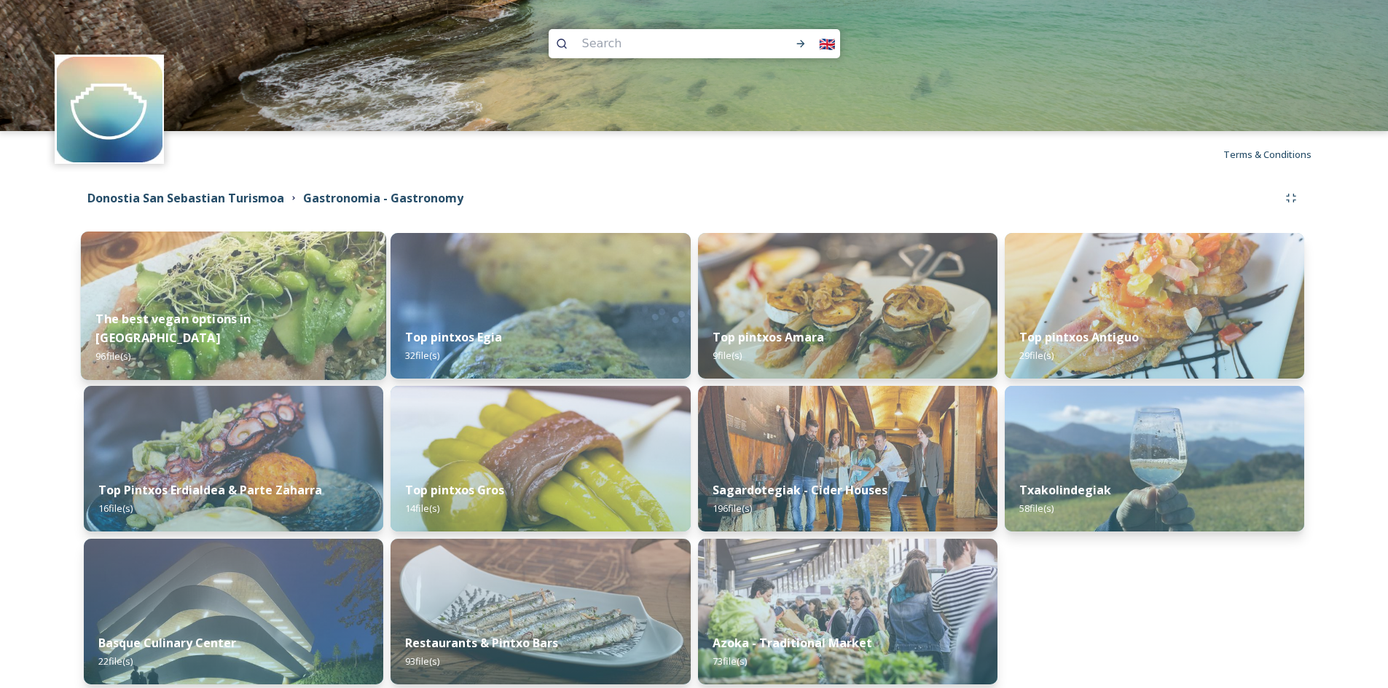
click at [284, 304] on img at bounding box center [233, 306] width 305 height 149
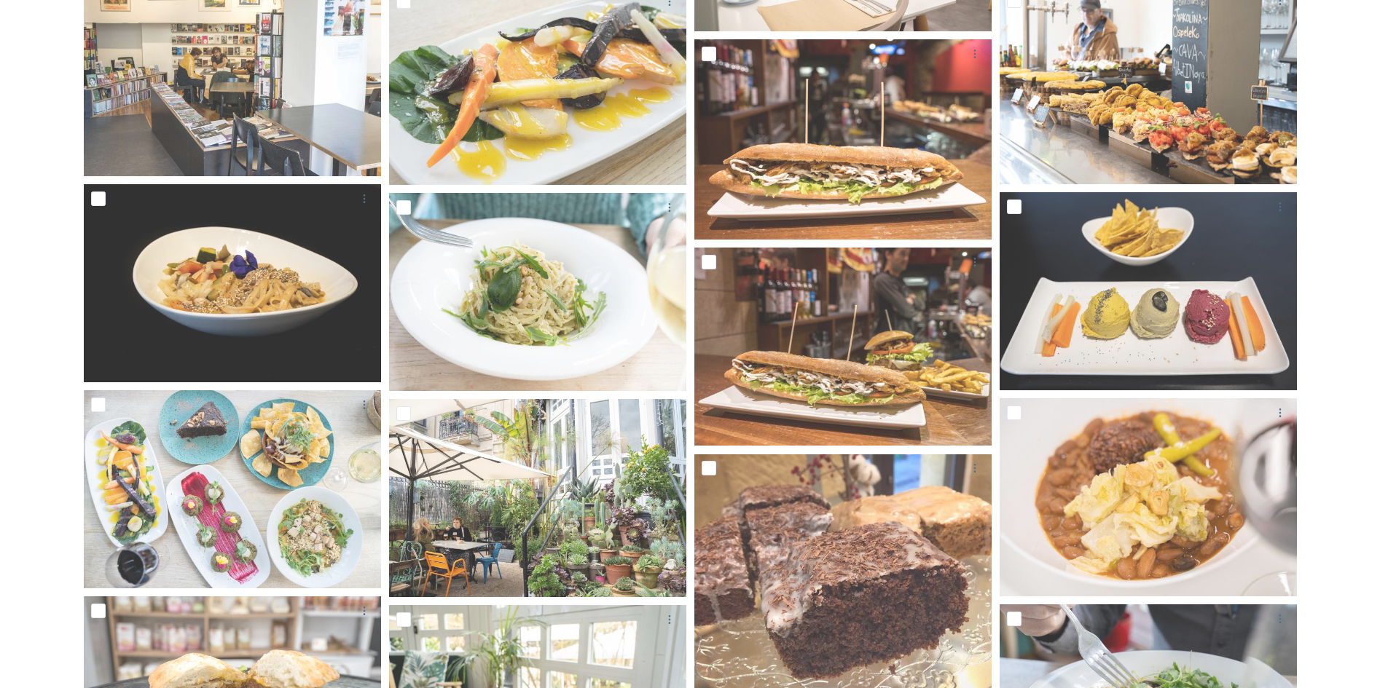
scroll to position [4371, 0]
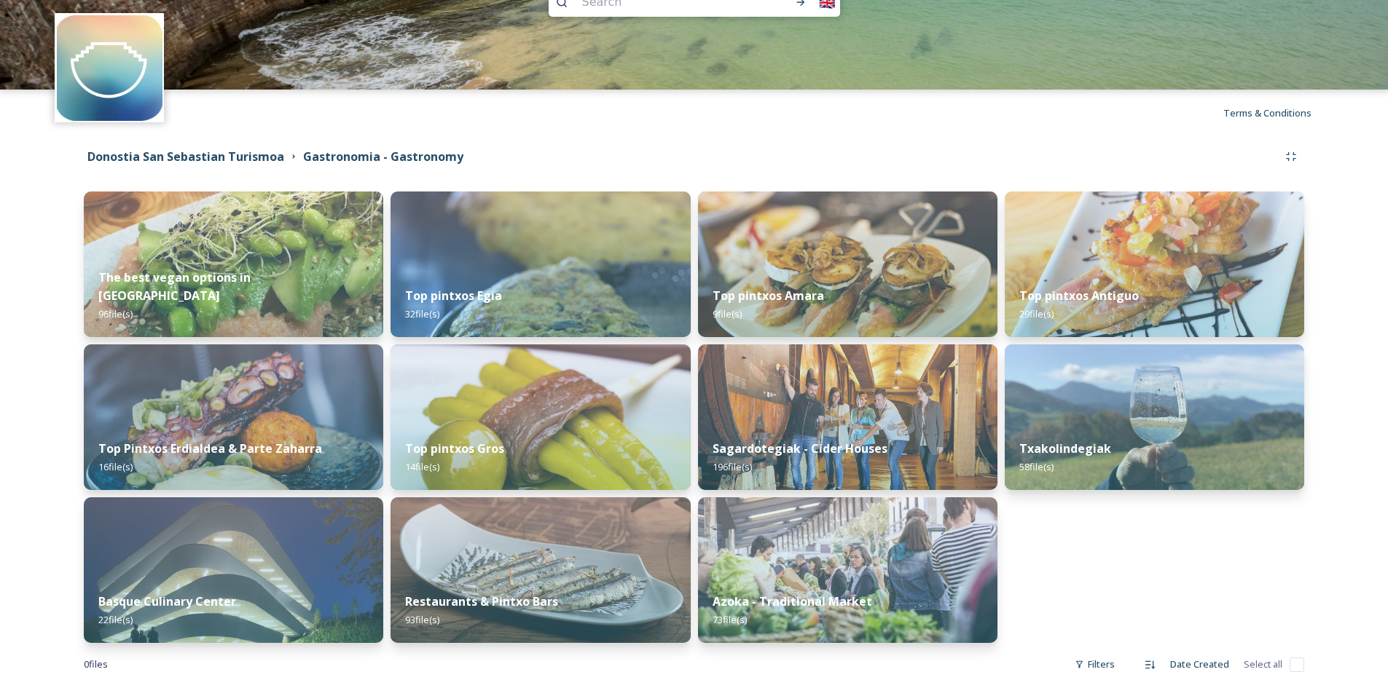
scroll to position [64, 0]
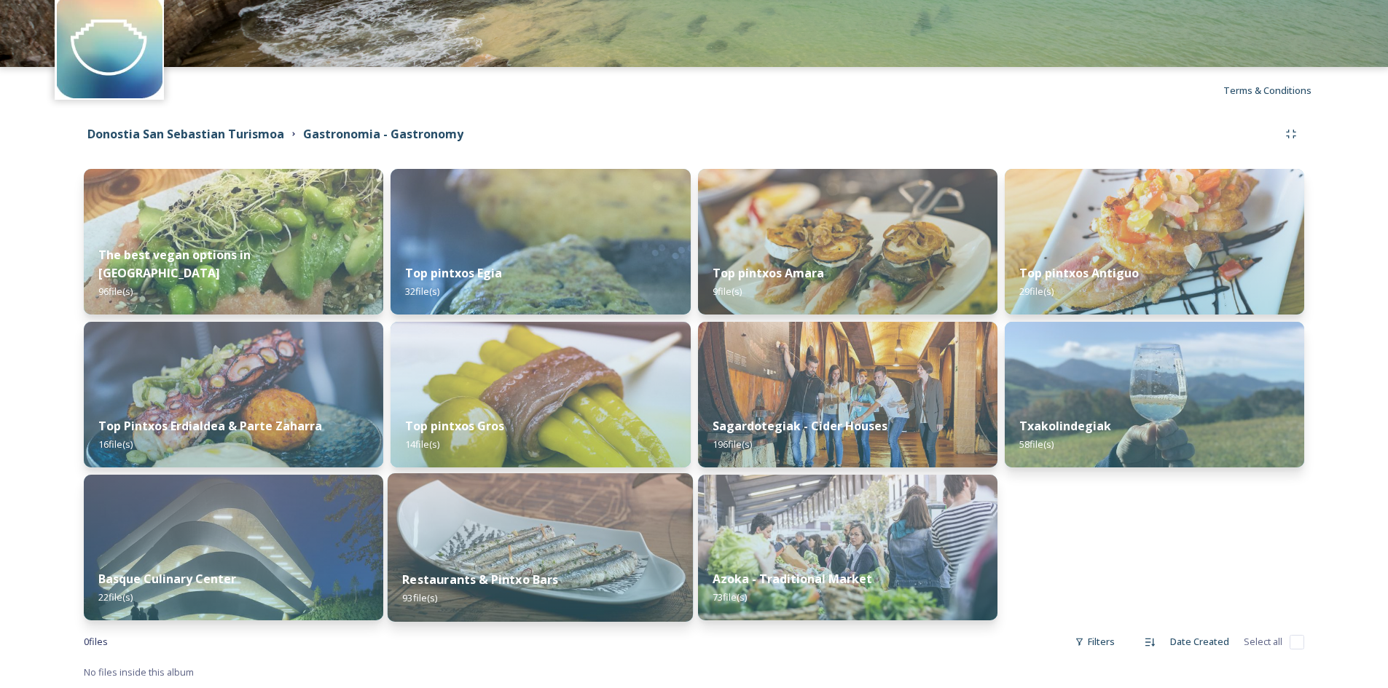
click at [570, 554] on img at bounding box center [540, 548] width 305 height 149
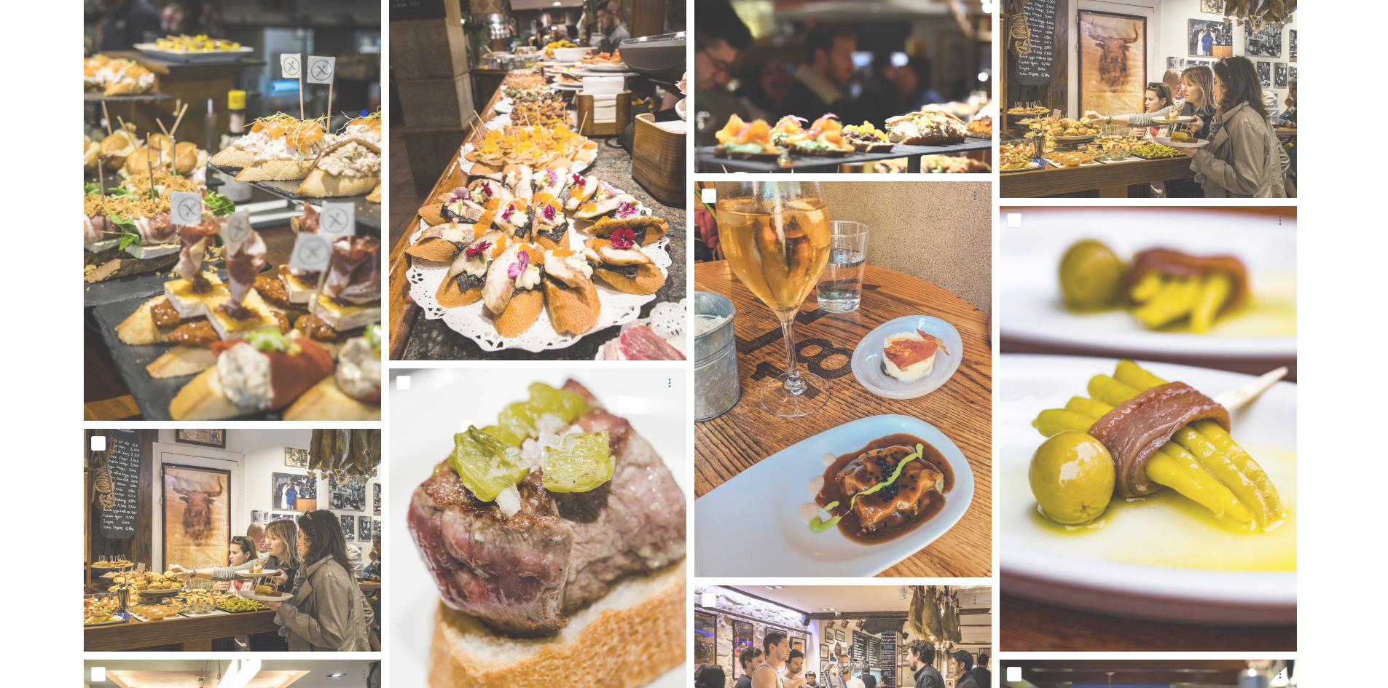
scroll to position [219, 0]
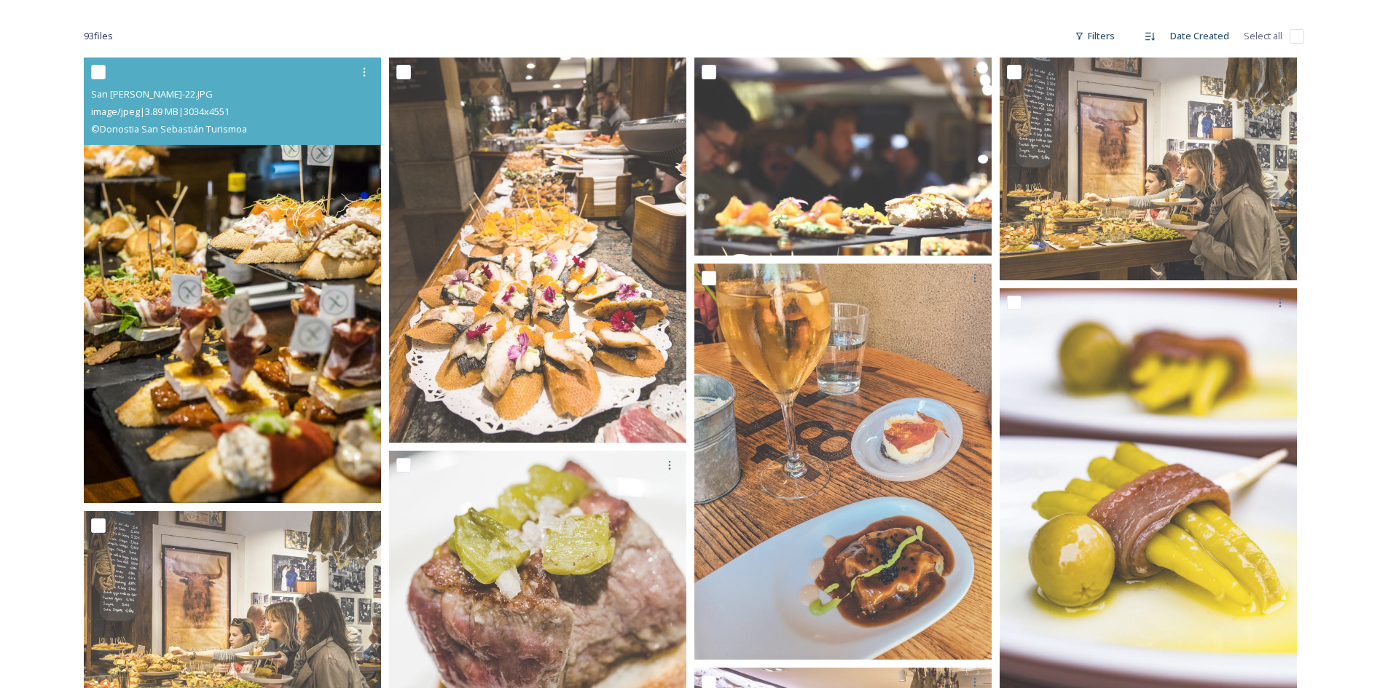
click at [179, 356] on img at bounding box center [232, 281] width 297 height 446
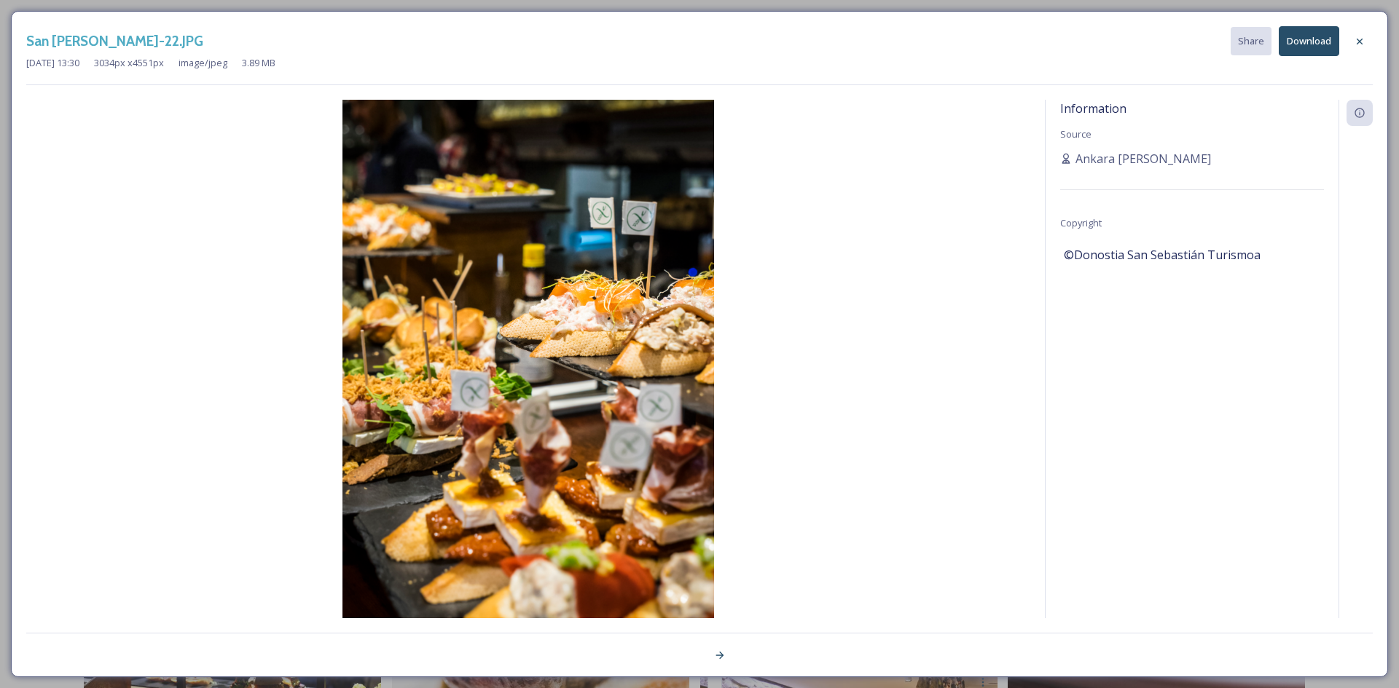
click at [1304, 46] on button "Download" at bounding box center [1309, 41] width 60 height 30
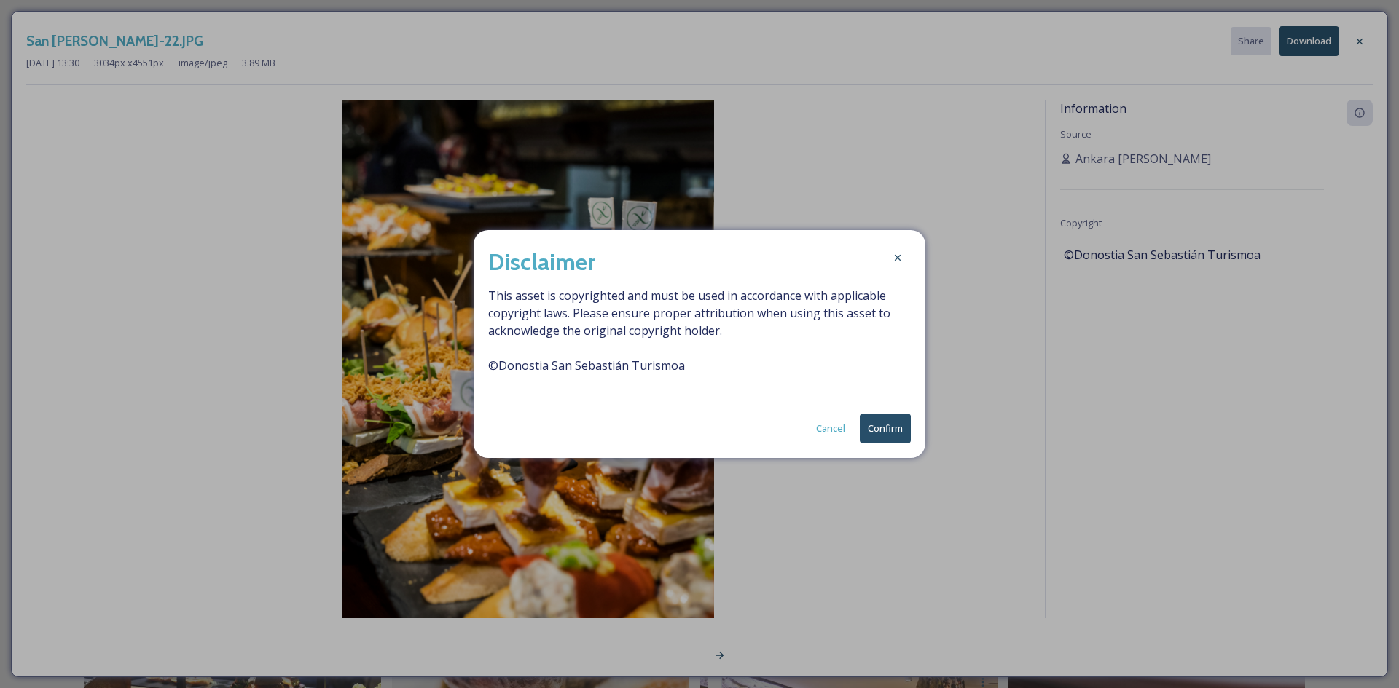
click at [890, 428] on button "Confirm" at bounding box center [885, 429] width 51 height 30
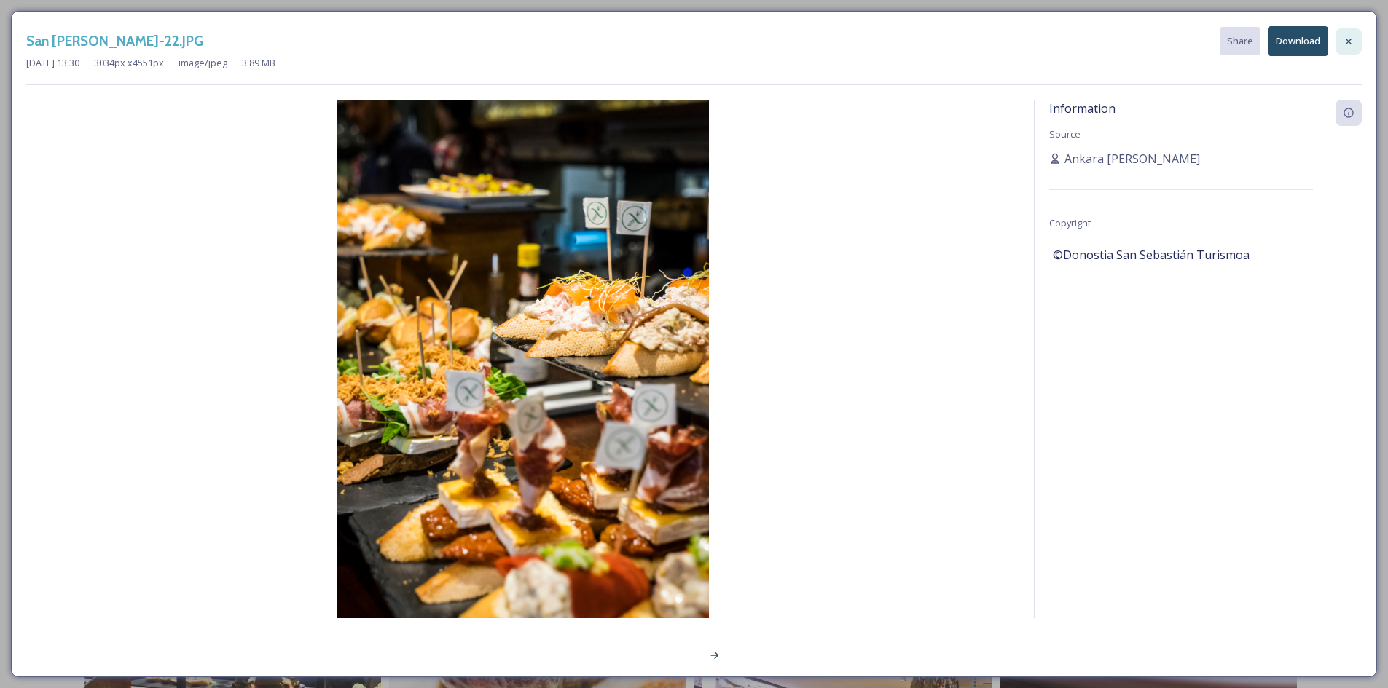
click at [1351, 44] on icon at bounding box center [1349, 42] width 12 height 12
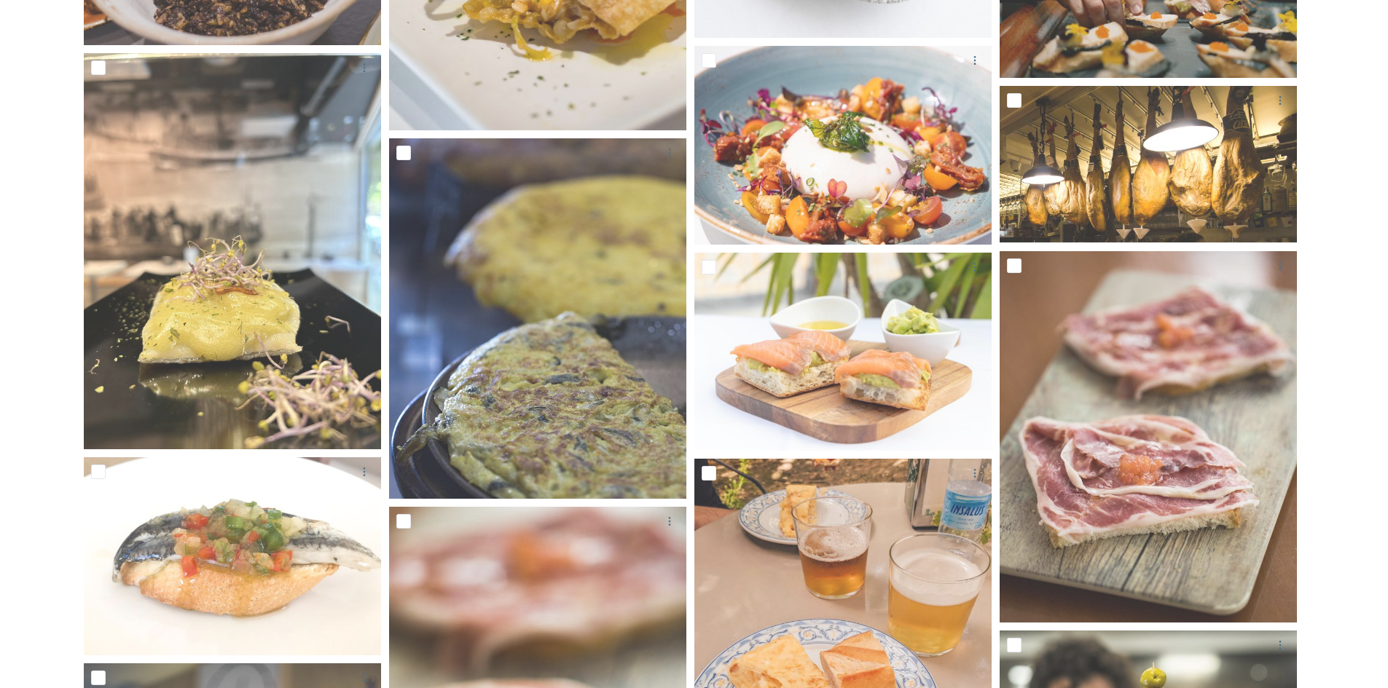
scroll to position [2259, 0]
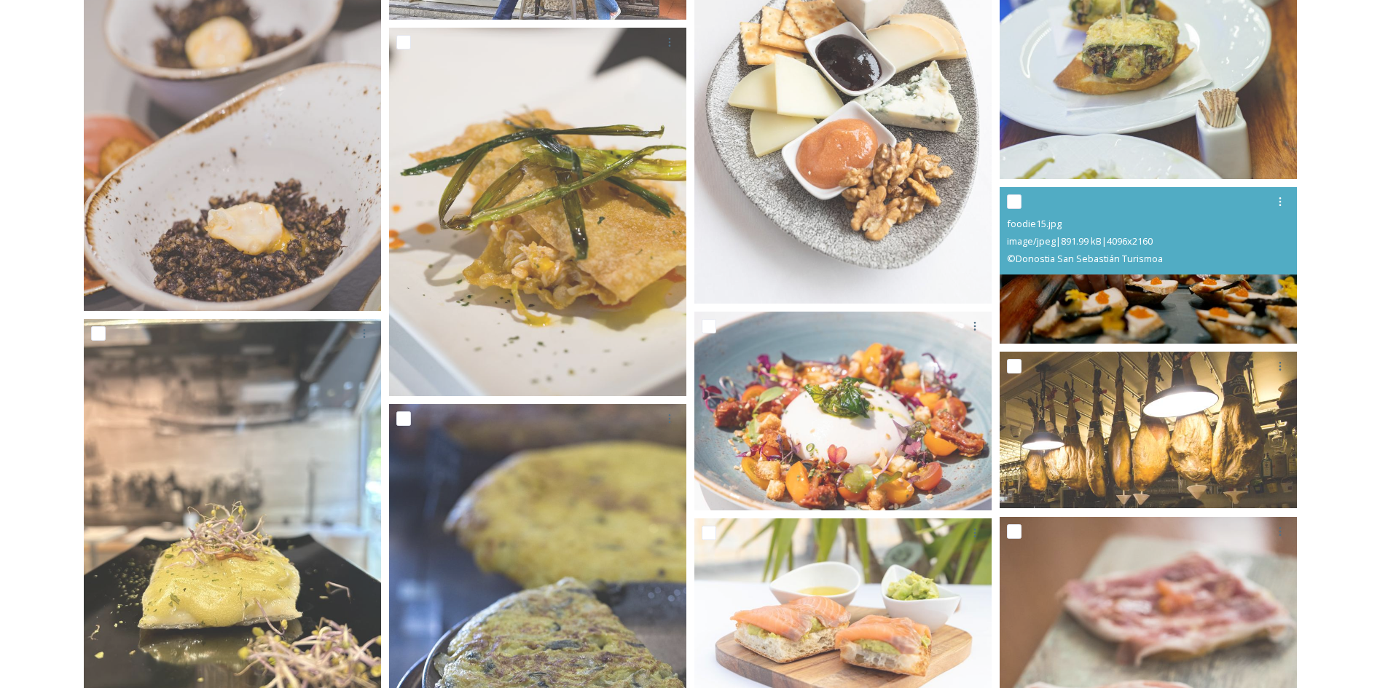
click at [1277, 309] on img at bounding box center [1148, 265] width 297 height 157
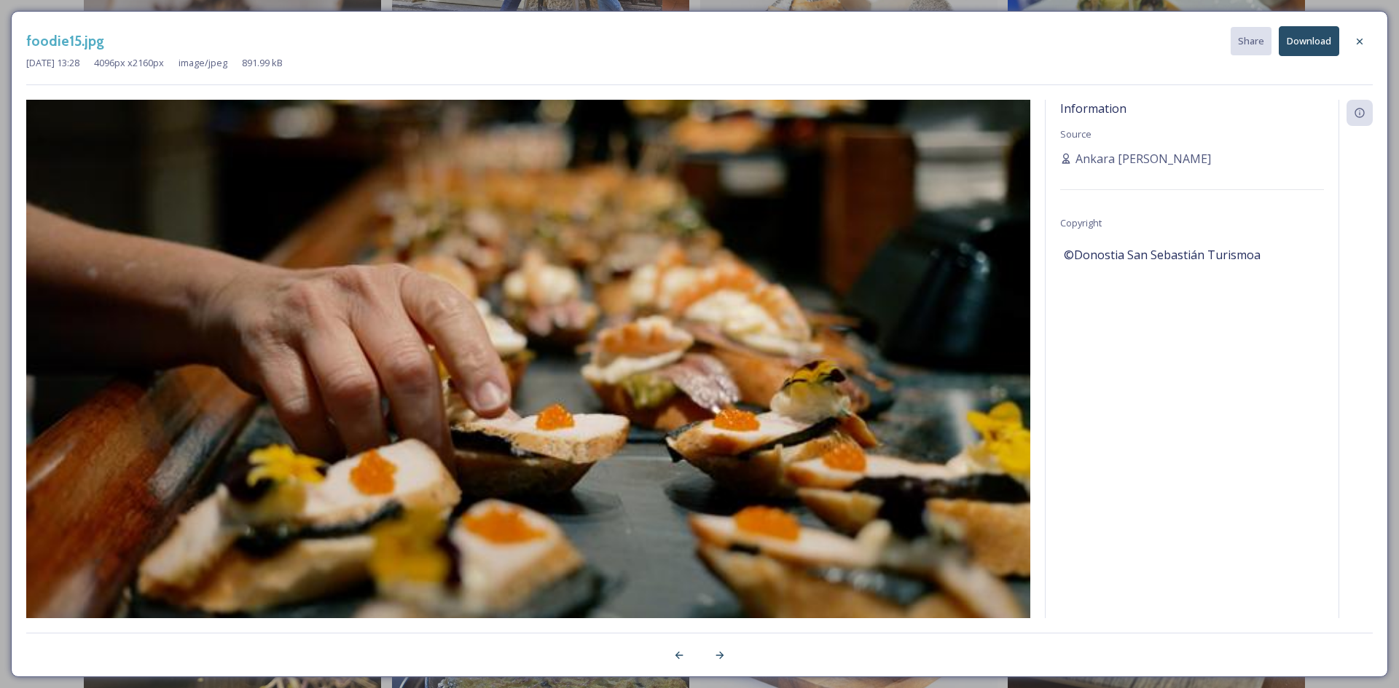
click at [1311, 31] on button "Download" at bounding box center [1309, 41] width 60 height 30
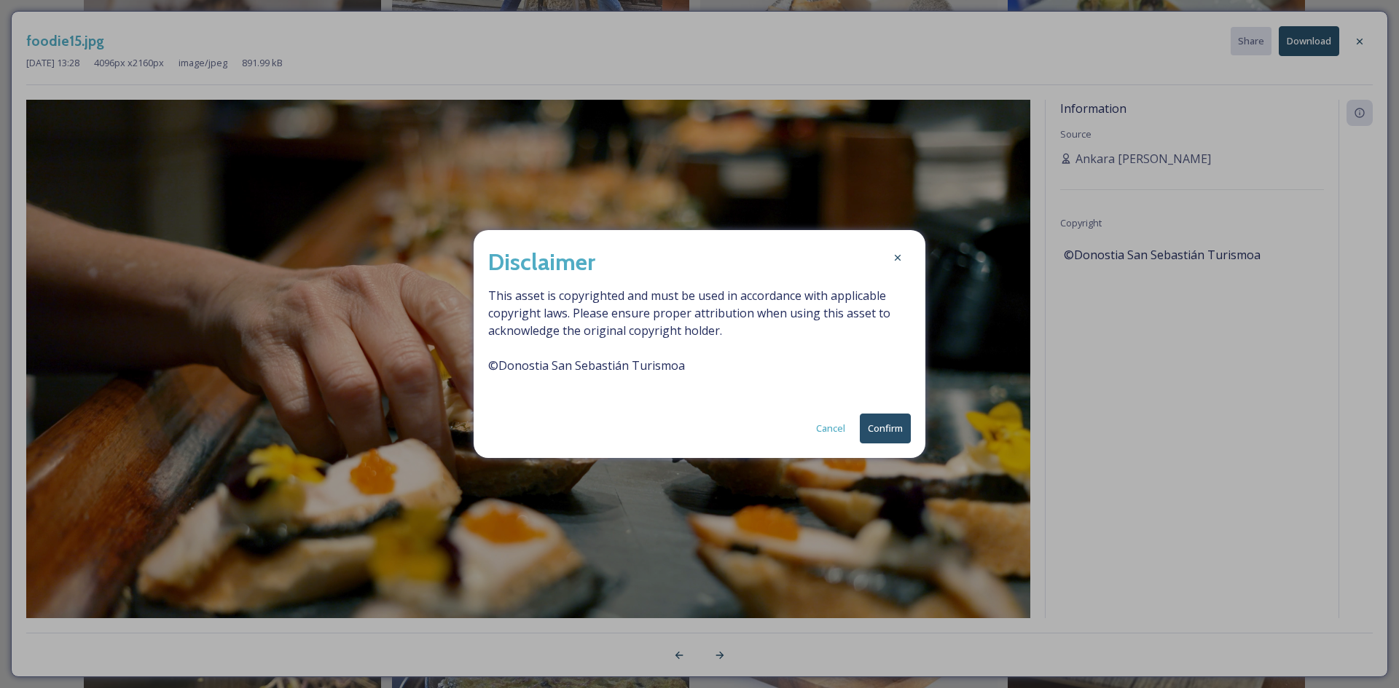
click at [897, 422] on button "Confirm" at bounding box center [885, 429] width 51 height 30
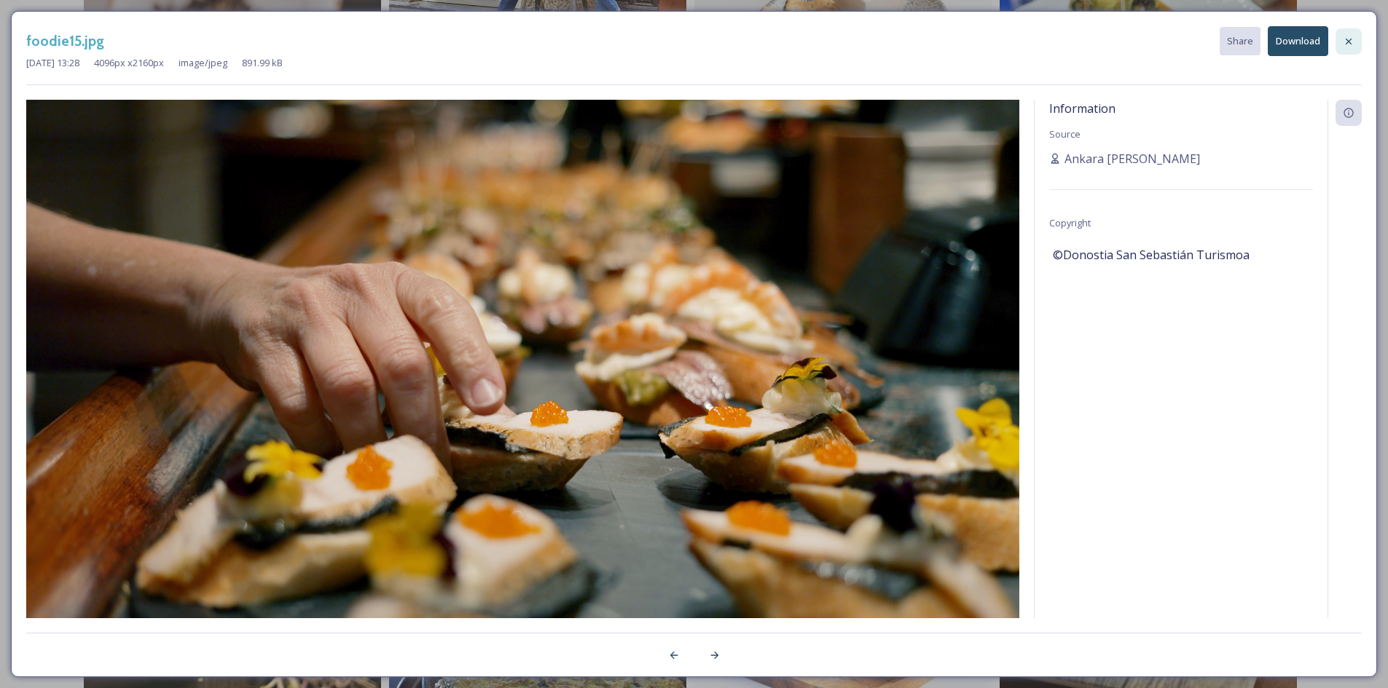
click at [1354, 40] on icon at bounding box center [1349, 42] width 12 height 12
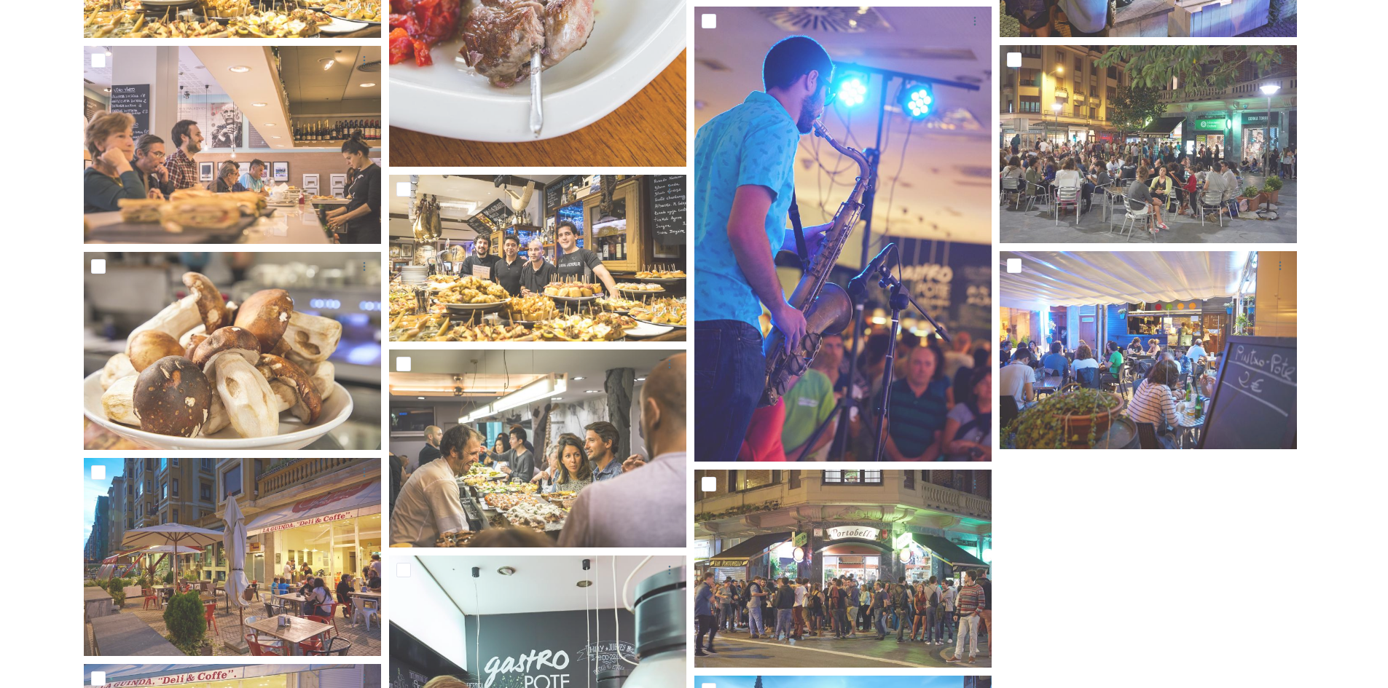
scroll to position [6120, 0]
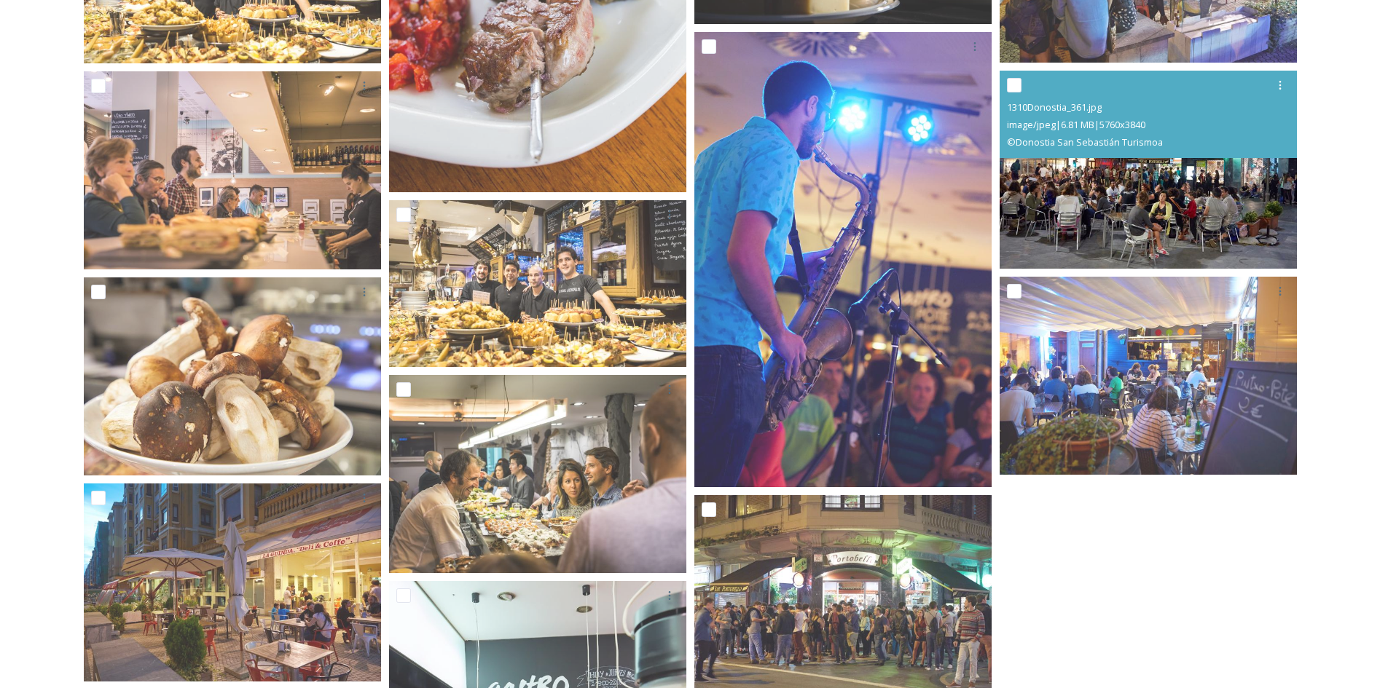
click at [1120, 152] on div "1310Donostia_361.jpg image/jpeg | 6.81 MB | 5760 x 3840 © Donostia San Sebastiá…" at bounding box center [1148, 114] width 297 height 87
click at [1122, 188] on img at bounding box center [1148, 170] width 297 height 198
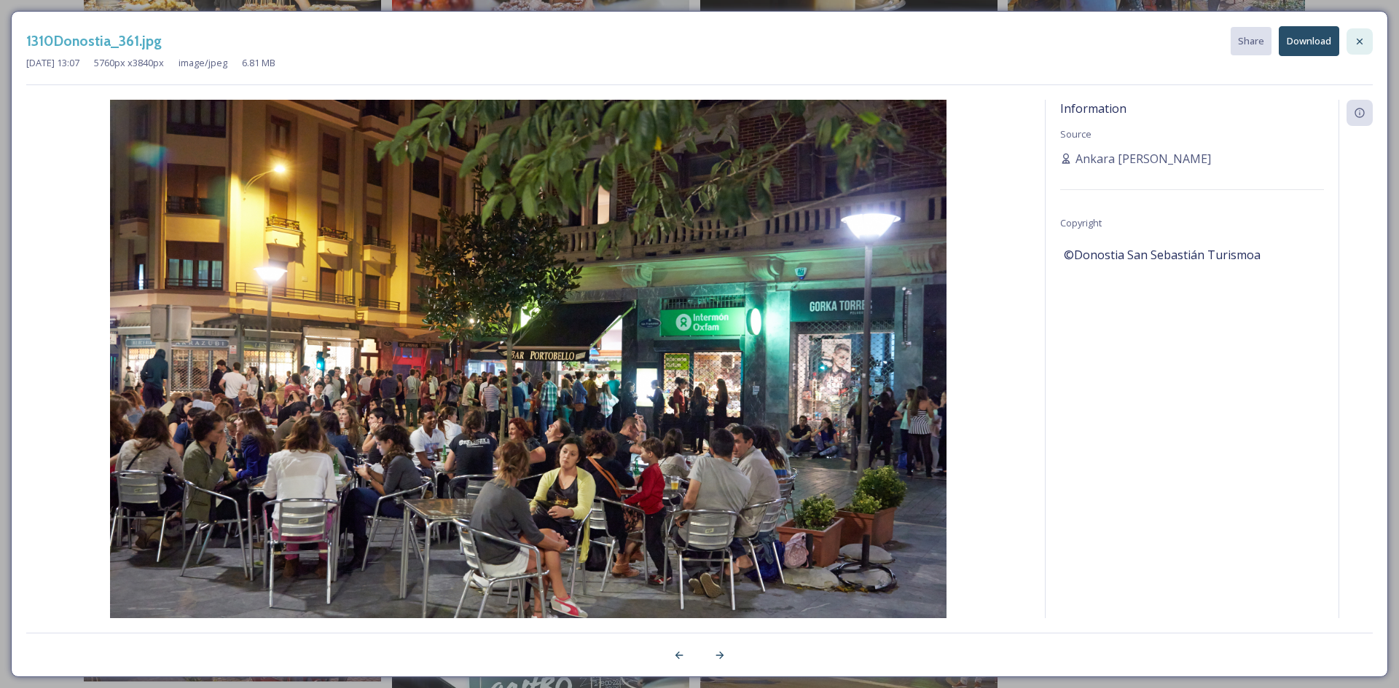
click at [1364, 42] on icon at bounding box center [1360, 42] width 12 height 12
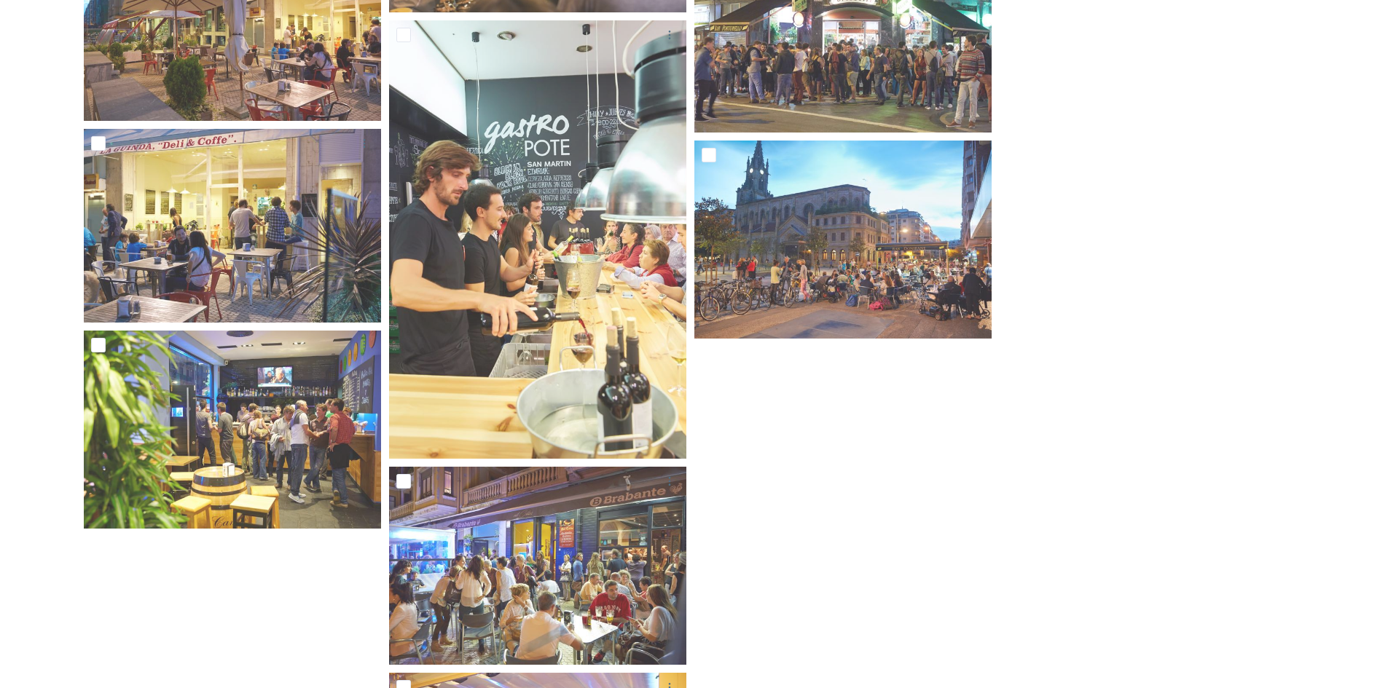
scroll to position [6532, 0]
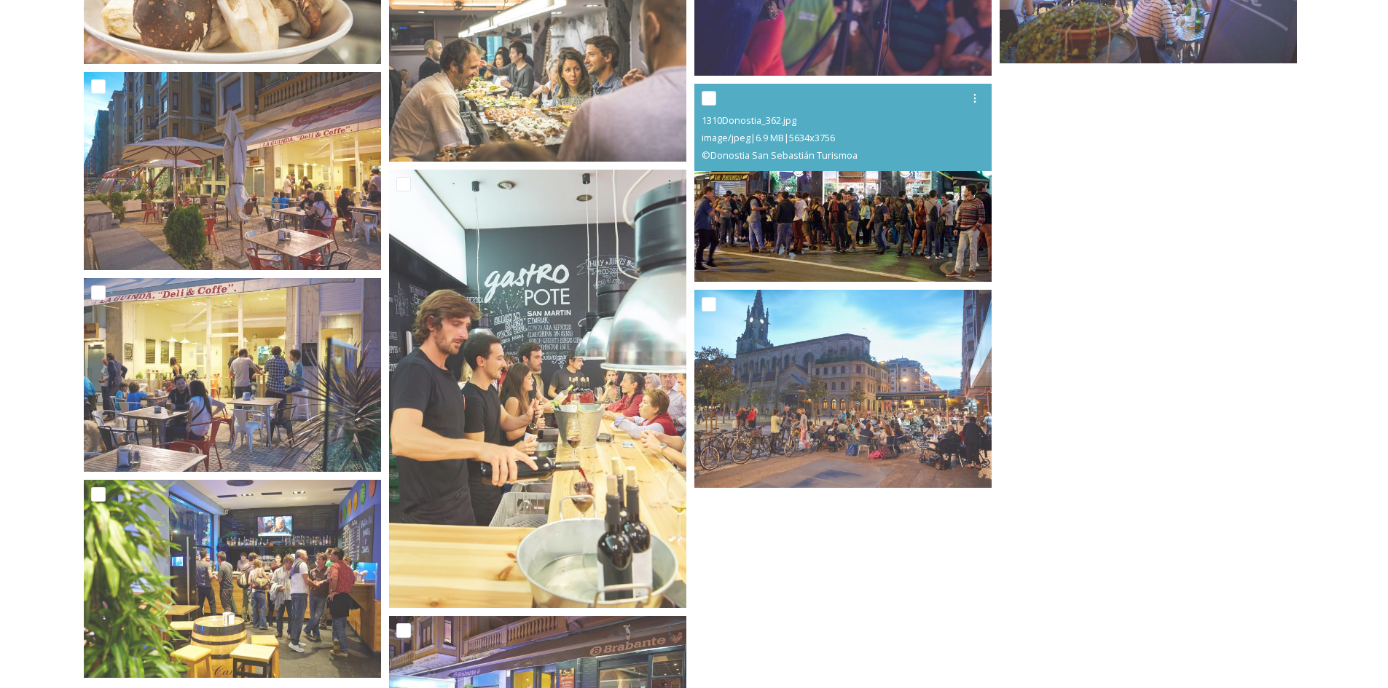
click at [943, 231] on img at bounding box center [842, 183] width 297 height 198
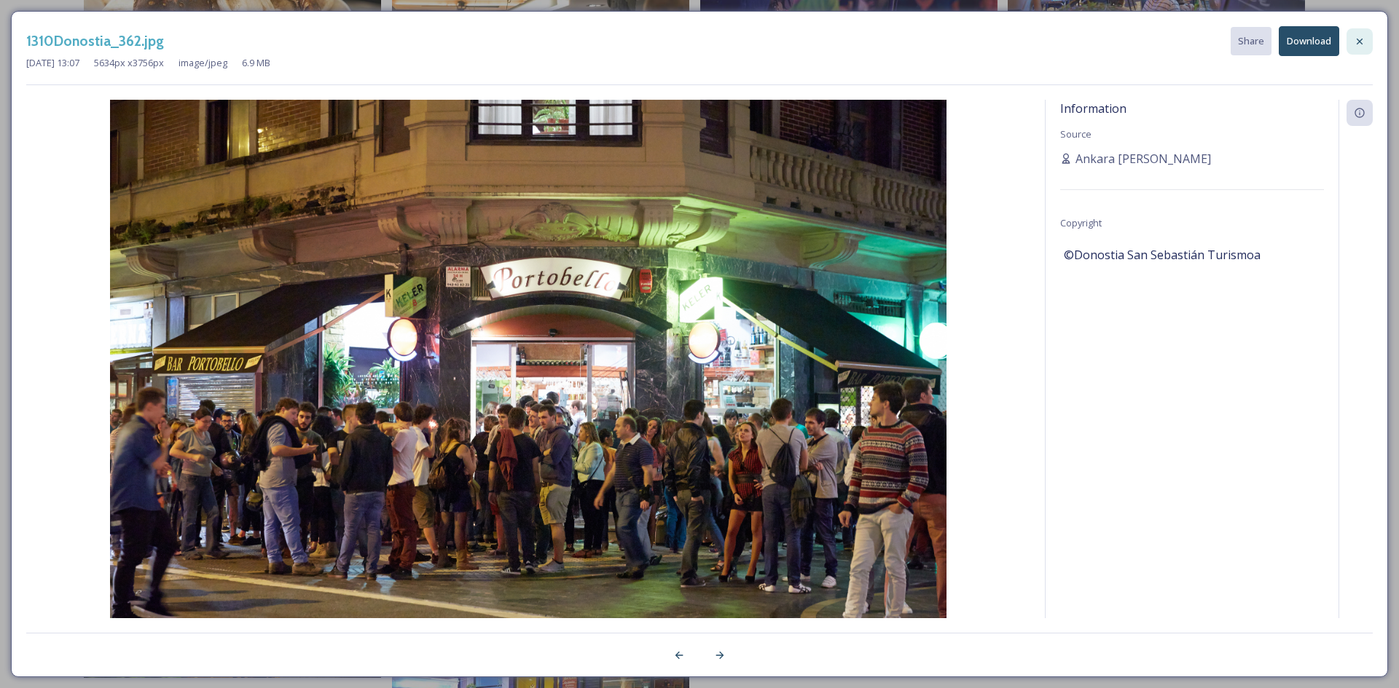
click at [1357, 41] on icon at bounding box center [1360, 42] width 12 height 12
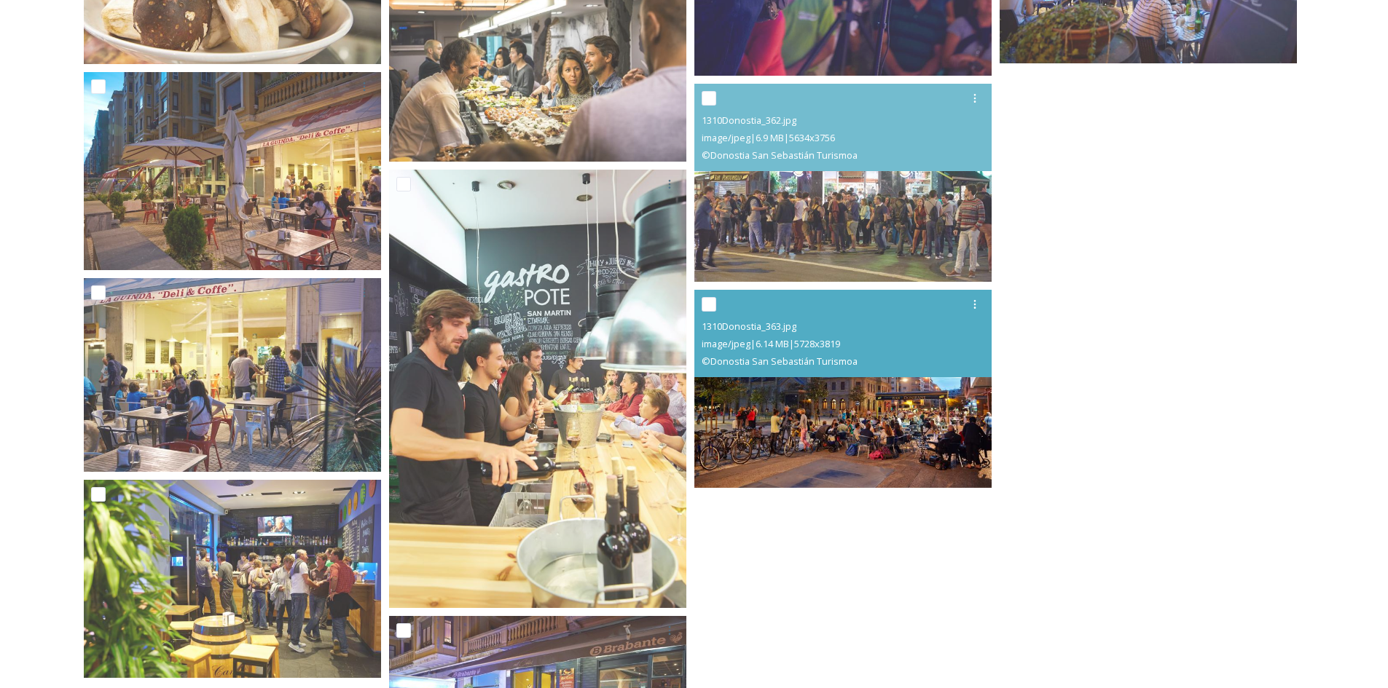
click at [904, 426] on img at bounding box center [842, 389] width 297 height 198
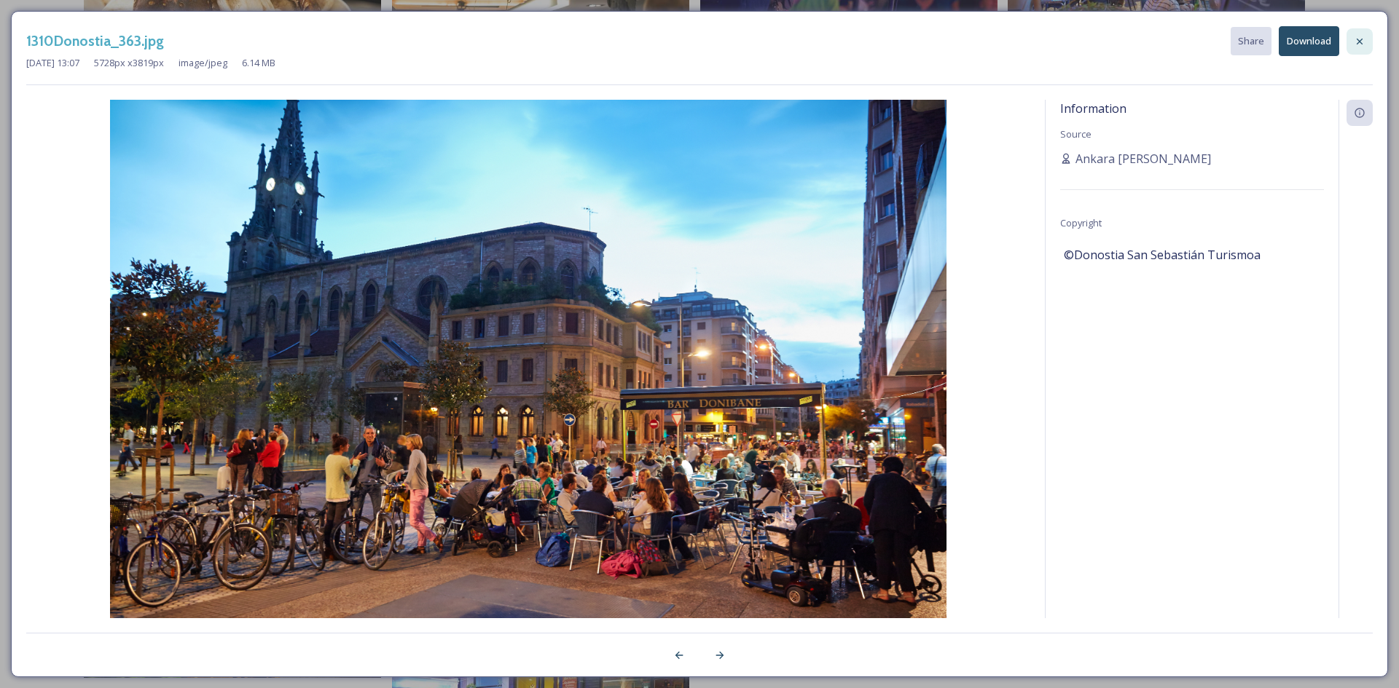
click at [1357, 40] on icon at bounding box center [1360, 42] width 12 height 12
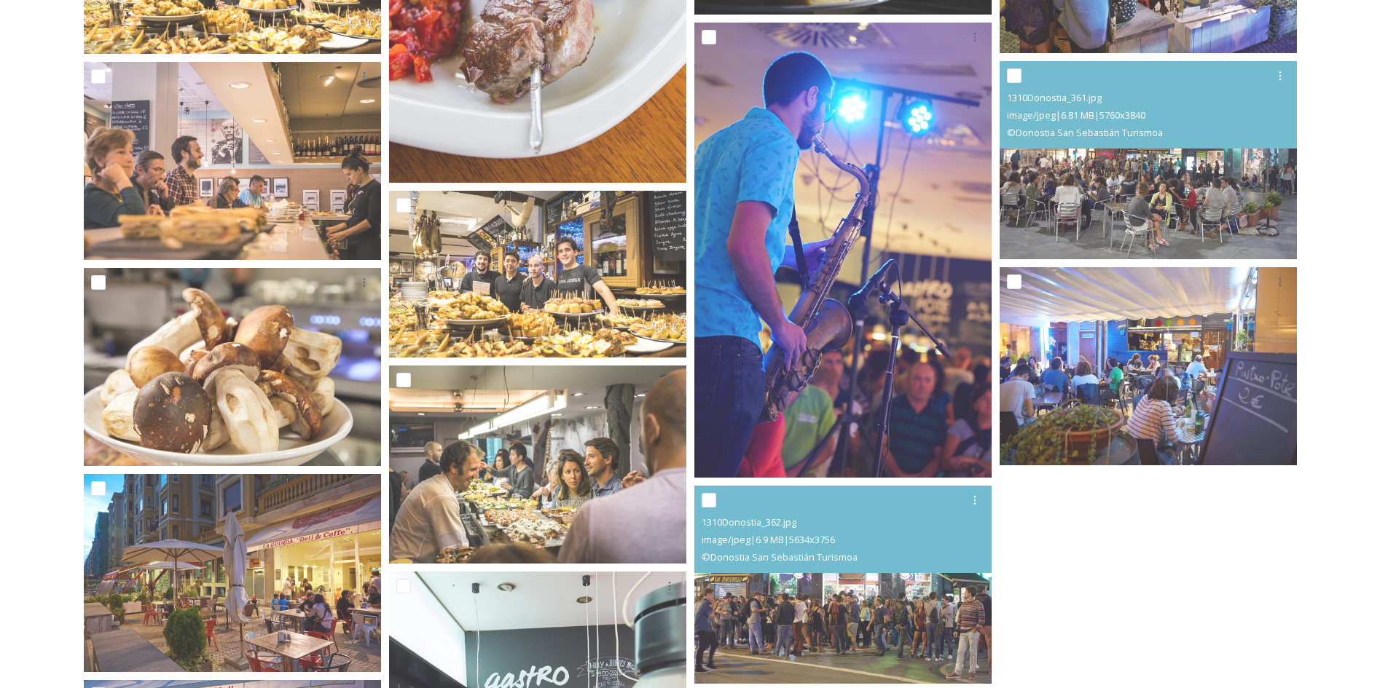
scroll to position [6094, 0]
